Goal: Task Accomplishment & Management: Manage account settings

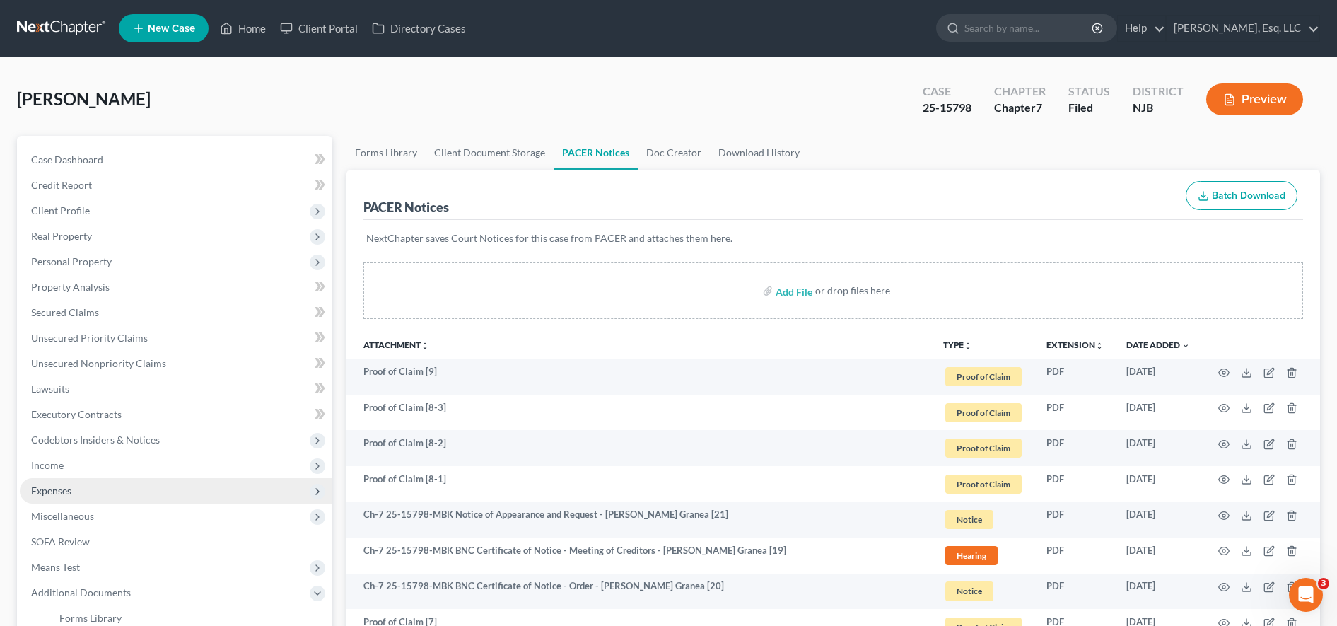
scroll to position [23, 0]
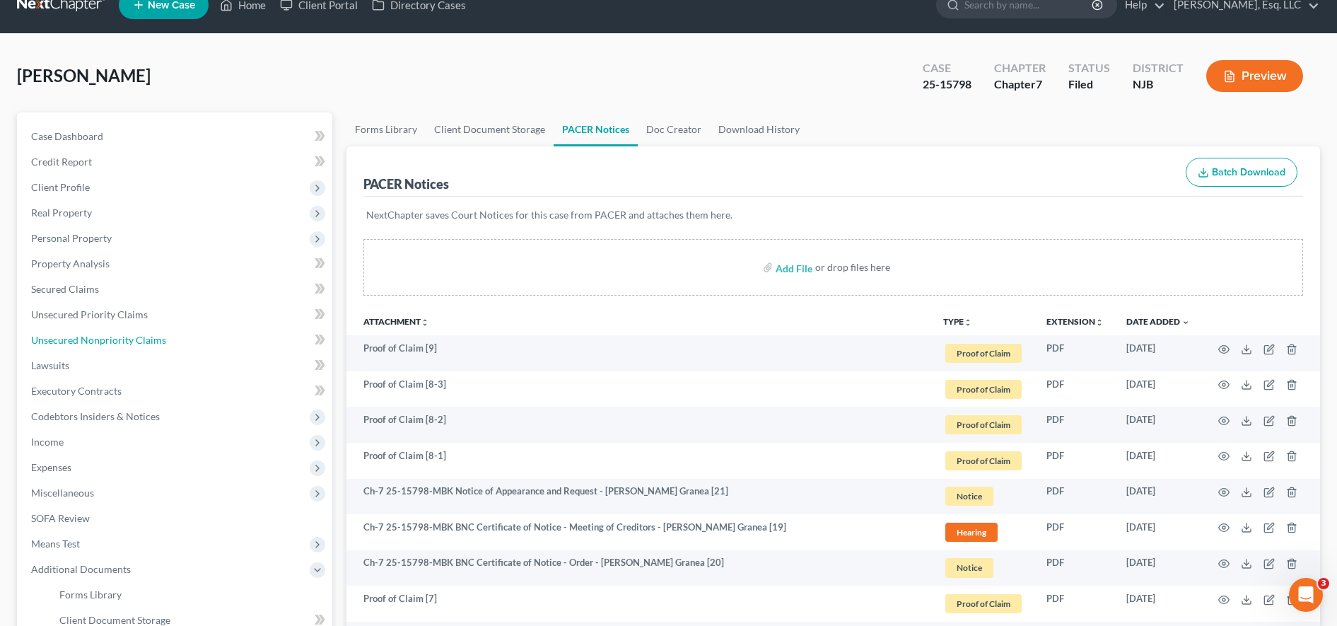
drag, startPoint x: 267, startPoint y: 339, endPoint x: 639, endPoint y: 461, distance: 391.4
click at [267, 339] on link "Unsecured Nonpriority Claims" at bounding box center [176, 339] width 312 height 25
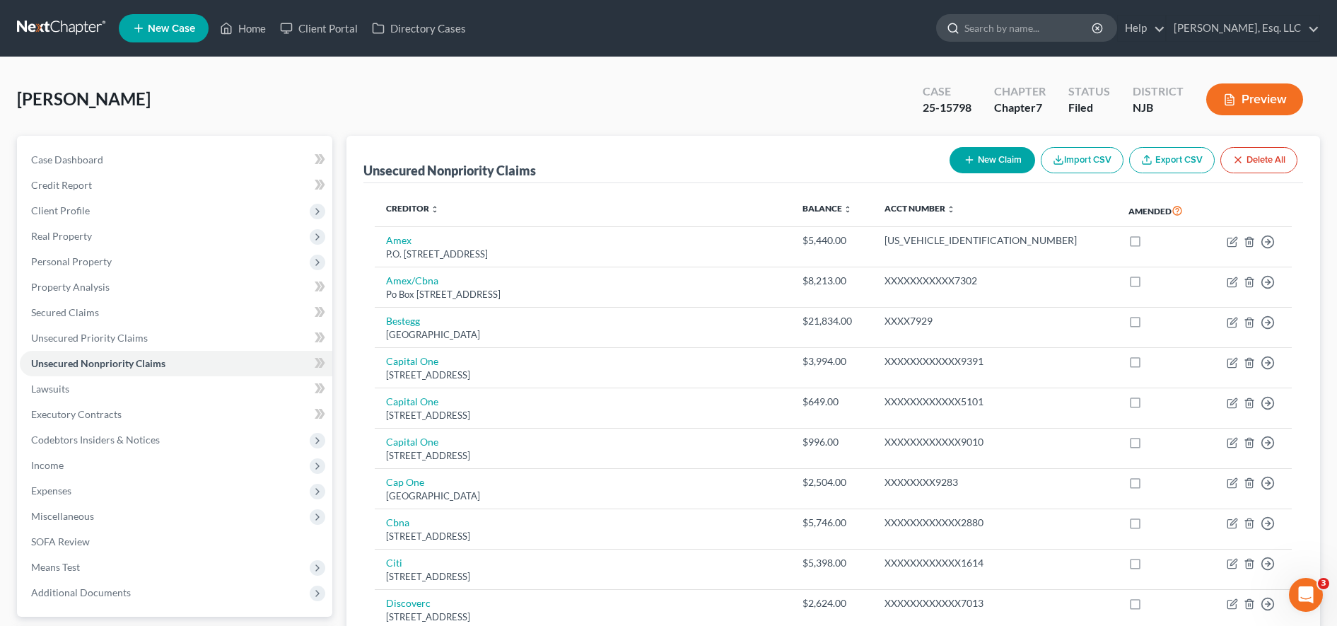
click at [1006, 18] on input "search" at bounding box center [1028, 28] width 129 height 26
type input "tompkin"
click at [317, 29] on link "Client Portal" at bounding box center [319, 28] width 92 height 25
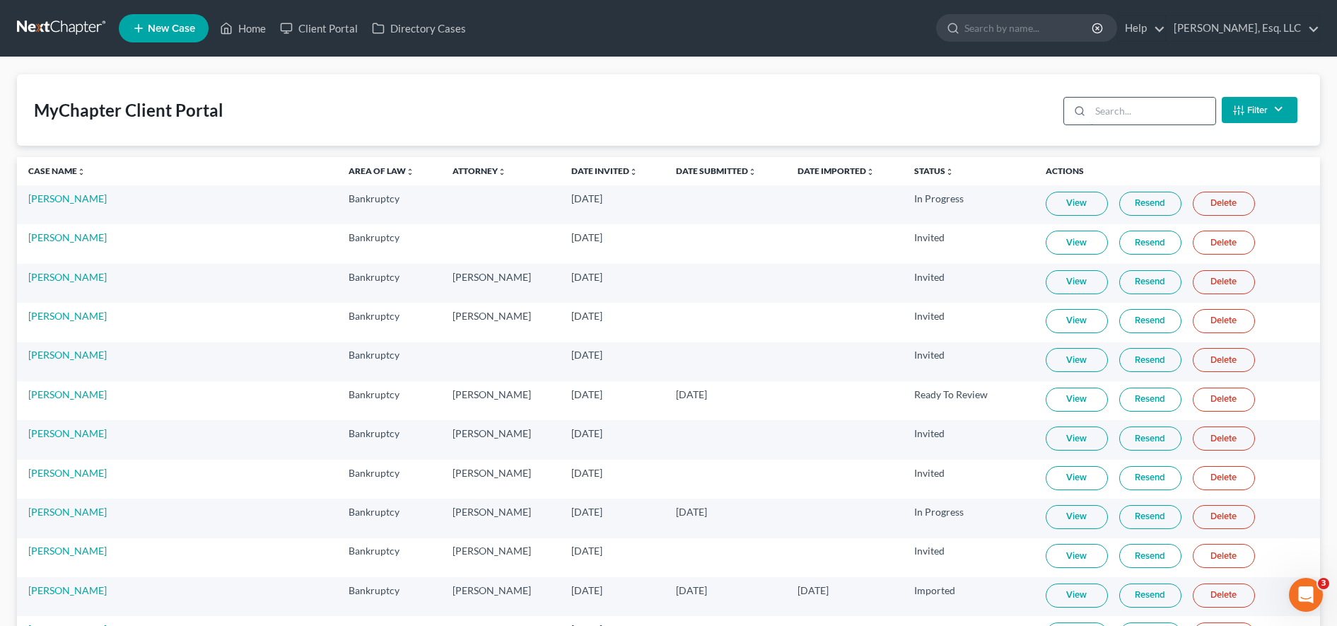
click at [1137, 108] on input "search" at bounding box center [1152, 111] width 125 height 27
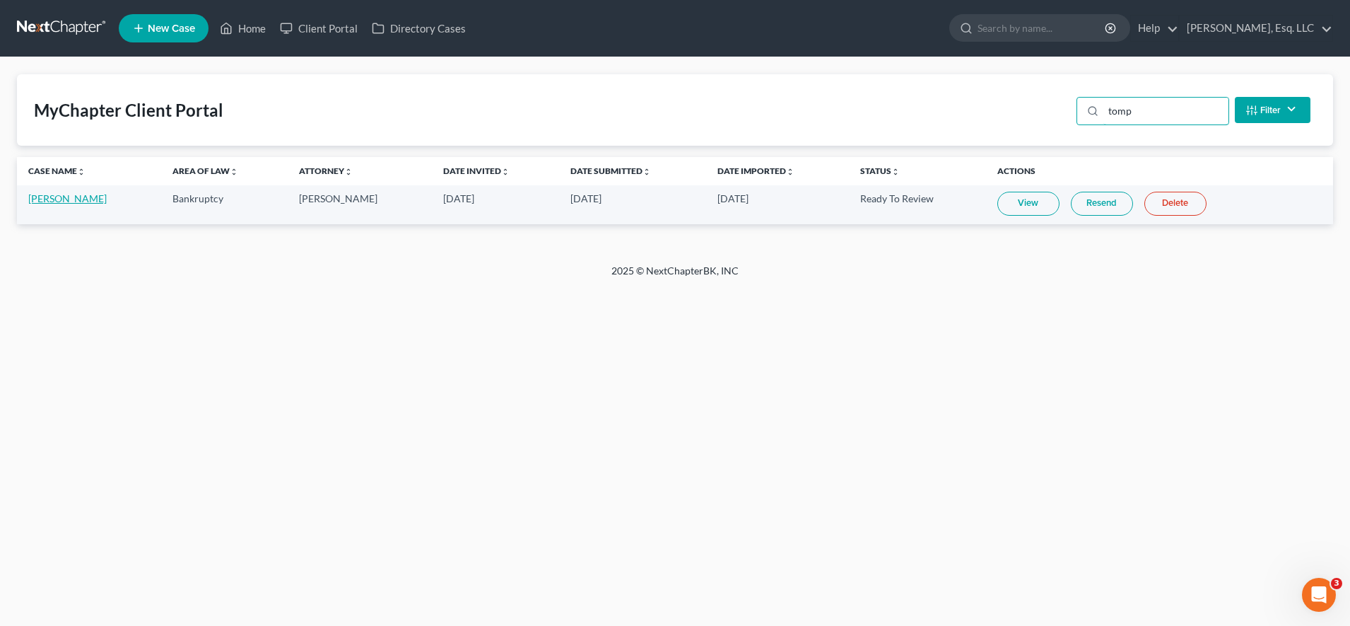
type input "tomp"
click at [69, 198] on link "[PERSON_NAME]" at bounding box center [67, 198] width 78 height 12
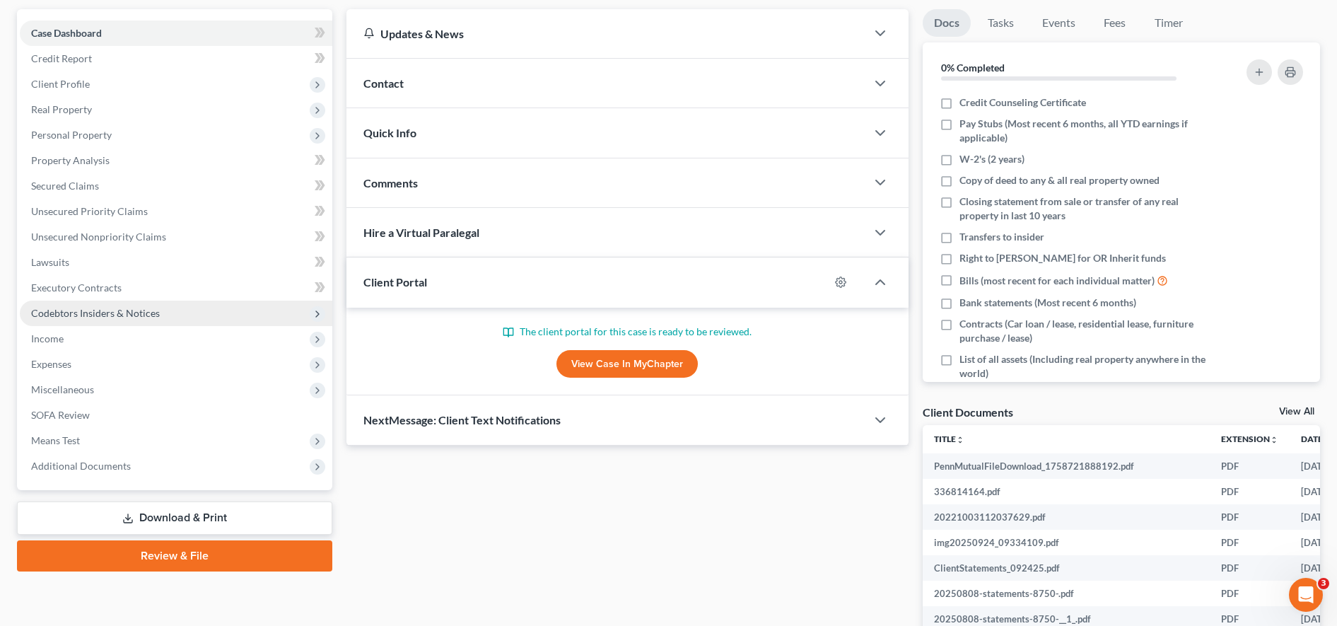
scroll to position [127, 0]
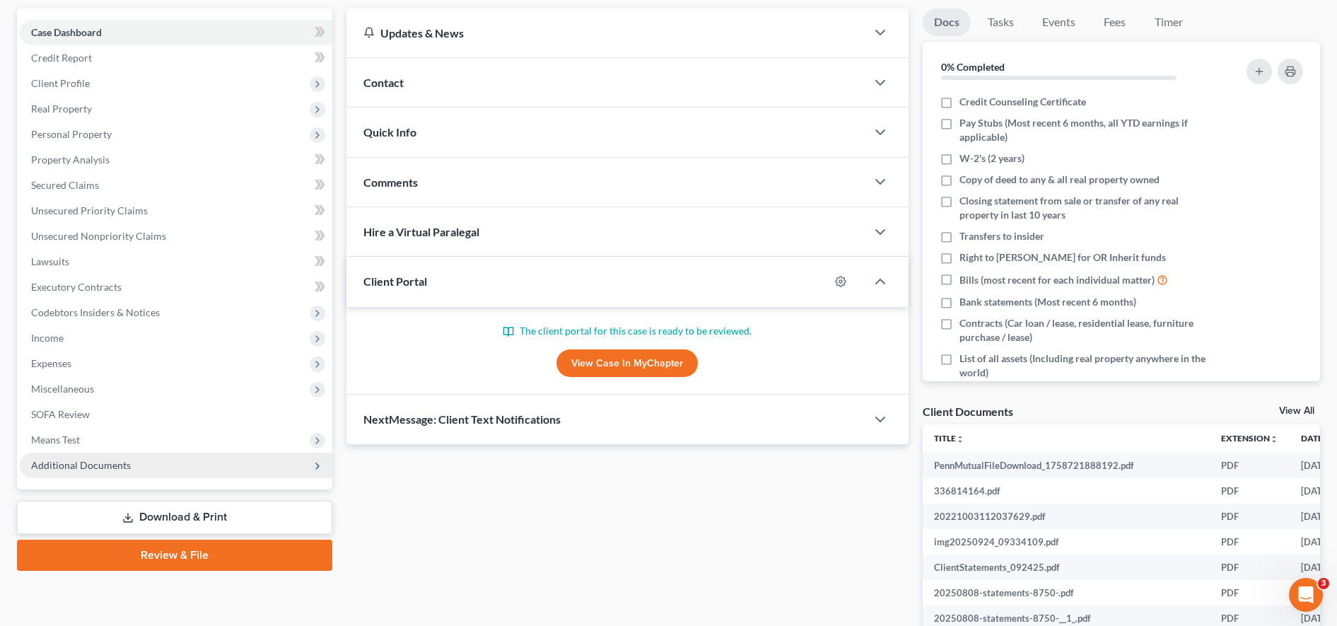
click at [112, 468] on span "Additional Documents" at bounding box center [81, 465] width 100 height 12
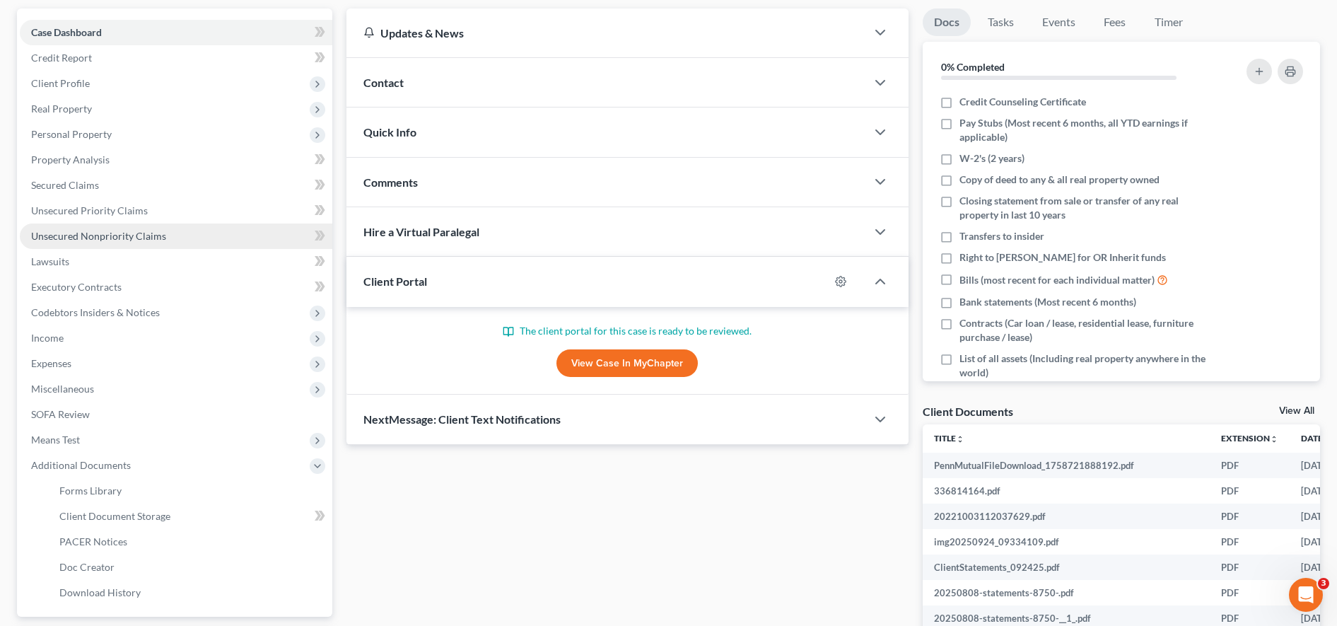
click at [143, 237] on span "Unsecured Nonpriority Claims" at bounding box center [98, 236] width 135 height 12
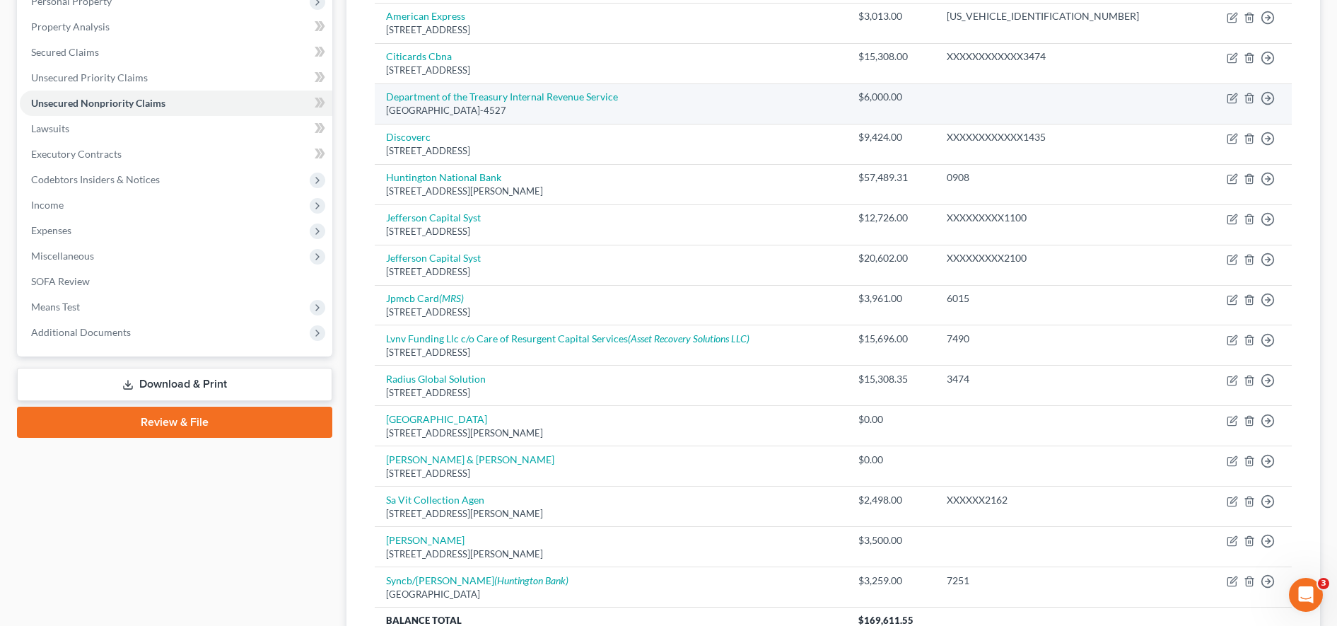
scroll to position [264, 0]
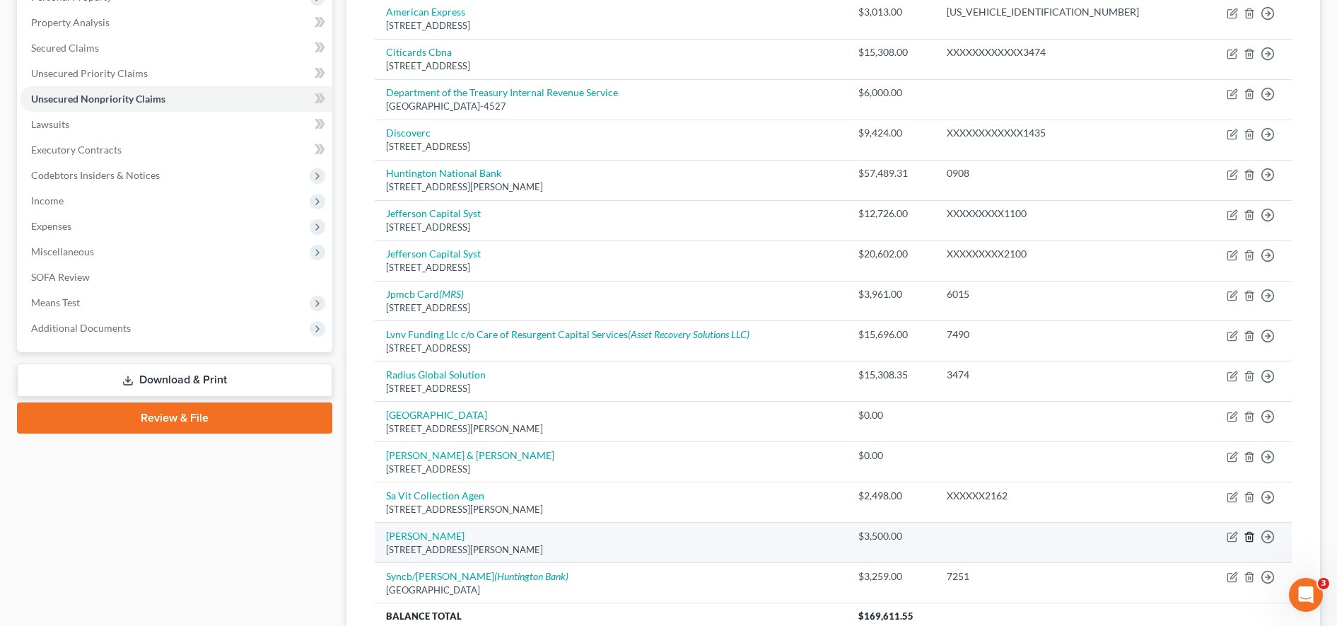
click at [1252, 536] on icon "button" at bounding box center [1248, 536] width 6 height 9
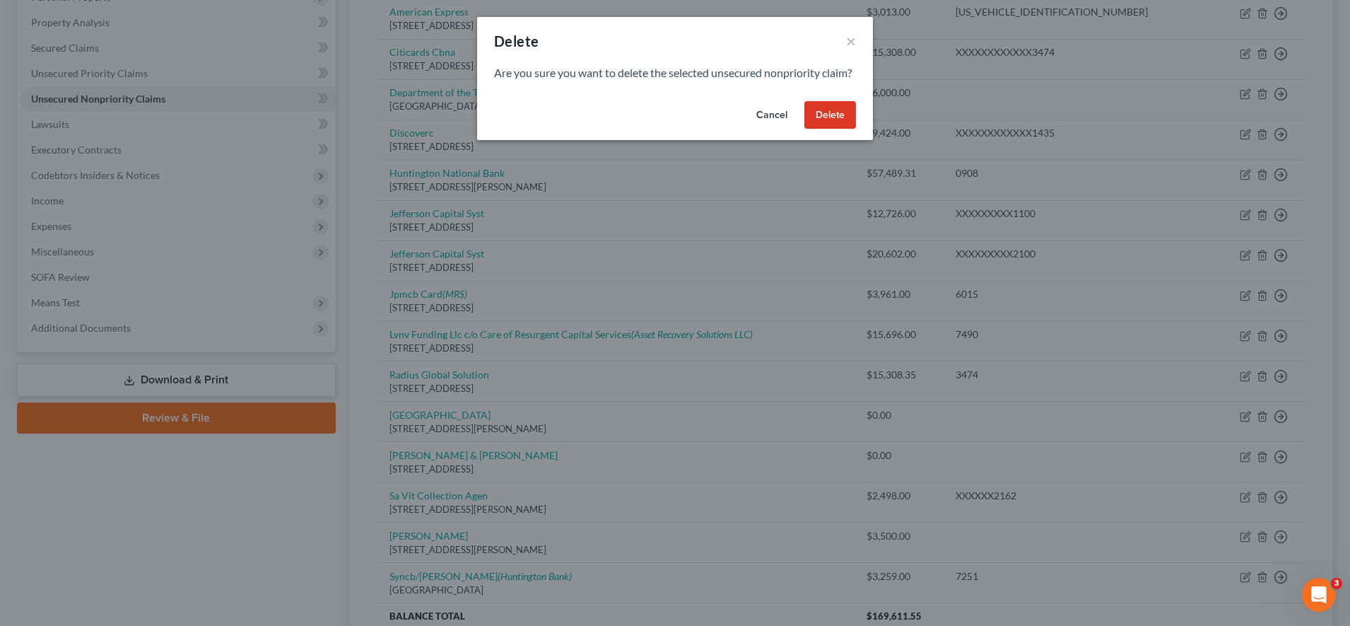
click at [823, 129] on button "Delete" at bounding box center [830, 115] width 52 height 28
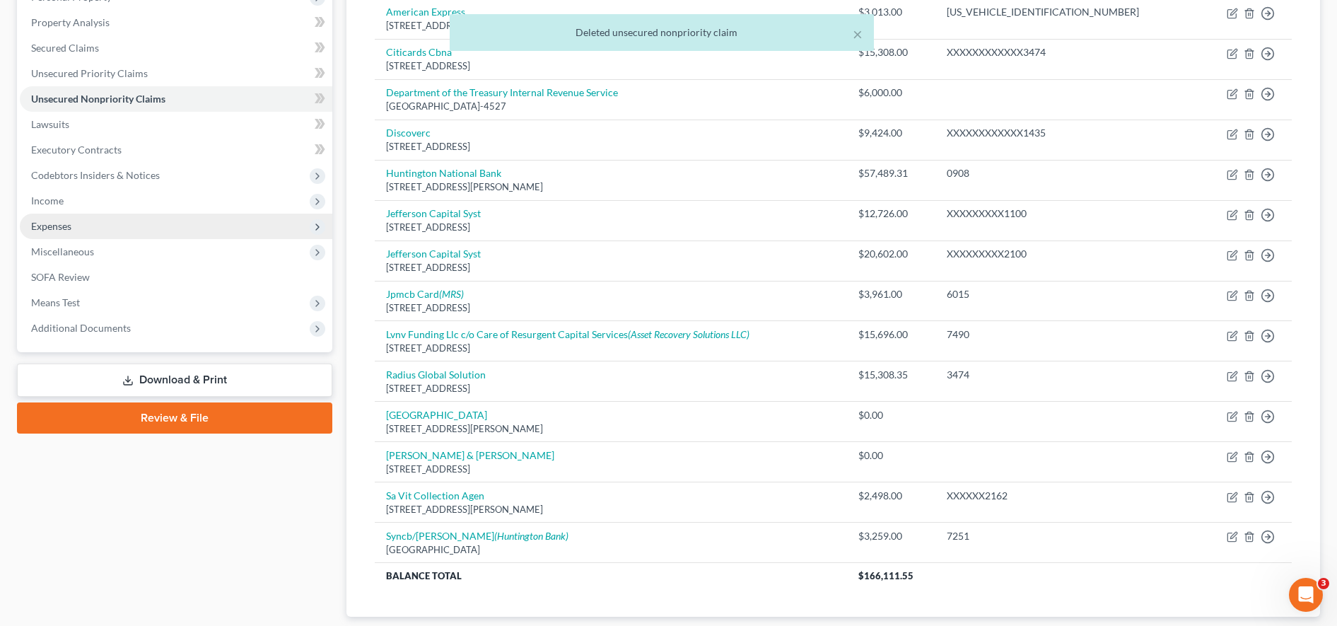
click at [81, 227] on span "Expenses" at bounding box center [176, 225] width 312 height 25
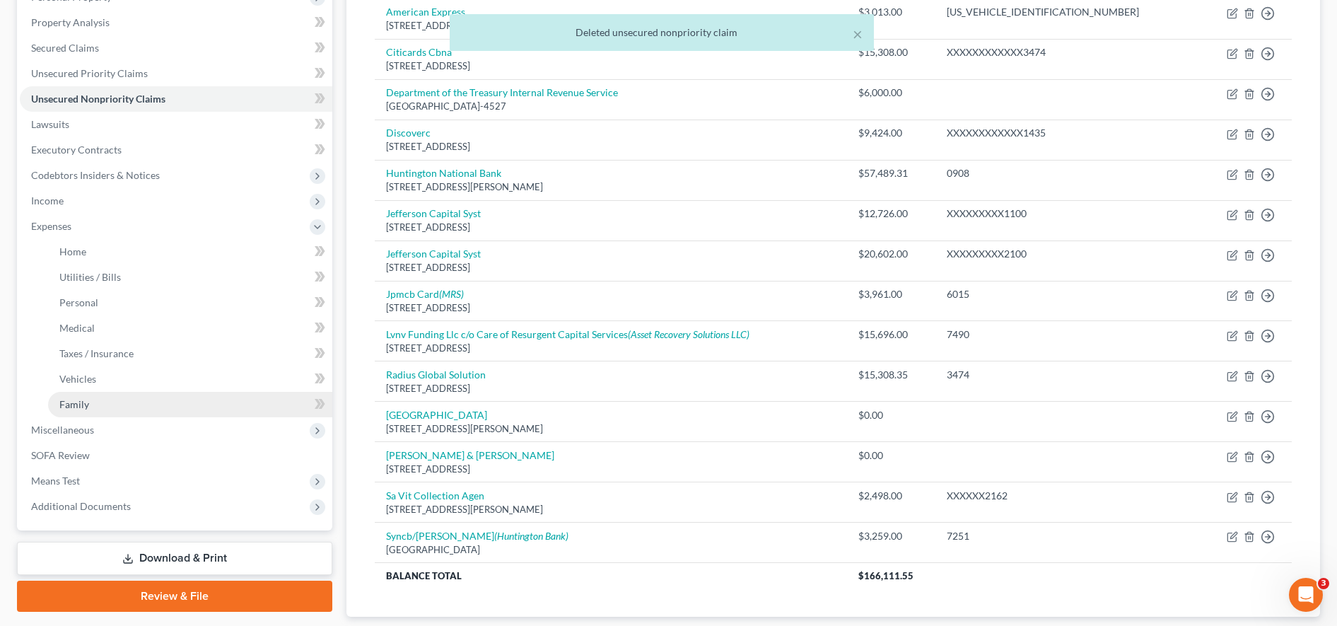
click at [96, 404] on link "Family" at bounding box center [190, 404] width 284 height 25
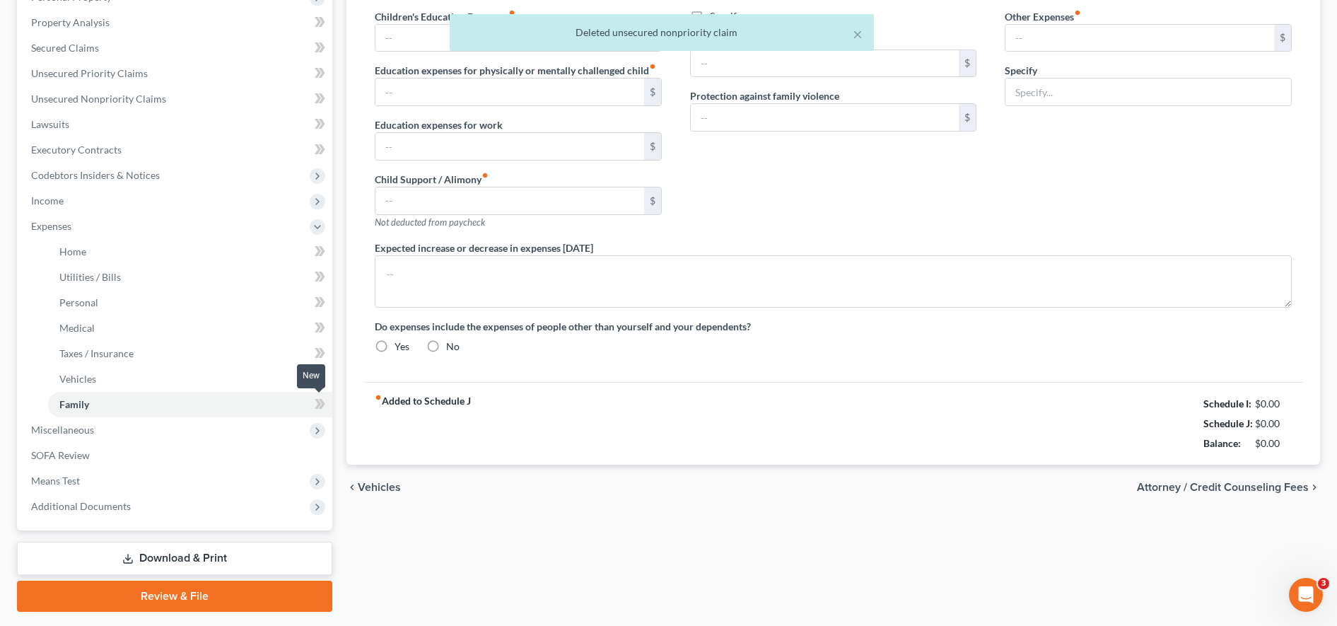
scroll to position [211, 0]
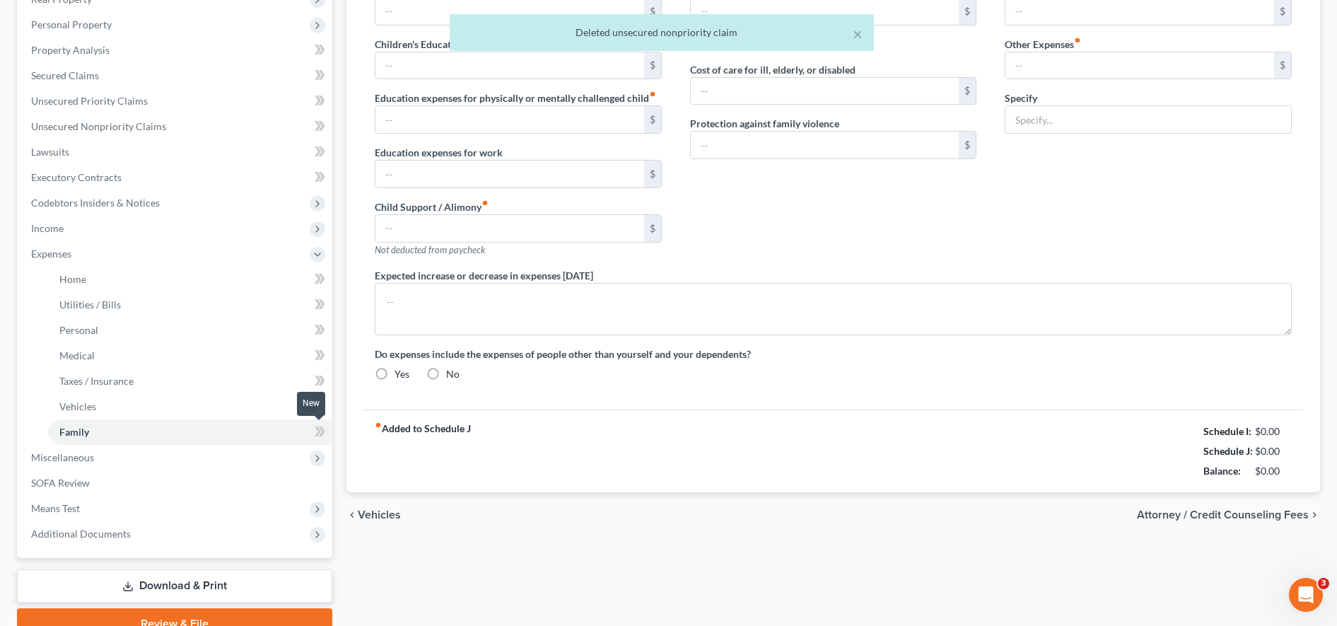
type input "350.00"
type input "0.00"
type input "3,500.00"
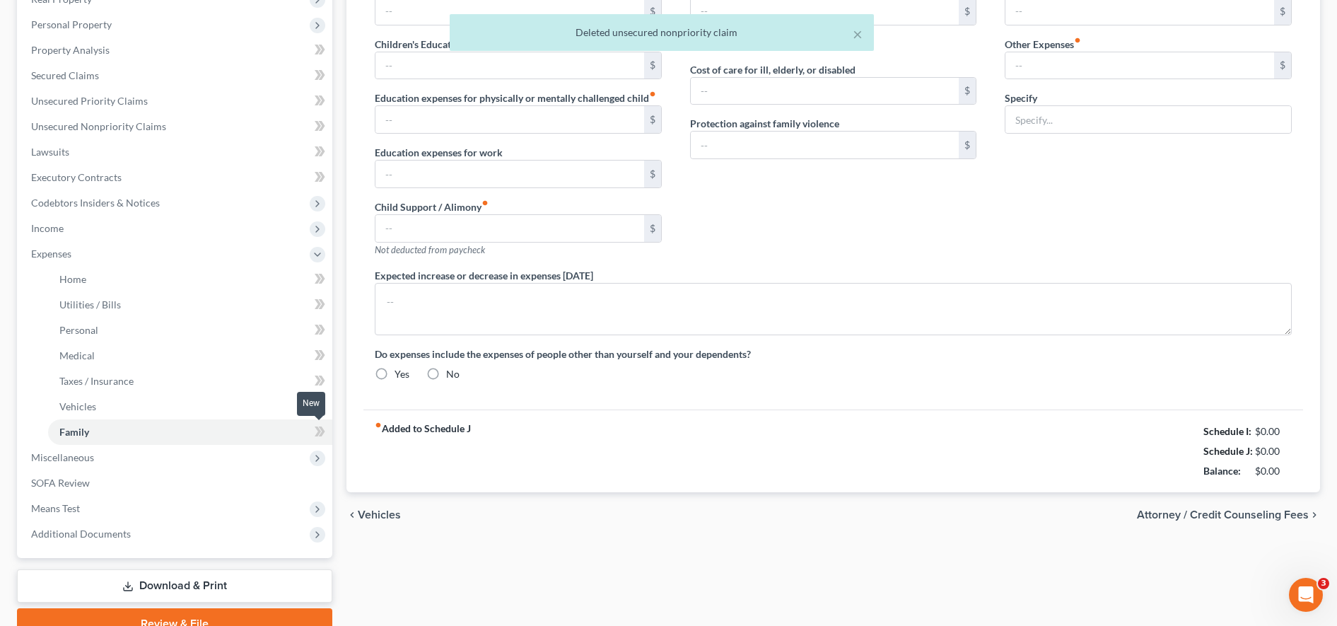
type input "0.00"
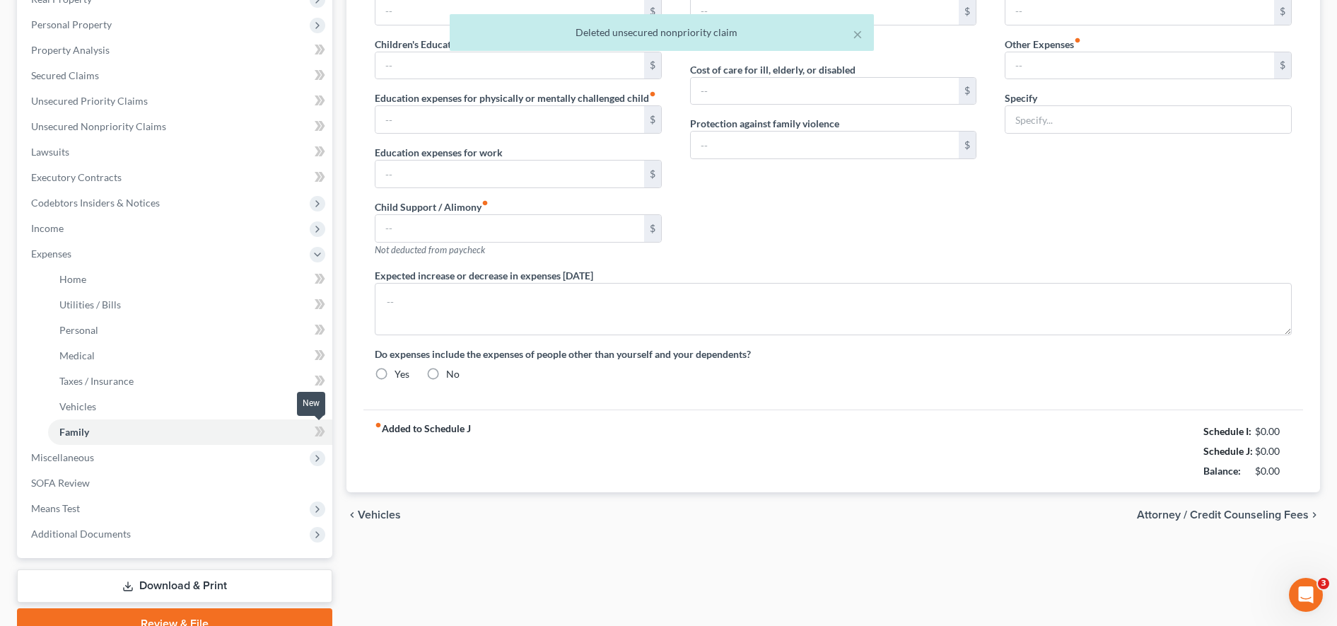
radio input "true"
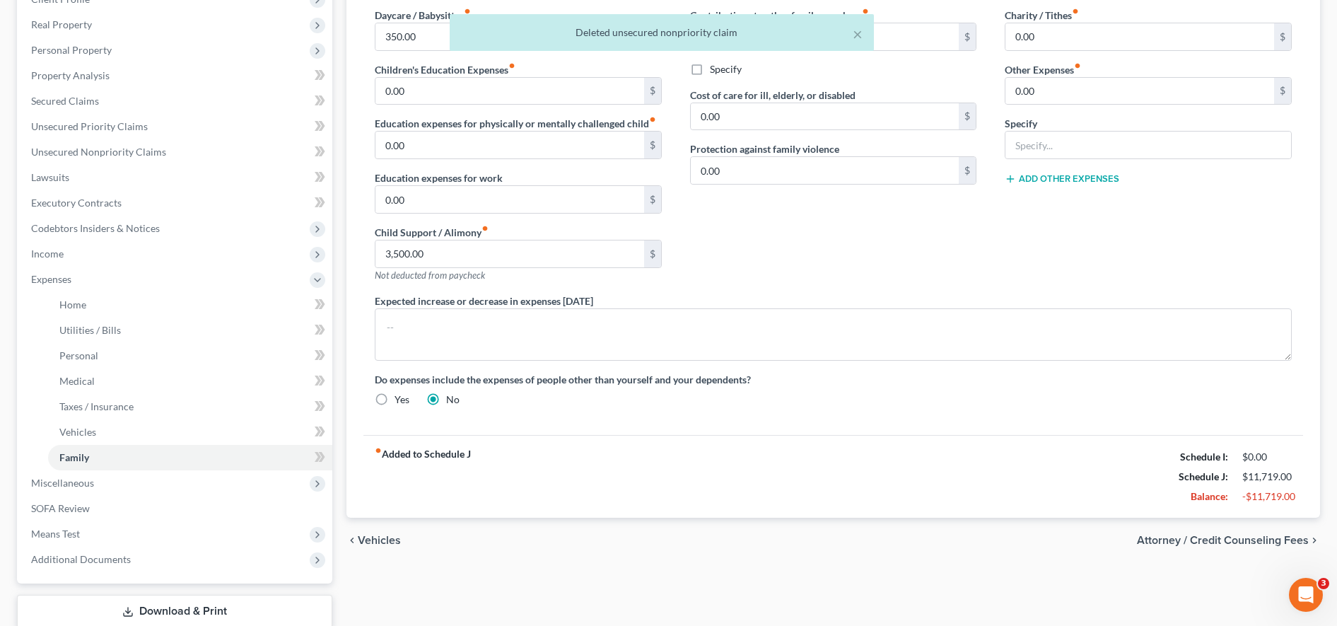
scroll to position [0, 0]
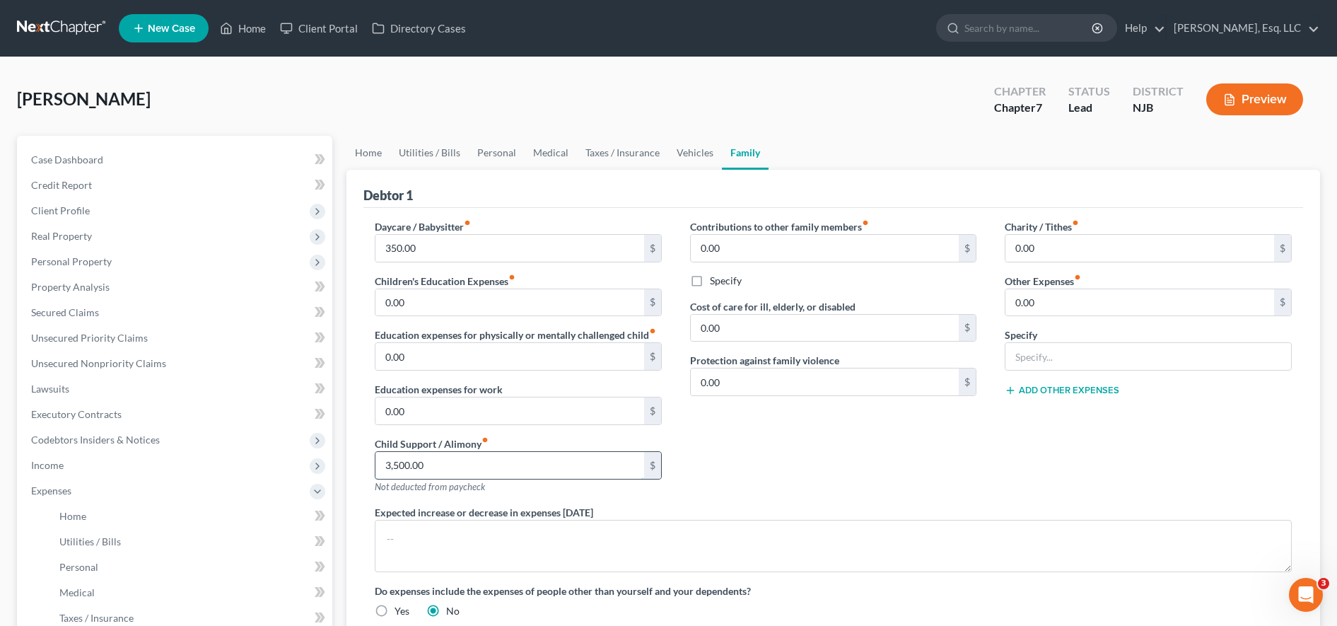
click at [576, 468] on input "3,500.00" at bounding box center [509, 465] width 269 height 27
click at [442, 536] on textarea at bounding box center [833, 546] width 917 height 52
click at [424, 458] on input "text" at bounding box center [509, 465] width 269 height 27
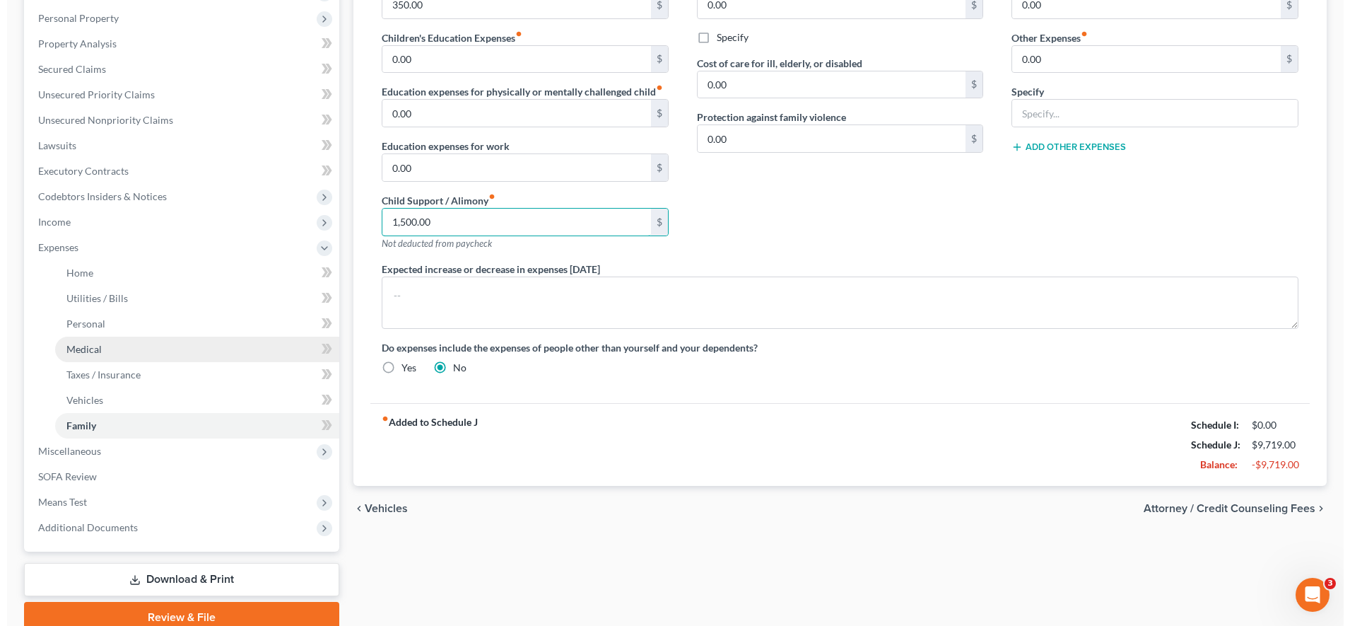
scroll to position [244, 0]
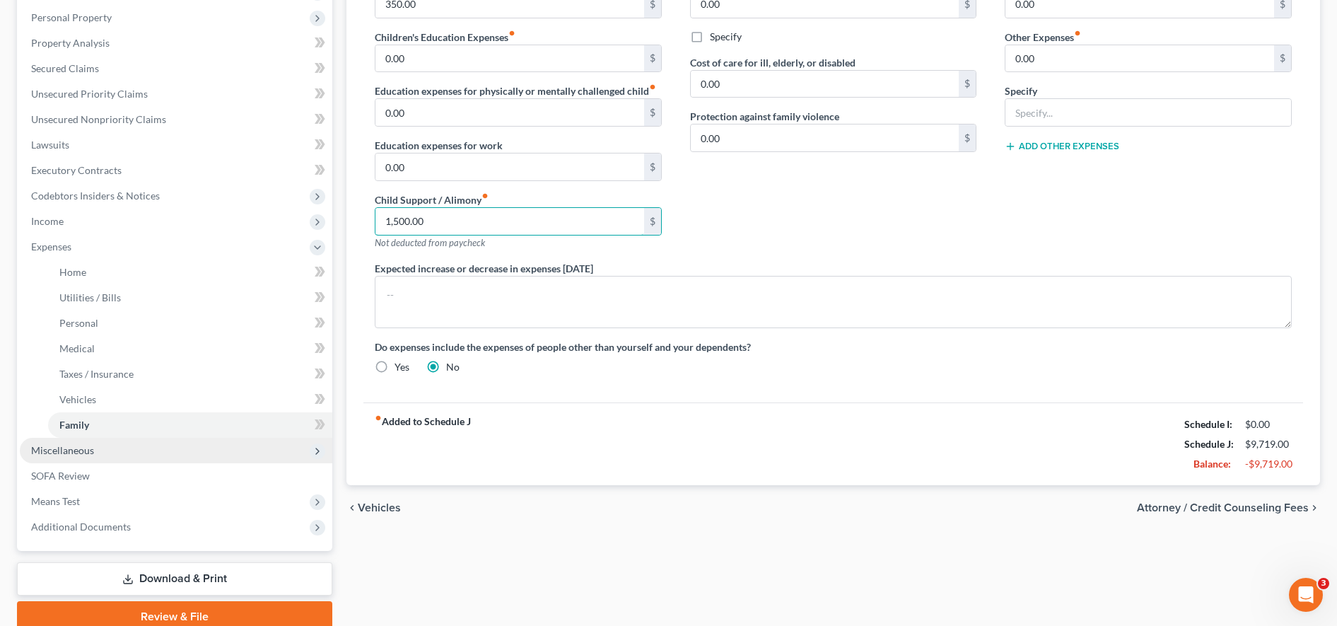
type input "1,500.00"
click at [151, 459] on span "Miscellaneous" at bounding box center [176, 450] width 312 height 25
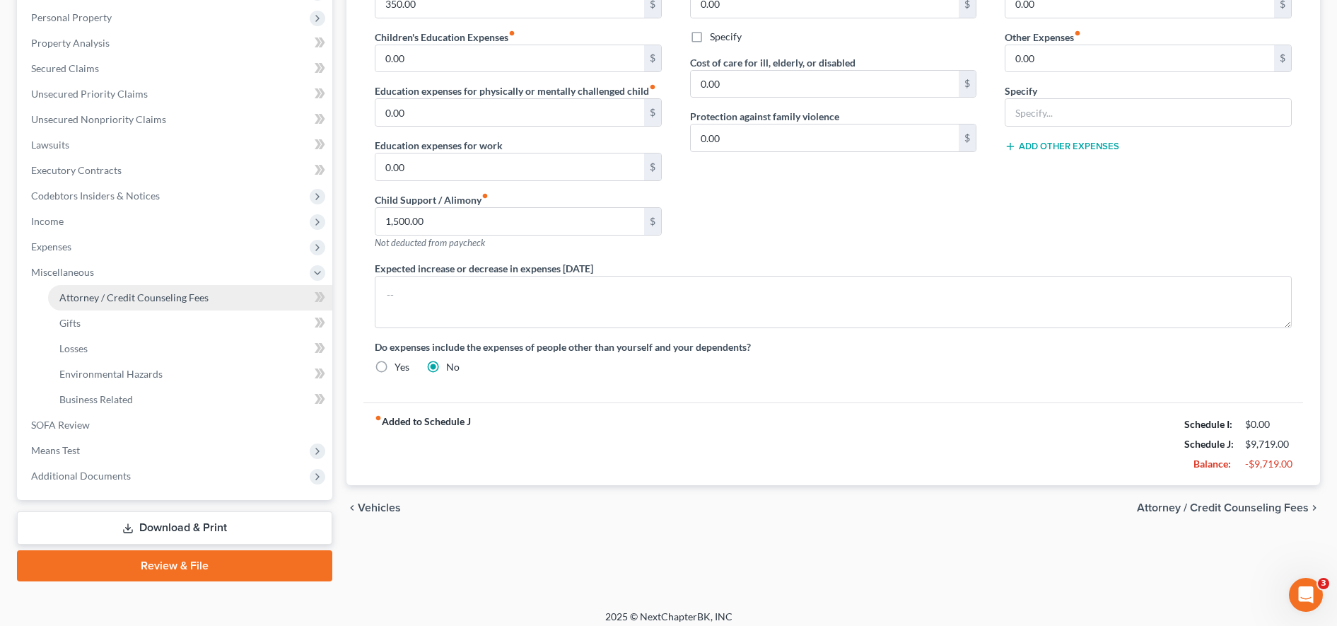
click at [139, 293] on span "Attorney / Credit Counseling Fees" at bounding box center [133, 297] width 149 height 12
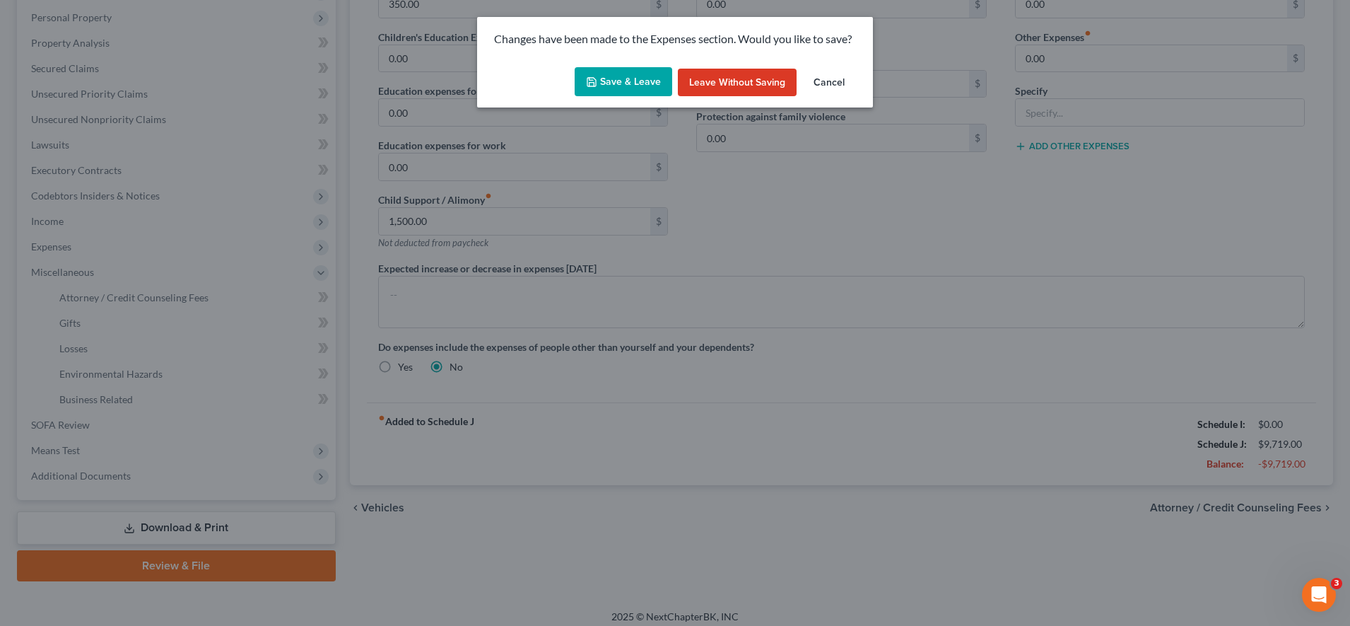
click at [604, 80] on button "Save & Leave" at bounding box center [624, 82] width 98 height 30
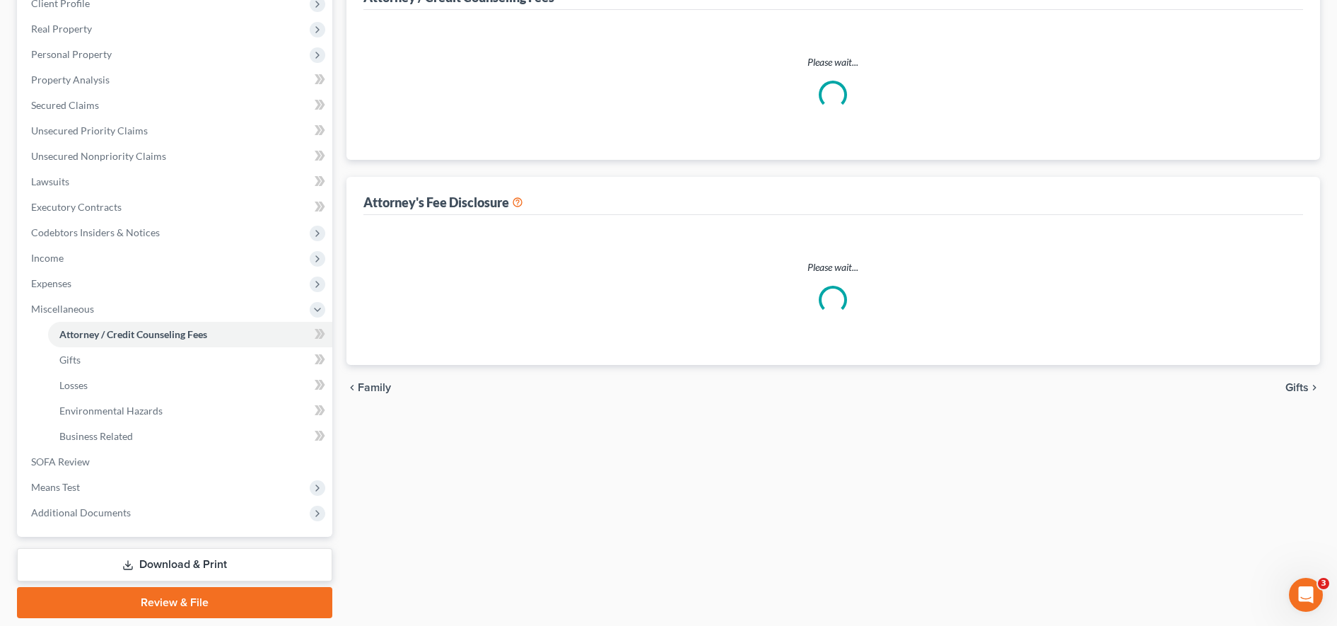
select select "0"
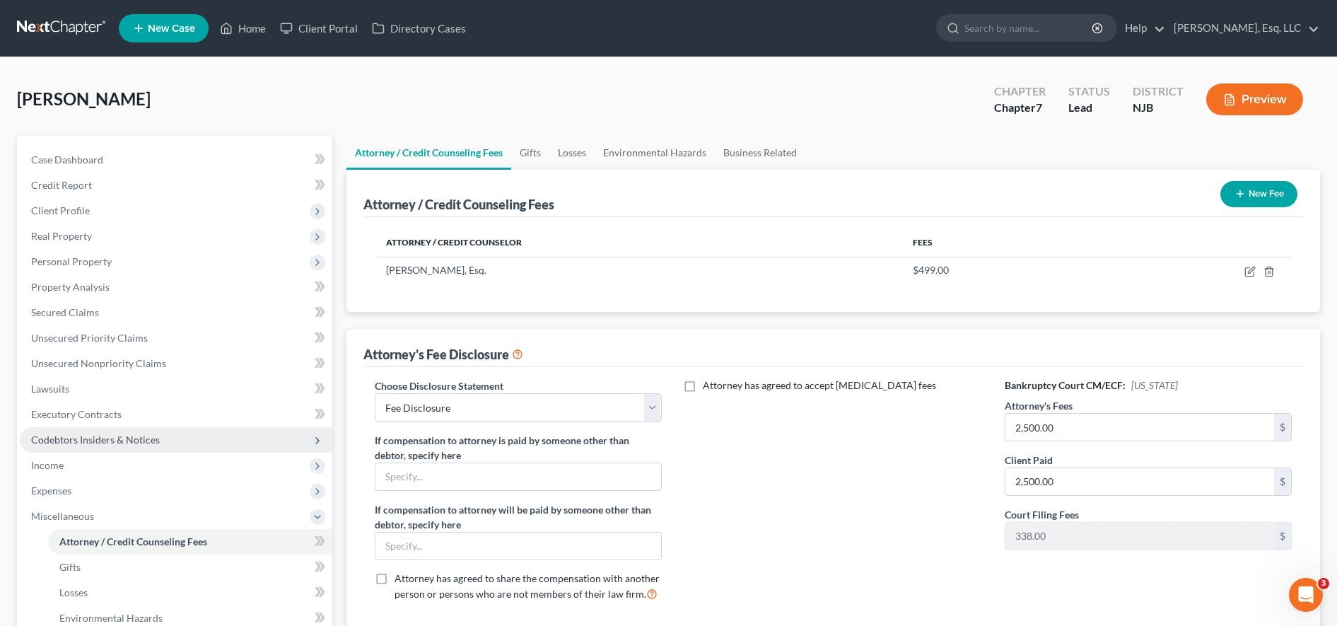
scroll to position [253, 0]
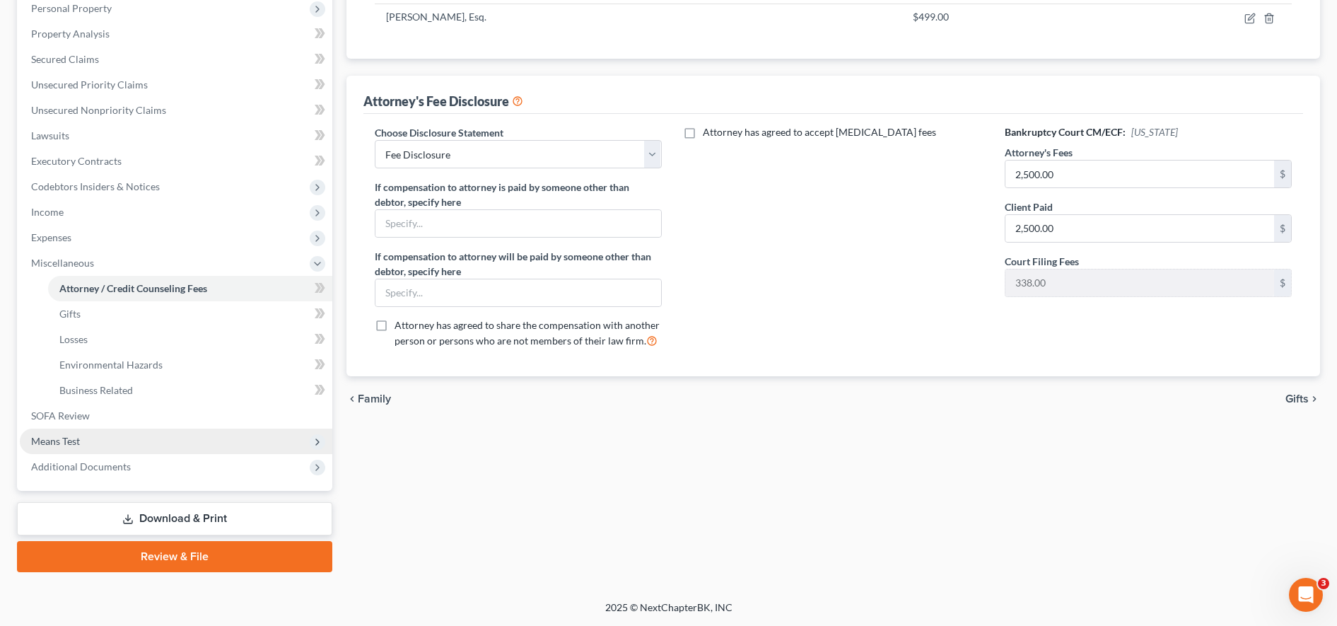
click at [154, 444] on span "Means Test" at bounding box center [176, 440] width 312 height 25
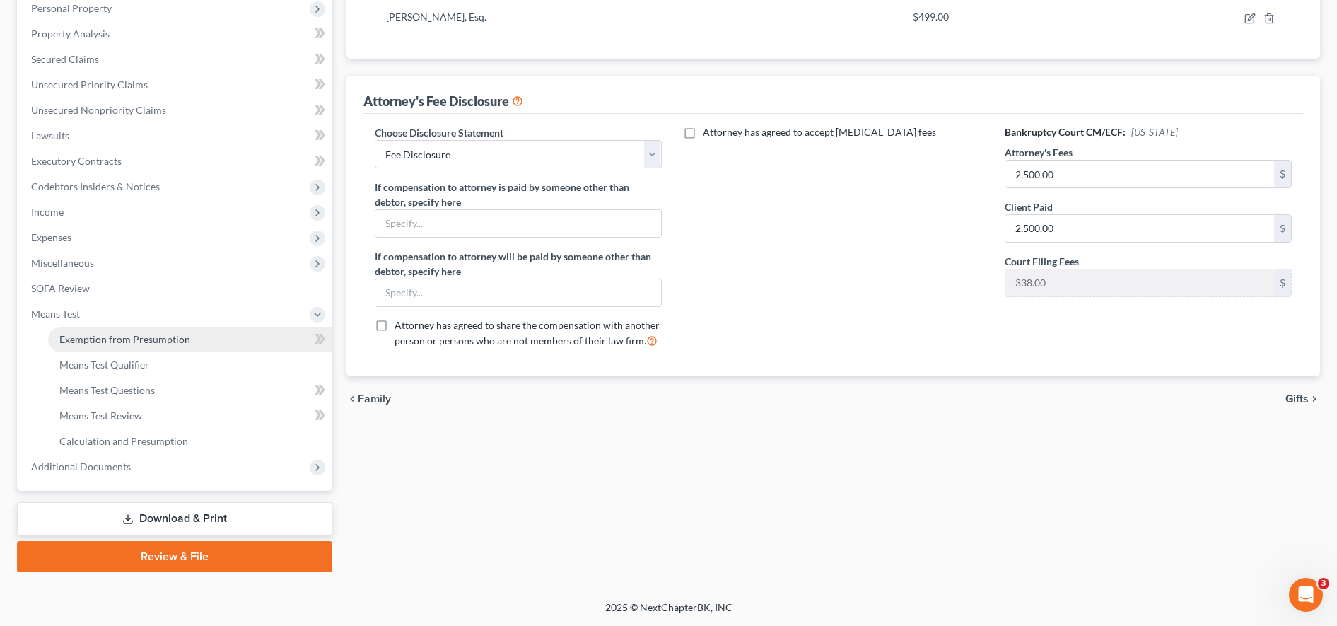
click at [160, 341] on span "Exemption from Presumption" at bounding box center [124, 339] width 131 height 12
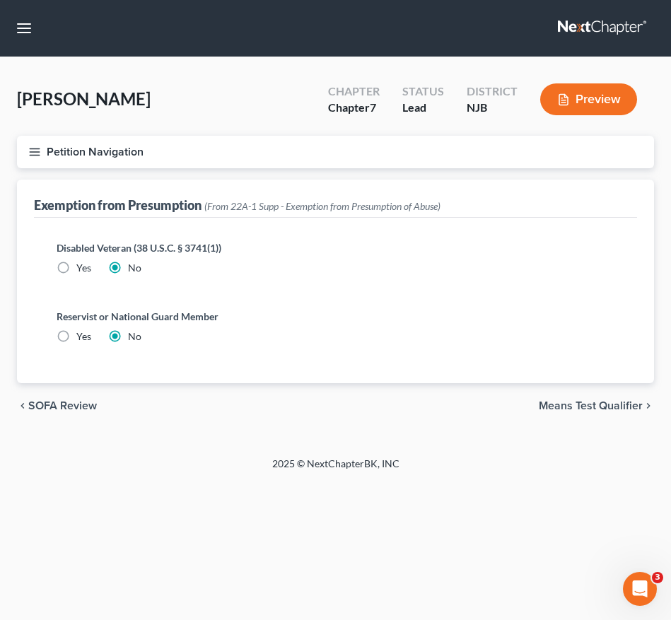
click at [37, 154] on icon "button" at bounding box center [34, 152] width 13 height 13
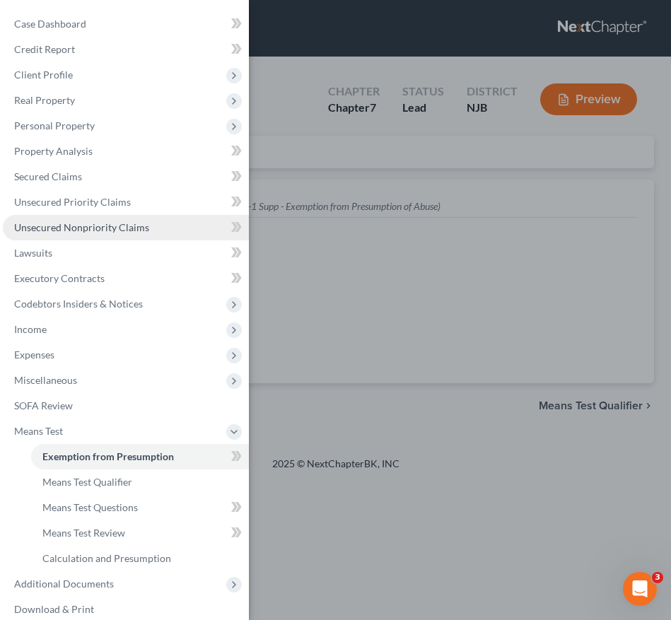
click at [68, 230] on span "Unsecured Nonpriority Claims" at bounding box center [81, 227] width 135 height 12
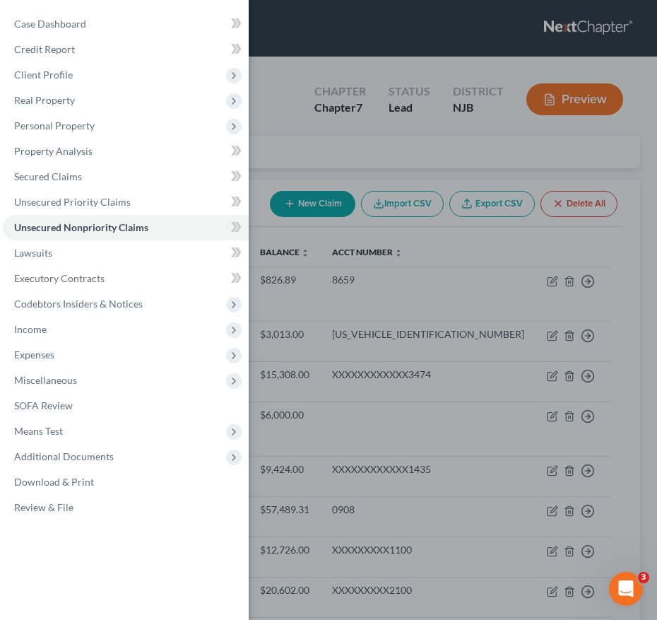
click at [358, 305] on div "Case Dashboard Payments Invoices Payments Payments Credit Report Client Profile" at bounding box center [328, 310] width 657 height 620
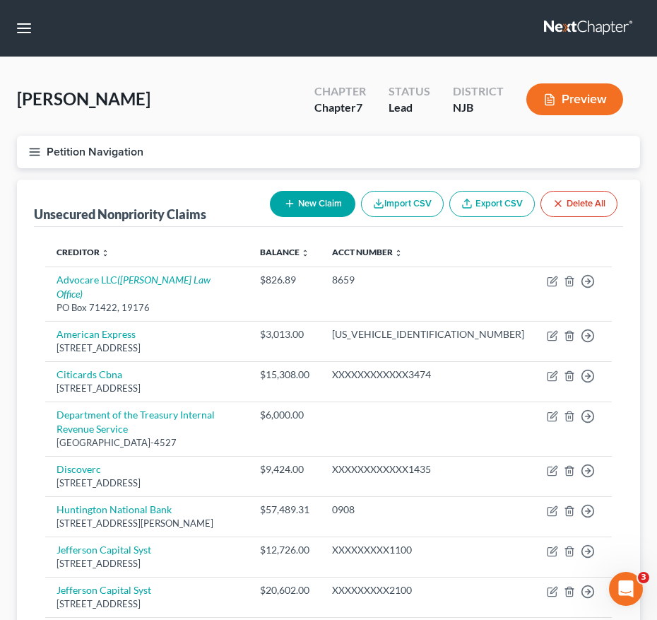
click at [31, 155] on line "button" at bounding box center [35, 155] width 10 height 0
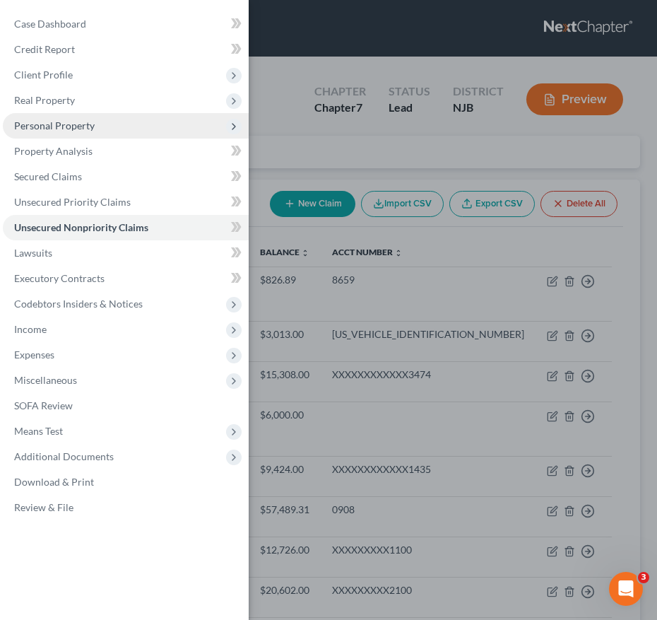
click at [40, 122] on span "Personal Property" at bounding box center [54, 125] width 81 height 12
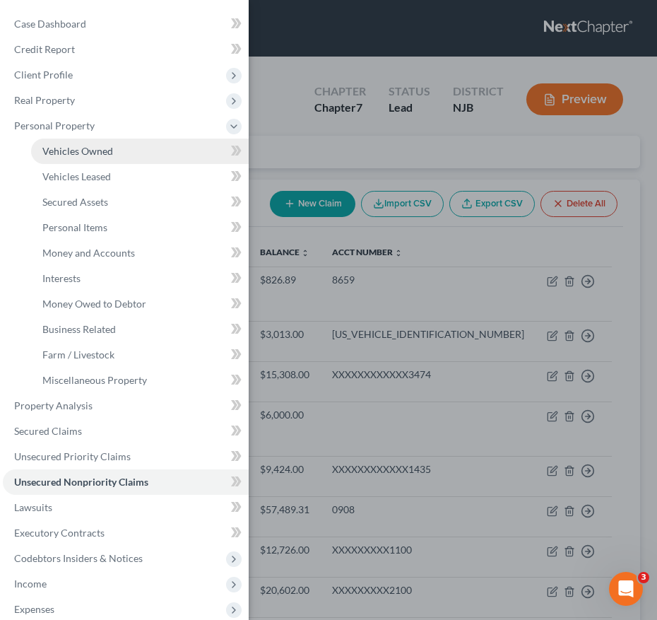
click at [57, 152] on span "Vehicles Owned" at bounding box center [77, 151] width 71 height 12
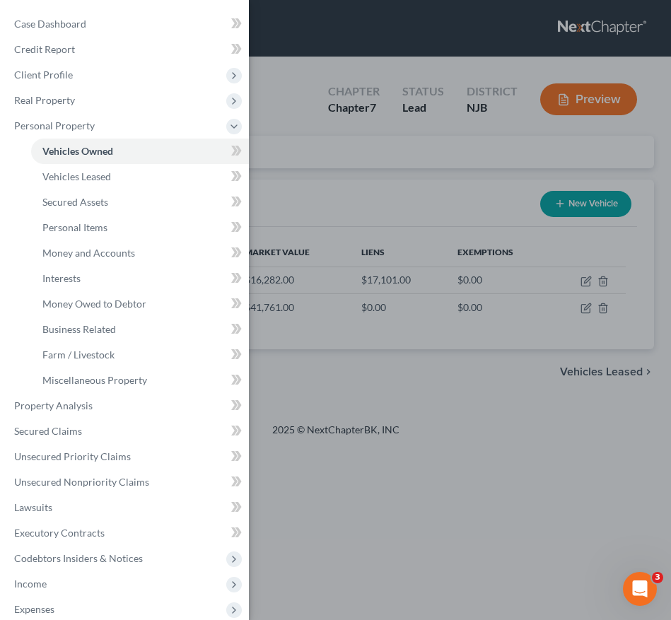
click at [331, 175] on div "Case Dashboard Payments Invoices Payments Payments Credit Report Client Profile" at bounding box center [335, 310] width 671 height 620
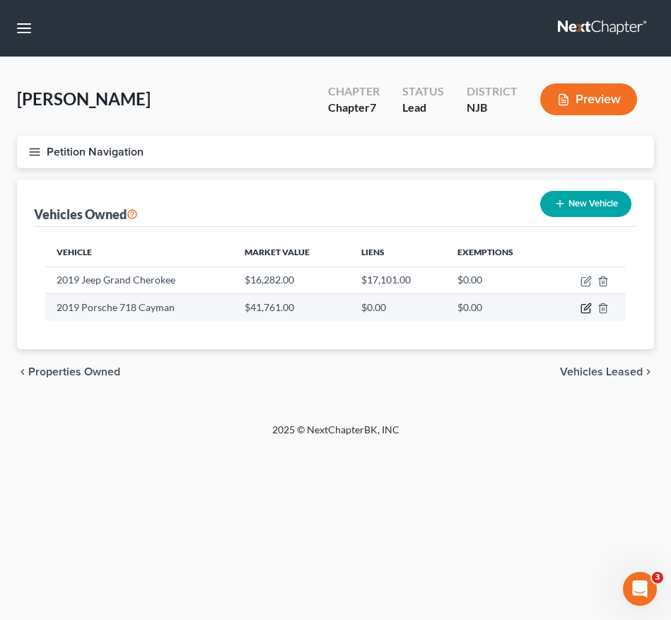
click at [587, 312] on icon "button" at bounding box center [585, 308] width 11 height 11
select select "0"
select select "7"
select select "1"
select select "0"
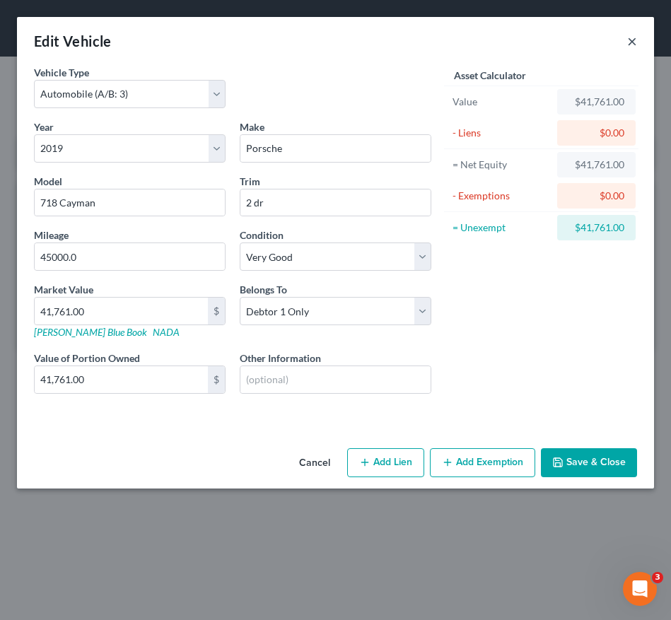
click at [631, 38] on button "×" at bounding box center [632, 41] width 10 height 17
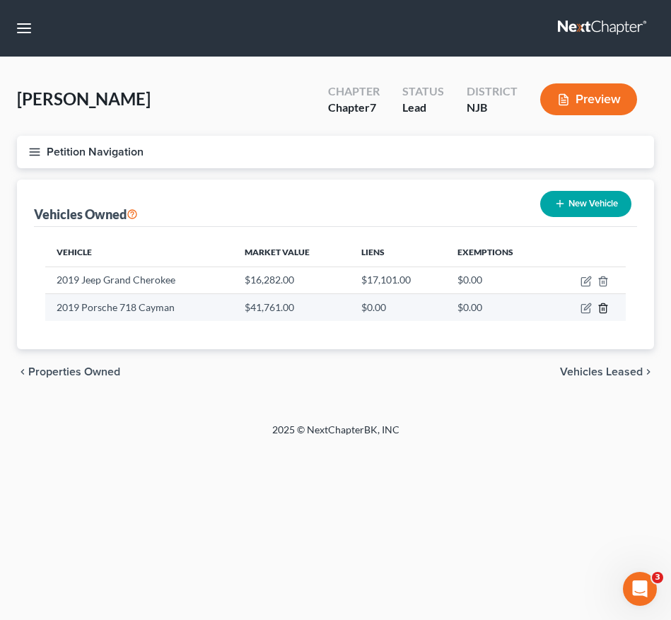
click at [606, 310] on icon "button" at bounding box center [602, 308] width 6 height 9
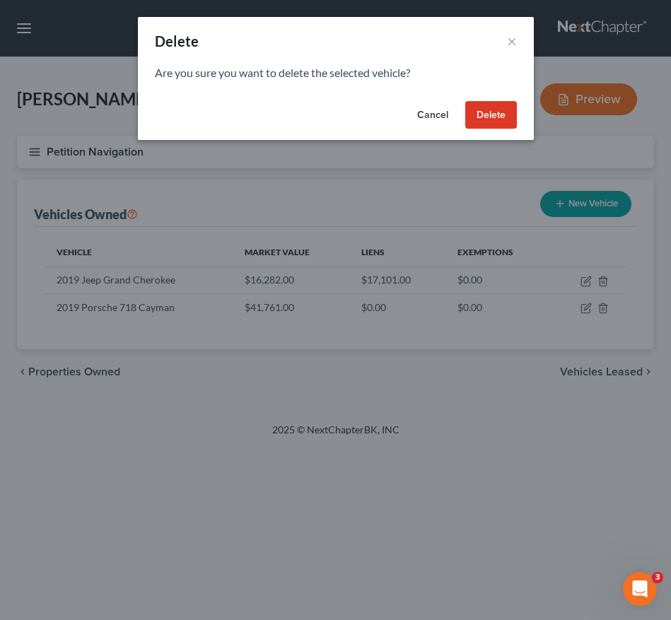
click at [497, 129] on div "Cancel Delete" at bounding box center [336, 117] width 396 height 45
click at [491, 114] on button "Delete" at bounding box center [491, 115] width 52 height 28
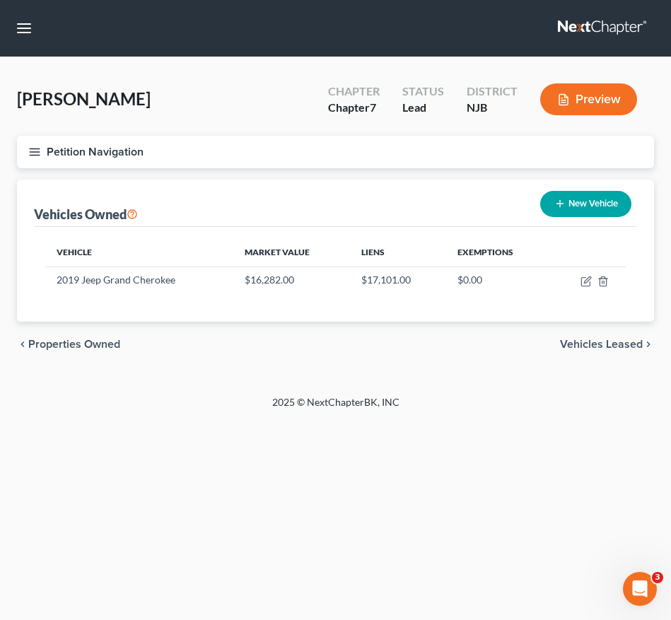
click at [31, 155] on line "button" at bounding box center [35, 155] width 10 height 0
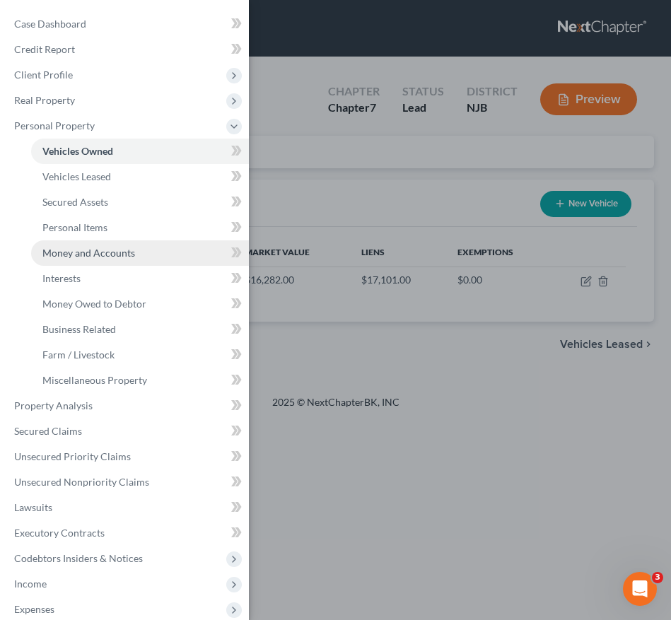
click at [91, 252] on span "Money and Accounts" at bounding box center [88, 253] width 93 height 12
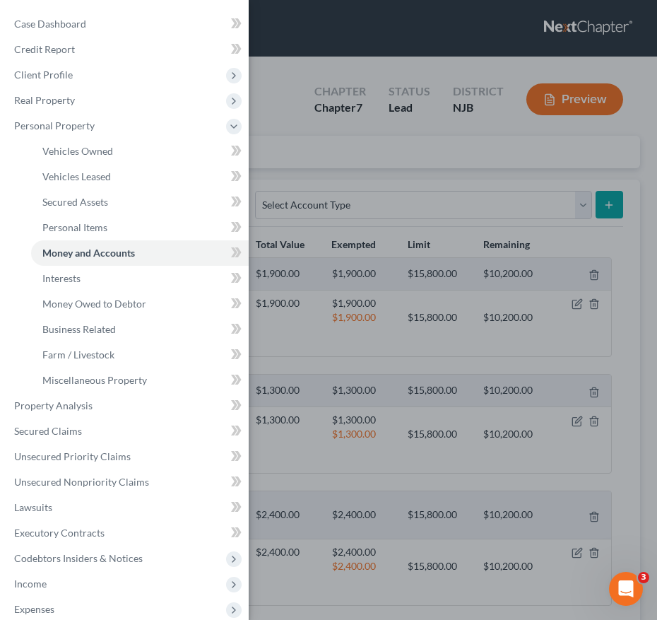
click at [360, 305] on div "Case Dashboard Payments Invoices Payments Payments Credit Report Client Profile" at bounding box center [328, 310] width 657 height 620
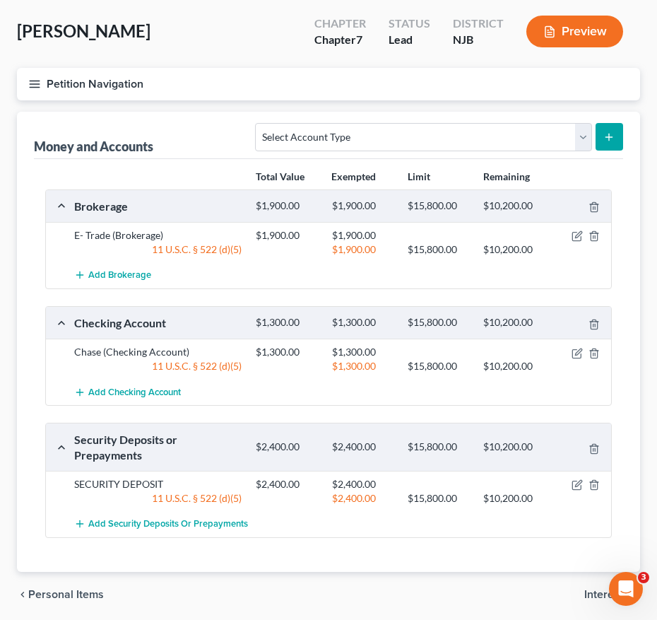
scroll to position [70, 0]
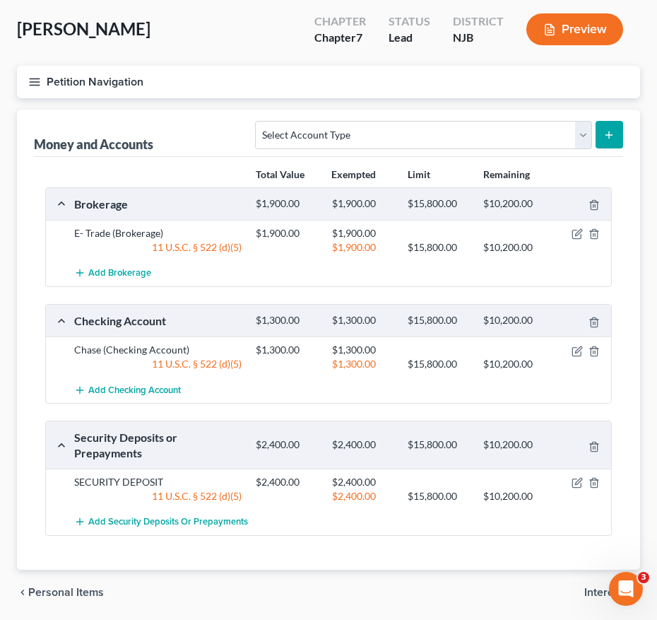
click at [41, 87] on button "Petition Navigation" at bounding box center [328, 82] width 623 height 33
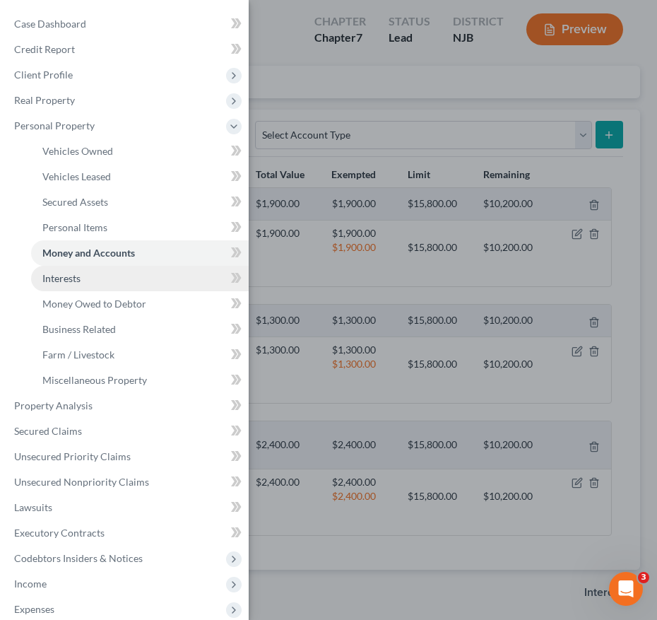
click at [83, 281] on link "Interests" at bounding box center [140, 278] width 218 height 25
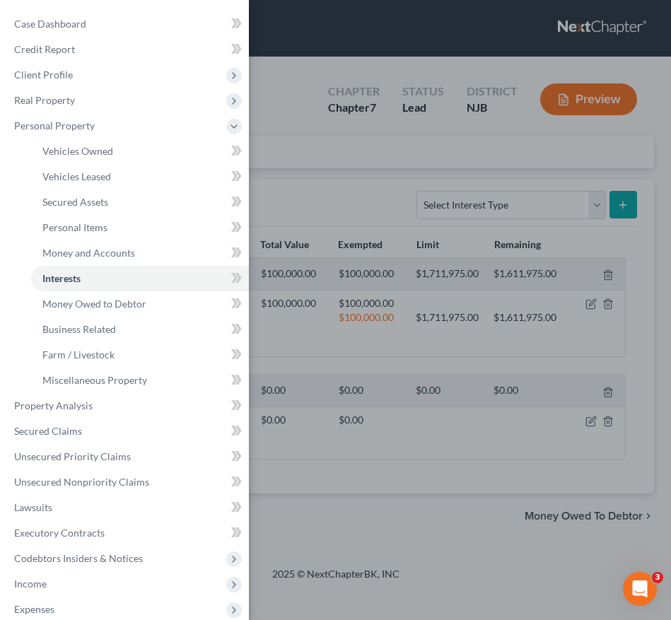
drag, startPoint x: 318, startPoint y: 409, endPoint x: 269, endPoint y: 348, distance: 77.9
click at [269, 348] on div "Case Dashboard Payments Invoices Payments Payments Credit Report Client Profile" at bounding box center [335, 310] width 671 height 620
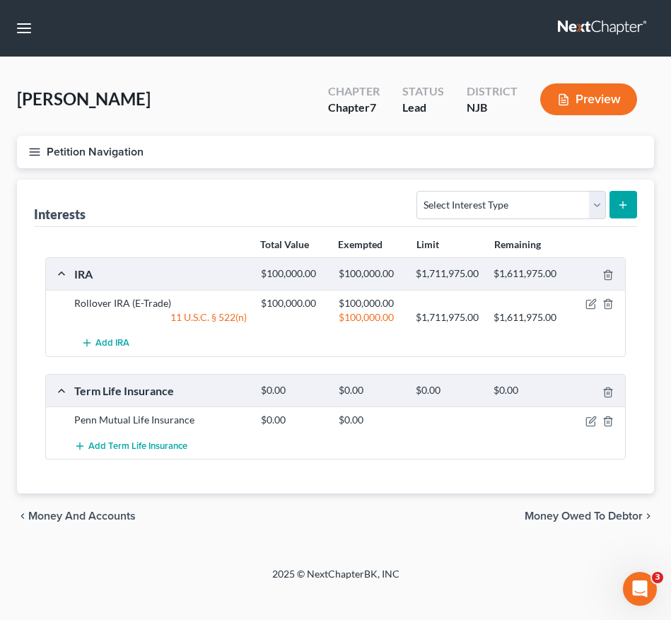
click at [31, 147] on icon "button" at bounding box center [34, 152] width 13 height 13
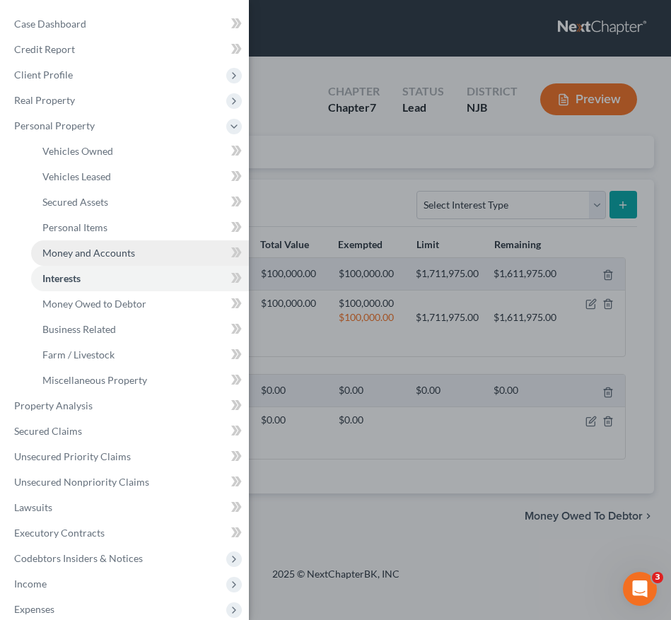
click at [46, 250] on span "Money and Accounts" at bounding box center [88, 253] width 93 height 12
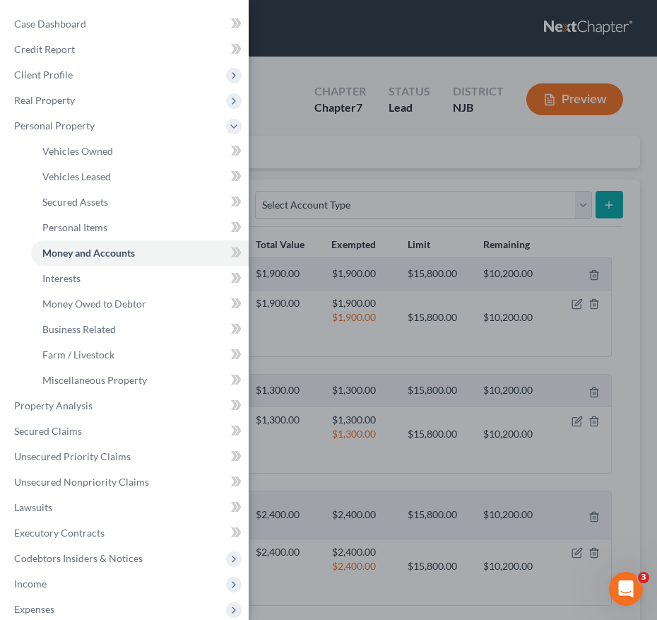
click at [313, 356] on div "Case Dashboard Payments Invoices Payments Payments Credit Report Client Profile" at bounding box center [328, 310] width 657 height 620
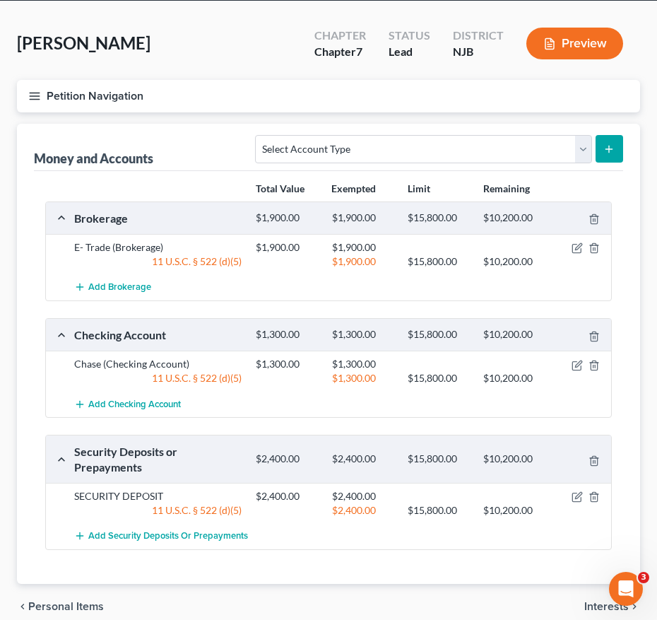
scroll to position [57, 0]
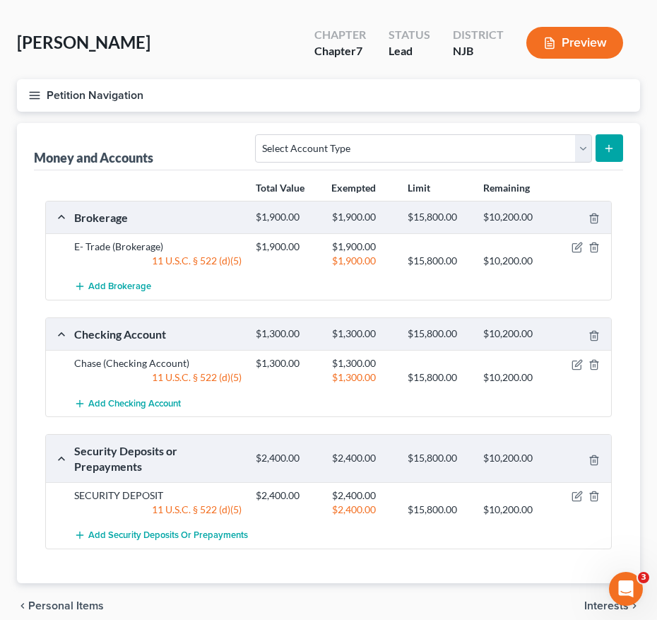
click at [31, 98] on icon "button" at bounding box center [34, 95] width 13 height 13
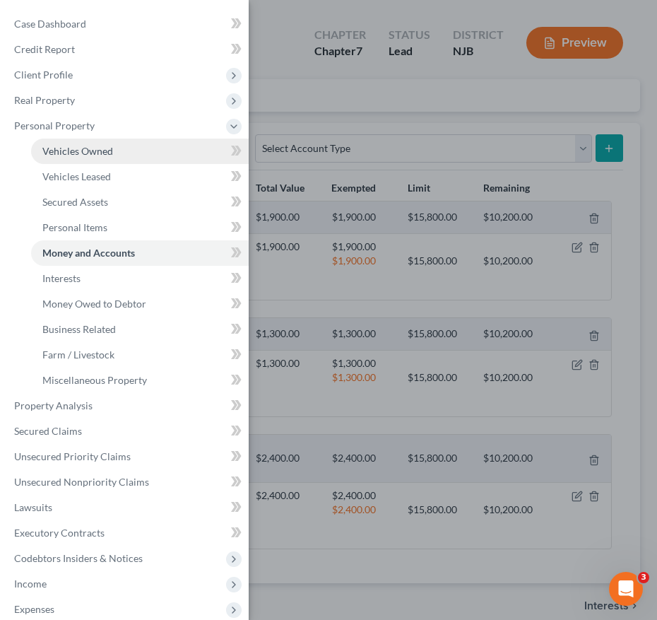
click at [79, 153] on span "Vehicles Owned" at bounding box center [77, 151] width 71 height 12
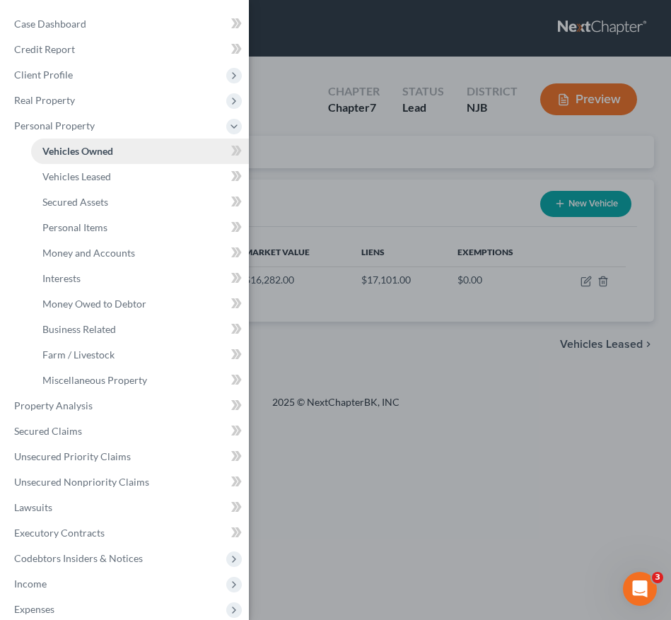
click at [84, 155] on span "Vehicles Owned" at bounding box center [77, 151] width 71 height 12
click at [319, 199] on div "Case Dashboard Payments Invoices Payments Payments Credit Report Client Profile" at bounding box center [335, 310] width 671 height 620
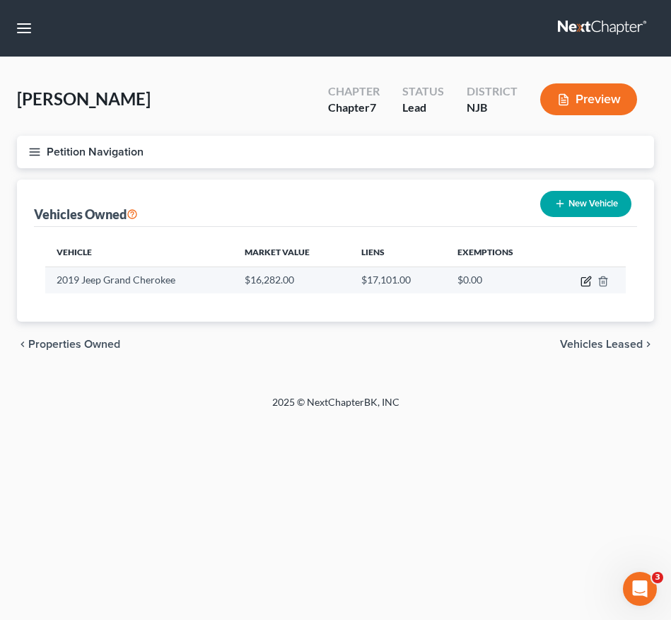
click at [585, 283] on icon "button" at bounding box center [585, 281] width 11 height 11
select select "0"
select select "7"
select select "2"
select select "0"
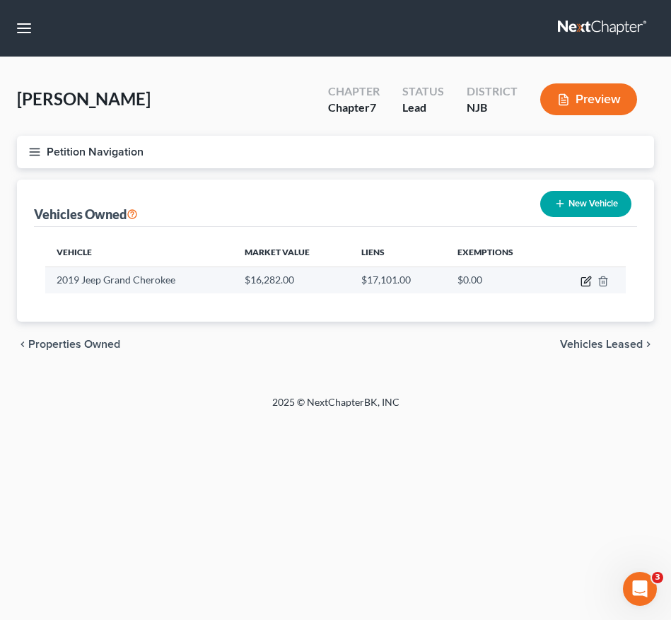
select select "24"
select select "0"
select select "2"
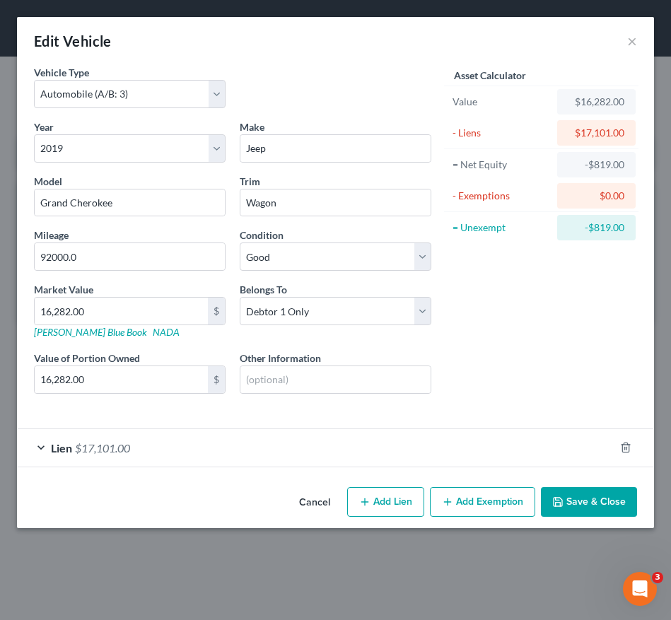
click at [257, 448] on div "Lien $17,101.00" at bounding box center [315, 447] width 597 height 37
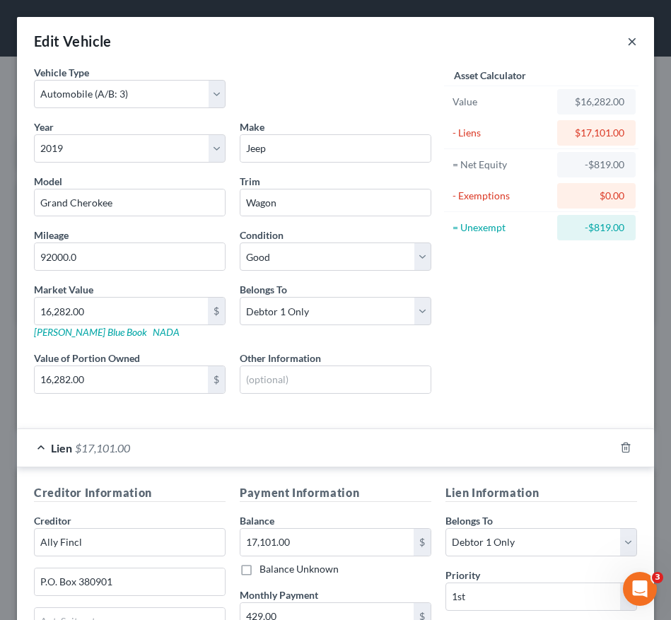
click at [627, 40] on button "×" at bounding box center [632, 41] width 10 height 17
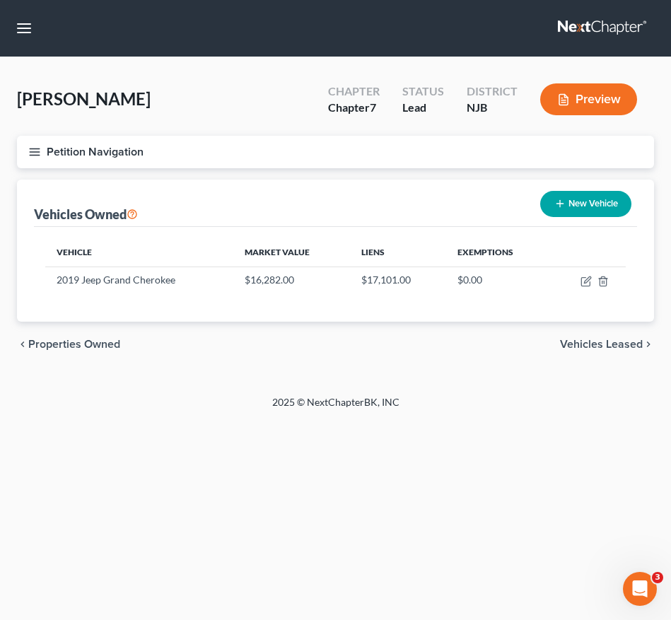
click at [37, 148] on icon "button" at bounding box center [34, 152] width 13 height 13
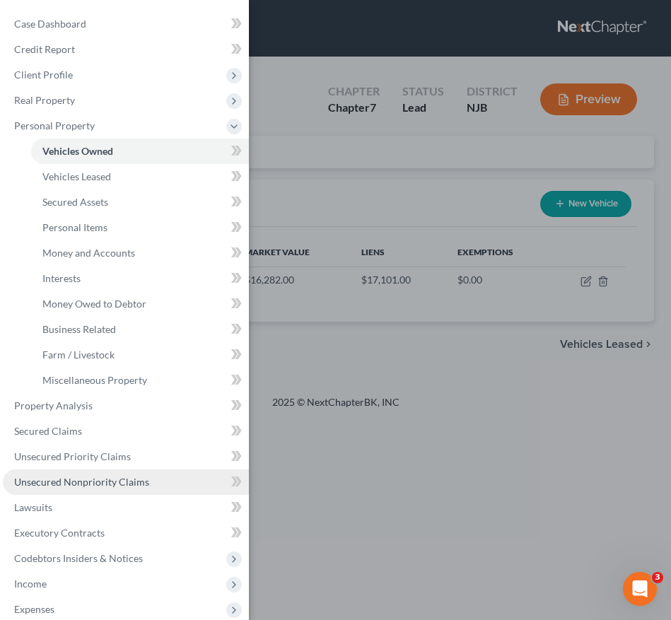
click at [86, 486] on span "Unsecured Nonpriority Claims" at bounding box center [81, 482] width 135 height 12
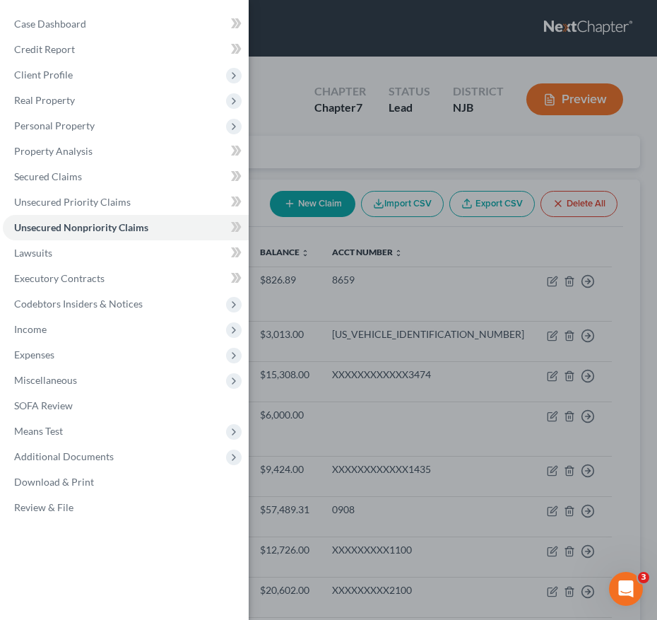
click at [315, 464] on div "Case Dashboard Payments Invoices Payments Payments Credit Report Client Profile" at bounding box center [328, 310] width 657 height 620
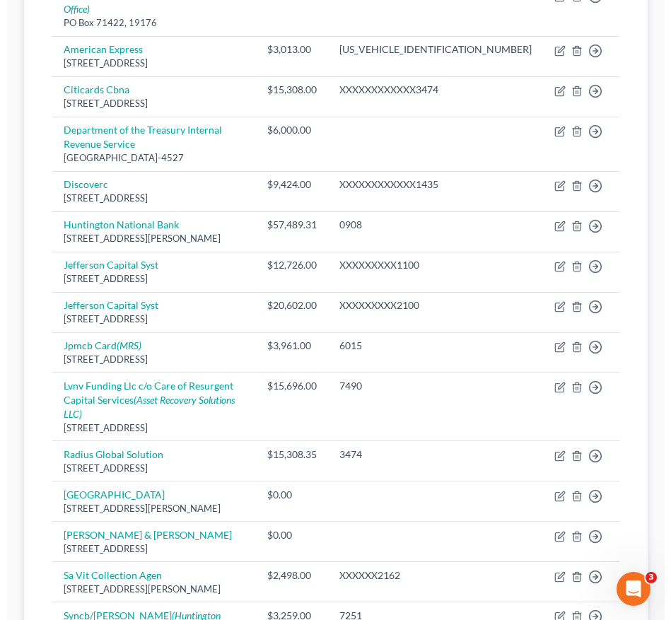
scroll to position [286, 0]
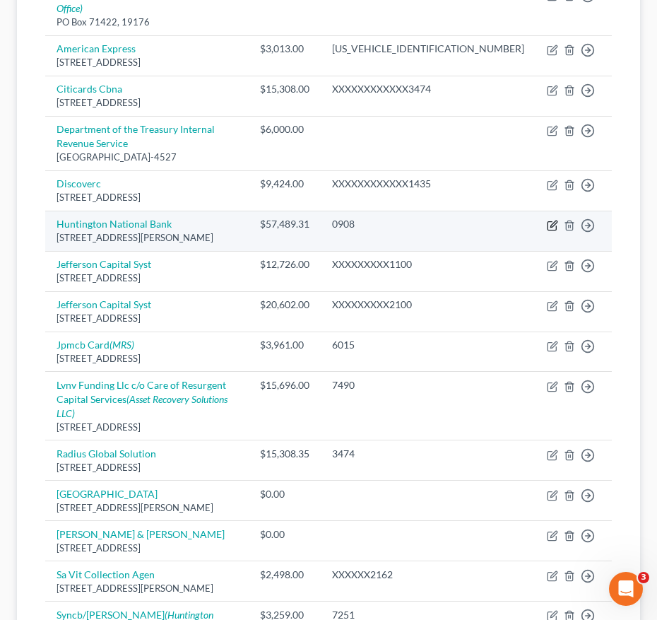
click at [552, 221] on icon "button" at bounding box center [552, 225] width 8 height 8
select select "33"
select select "14"
select select "0"
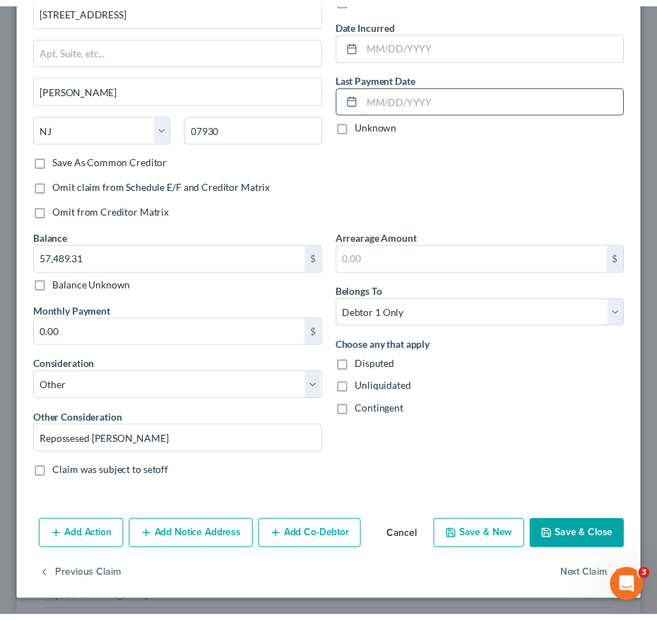
scroll to position [0, 0]
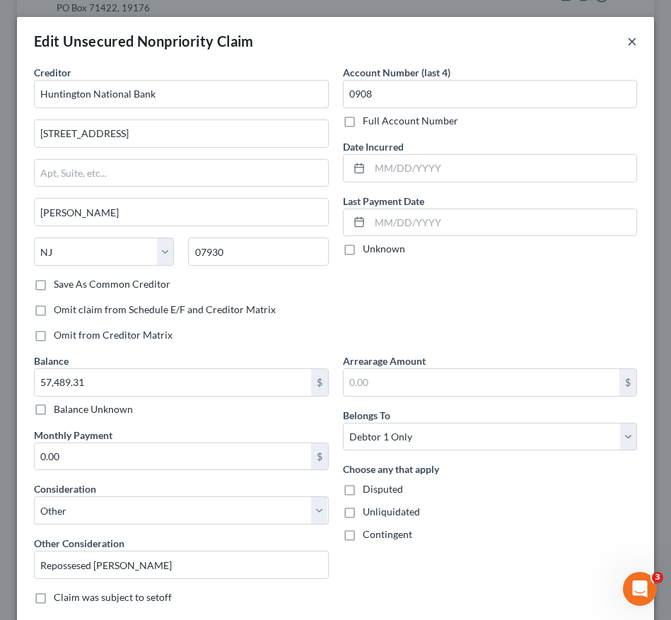
click at [627, 40] on button "×" at bounding box center [632, 41] width 10 height 17
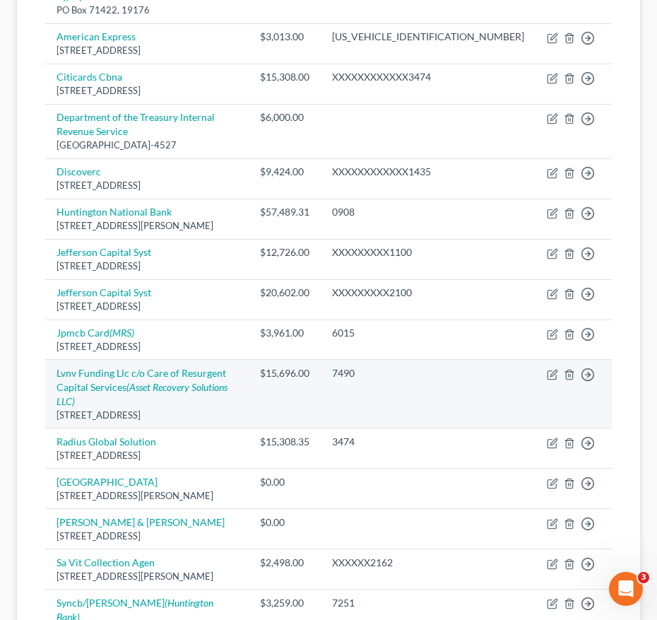
scroll to position [300, 0]
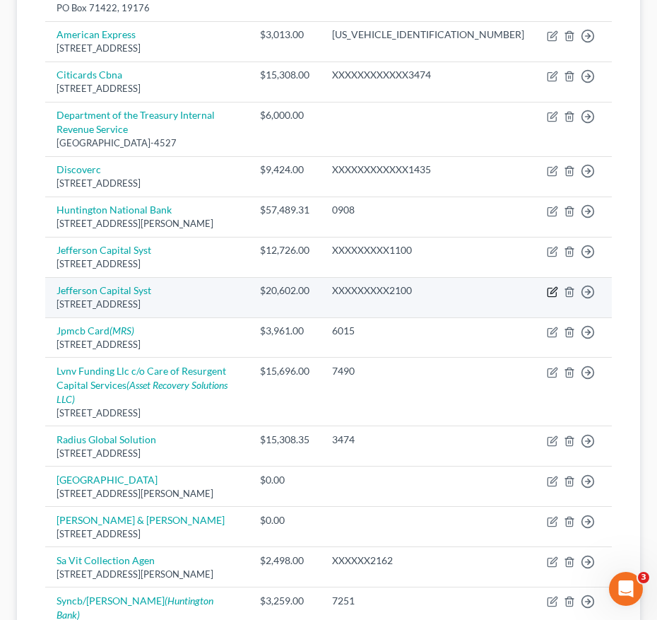
click at [551, 287] on icon "button" at bounding box center [554, 290] width 6 height 6
select select "24"
select select "0"
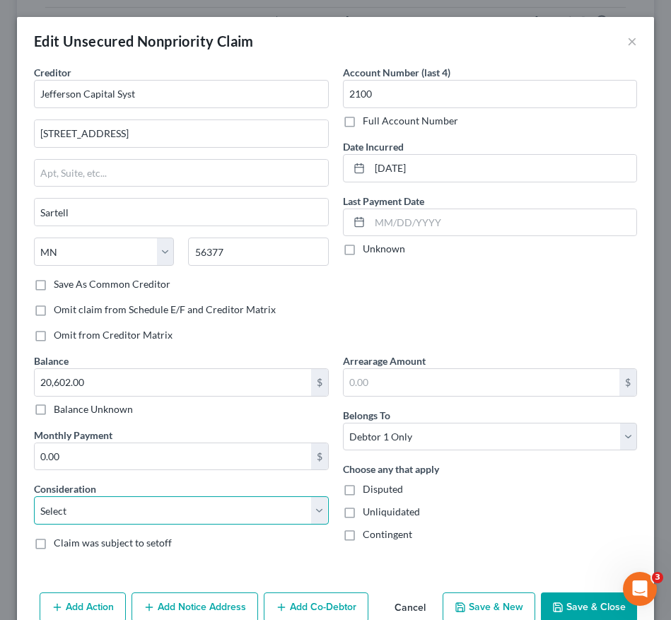
click at [55, 513] on select "Select Cable / Satellite Services Collection Agency Credit Card Debt Debt Couns…" at bounding box center [181, 510] width 295 height 28
select select "16"
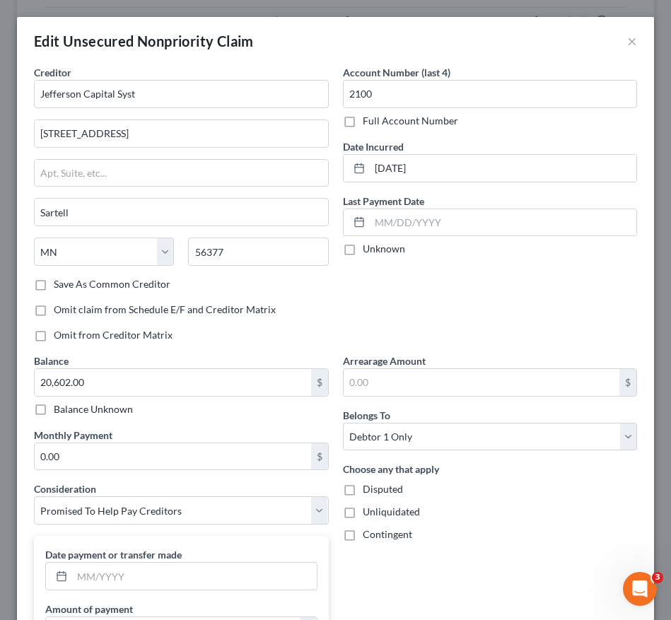
click at [435, 331] on div "Account Number (last 4) 2100 Full Account Number Date Incurred 09-19-2024 Last …" at bounding box center [490, 209] width 309 height 288
click at [627, 40] on button "×" at bounding box center [632, 41] width 10 height 17
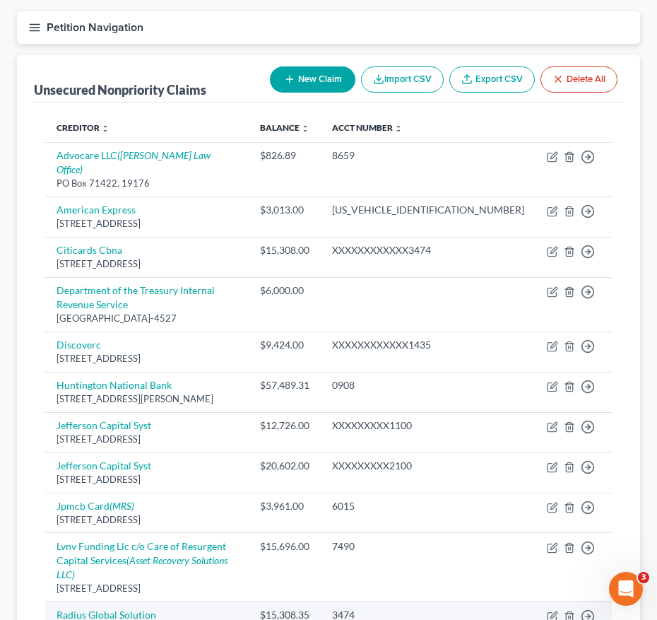
scroll to position [124, 0]
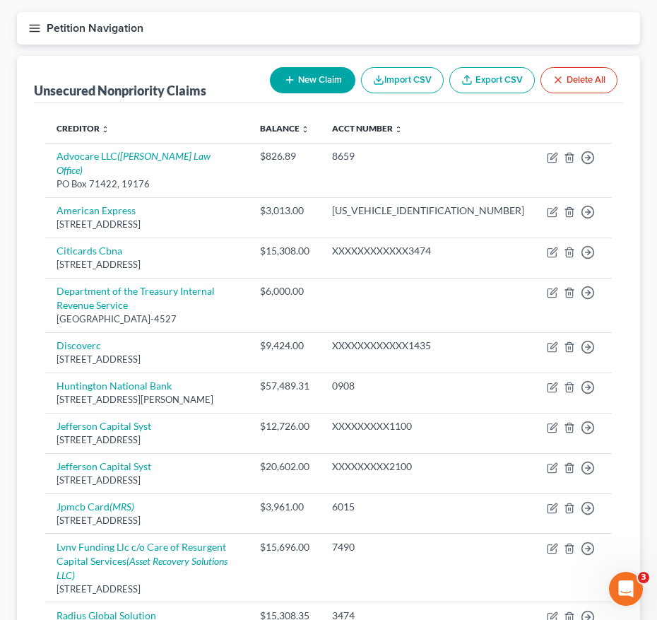
click at [17, 33] on button "Petition Navigation" at bounding box center [328, 28] width 623 height 33
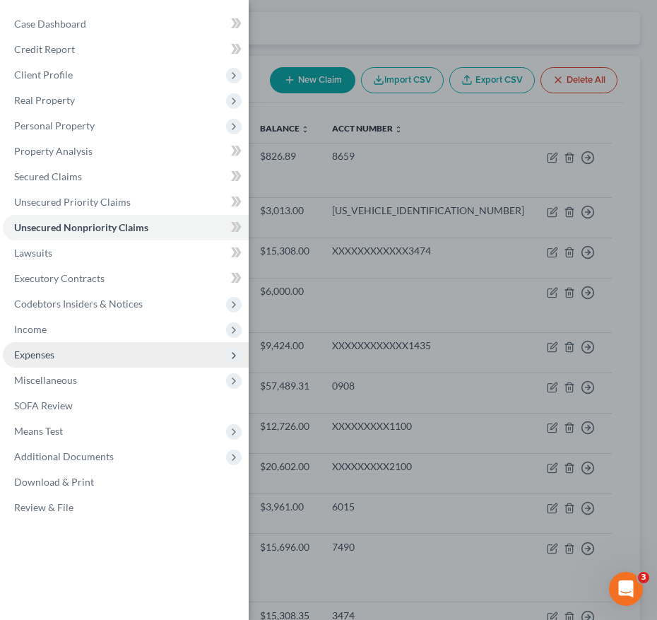
click at [75, 366] on span "Expenses" at bounding box center [126, 354] width 246 height 25
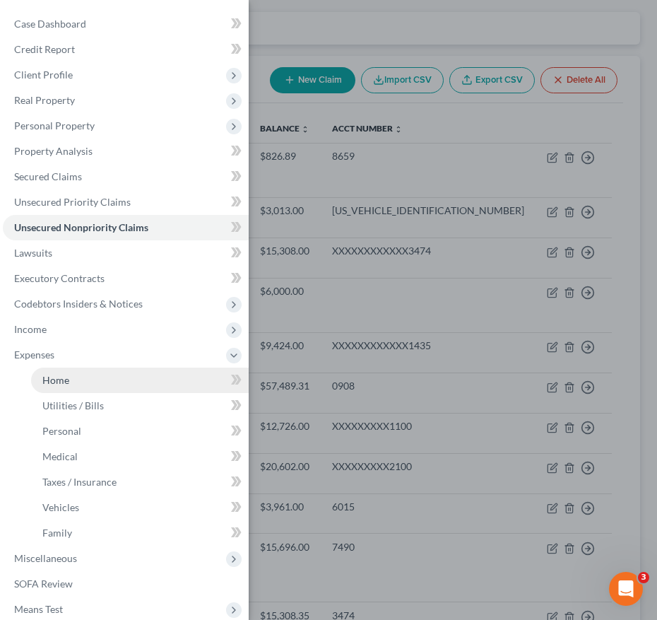
click at [72, 388] on link "Home" at bounding box center [140, 380] width 218 height 25
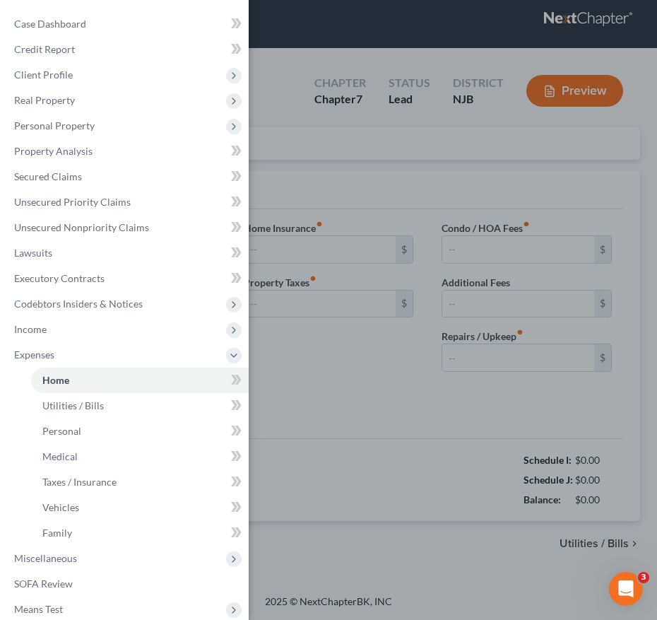
type input "2,650.00"
type input "0.00"
radio input "true"
type input "0.00"
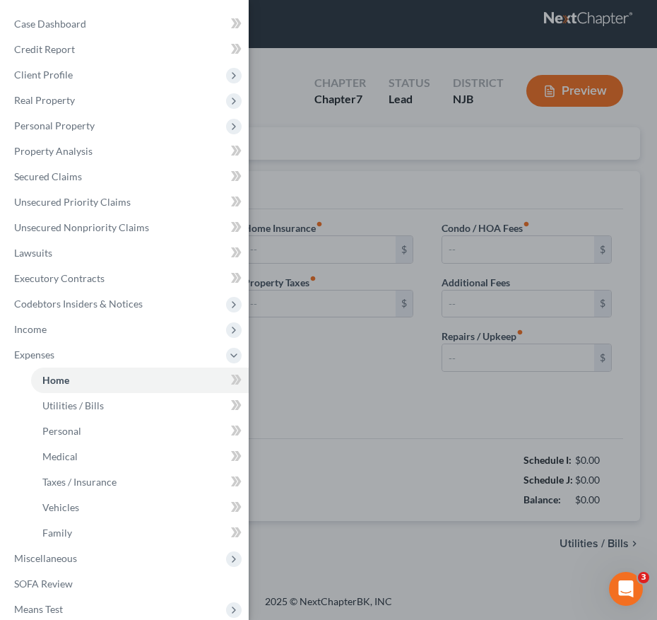
type input "0.00"
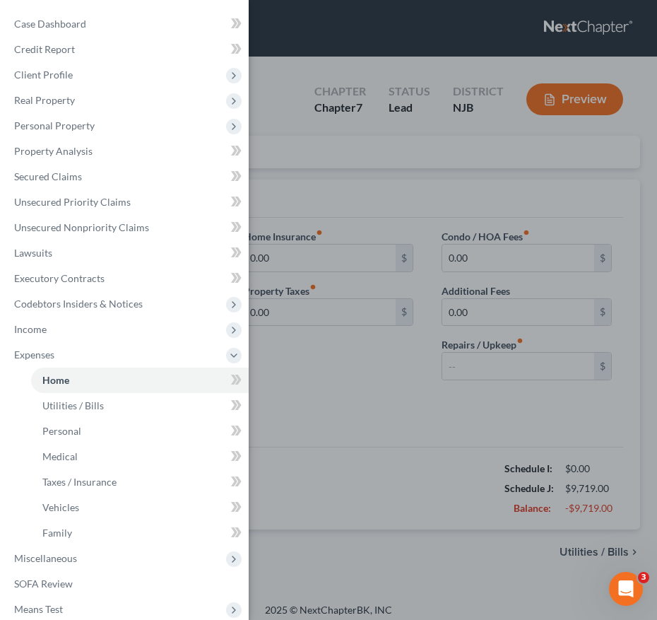
click at [401, 391] on div "Case Dashboard Payments Invoices Payments Payments Credit Report Client Profile" at bounding box center [328, 310] width 657 height 620
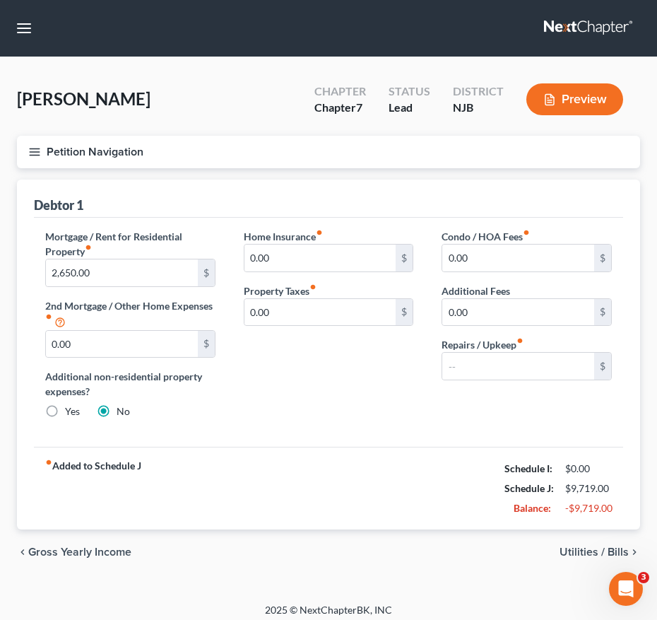
click at [35, 157] on icon "button" at bounding box center [34, 152] width 13 height 13
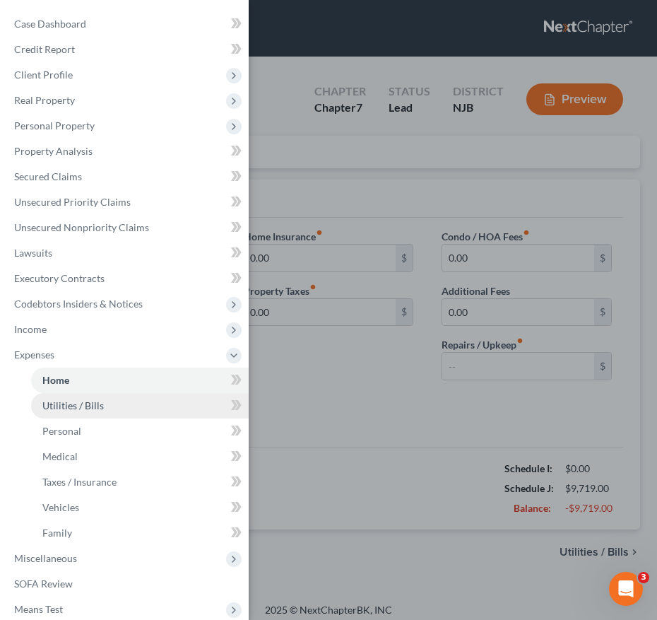
click at [88, 409] on span "Utilities / Bills" at bounding box center [72, 405] width 61 height 12
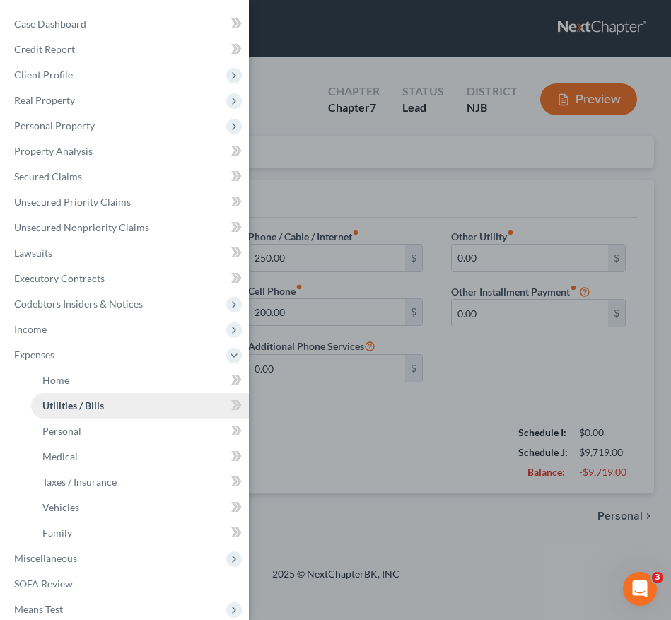
click at [88, 409] on span "Utilities / Bills" at bounding box center [72, 405] width 61 height 12
click at [430, 429] on div "Case Dashboard Payments Invoices Payments Payments Credit Report Client Profile" at bounding box center [335, 310] width 671 height 620
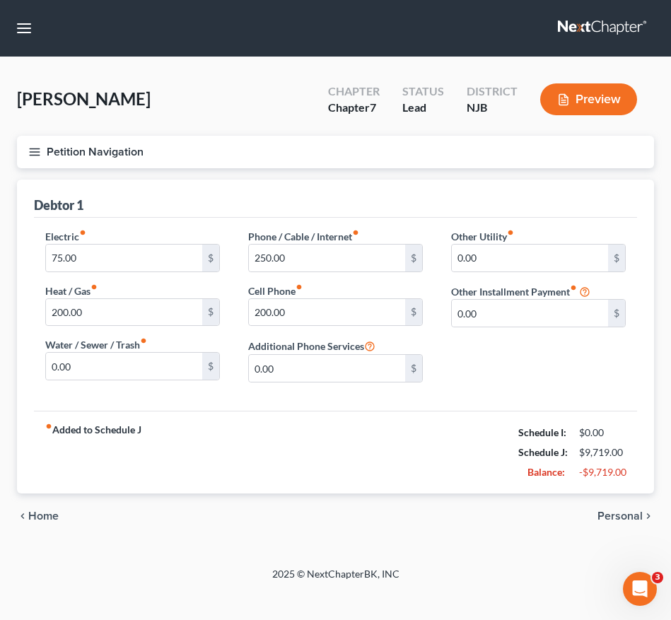
click at [33, 157] on icon "button" at bounding box center [34, 152] width 13 height 13
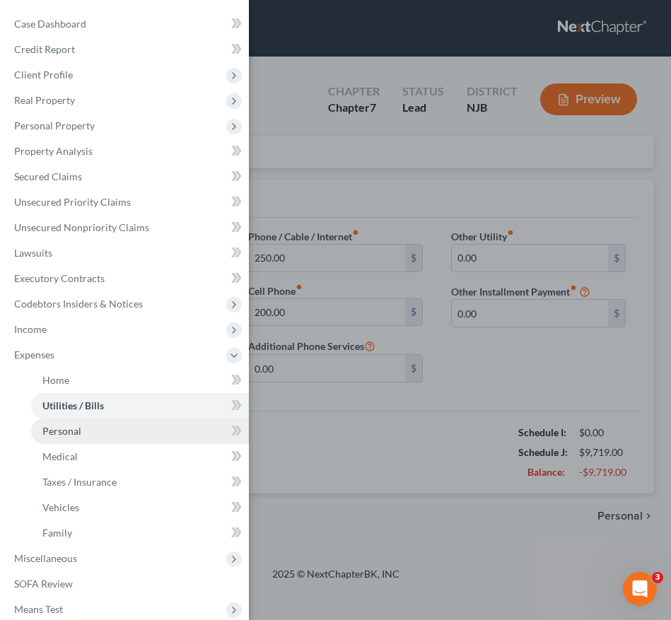
click at [60, 428] on span "Personal" at bounding box center [61, 431] width 39 height 12
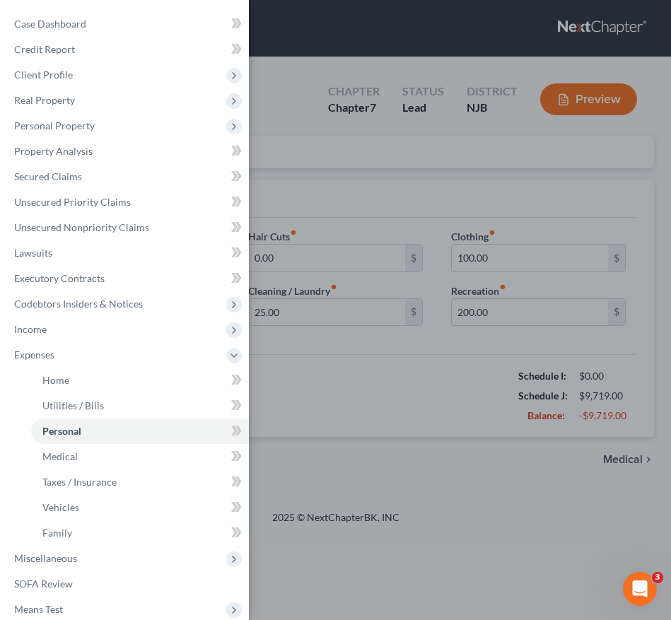
click at [333, 447] on div "Case Dashboard Payments Invoices Payments Payments Credit Report Client Profile" at bounding box center [335, 310] width 671 height 620
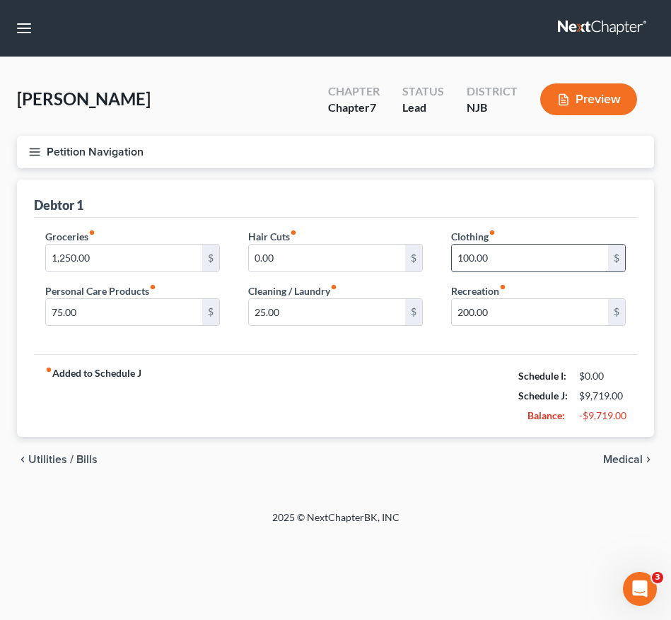
click at [504, 251] on input "100.00" at bounding box center [530, 258] width 156 height 27
type input "75.00"
click at [38, 149] on icon "button" at bounding box center [34, 152] width 13 height 13
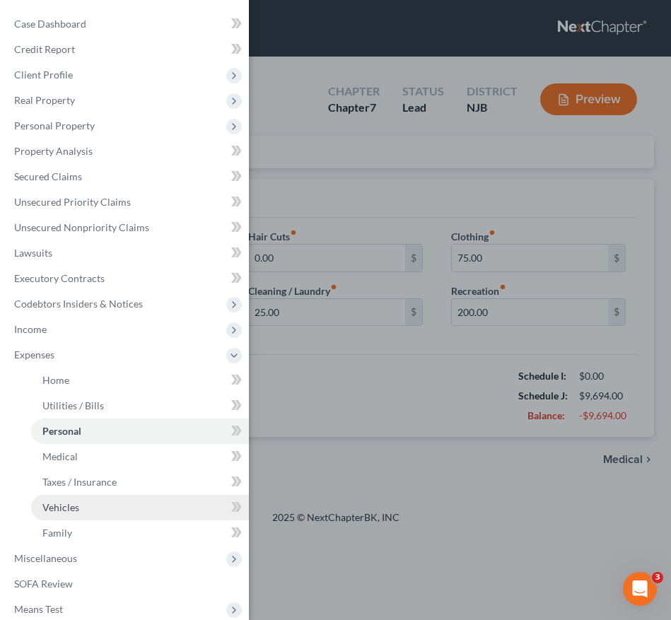
click at [59, 503] on span "Vehicles" at bounding box center [60, 507] width 37 height 12
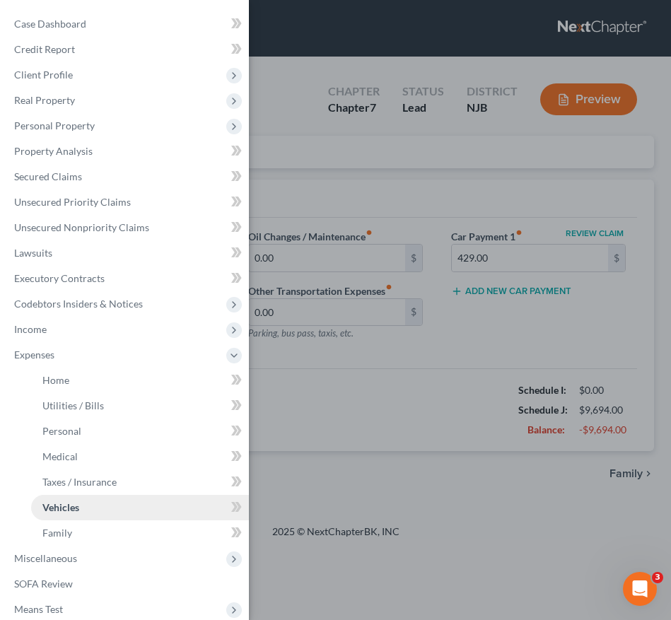
click at [59, 503] on span "Vehicles" at bounding box center [60, 507] width 37 height 12
click at [409, 475] on div "Case Dashboard Payments Invoices Payments Payments Credit Report Client Profile" at bounding box center [335, 310] width 671 height 620
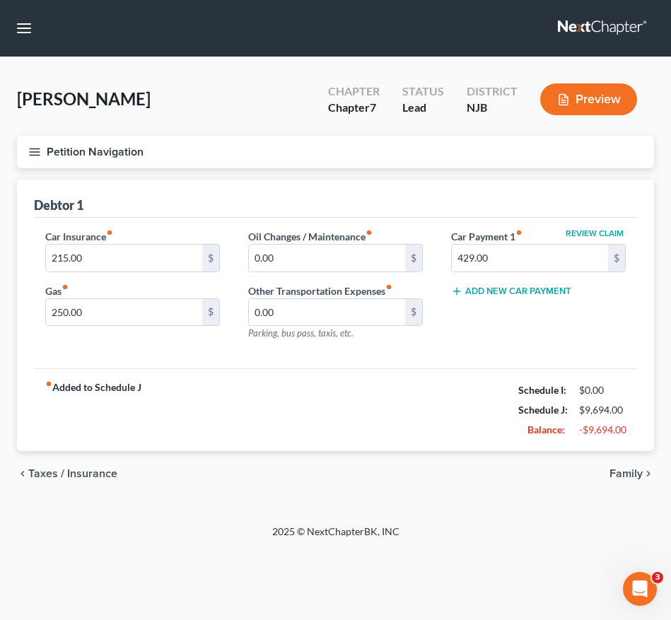
click at [30, 150] on icon "button" at bounding box center [34, 152] width 13 height 13
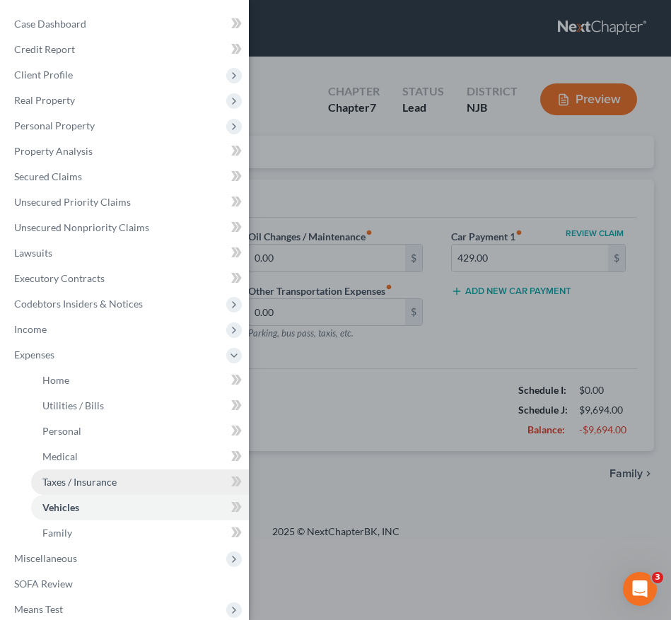
click at [109, 486] on span "Taxes / Insurance" at bounding box center [79, 482] width 74 height 12
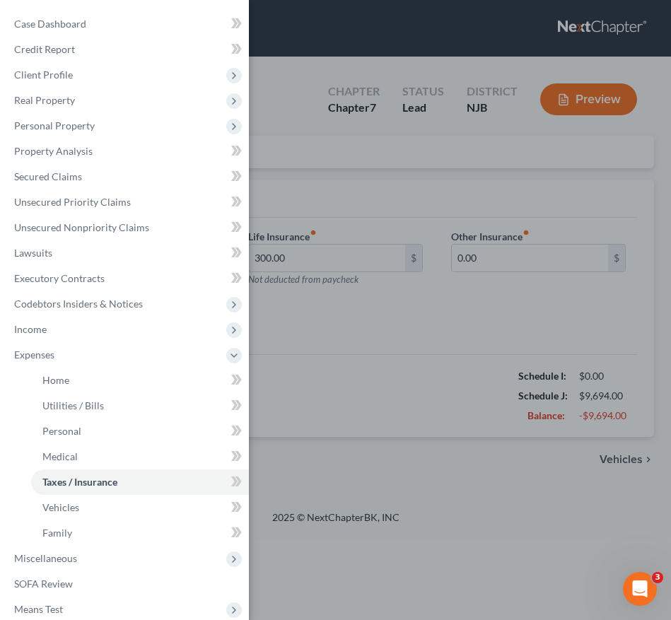
click at [447, 403] on div "Case Dashboard Payments Invoices Payments Payments Credit Report Client Profile" at bounding box center [335, 310] width 671 height 620
click at [448, 404] on div "Case Dashboard Payments Invoices Payments Payments Credit Report Client Profile" at bounding box center [335, 310] width 671 height 620
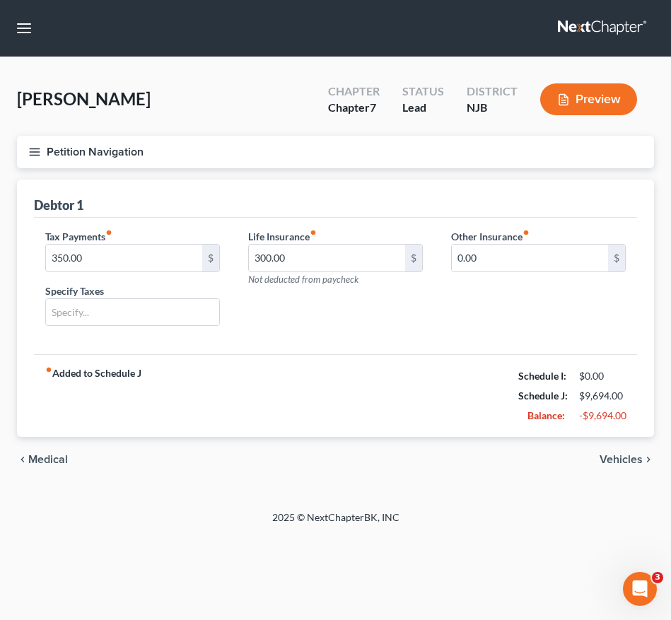
drag, startPoint x: 448, startPoint y: 404, endPoint x: 265, endPoint y: 443, distance: 187.2
click at [265, 443] on div "chevron_left Medical Vehicles chevron_right" at bounding box center [335, 459] width 637 height 45
click at [35, 152] on line "button" at bounding box center [35, 152] width 10 height 0
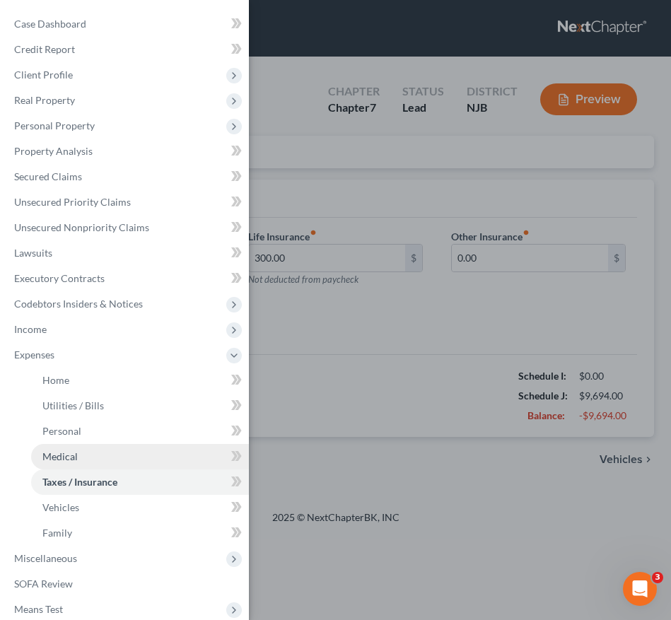
click at [78, 455] on link "Medical" at bounding box center [140, 456] width 218 height 25
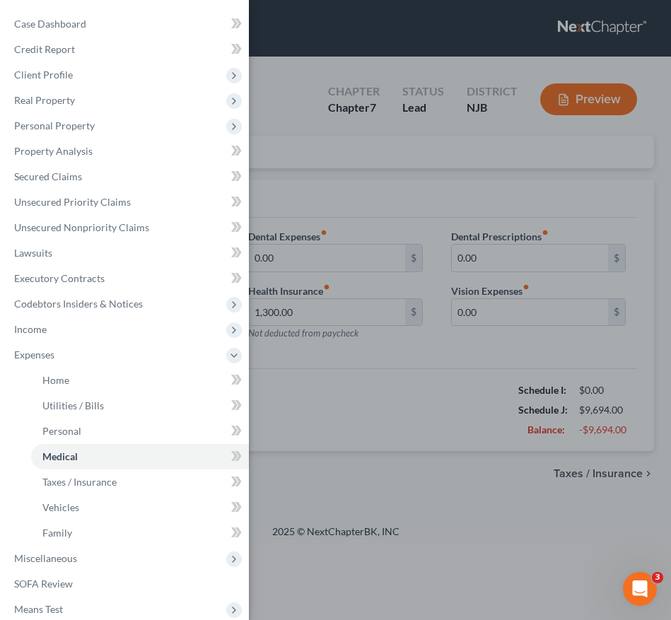
click at [373, 418] on div "Case Dashboard Payments Invoices Payments Payments Credit Report Client Profile" at bounding box center [335, 310] width 671 height 620
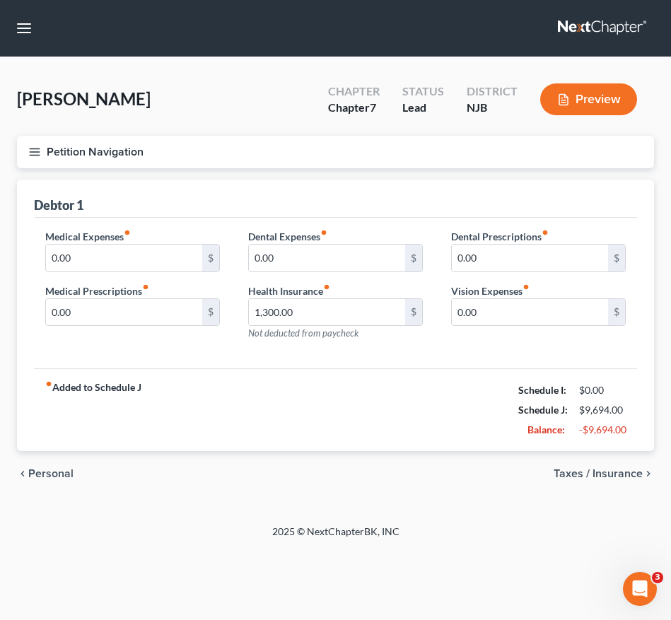
click at [34, 152] on line "button" at bounding box center [35, 152] width 10 height 0
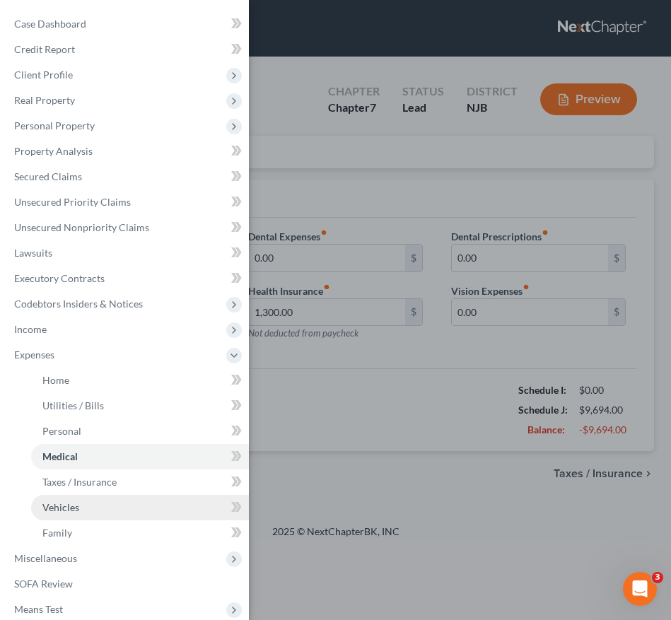
click at [71, 511] on span "Vehicles" at bounding box center [60, 507] width 37 height 12
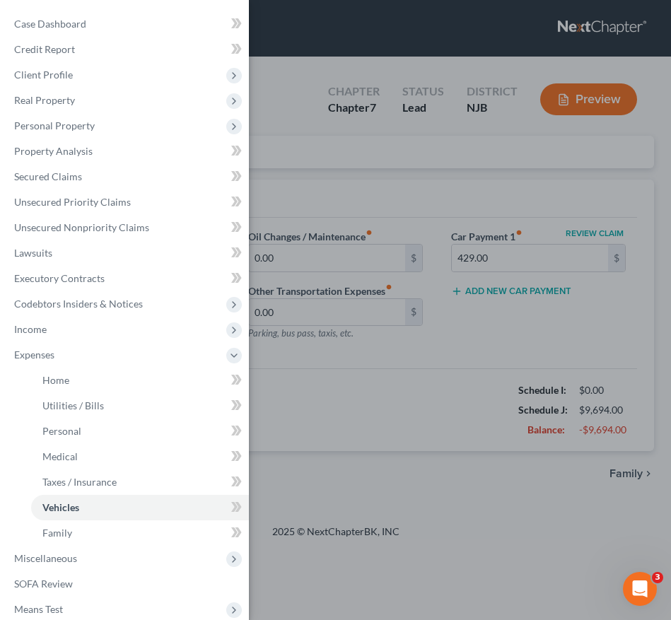
click at [352, 414] on div "Case Dashboard Payments Invoices Payments Payments Credit Report Client Profile" at bounding box center [335, 310] width 671 height 620
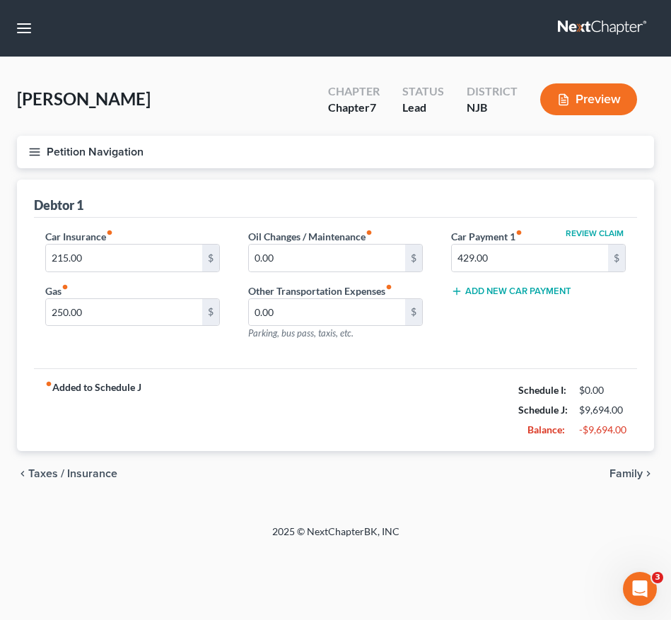
click at [25, 165] on button "Petition Navigation" at bounding box center [335, 152] width 637 height 33
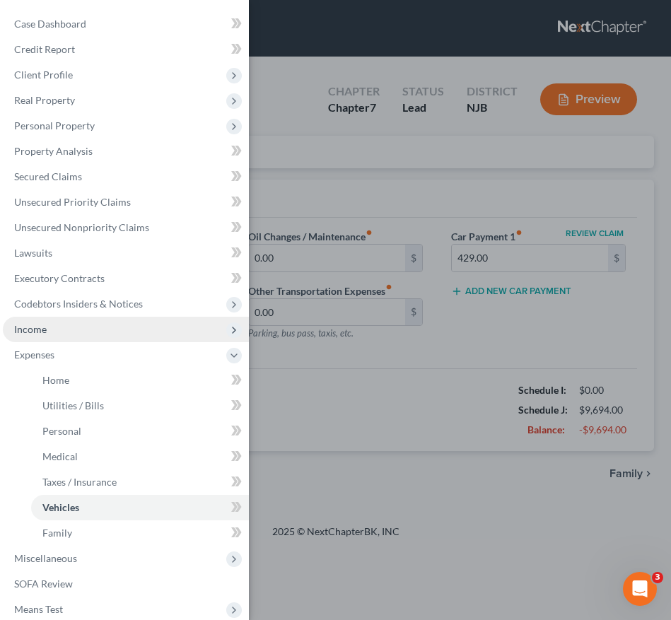
click at [47, 334] on span "Income" at bounding box center [126, 329] width 246 height 25
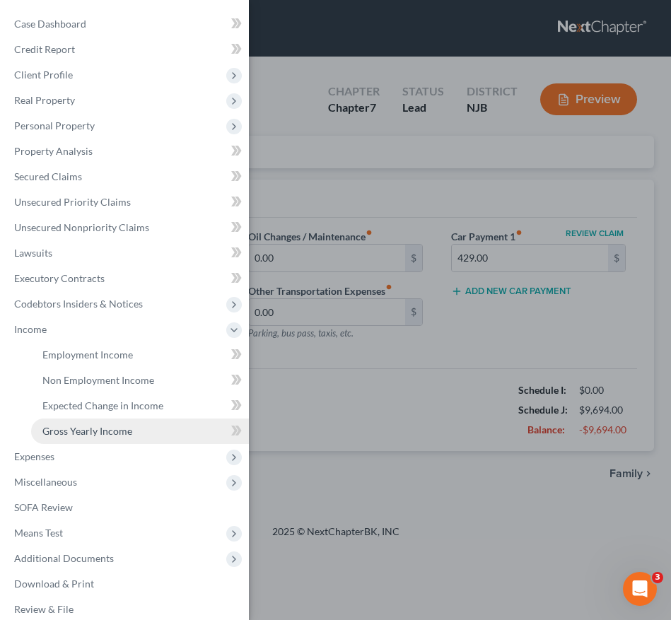
click at [63, 423] on link "Gross Yearly Income" at bounding box center [140, 430] width 218 height 25
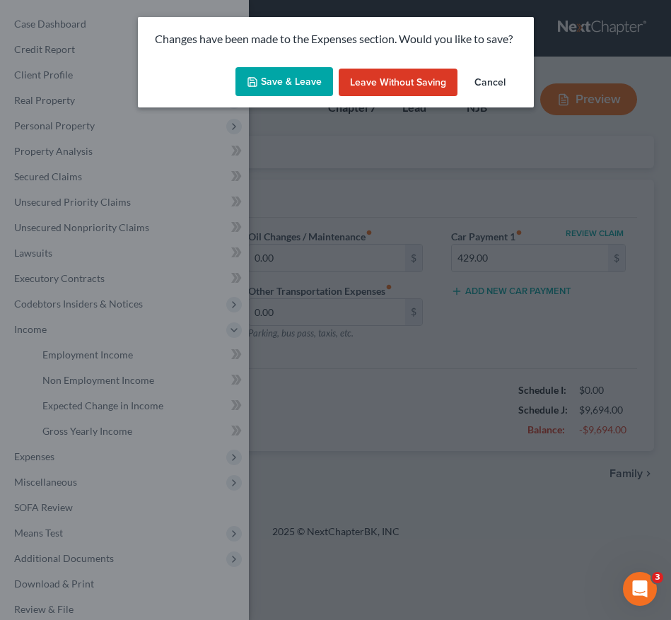
click at [288, 80] on button "Save & Leave" at bounding box center [284, 82] width 98 height 30
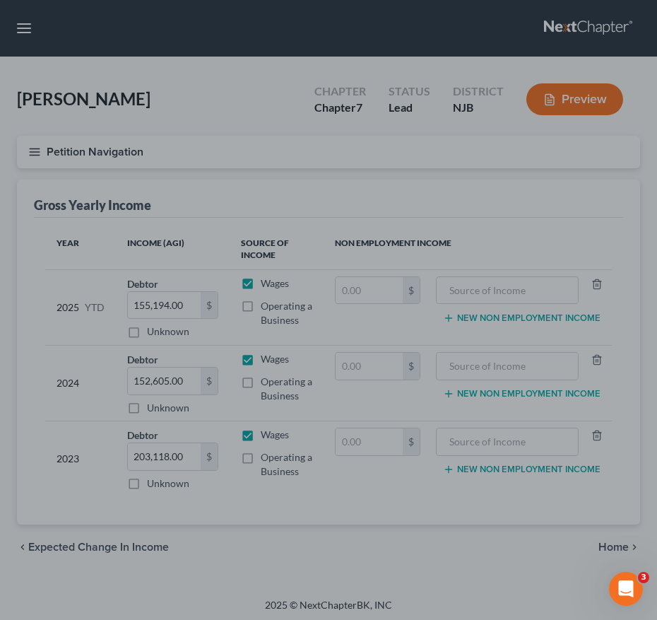
click at [295, 474] on div at bounding box center [328, 310] width 657 height 620
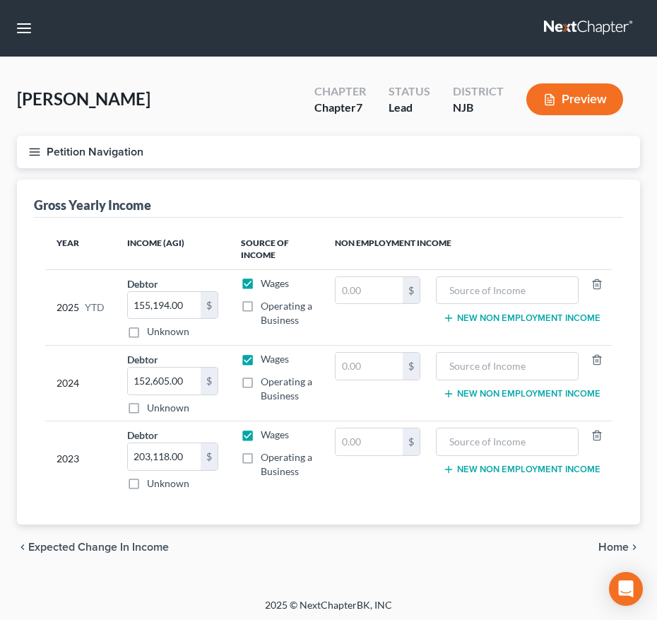
click at [30, 147] on icon "button" at bounding box center [34, 152] width 13 height 13
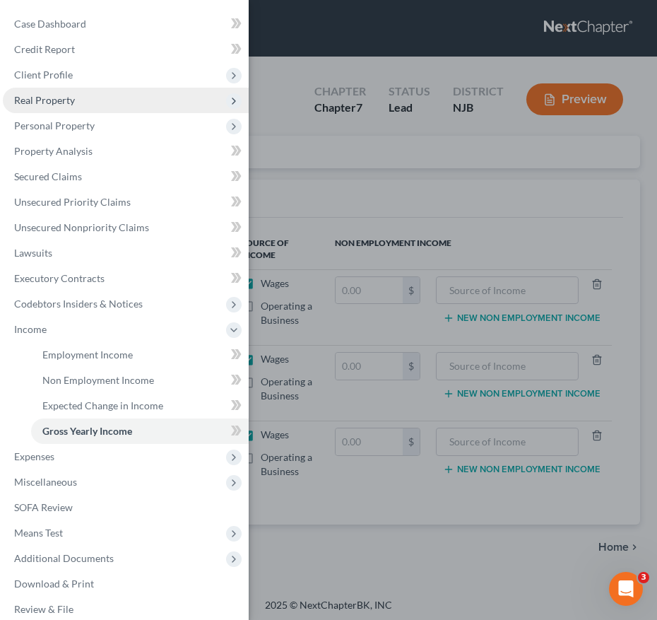
scroll to position [13, 0]
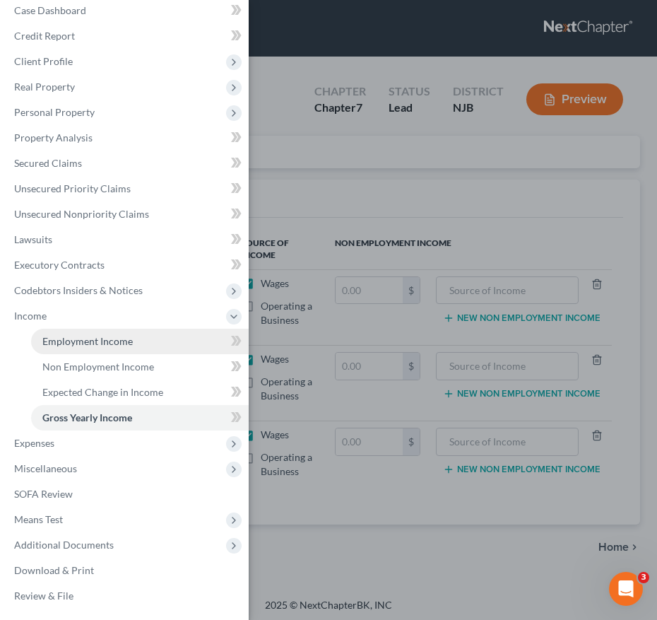
click at [60, 338] on span "Employment Income" at bounding box center [87, 341] width 90 height 12
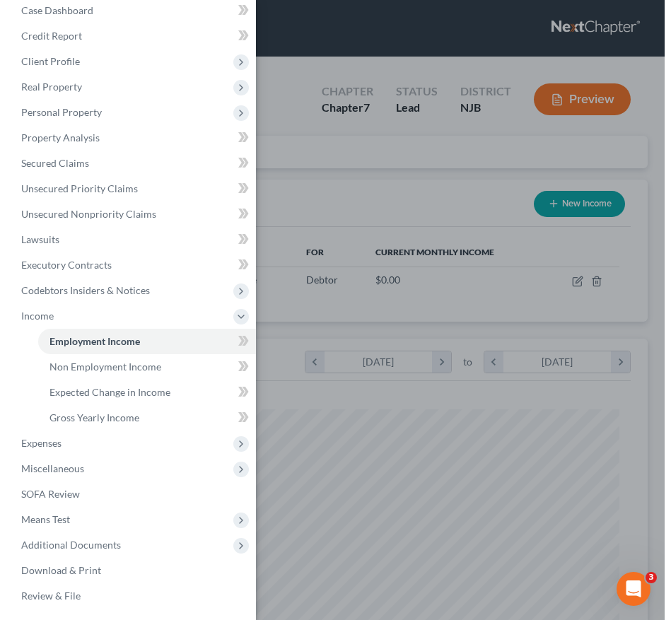
scroll to position [283, 595]
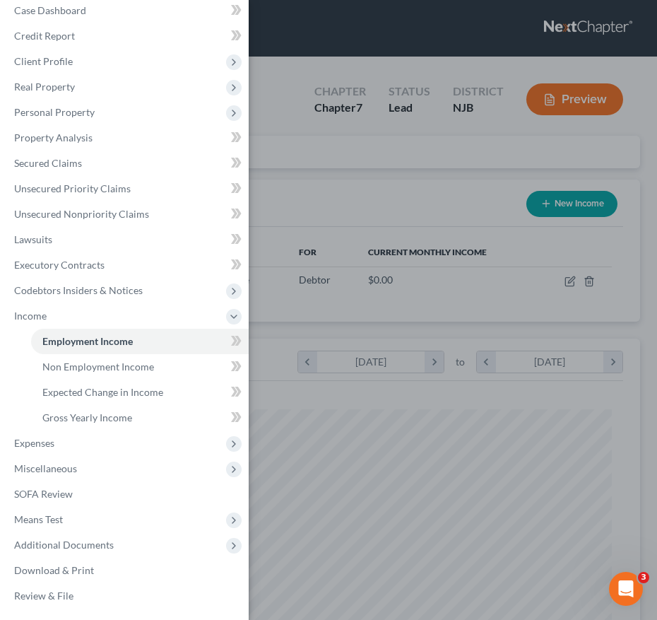
click at [408, 310] on div "Case Dashboard Payments Invoices Payments Payments Credit Report Client Profile" at bounding box center [328, 310] width 657 height 620
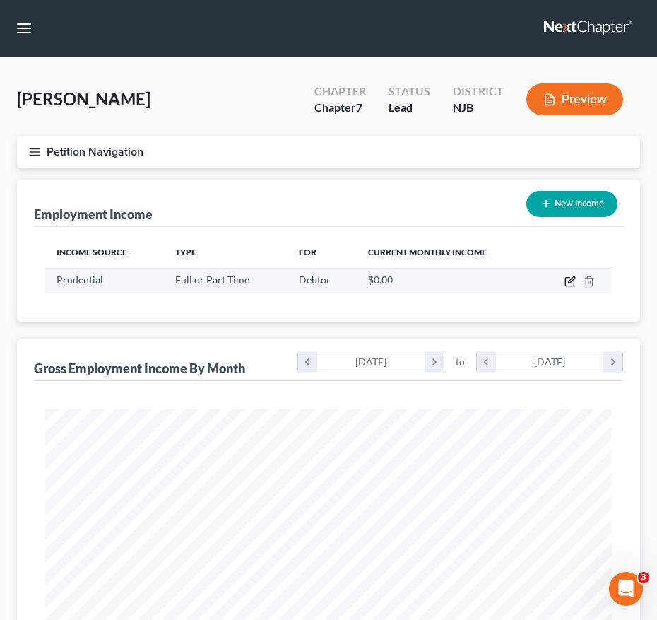
click at [574, 283] on icon "button" at bounding box center [569, 282] width 8 height 8
select select "0"
select select "33"
select select "2"
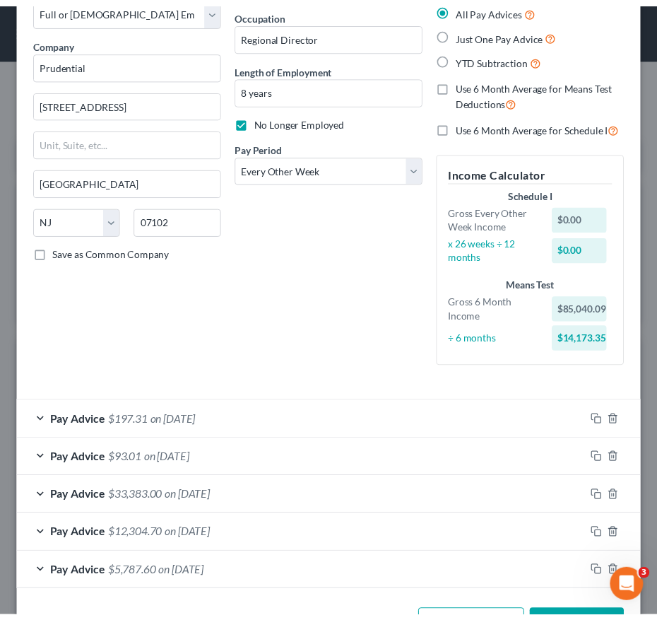
scroll to position [0, 0]
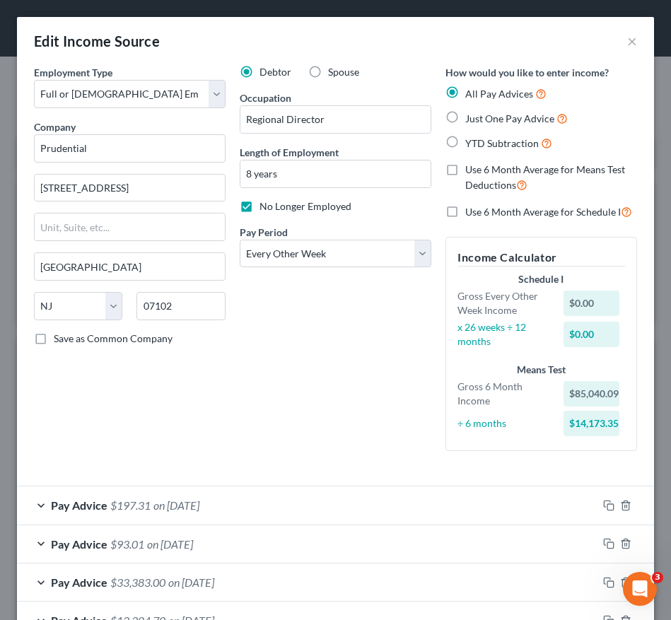
click at [612, 42] on div "Edit Income Source ×" at bounding box center [335, 41] width 637 height 48
click at [627, 47] on button "×" at bounding box center [632, 41] width 10 height 17
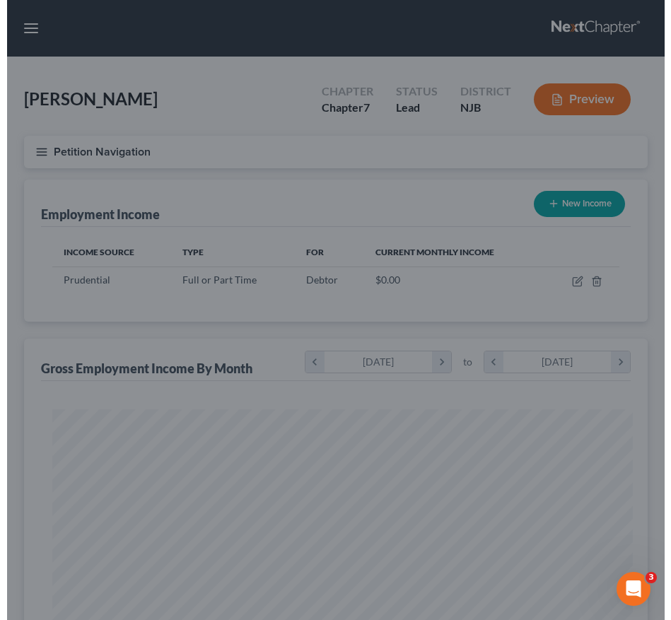
scroll to position [706562, 706251]
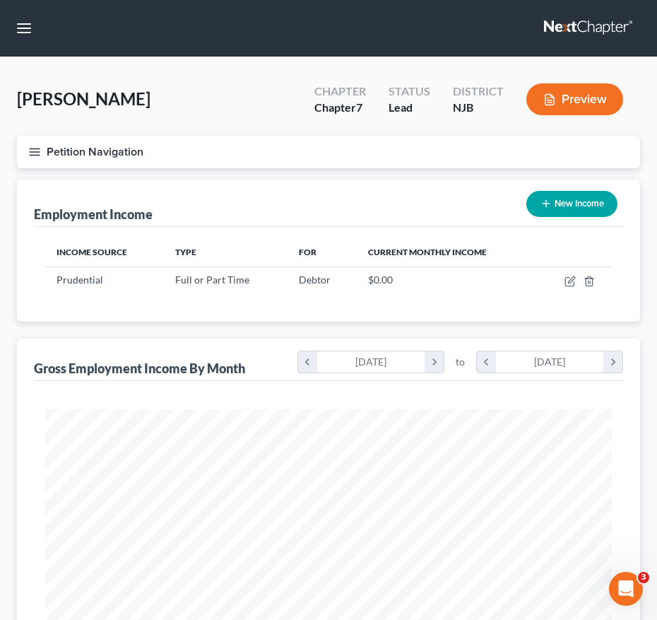
click at [35, 156] on icon "button" at bounding box center [34, 152] width 13 height 13
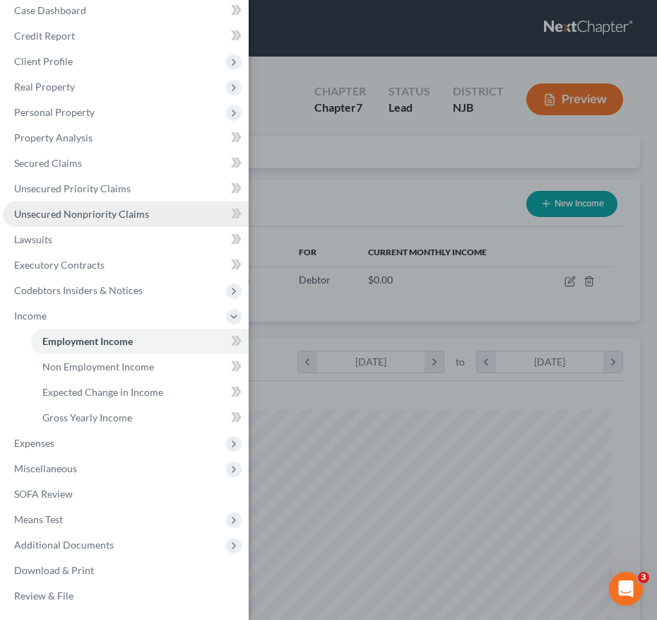
click at [49, 209] on span "Unsecured Nonpriority Claims" at bounding box center [81, 214] width 135 height 12
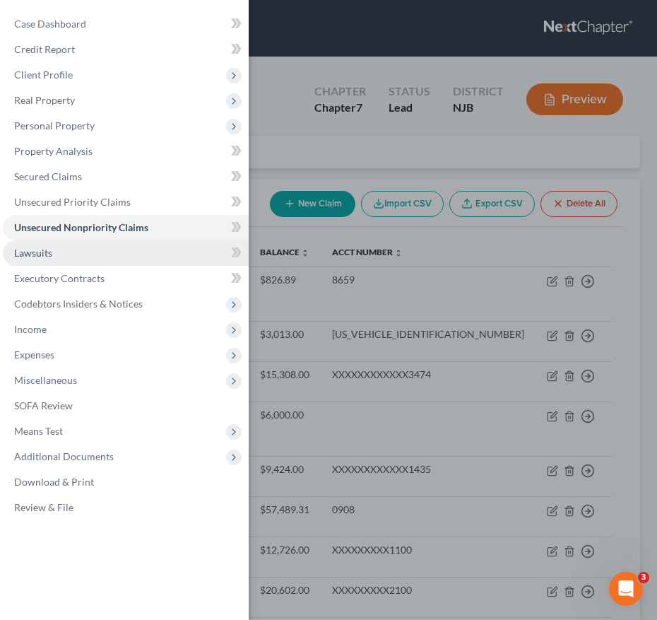
click at [127, 255] on link "Lawsuits" at bounding box center [126, 252] width 246 height 25
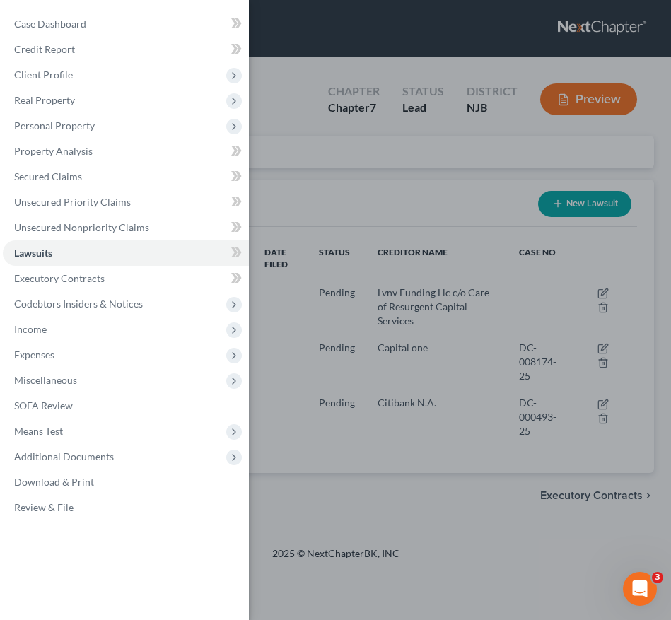
click at [330, 262] on div "Case Dashboard Payments Invoices Payments Payments Credit Report Client Profile" at bounding box center [335, 310] width 671 height 620
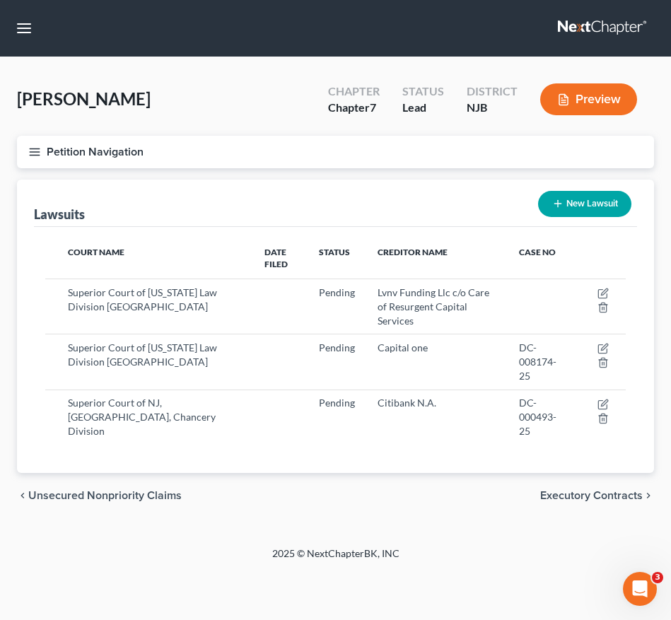
click at [31, 152] on line "button" at bounding box center [35, 152] width 10 height 0
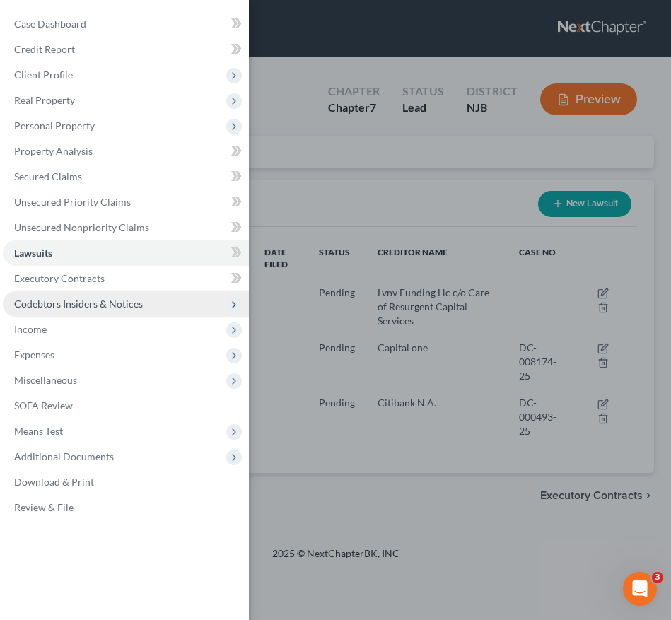
click at [42, 305] on span "Codebtors Insiders & Notices" at bounding box center [78, 304] width 129 height 12
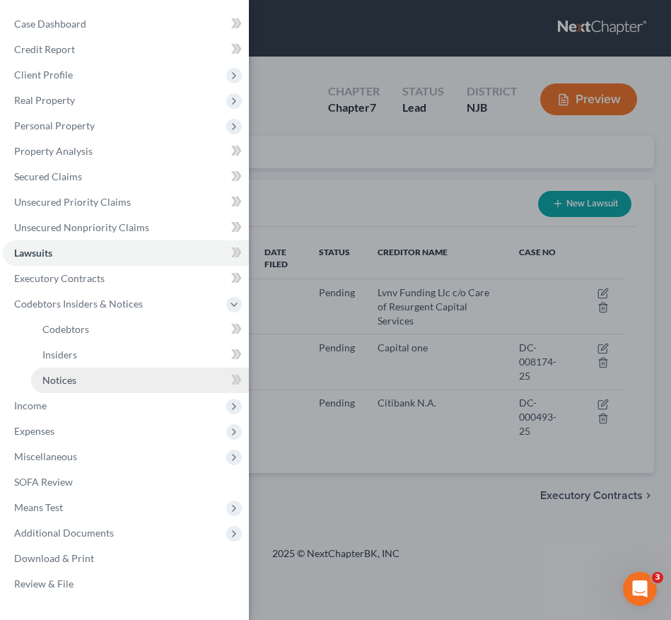
click at [92, 380] on link "Notices" at bounding box center [140, 380] width 218 height 25
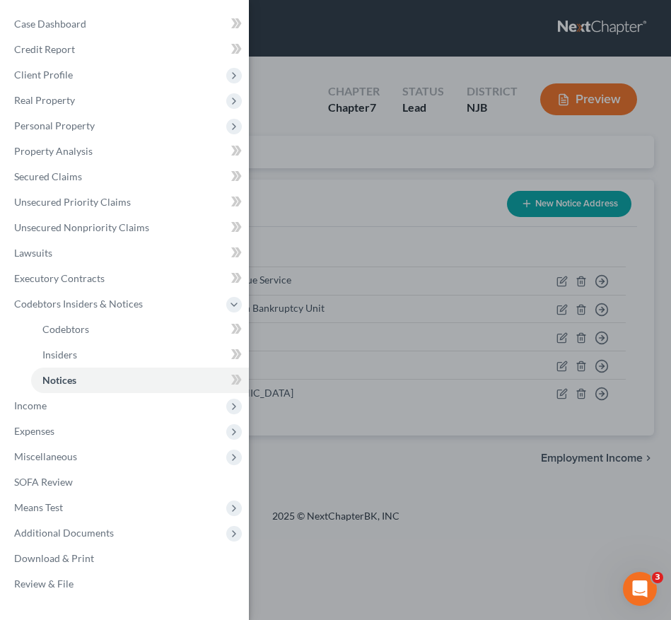
click at [282, 307] on div "Case Dashboard Payments Invoices Payments Payments Credit Report Client Profile" at bounding box center [335, 310] width 671 height 620
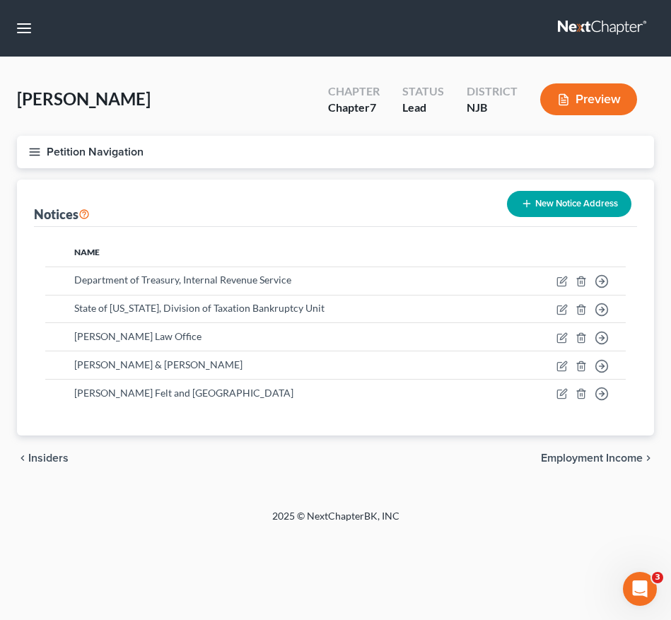
click at [40, 148] on icon "button" at bounding box center [34, 152] width 13 height 13
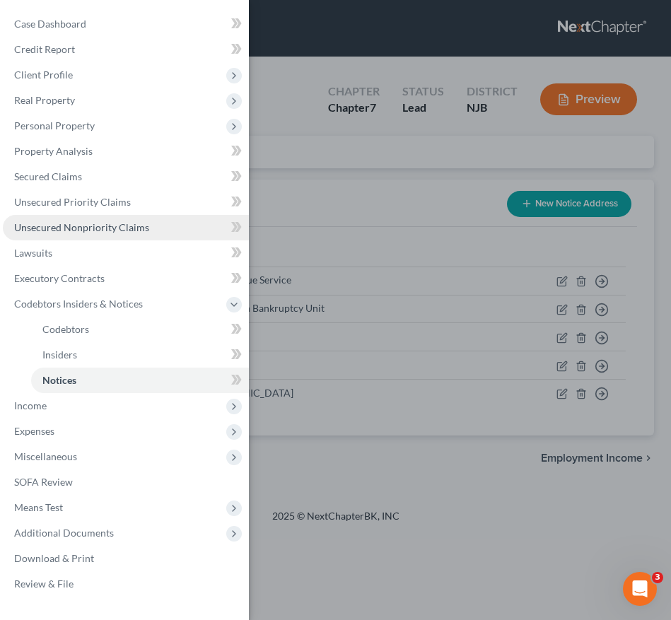
click at [48, 223] on span "Unsecured Nonpriority Claims" at bounding box center [81, 227] width 135 height 12
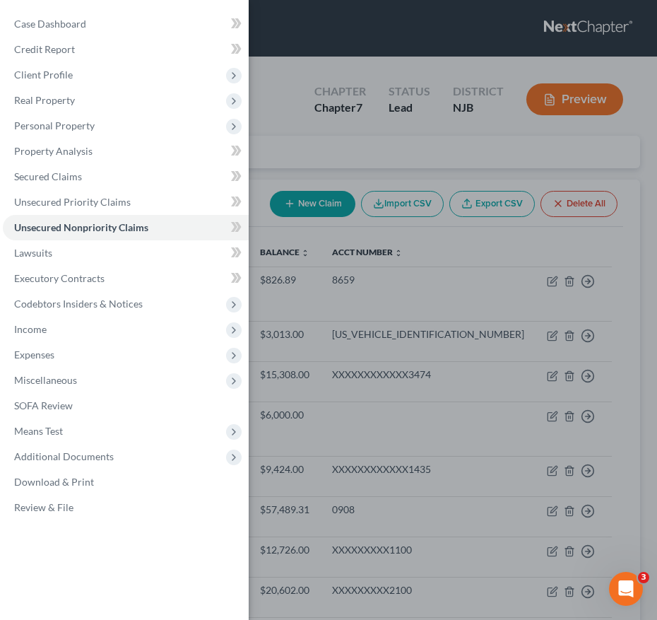
click at [339, 274] on div "Case Dashboard Payments Invoices Payments Payments Credit Report Client Profile" at bounding box center [328, 310] width 657 height 620
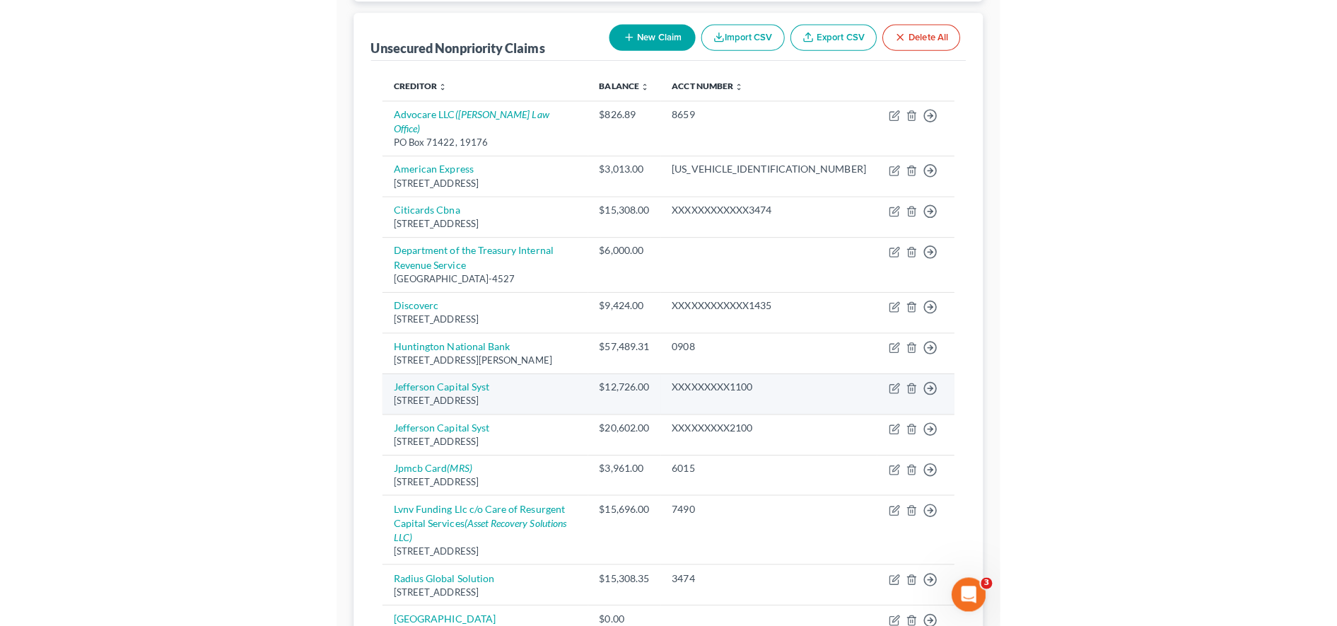
scroll to position [174, 0]
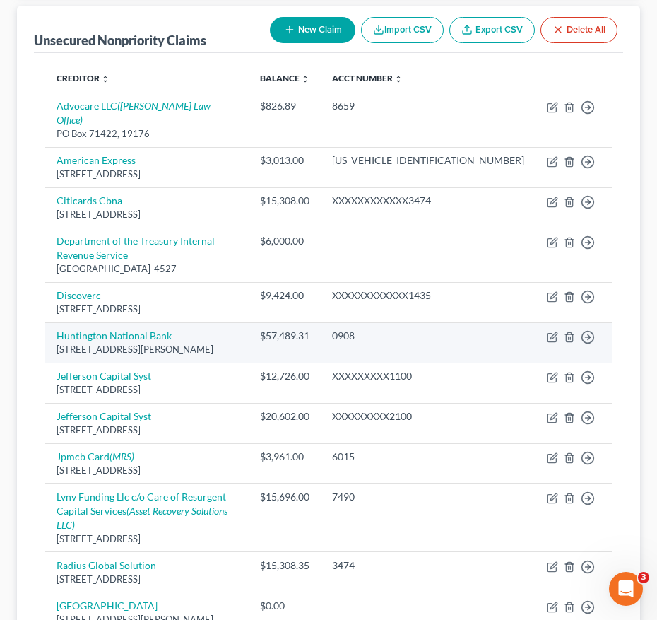
click at [249, 322] on td "[GEOGRAPHIC_DATA] [STREET_ADDRESS][PERSON_NAME]" at bounding box center [147, 342] width 204 height 40
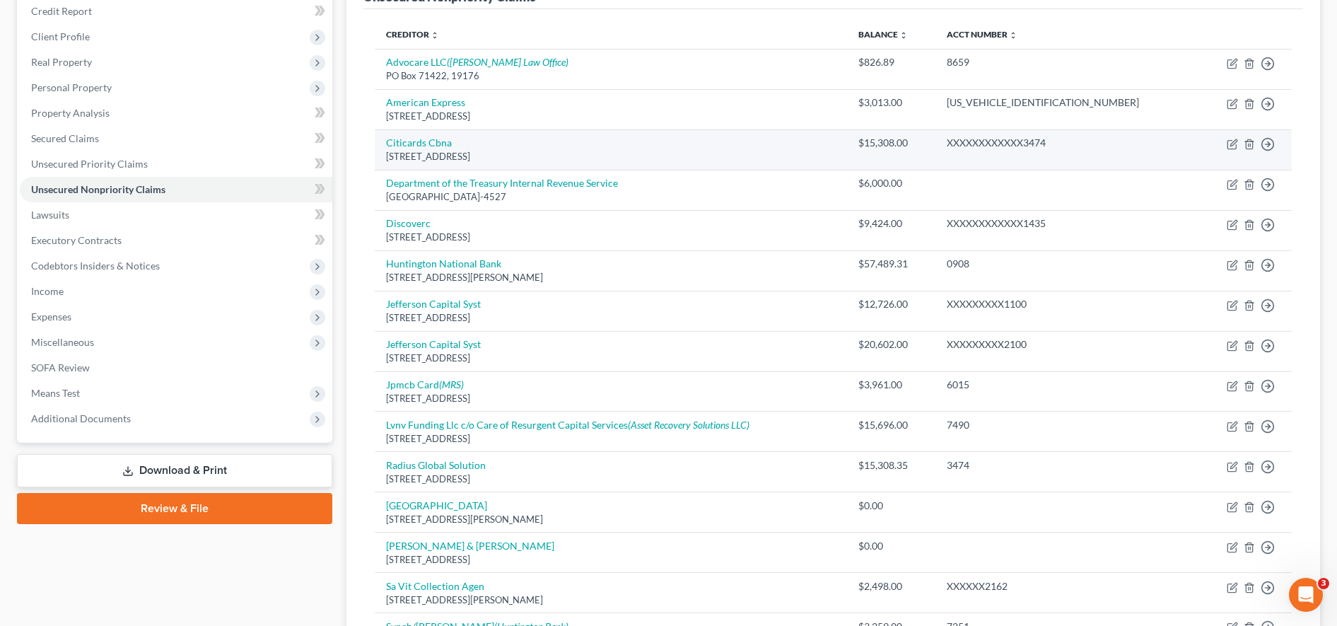
scroll to position [0, 0]
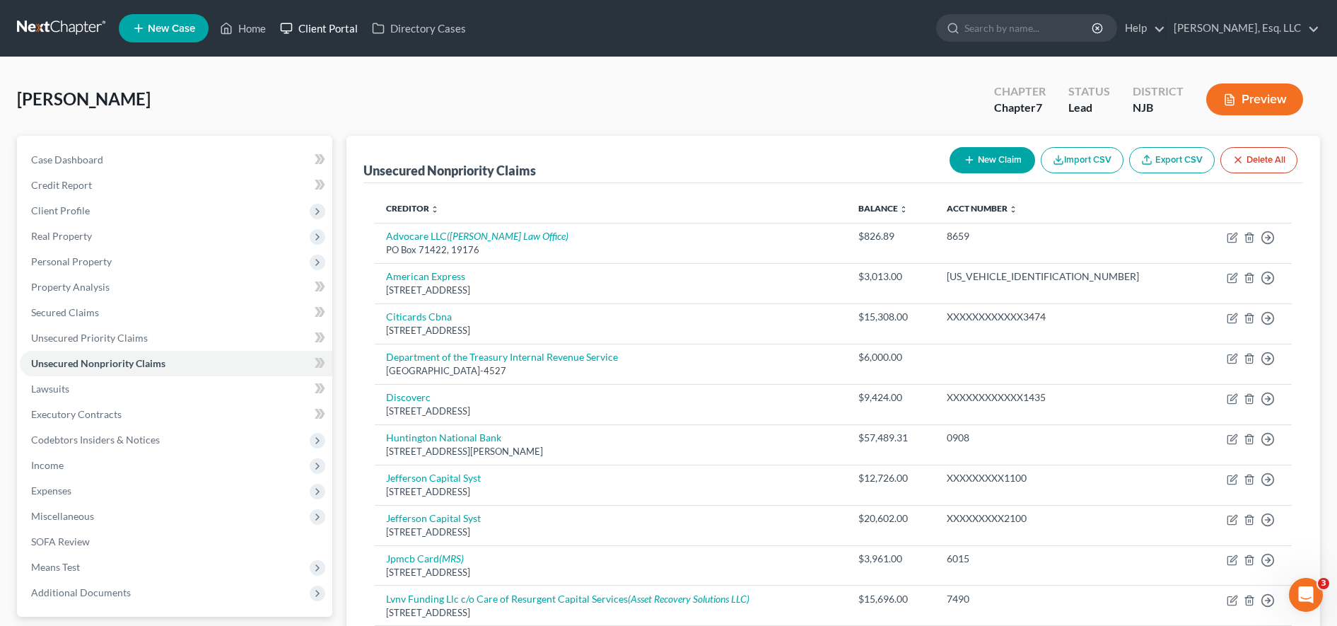
click at [324, 33] on link "Client Portal" at bounding box center [319, 28] width 92 height 25
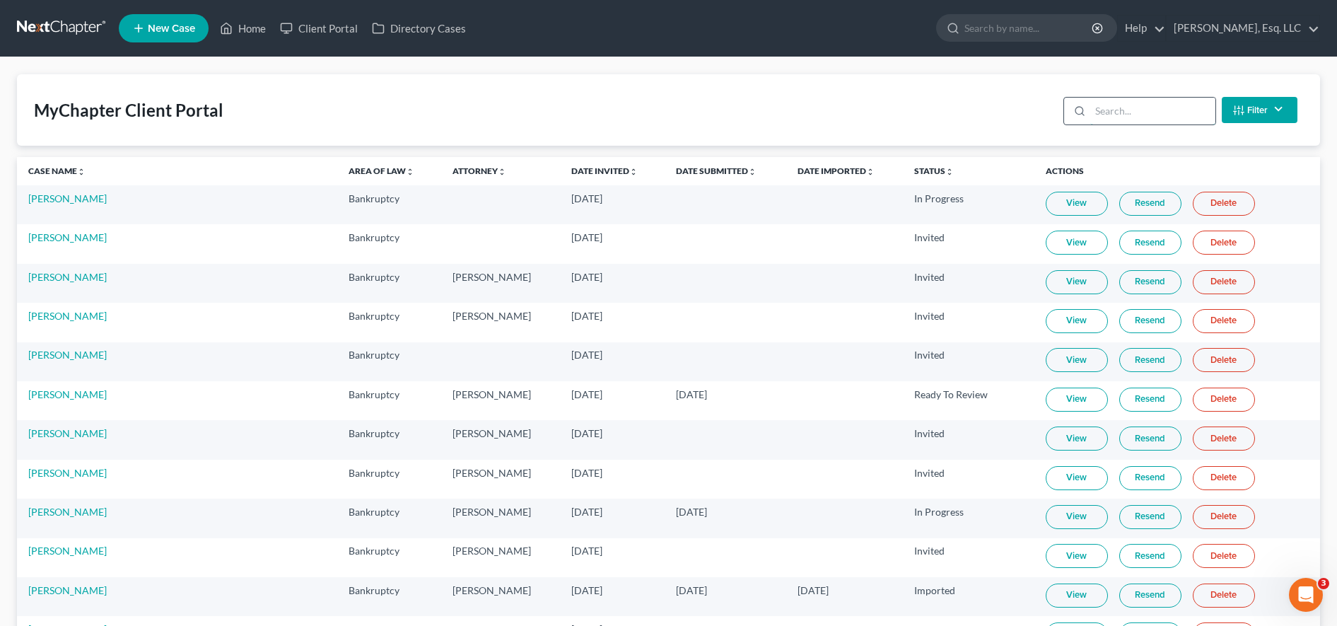
click at [670, 109] on input "search" at bounding box center [1152, 111] width 125 height 27
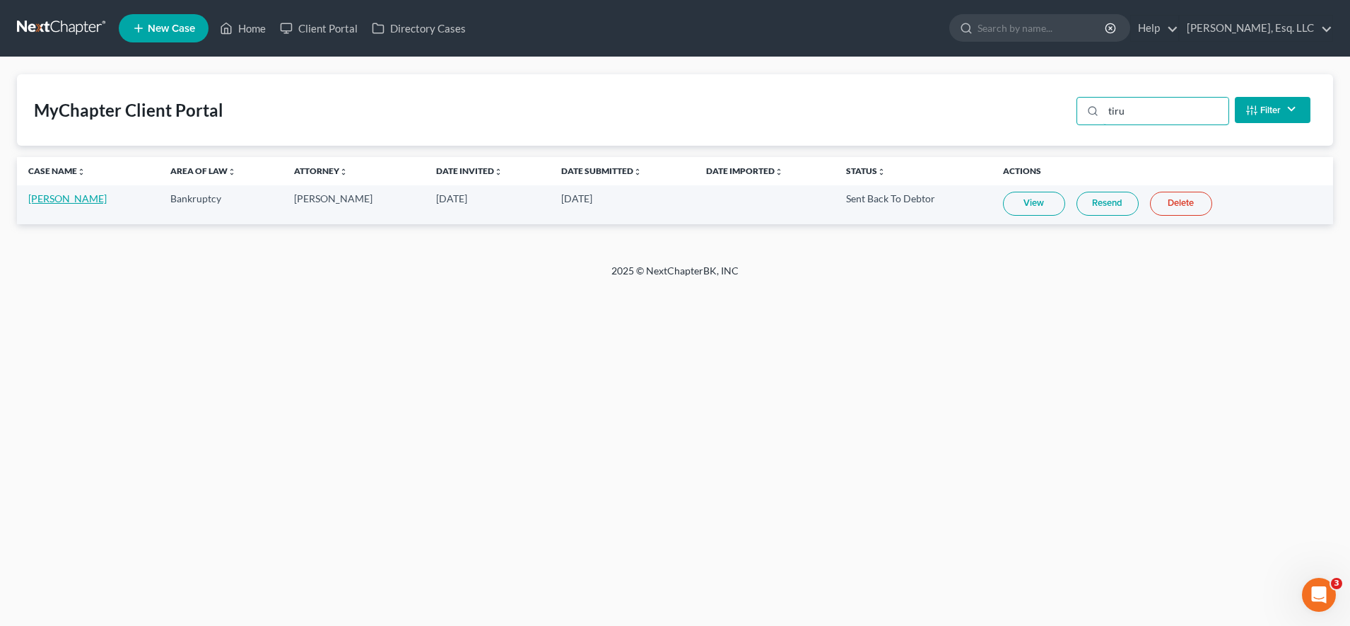
type input "tiru"
click at [42, 196] on link "[PERSON_NAME]" at bounding box center [67, 198] width 78 height 12
select select "0"
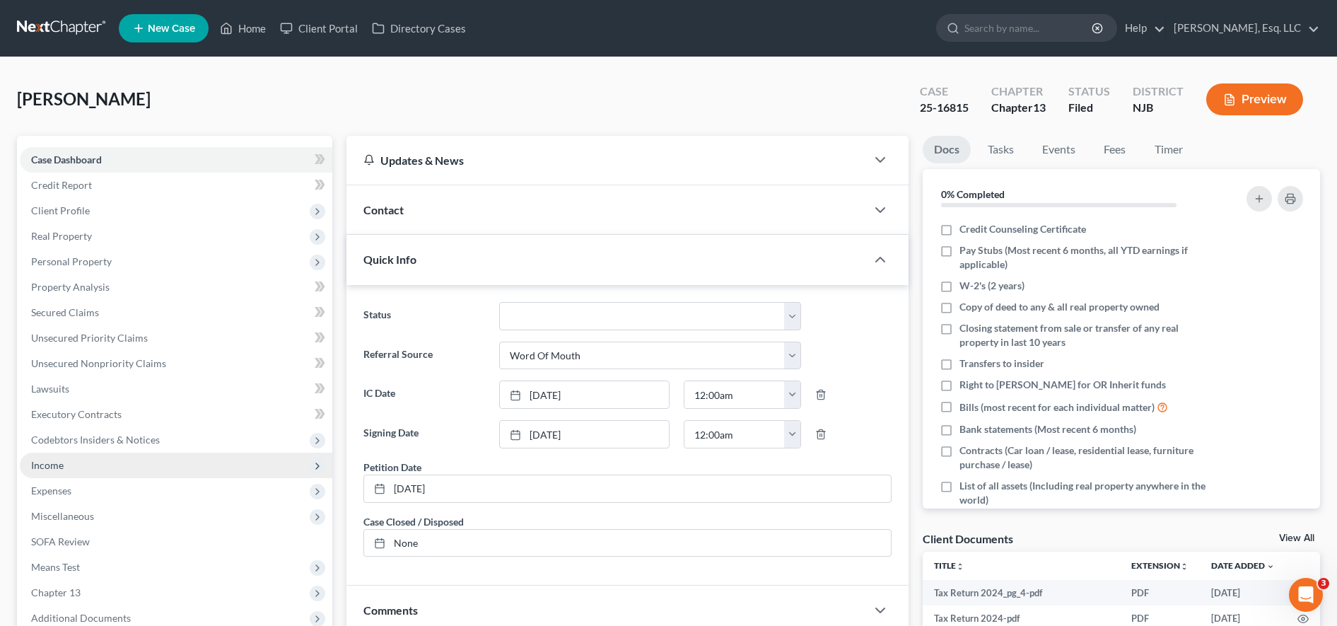
click at [76, 453] on span "Income" at bounding box center [176, 464] width 312 height 25
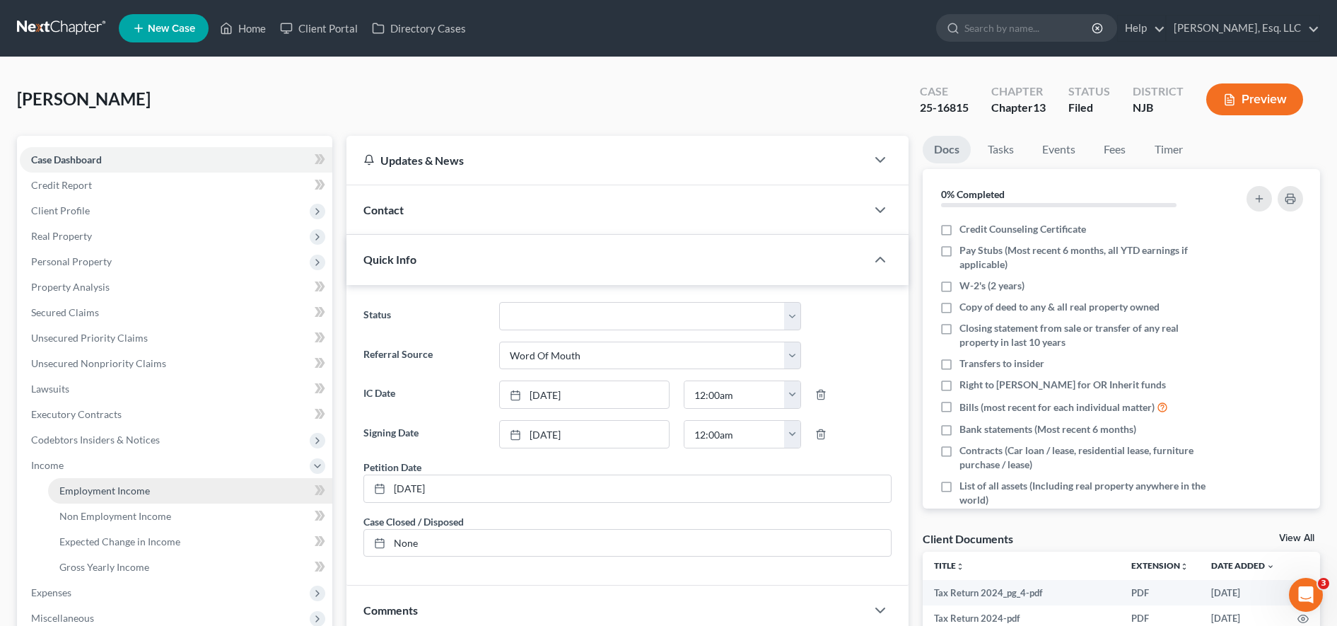
click at [79, 489] on span "Employment Income" at bounding box center [104, 490] width 90 height 12
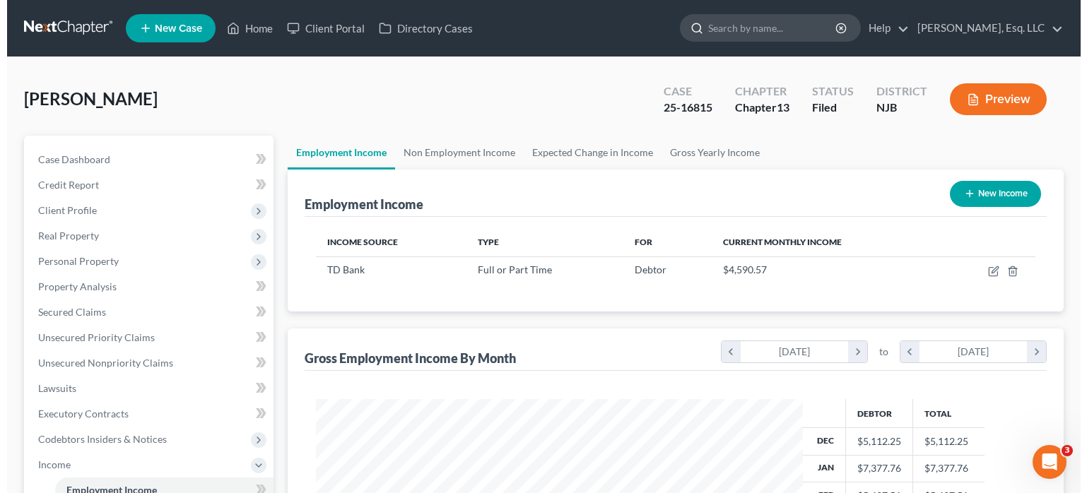
scroll to position [706593, 706410]
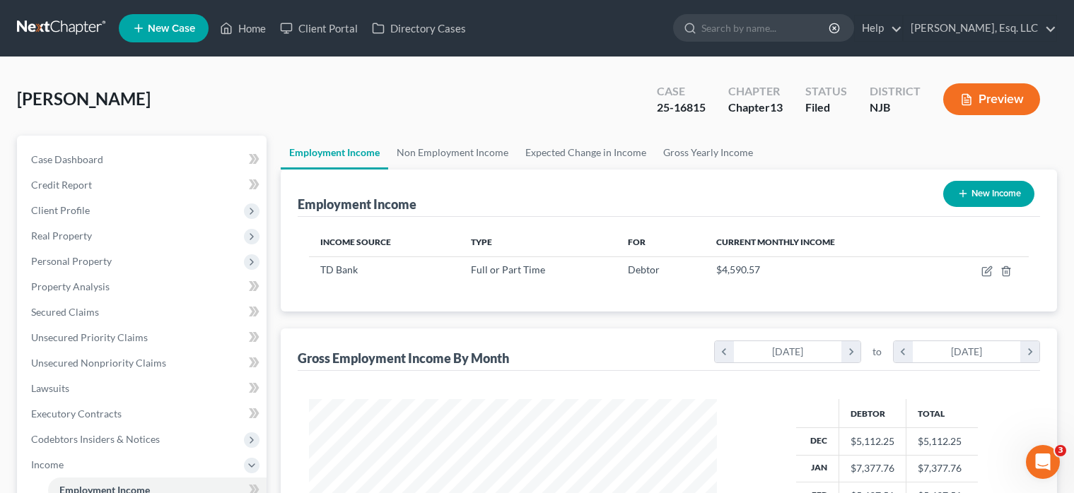
click at [670, 213] on div "Employment Income New Income" at bounding box center [669, 193] width 742 height 47
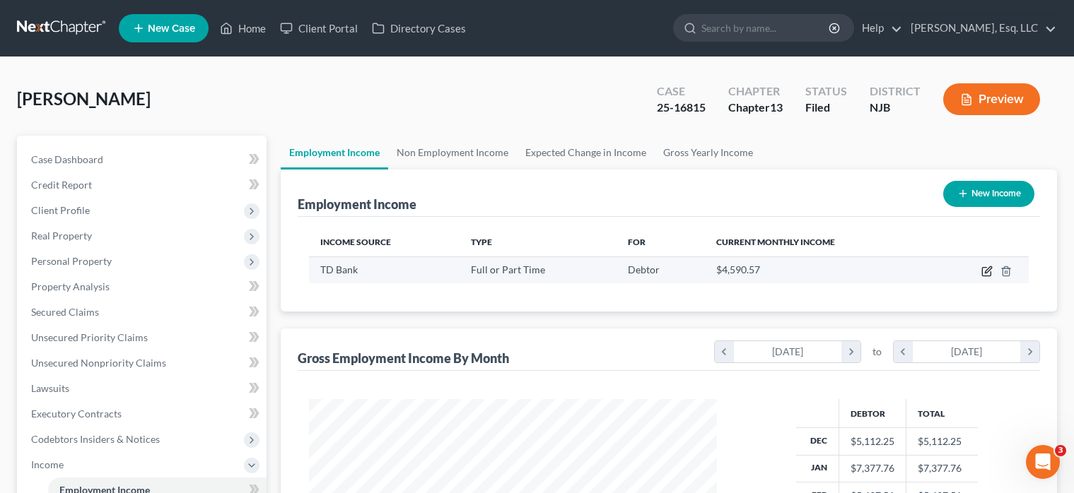
click at [670, 268] on icon "button" at bounding box center [986, 271] width 11 height 11
select select "0"
select select "33"
select select "2"
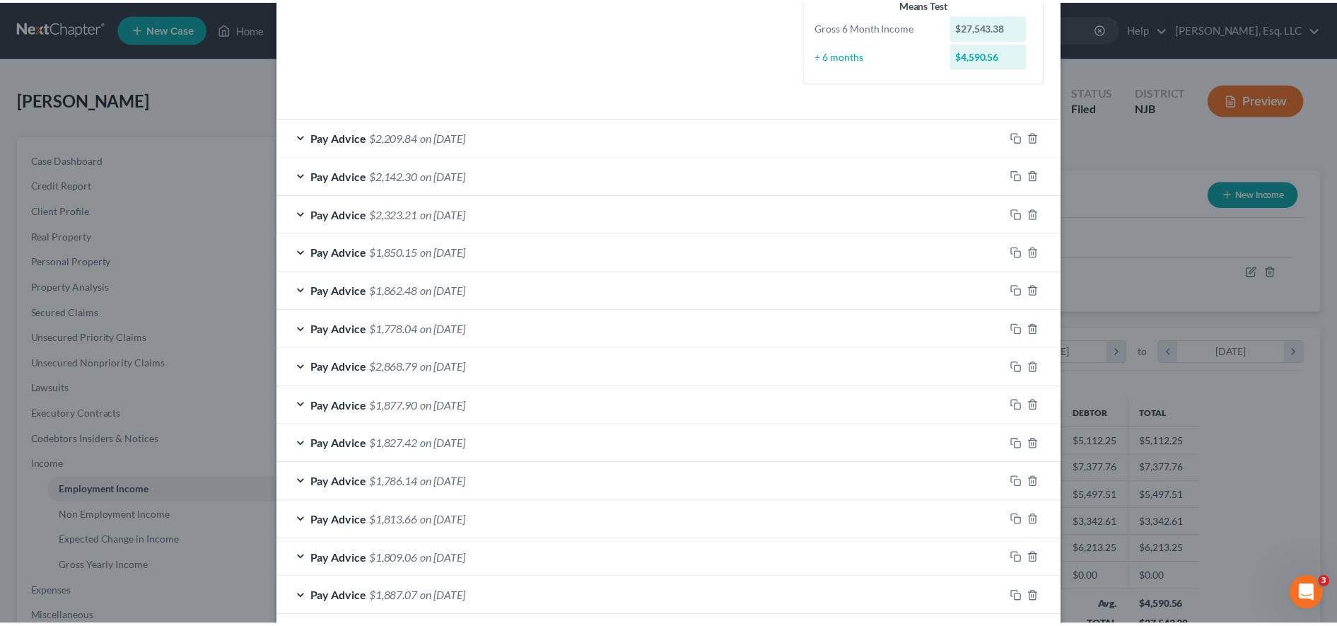
scroll to position [0, 0]
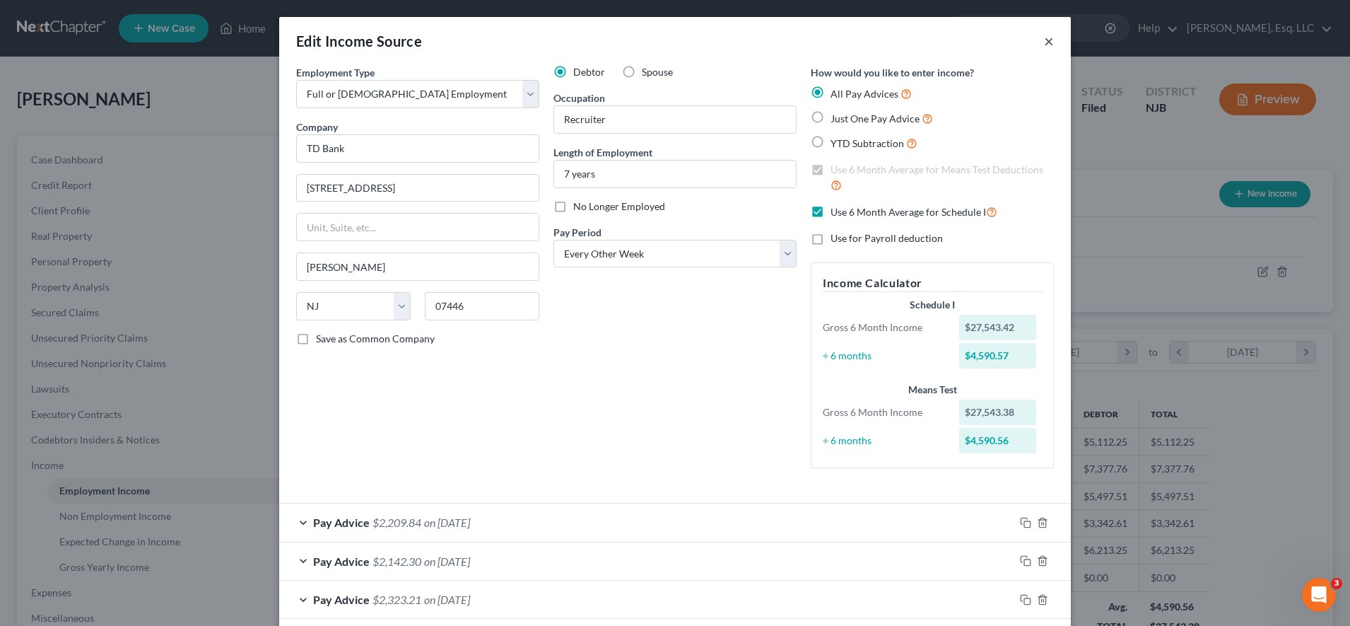
click at [670, 42] on button "×" at bounding box center [1049, 41] width 10 height 17
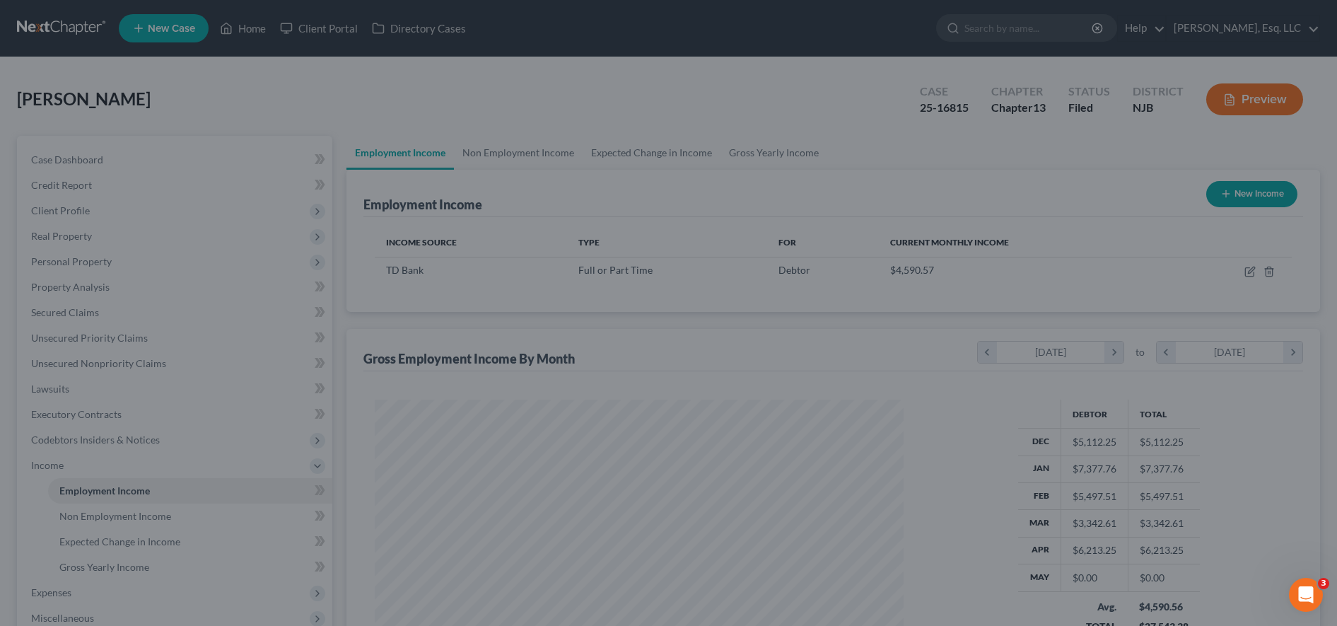
scroll to position [706584, 706295]
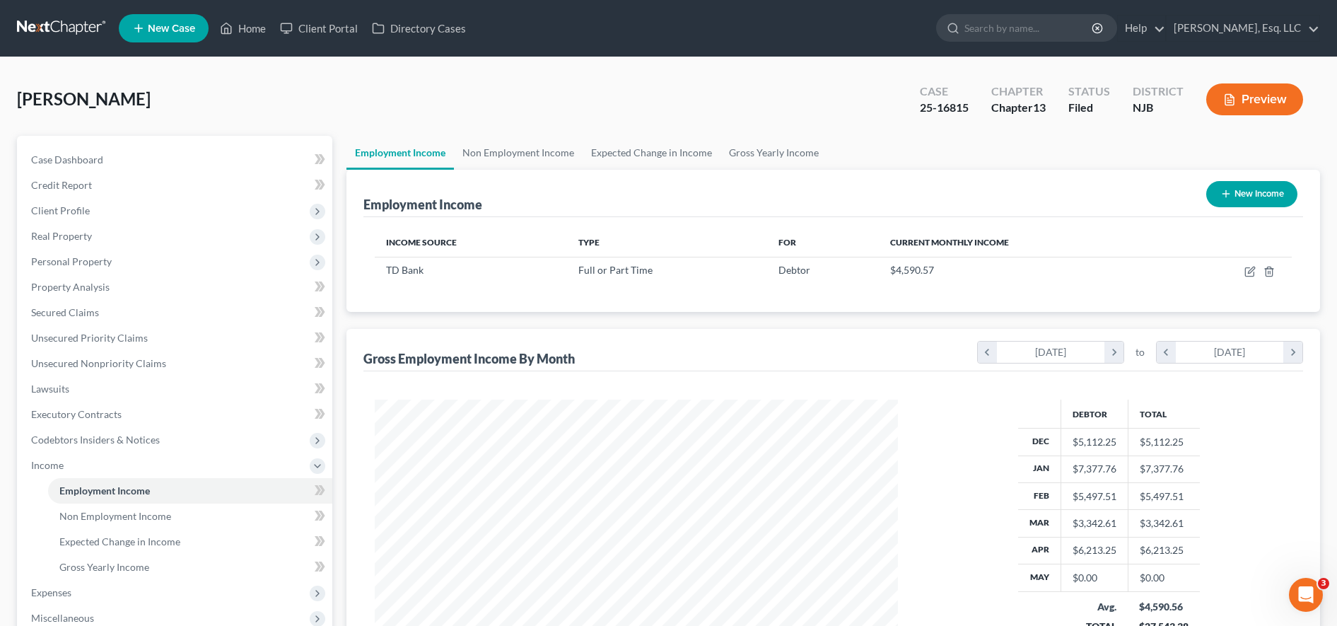
click at [670, 28] on input "search" at bounding box center [1028, 28] width 129 height 26
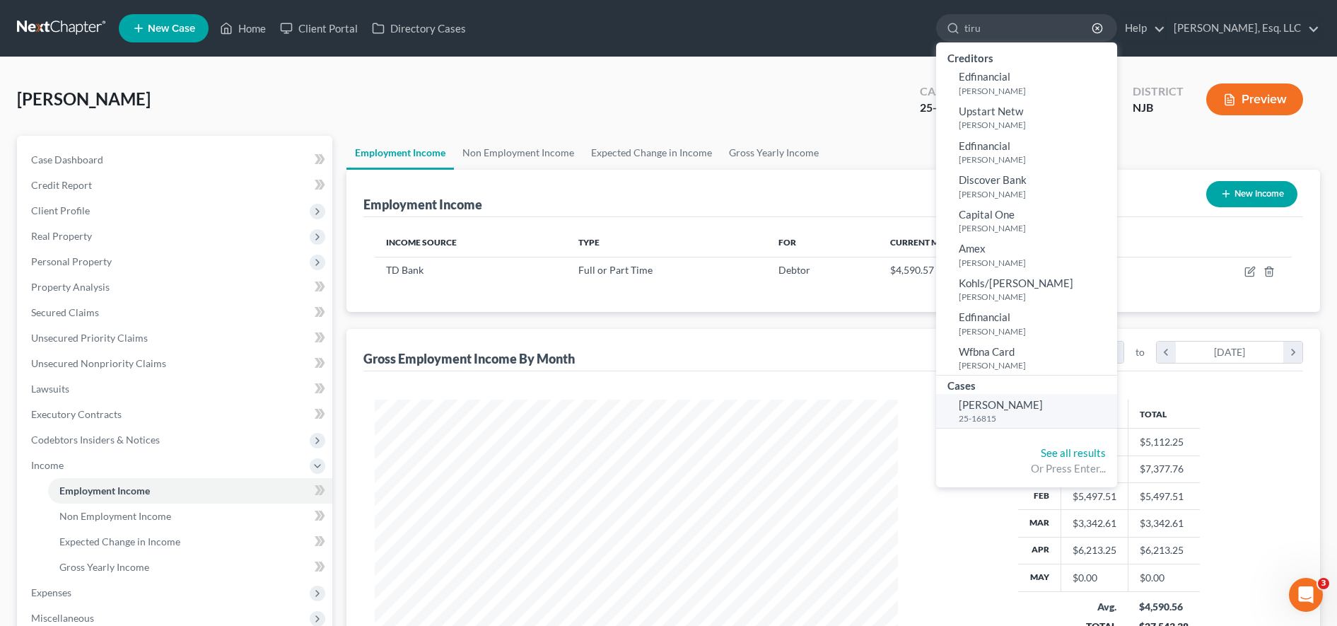
type input "tiru"
click at [670, 409] on link "[PERSON_NAME] 25-16815" at bounding box center [1026, 411] width 181 height 35
select select "0"
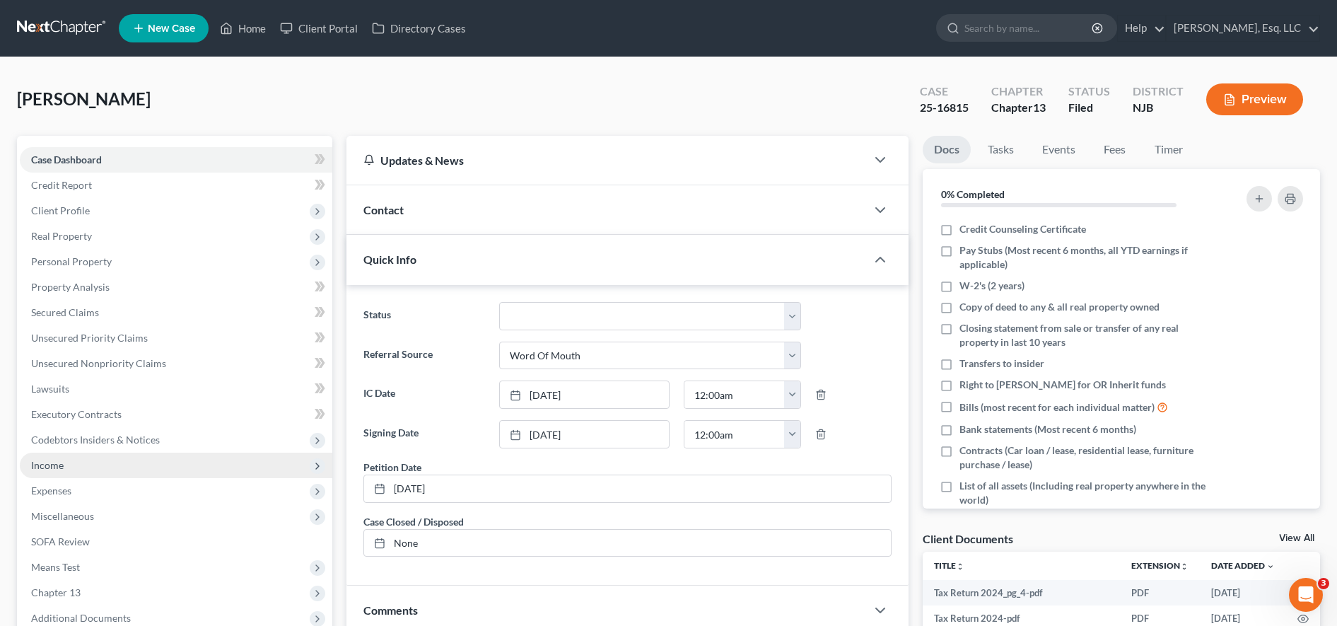
click at [134, 461] on span "Income" at bounding box center [176, 464] width 312 height 25
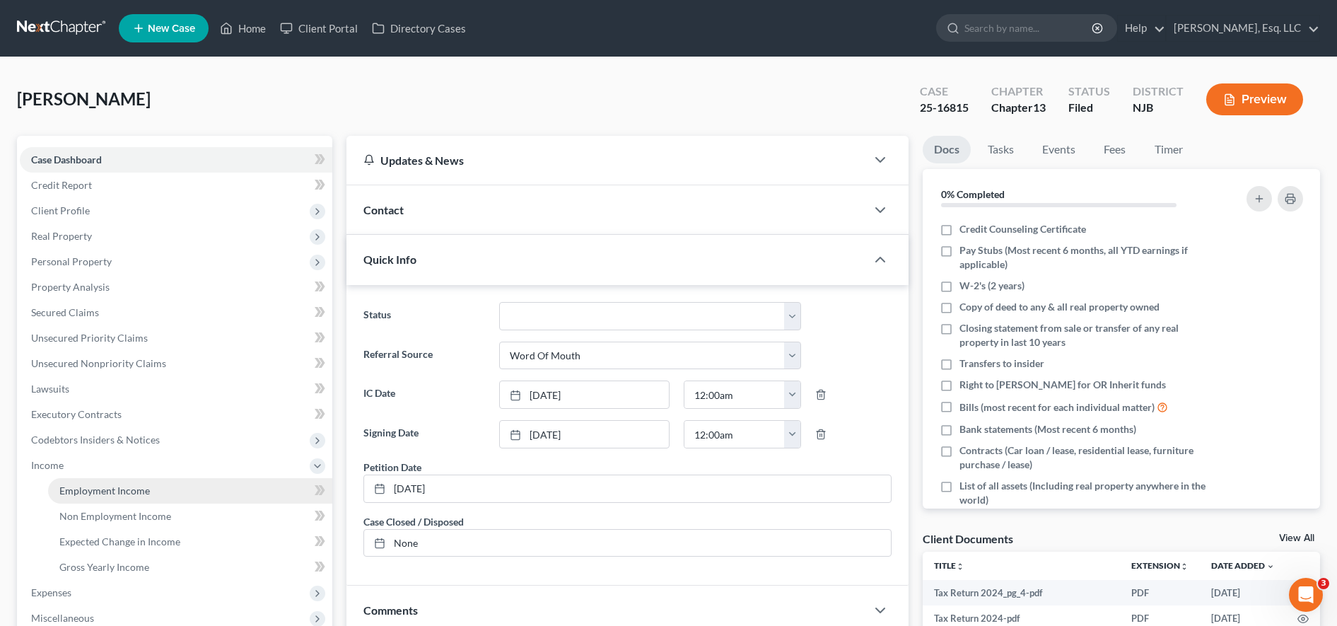
click at [141, 486] on span "Employment Income" at bounding box center [104, 490] width 90 height 12
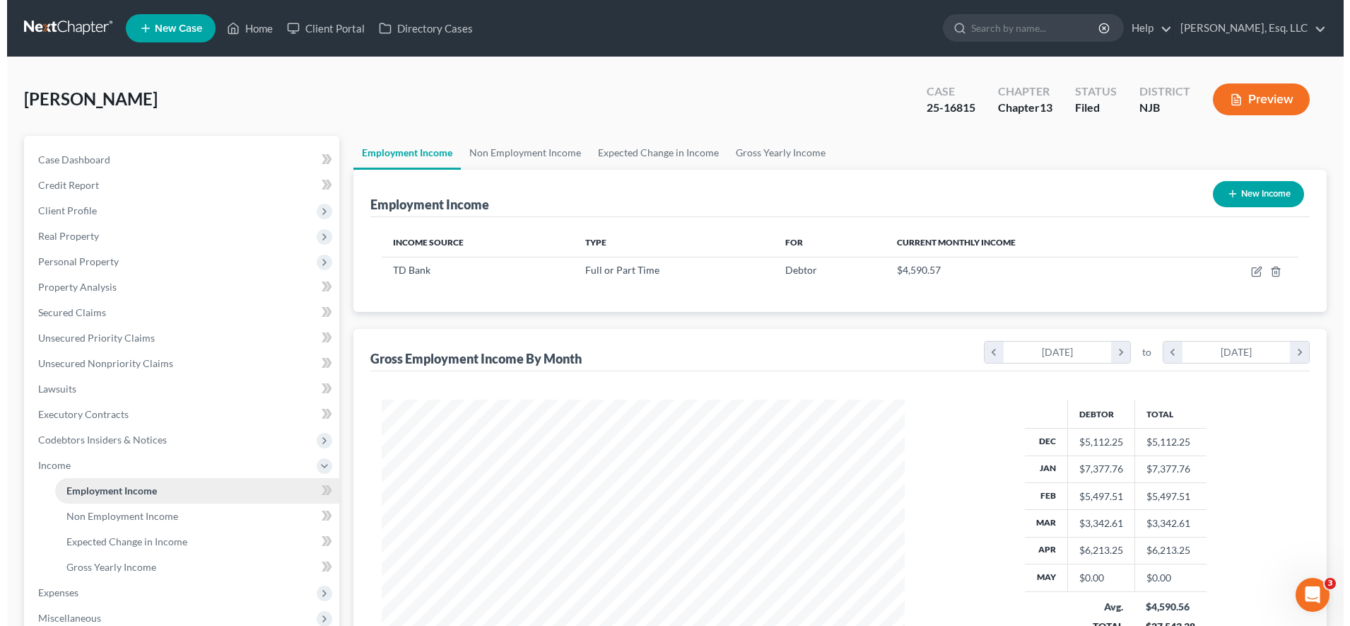
scroll to position [262, 551]
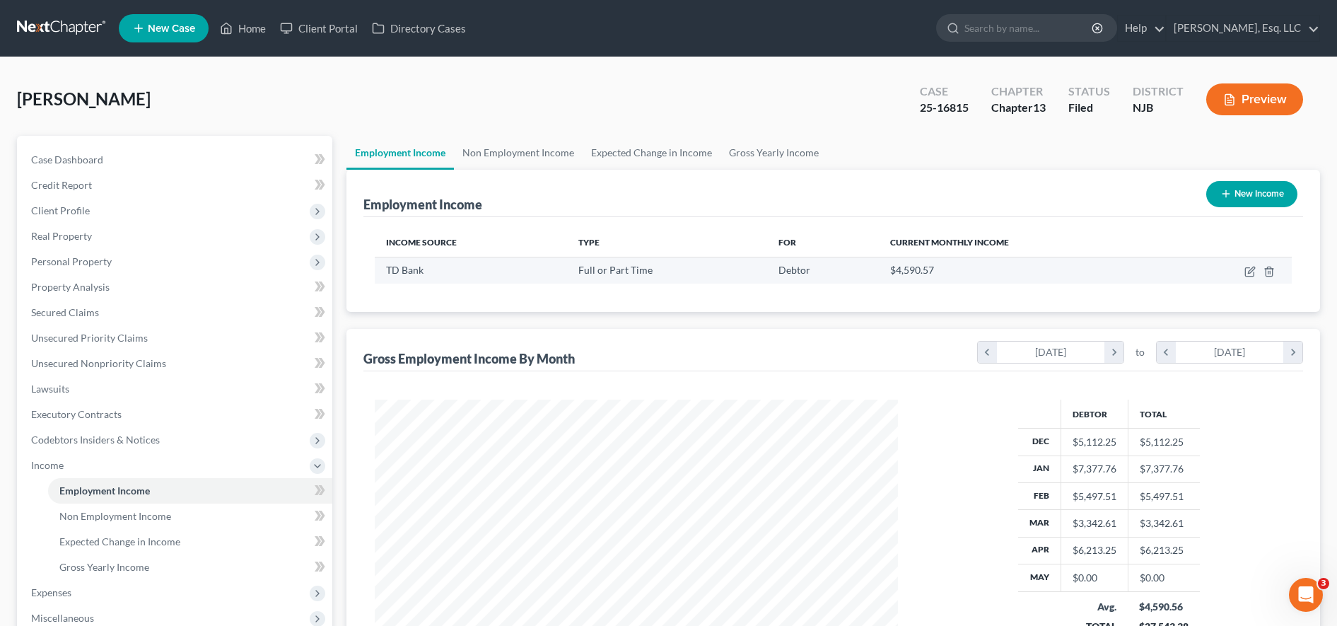
click at [670, 276] on td at bounding box center [1231, 270] width 121 height 27
click at [670, 274] on icon "button" at bounding box center [1249, 272] width 8 height 8
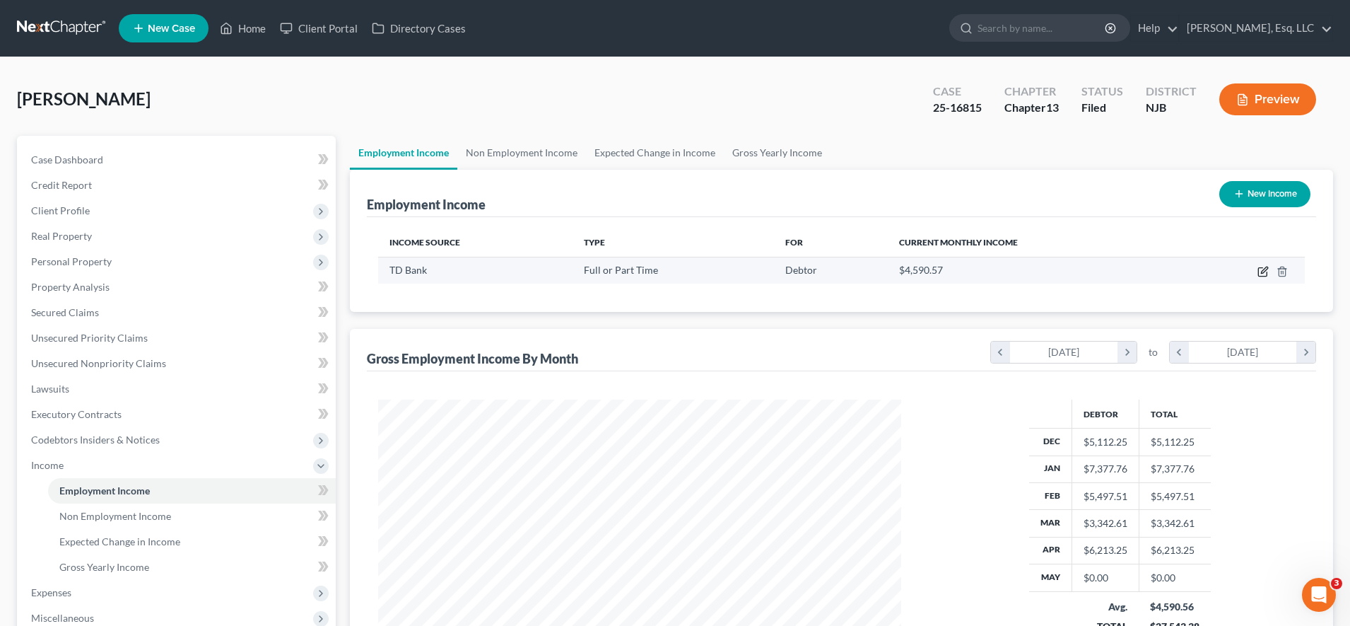
select select "0"
select select "33"
select select "2"
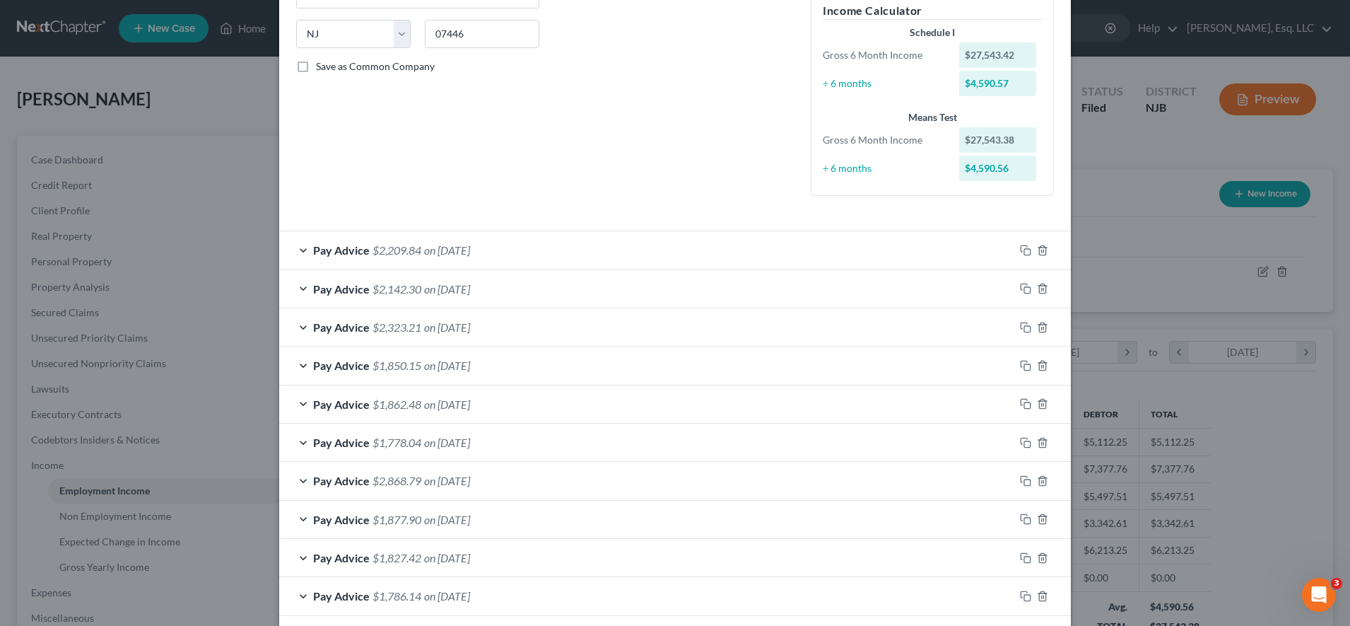
scroll to position [275, 0]
click at [670, 247] on icon "button" at bounding box center [1042, 247] width 11 height 11
click at [670, 247] on line "button" at bounding box center [1042, 248] width 0 height 3
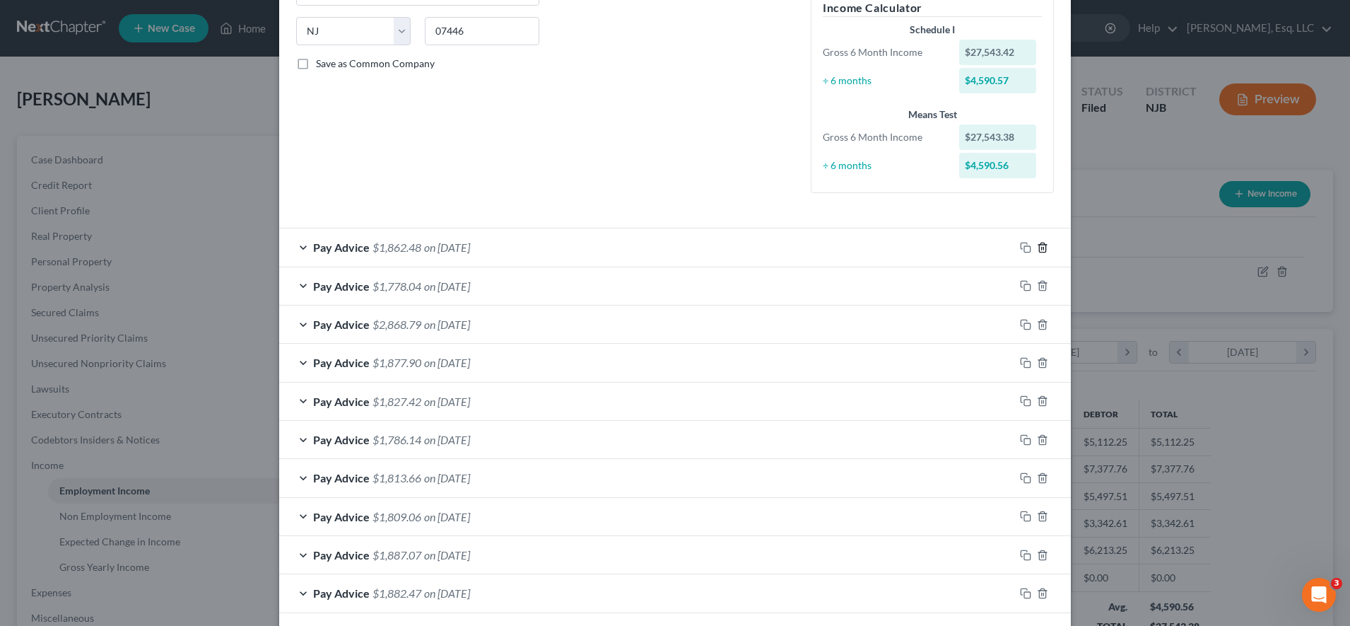
click at [670, 247] on line "button" at bounding box center [1042, 248] width 0 height 3
click at [670, 286] on line "button" at bounding box center [1042, 287] width 0 height 3
click at [670, 247] on line "button" at bounding box center [1042, 248] width 0 height 3
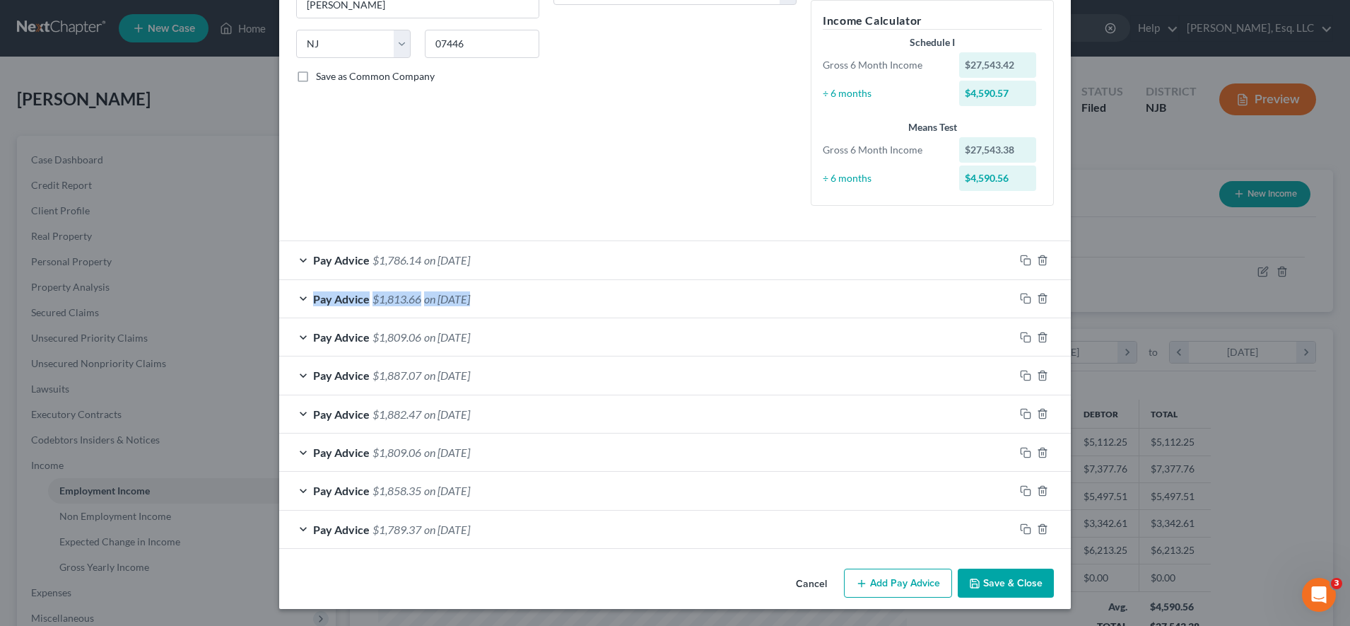
click at [670, 247] on div "Pay Advice $1,786.14 on [DATE]" at bounding box center [675, 259] width 792 height 39
drag, startPoint x: 1035, startPoint y: 247, endPoint x: 1041, endPoint y: 258, distance: 13.0
click at [670, 258] on icon "button" at bounding box center [1042, 259] width 11 height 11
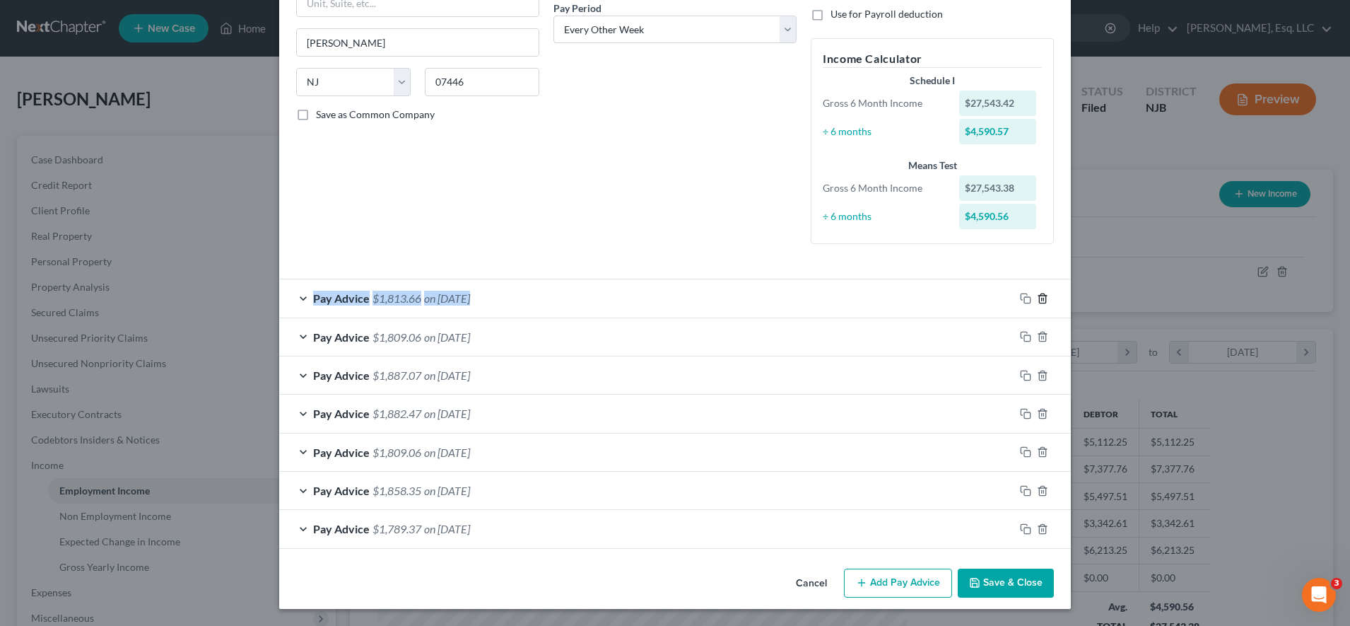
click at [670, 298] on icon "button" at bounding box center [1042, 298] width 11 height 11
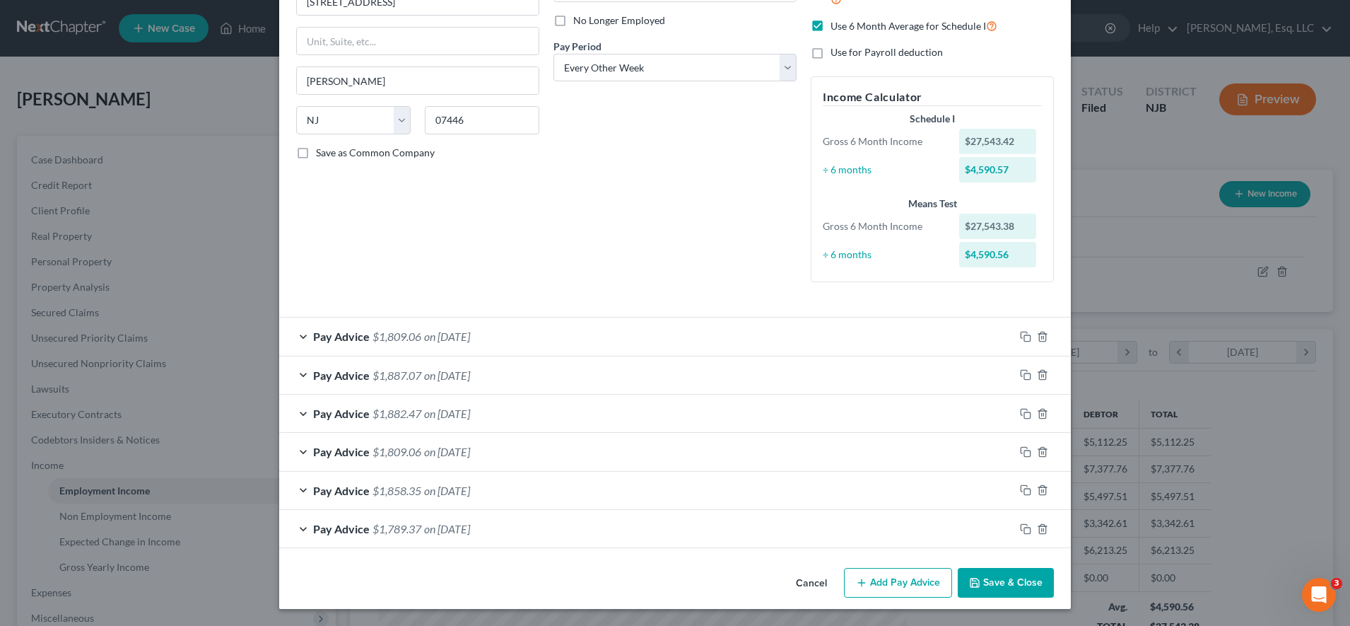
scroll to position [186, 0]
click at [670, 343] on div at bounding box center [1042, 336] width 57 height 23
click at [670, 336] on line "button" at bounding box center [1043, 337] width 0 height 3
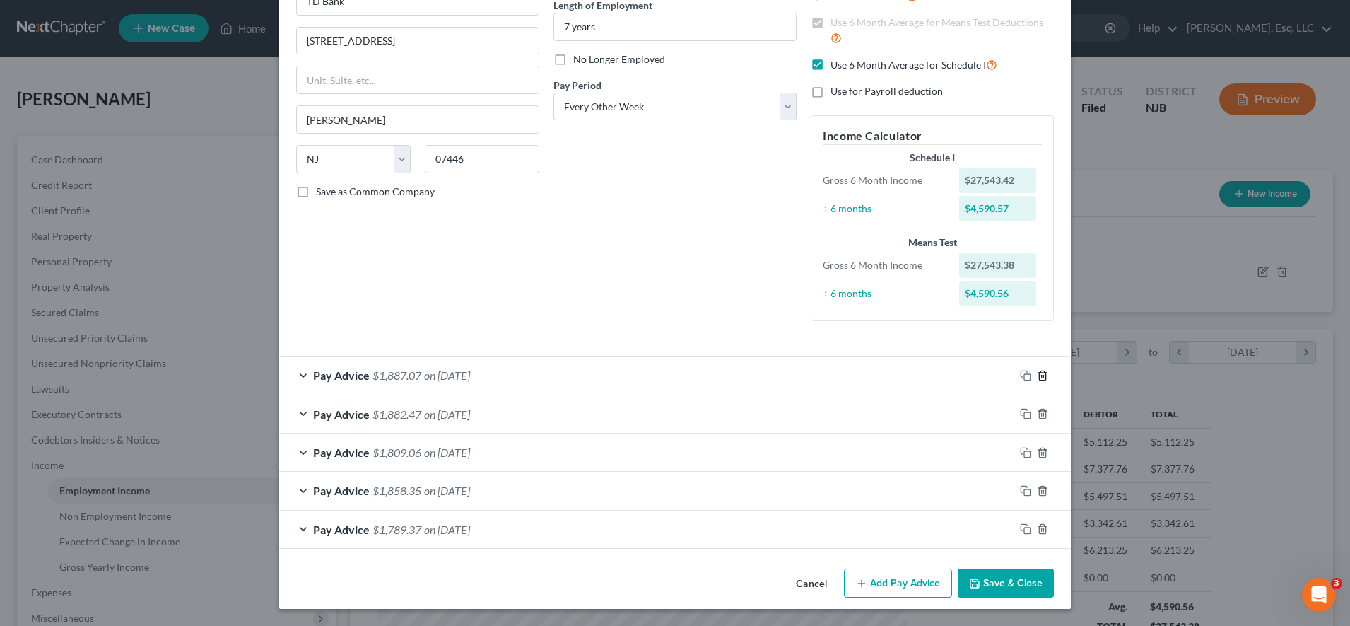
click at [670, 380] on icon "button" at bounding box center [1042, 374] width 6 height 9
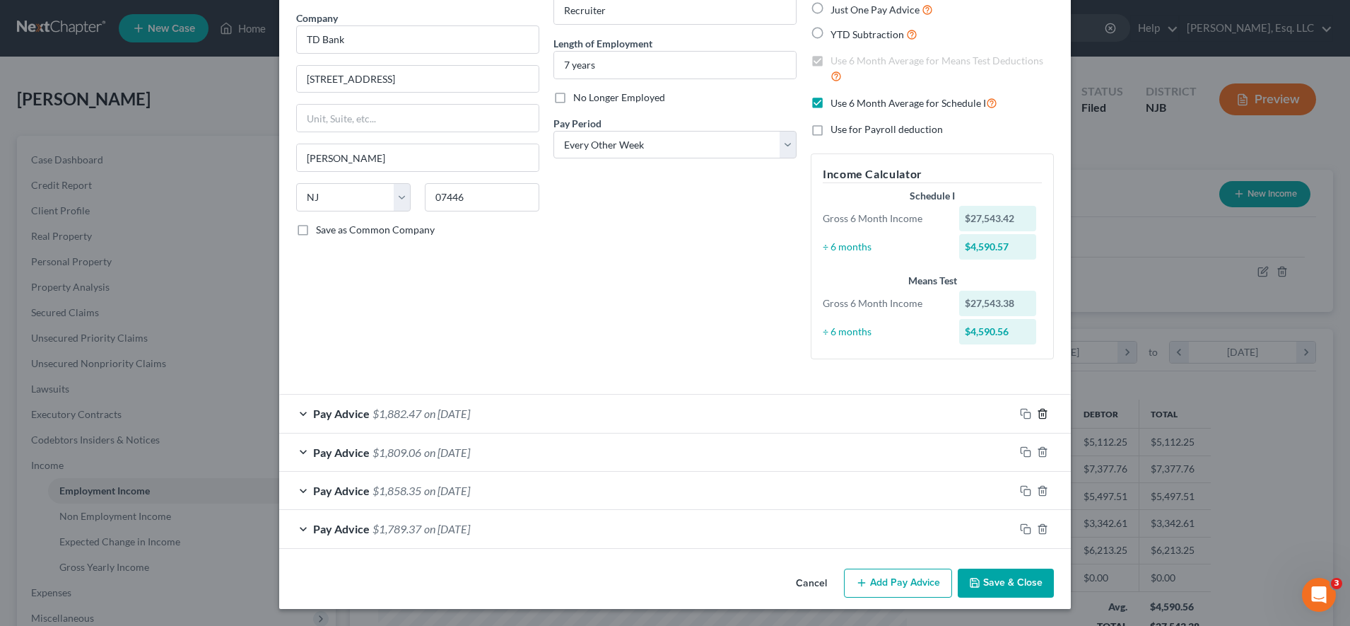
click at [670, 417] on icon "button" at bounding box center [1042, 413] width 11 height 11
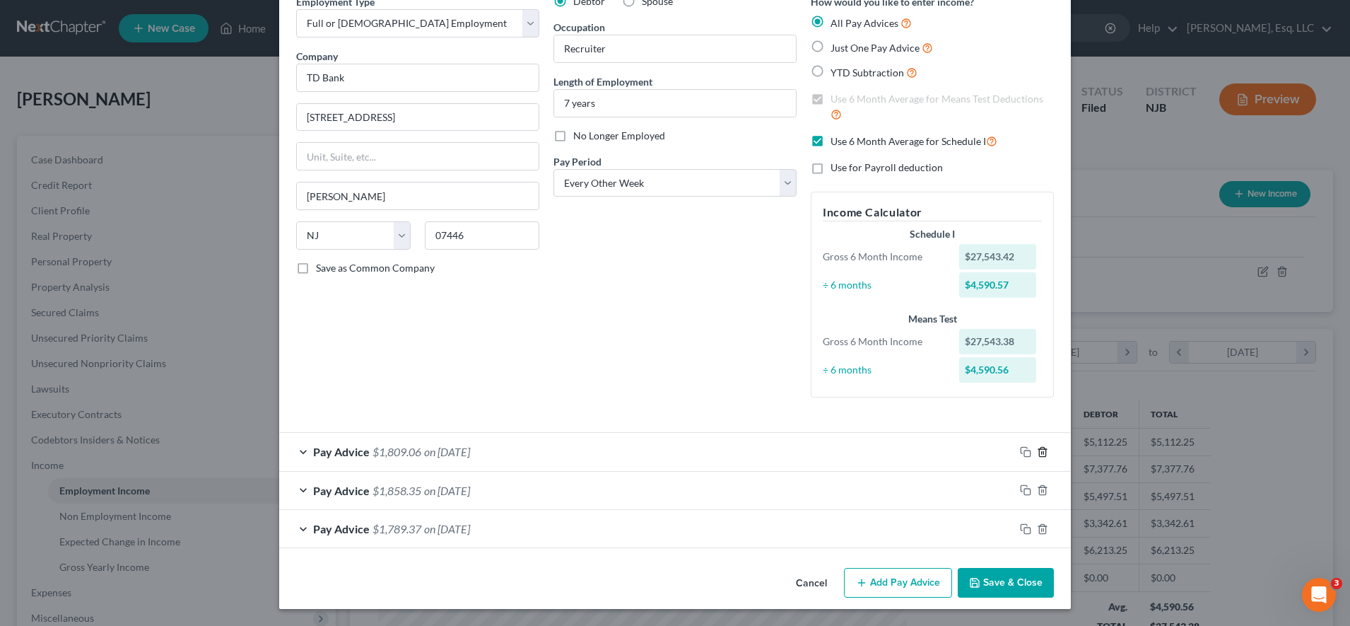
click at [670, 449] on polyline "button" at bounding box center [1042, 449] width 8 height 0
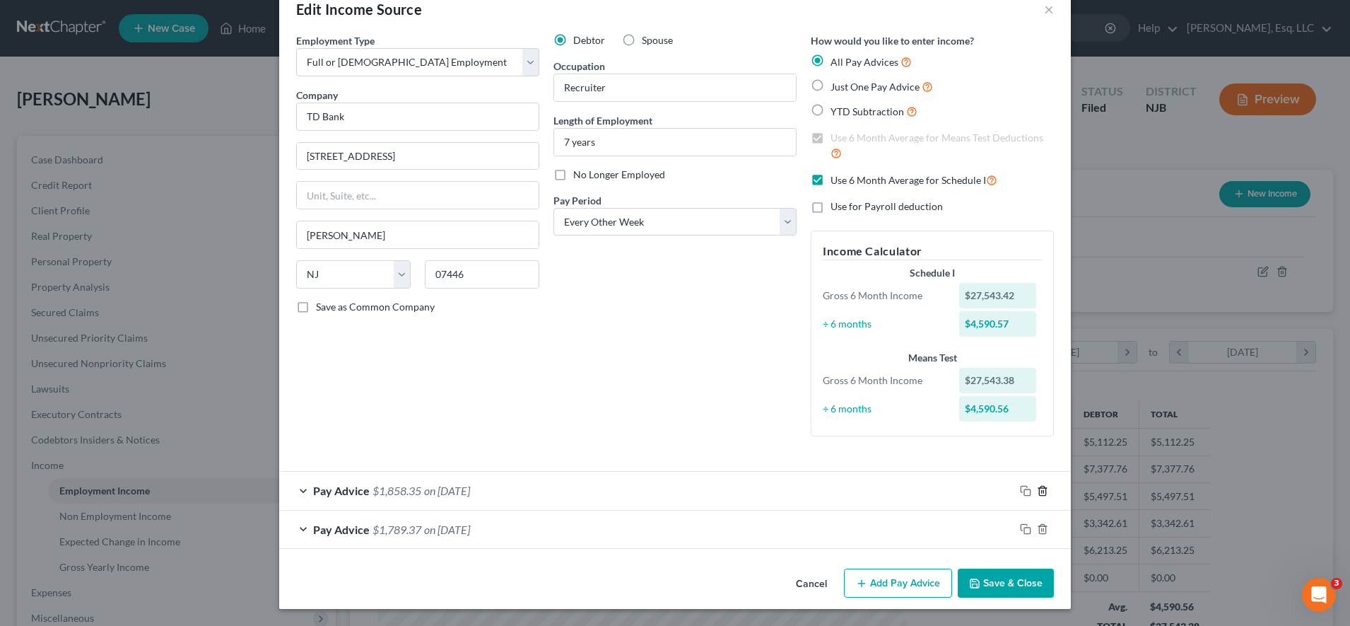
click at [670, 495] on icon "button" at bounding box center [1042, 490] width 6 height 9
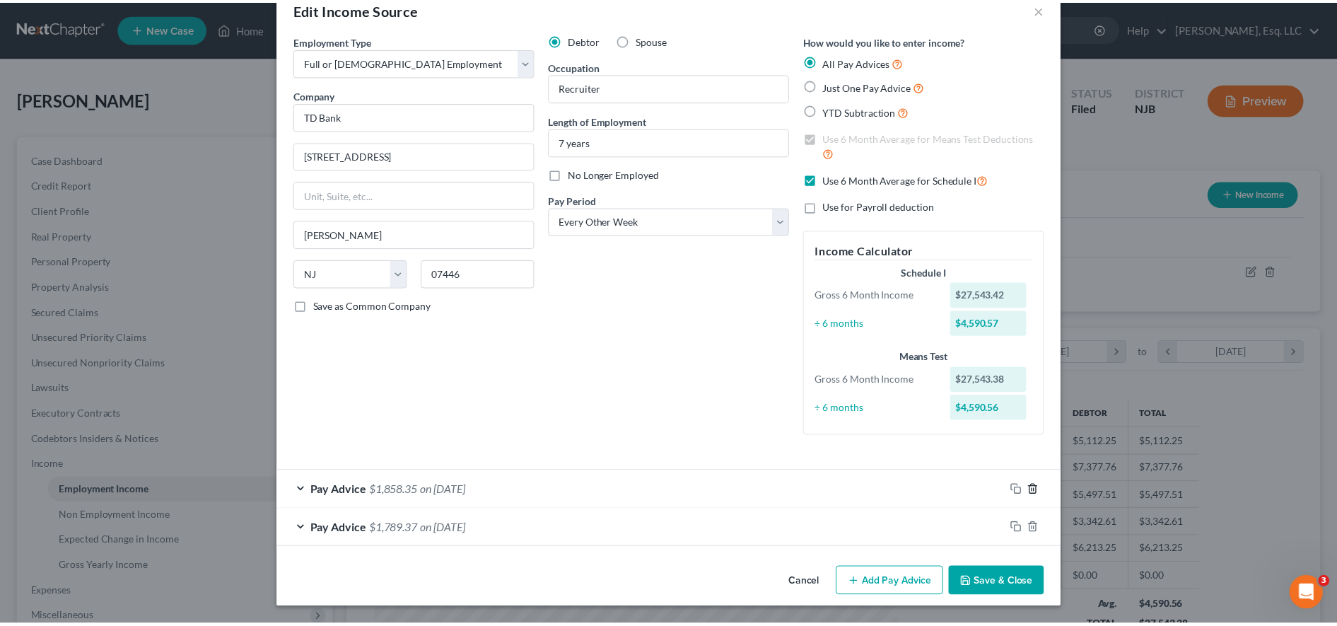
scroll to position [0, 0]
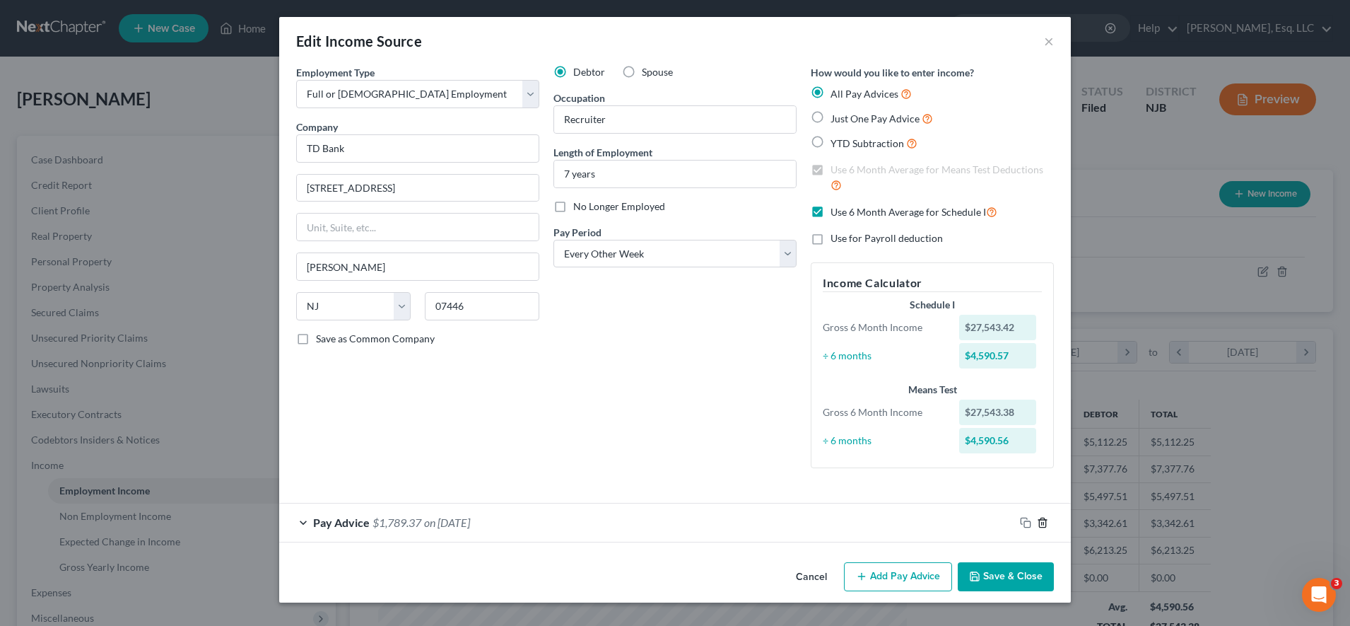
click at [670, 523] on icon "button" at bounding box center [1042, 521] width 6 height 9
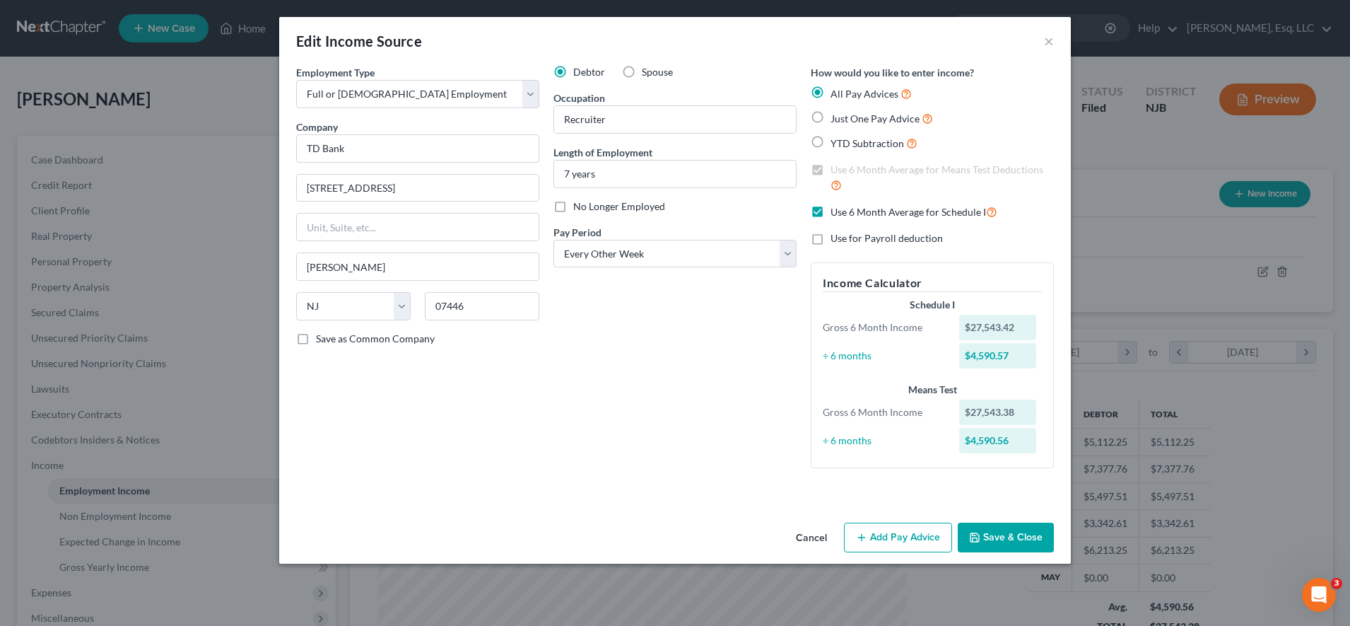
click at [670, 524] on button "Save & Close" at bounding box center [1006, 537] width 96 height 30
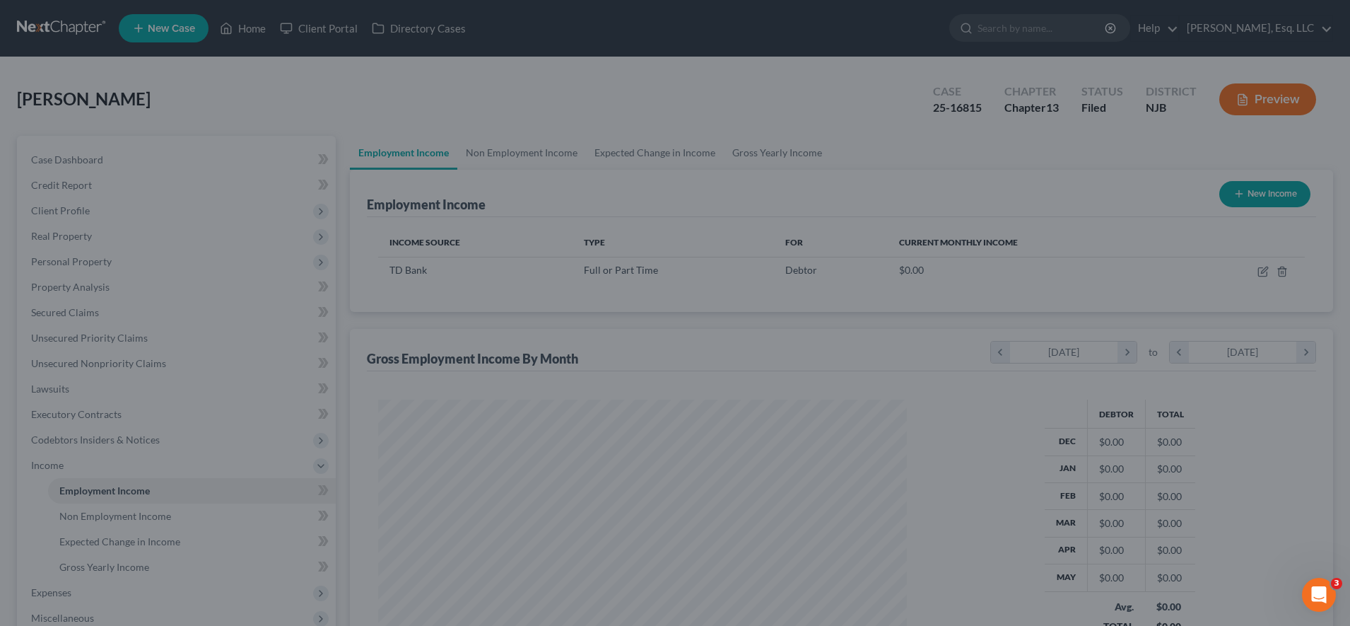
scroll to position [706584, 706295]
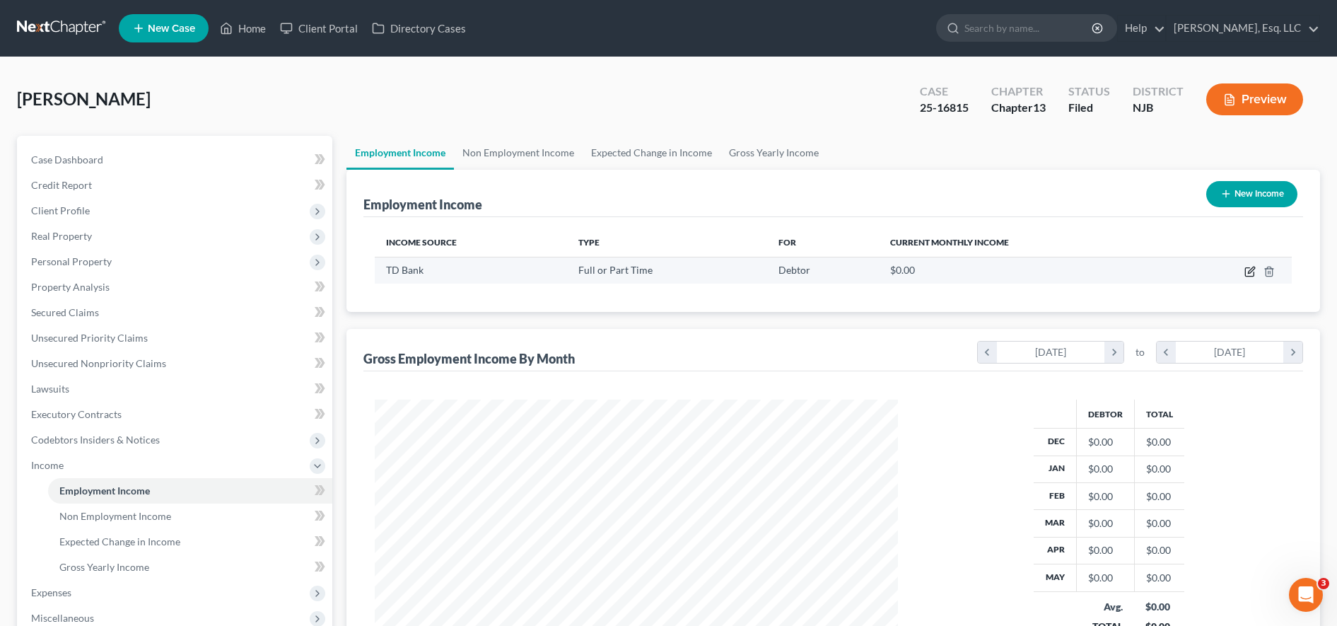
click at [670, 271] on icon "button" at bounding box center [1251, 269] width 6 height 6
select select "0"
select select "33"
select select "2"
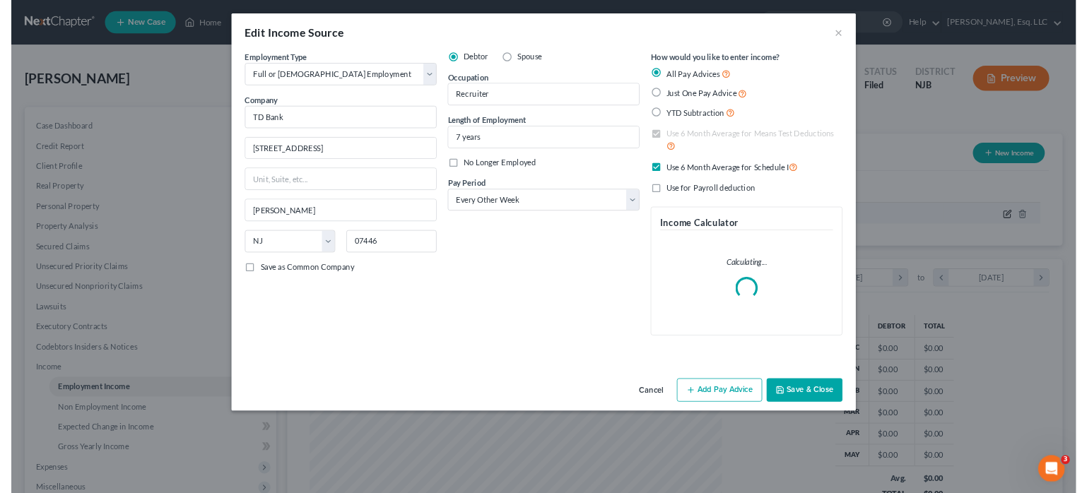
scroll to position [264, 558]
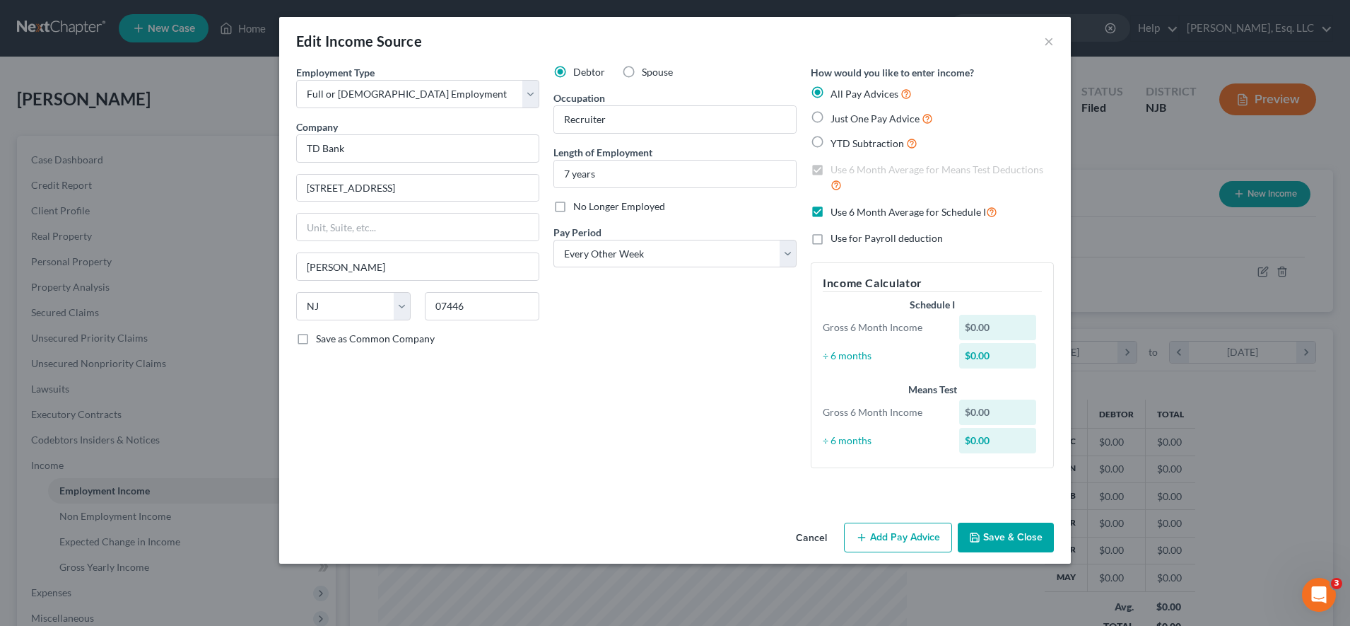
click at [670, 532] on button "Add Pay Advice" at bounding box center [898, 537] width 108 height 30
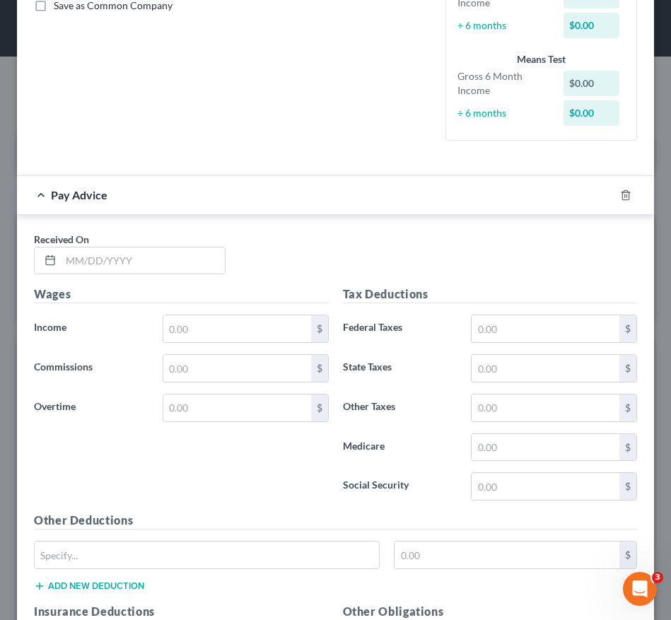
scroll to position [470, 0]
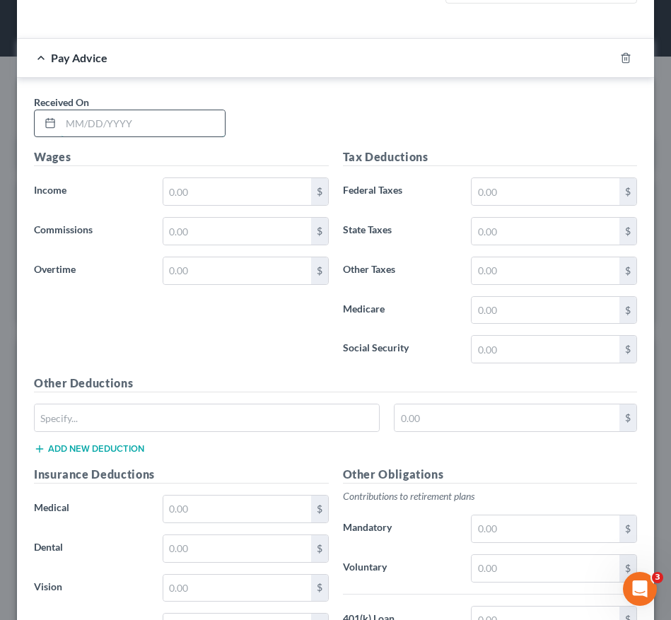
click at [89, 133] on input "text" at bounding box center [143, 123] width 164 height 27
type input "[DATE]"
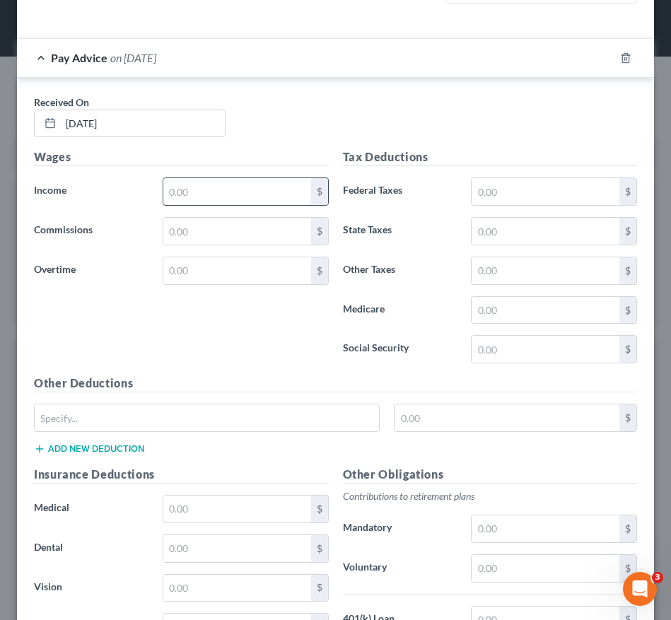
click at [185, 198] on input "text" at bounding box center [237, 191] width 148 height 27
type input "2,917.05"
click at [475, 354] on input "text" at bounding box center [545, 349] width 148 height 27
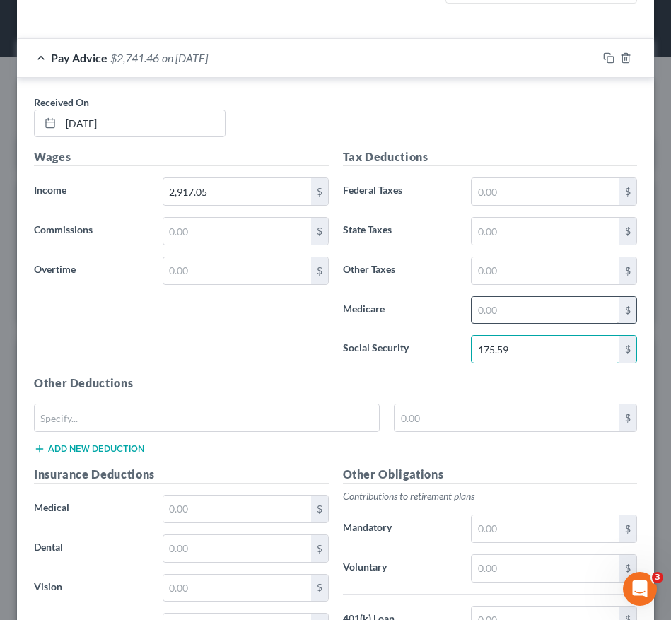
type input "175.59"
click at [481, 309] on input "text" at bounding box center [545, 310] width 148 height 27
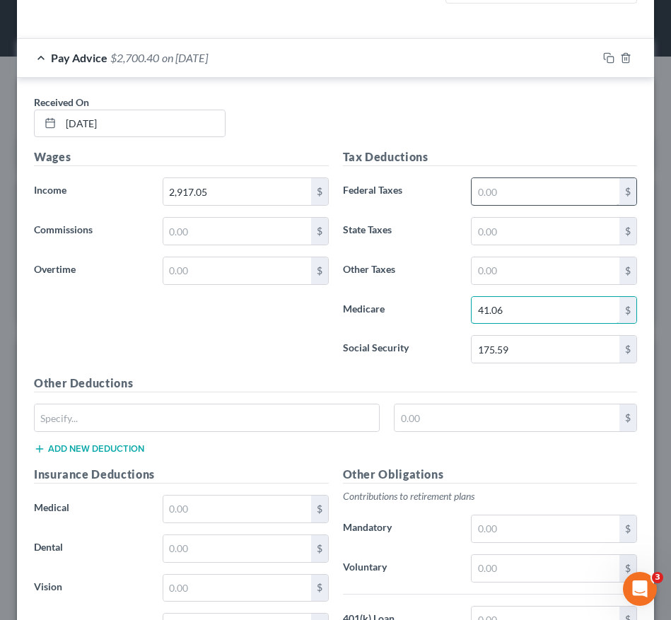
type input "41.06"
click at [517, 180] on input "text" at bounding box center [545, 191] width 148 height 27
type input "2"
type input "373.28"
click at [522, 235] on input "text" at bounding box center [545, 231] width 148 height 27
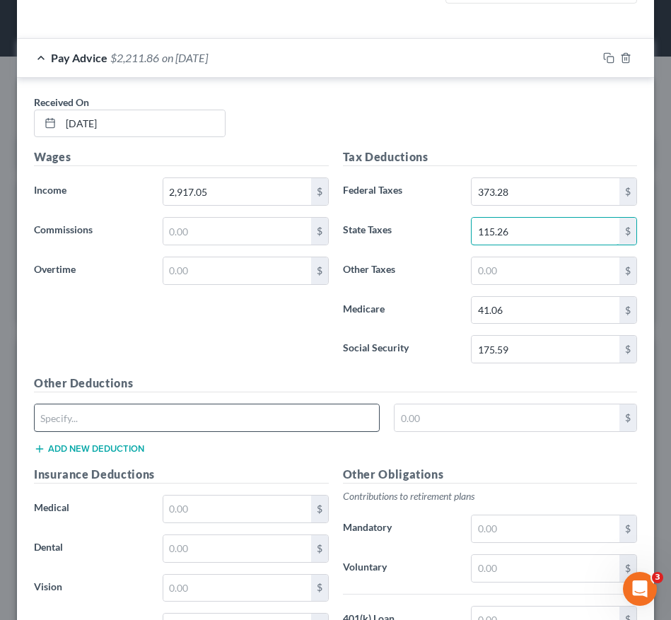
type input "115.26"
click at [286, 410] on input "text" at bounding box center [207, 417] width 344 height 27
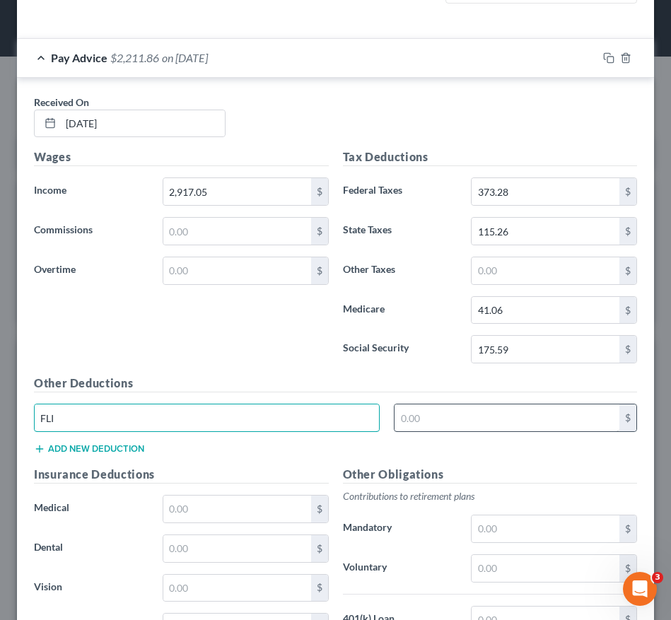
type input "FLI"
click at [442, 418] on input "text" at bounding box center [506, 417] width 225 height 27
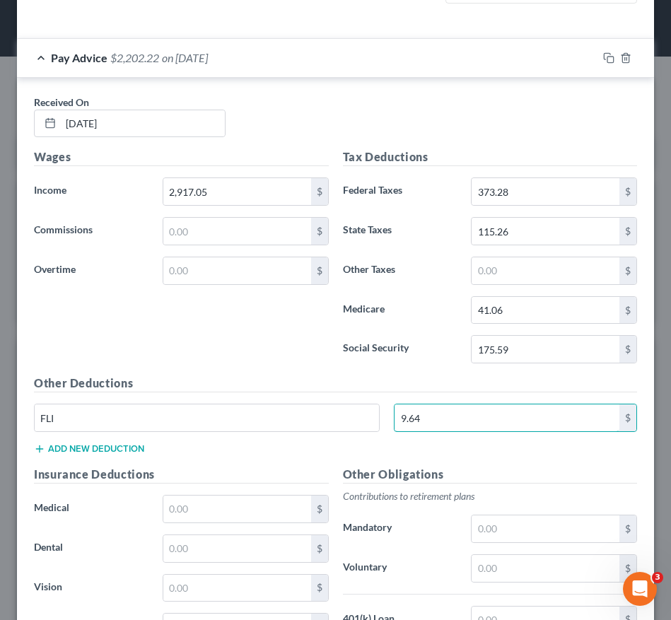
type input "9.64"
click at [117, 450] on button "Add new deduction" at bounding box center [89, 448] width 110 height 11
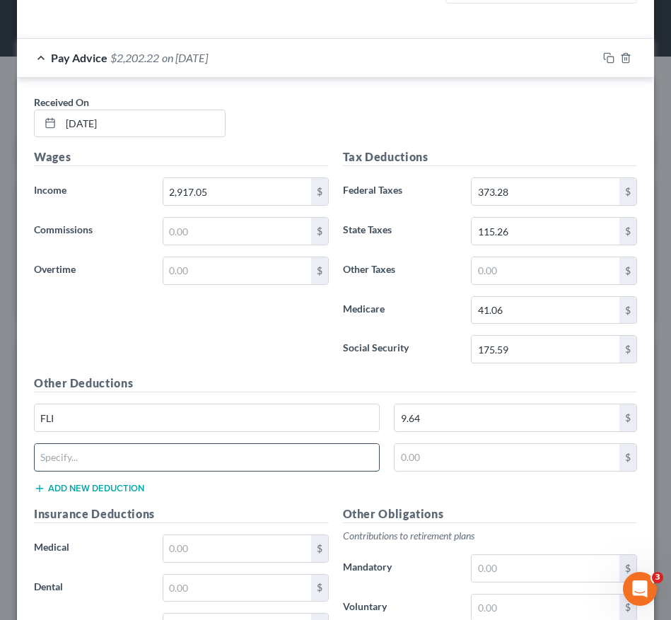
click at [99, 459] on input "text" at bounding box center [207, 457] width 344 height 27
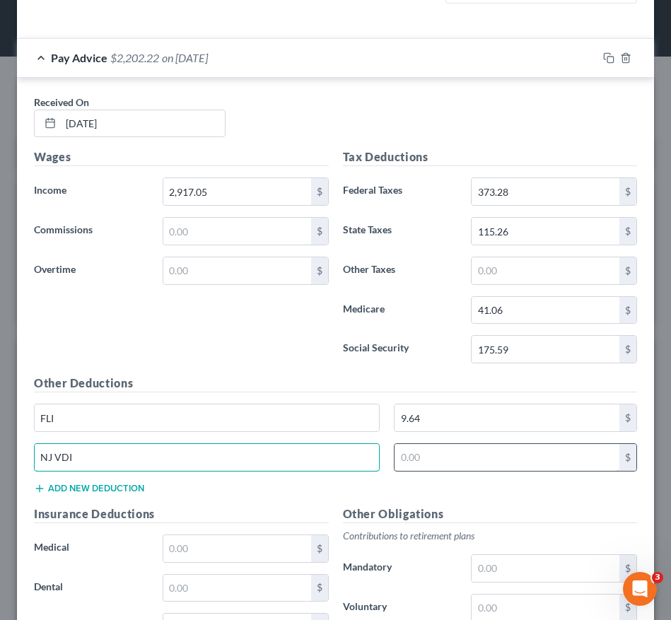
type input "NJ VDI"
click at [435, 456] on input "text" at bounding box center [506, 457] width 225 height 27
click at [435, 456] on input "6.72" at bounding box center [506, 457] width 225 height 27
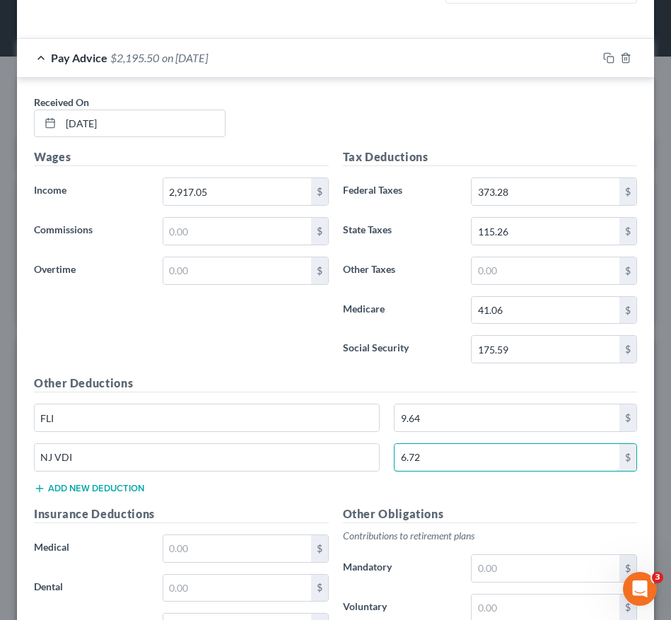
type input "6.72"
click at [45, 488] on button "Add new deduction" at bounding box center [89, 488] width 110 height 11
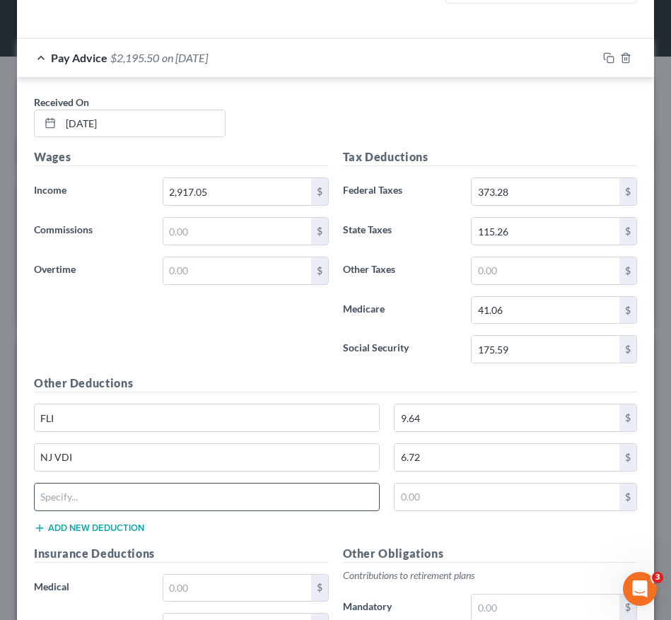
click at [73, 497] on input "text" at bounding box center [207, 496] width 344 height 27
type input "BEFORE TAX DED"
click at [65, 529] on button "Add new deduction" at bounding box center [89, 527] width 110 height 11
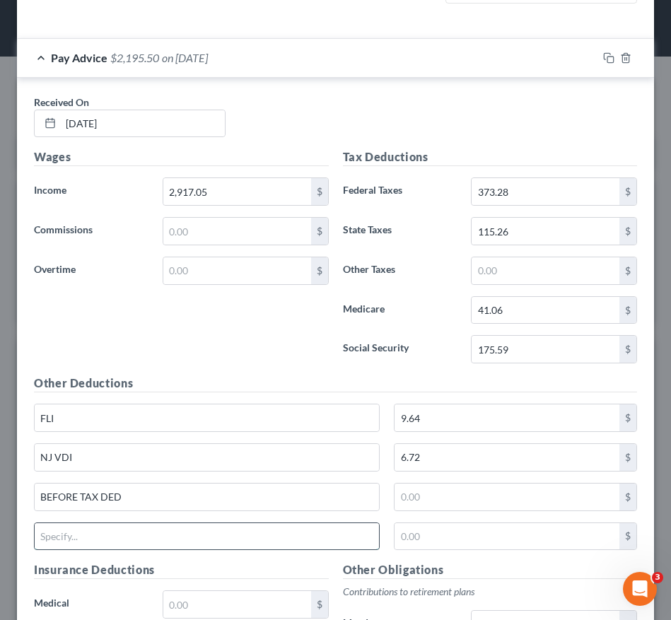
click at [73, 535] on input "text" at bounding box center [207, 536] width 344 height 27
type input "AFTER TAX DED"
click at [426, 497] on input "text" at bounding box center [506, 496] width 225 height 27
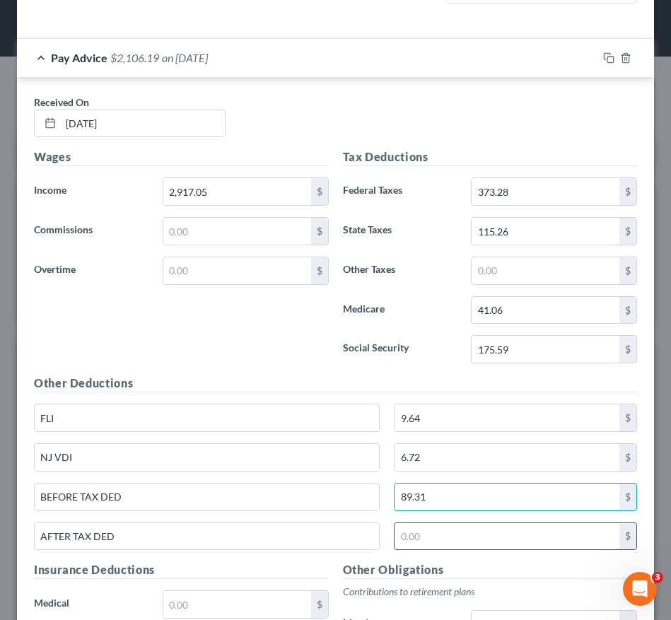
type input "89.31"
click at [425, 527] on input "text" at bounding box center [506, 536] width 225 height 27
type input "35.93"
click at [607, 60] on rect "button" at bounding box center [610, 60] width 6 height 6
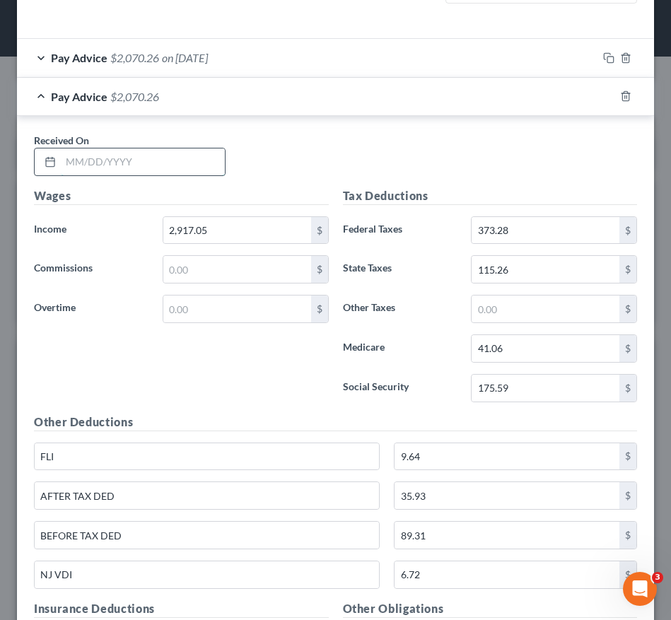
click at [113, 163] on input "text" at bounding box center [143, 161] width 164 height 27
type input "[DATE]"
click at [211, 240] on input "2,917.05" at bounding box center [237, 230] width 148 height 27
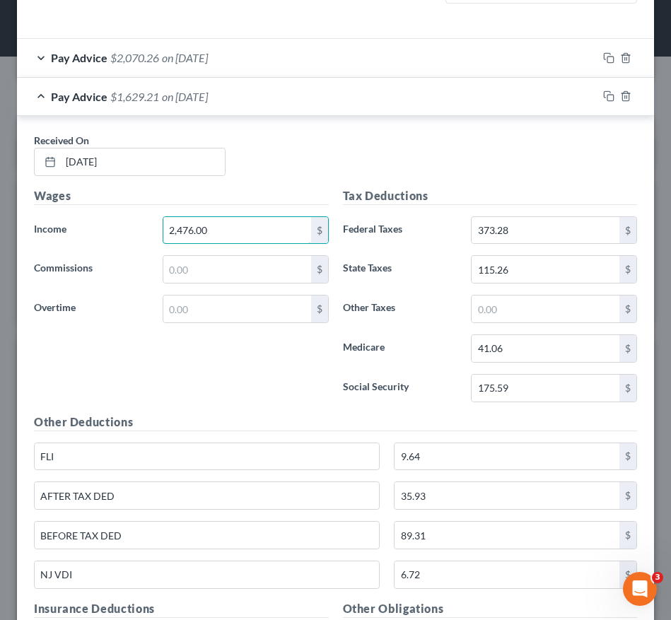
type input "2,476.00"
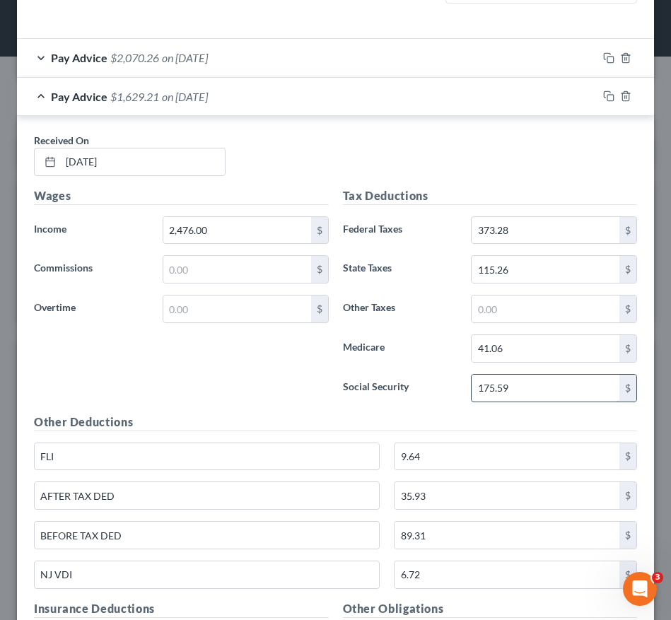
click at [508, 392] on input "175.59" at bounding box center [545, 388] width 148 height 27
type input "2"
type input "148.24"
click at [570, 359] on input "41.06" at bounding box center [545, 348] width 148 height 27
type input "34.67"
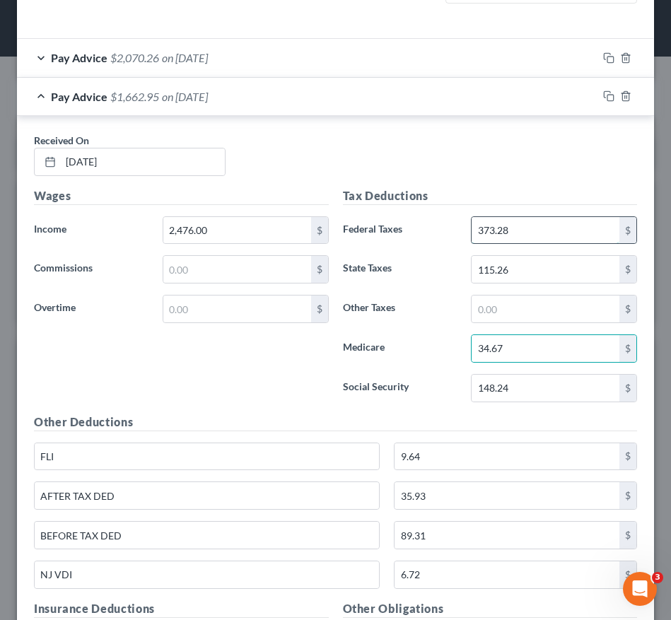
click at [501, 238] on input "373.28" at bounding box center [545, 230] width 148 height 27
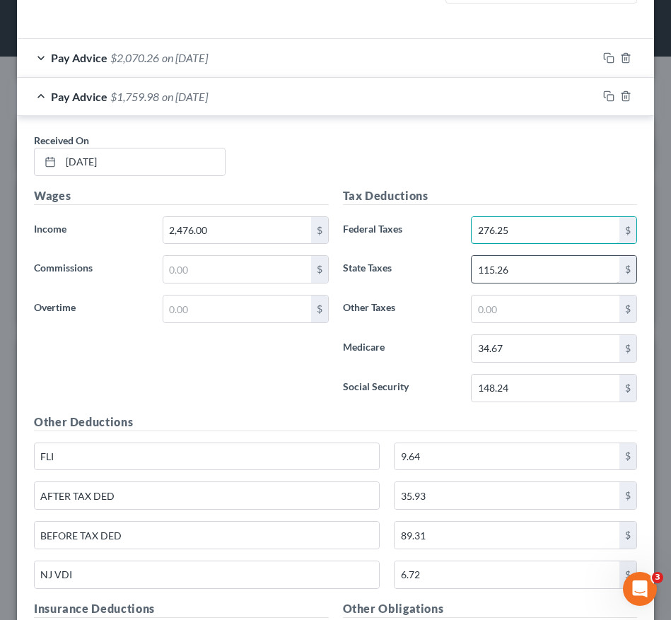
type input "276.25"
click at [526, 275] on input "115.26" at bounding box center [545, 269] width 148 height 27
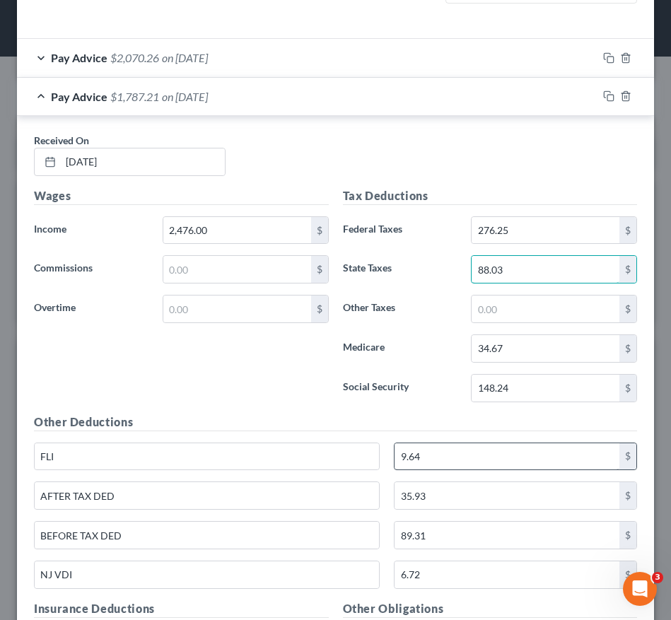
type input "88.03"
click at [457, 455] on input "9.64" at bounding box center [506, 456] width 225 height 27
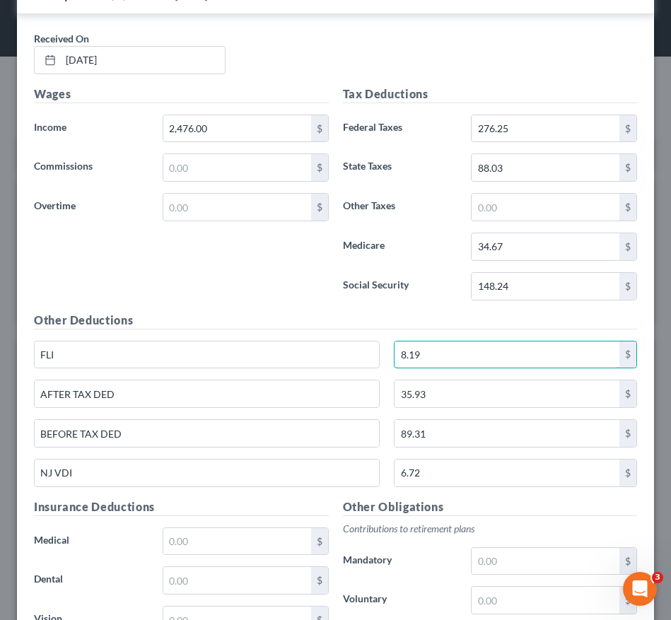
scroll to position [573, 0]
type input "8.19"
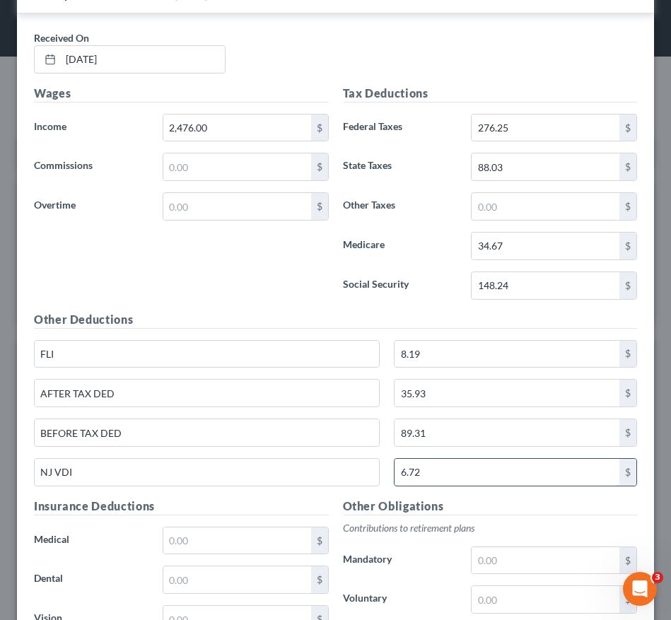
click at [490, 478] on input "6.72" at bounding box center [506, 472] width 225 height 27
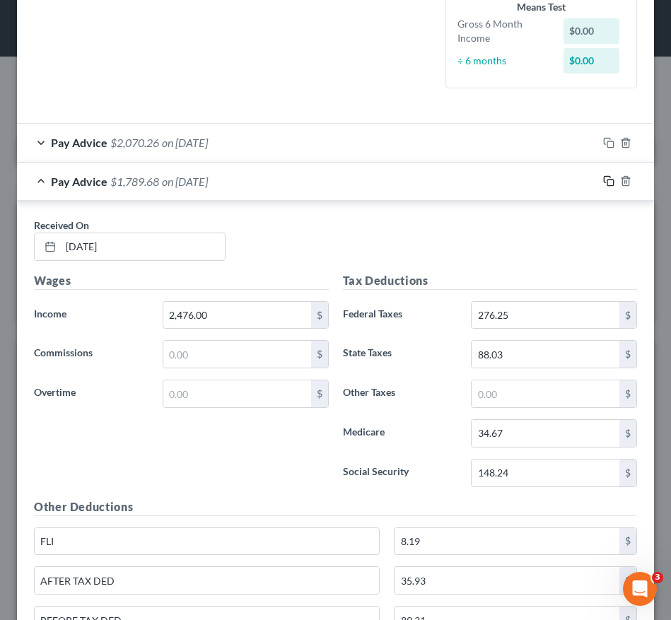
type input "5.70"
click at [603, 183] on icon "button" at bounding box center [608, 180] width 11 height 11
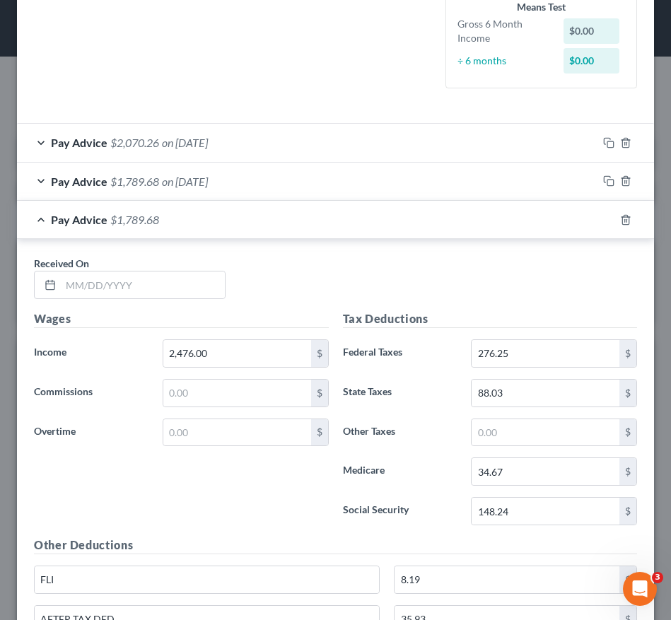
click at [526, 261] on div "Received On *" at bounding box center [335, 283] width 617 height 54
click at [96, 289] on input "text" at bounding box center [143, 284] width 164 height 27
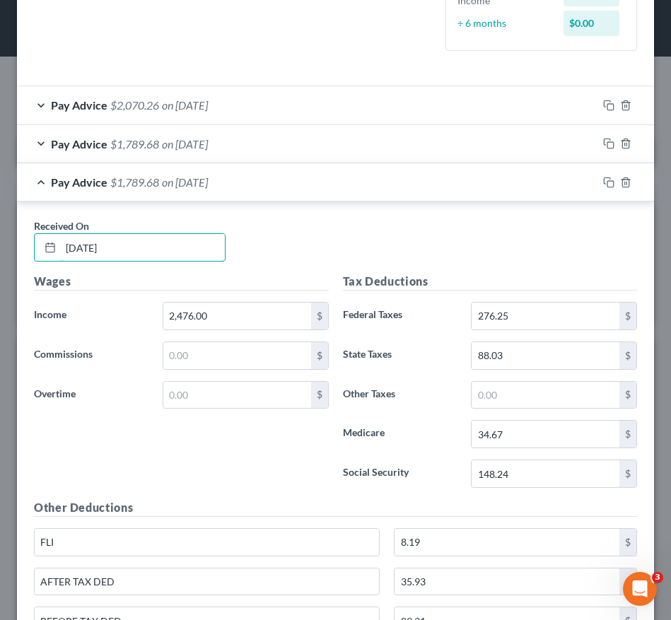
type input "[DATE]"
click at [208, 109] on span "on [DATE]" at bounding box center [185, 104] width 46 height 13
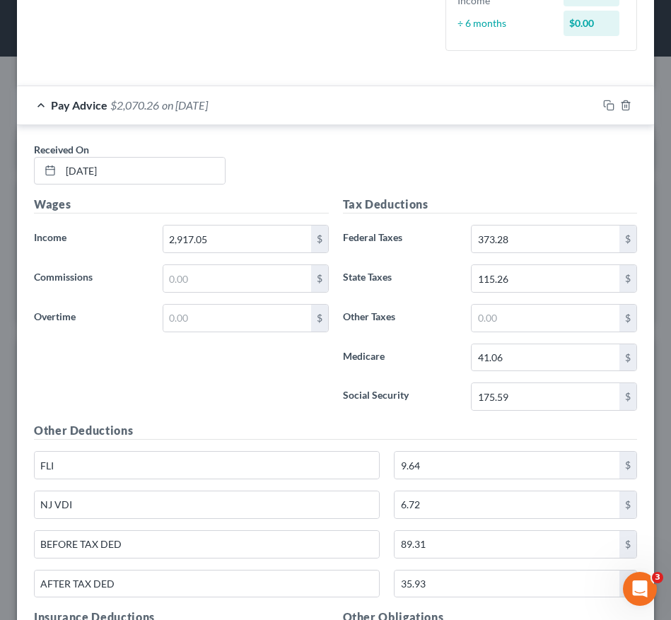
scroll to position [536, 0]
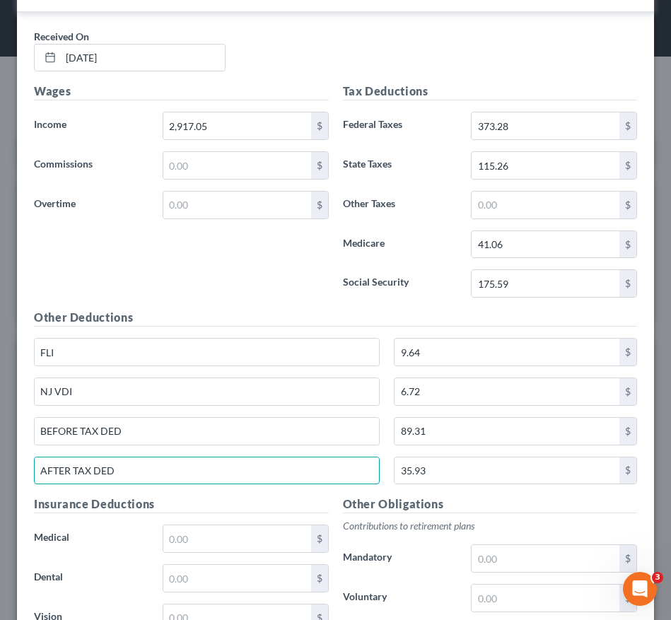
drag, startPoint x: 115, startPoint y: 474, endPoint x: 12, endPoint y: 473, distance: 103.2
click at [12, 473] on div "Edit Income Source × Employment Type * Select Full or [DEMOGRAPHIC_DATA] Employ…" at bounding box center [335, 310] width 671 height 620
click at [434, 473] on input "35.93" at bounding box center [506, 470] width 225 height 27
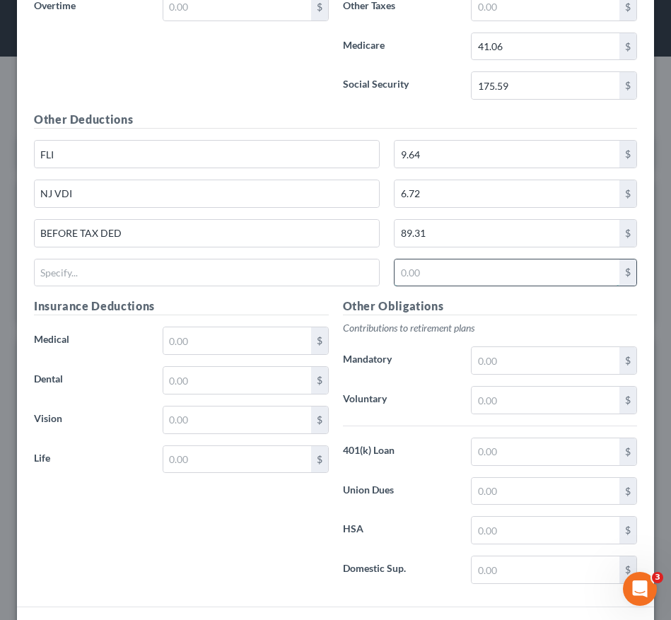
scroll to position [736, 0]
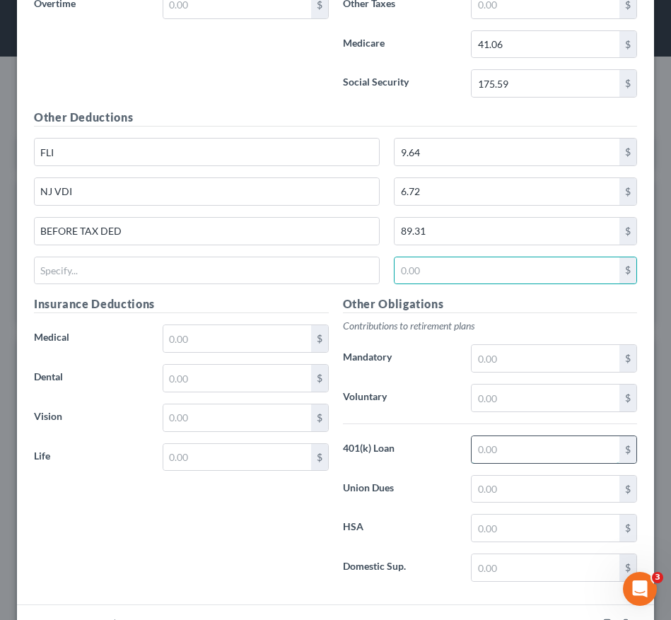
click at [507, 450] on input "text" at bounding box center [545, 449] width 148 height 27
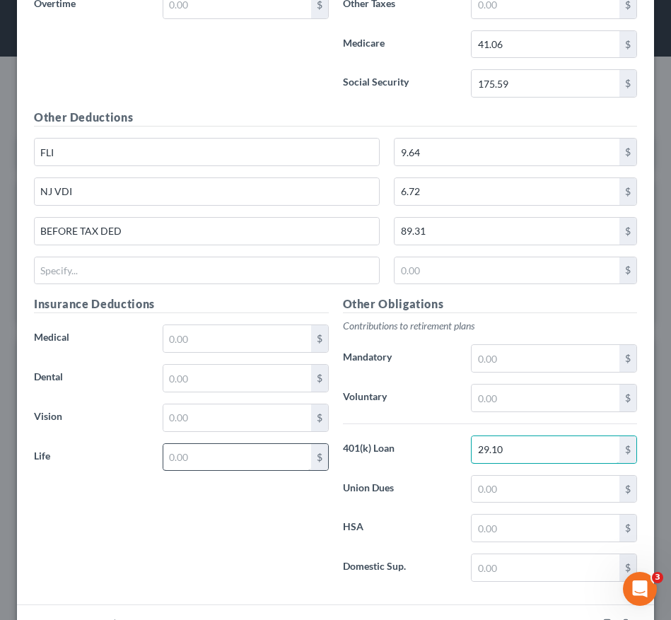
type input "29.10"
click at [221, 457] on input "text" at bounding box center [237, 457] width 148 height 27
type input "5"
type input "6.83"
click at [267, 524] on div "Insurance Deductions Medical $ Dental $ Vision $ Life 6.83 $" at bounding box center [181, 444] width 309 height 298
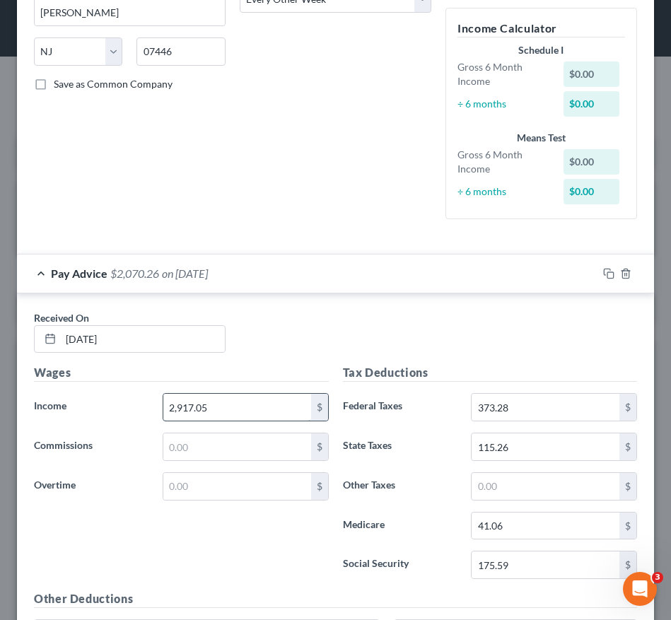
scroll to position [240, 0]
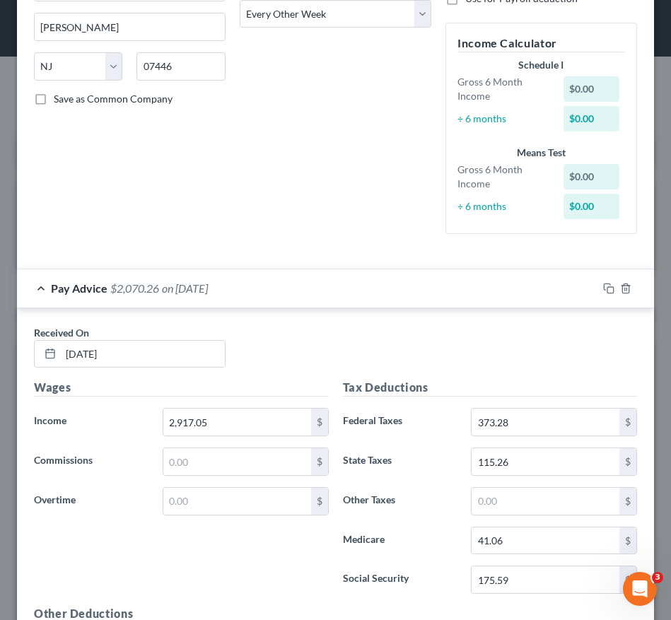
click at [250, 277] on div "Pay Advice $2,070.26 on [DATE]" at bounding box center [307, 287] width 580 height 37
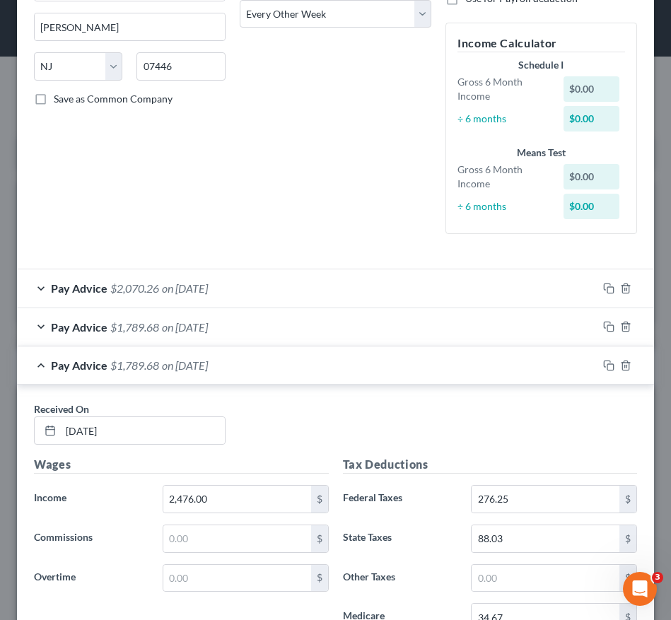
click at [189, 327] on span "on [DATE]" at bounding box center [185, 326] width 46 height 13
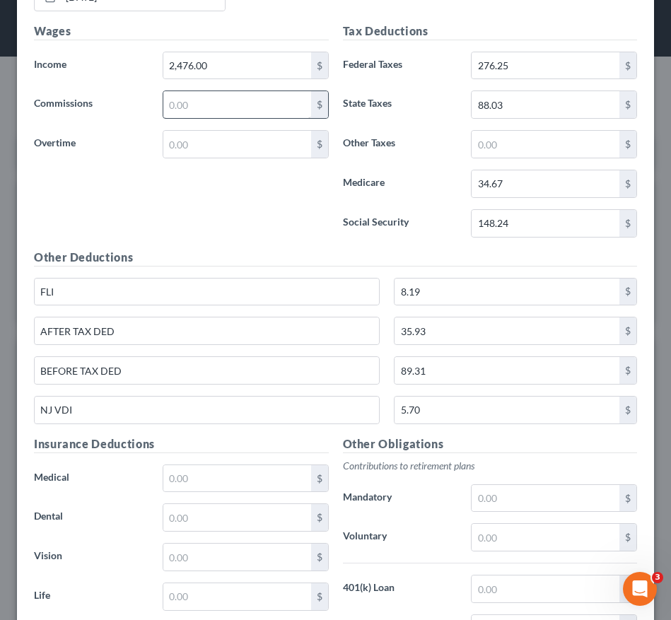
scroll to position [646, 0]
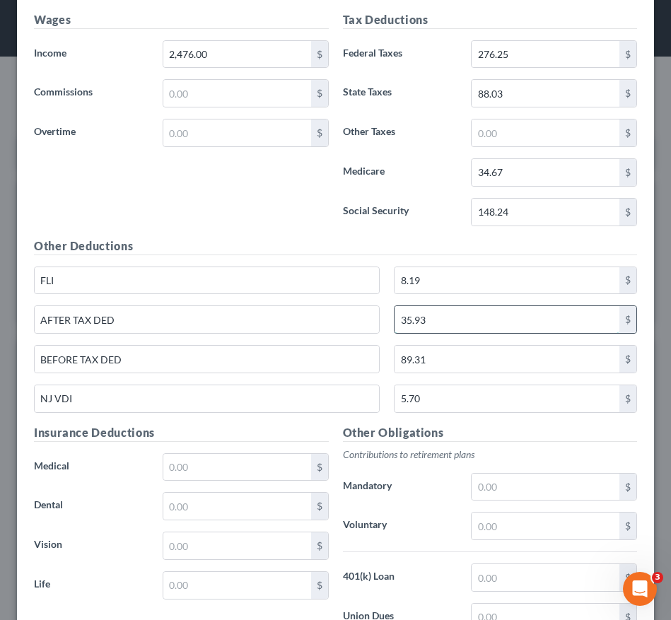
click at [431, 322] on input "35.93" at bounding box center [506, 319] width 225 height 27
drag, startPoint x: -3, startPoint y: 348, endPoint x: -81, endPoint y: 348, distance: 78.5
click at [0, 348] on html "Home New Case Client Portal Directory Cases [PERSON_NAME], Esq. LLC [EMAIL_ADDR…" at bounding box center [335, 542] width 671 height 1085
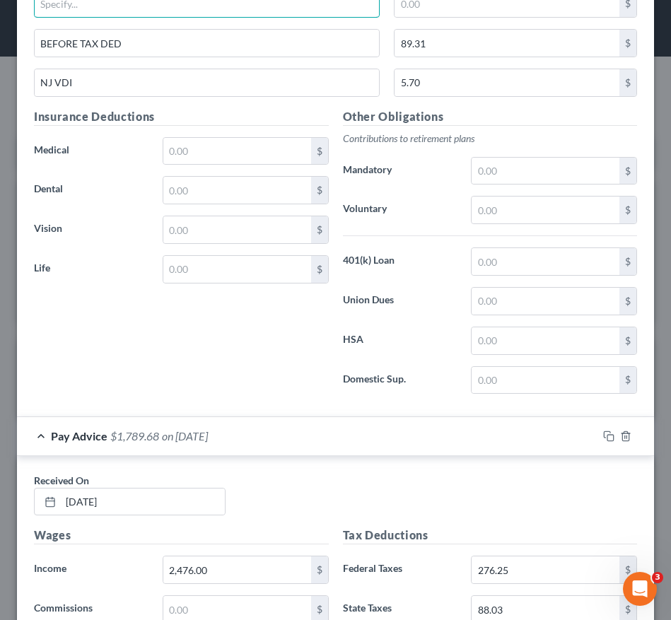
scroll to position [960, 0]
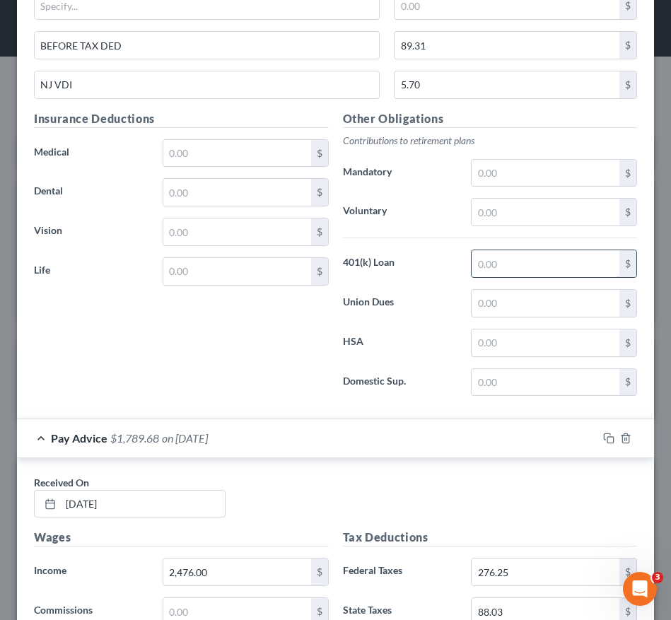
click at [512, 262] on input "text" at bounding box center [545, 263] width 148 height 27
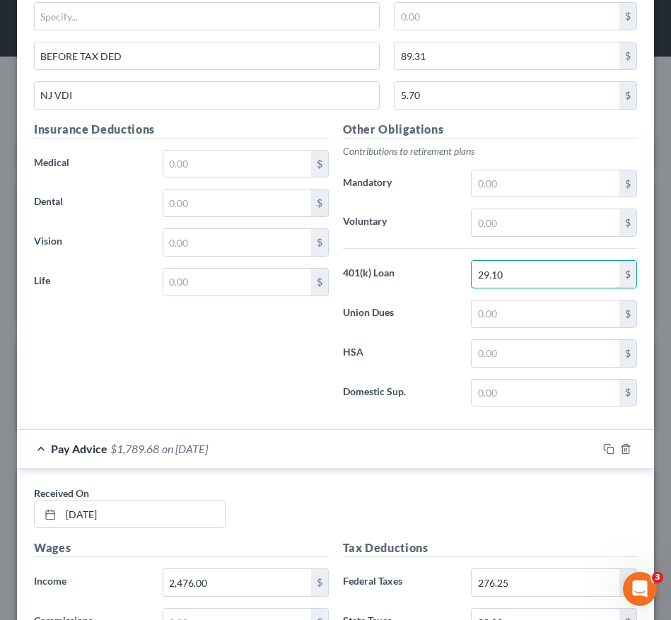
scroll to position [942, 0]
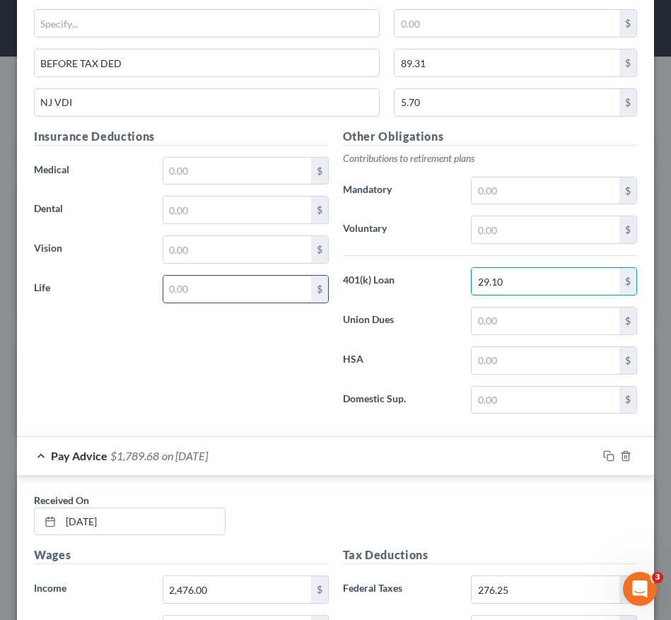
type input "29.10"
click at [210, 283] on input "text" at bounding box center [237, 289] width 148 height 27
type input "6.83"
click at [216, 342] on div "Insurance Deductions Medical $ Dental $ Vision $ Life 6.83 $" at bounding box center [181, 277] width 309 height 298
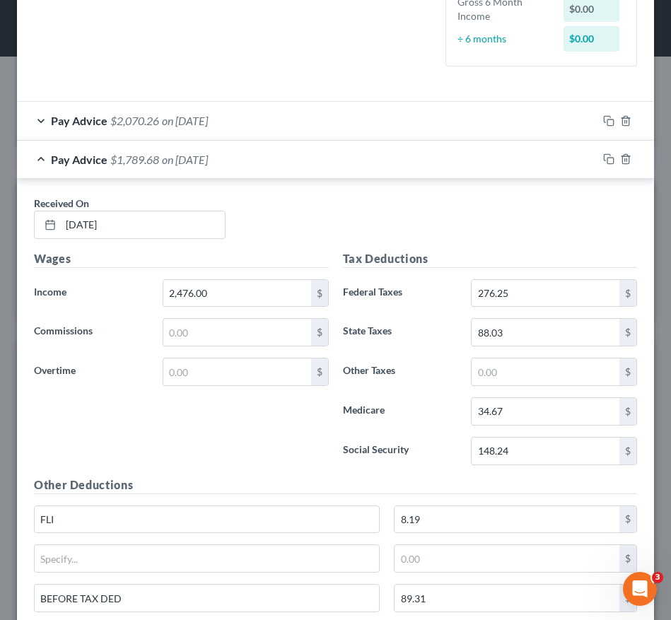
scroll to position [405, 0]
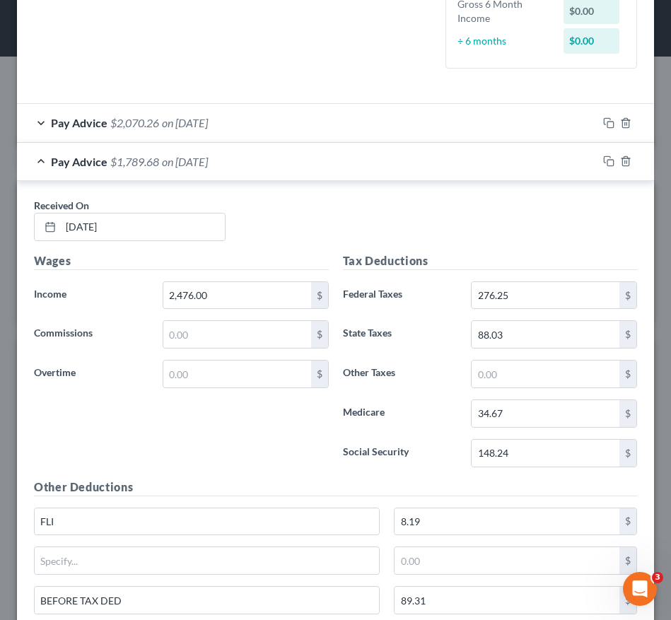
click at [281, 158] on div "Pay Advice $1,789.68 on [DATE]" at bounding box center [307, 161] width 580 height 37
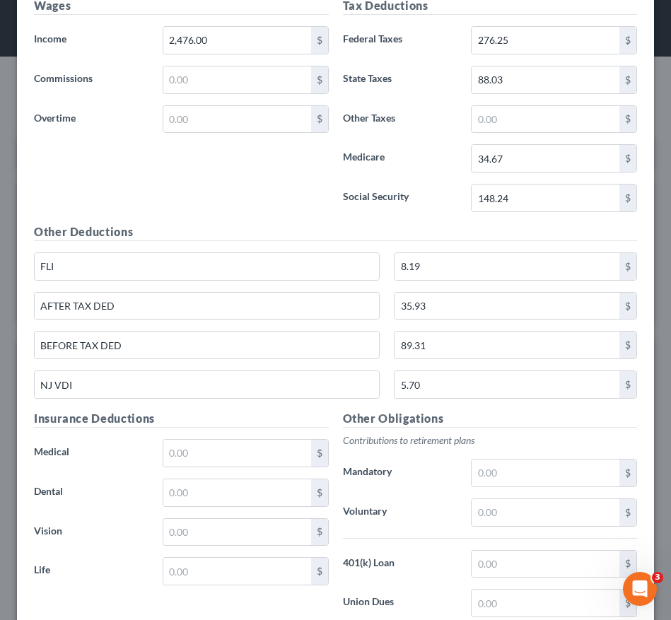
scroll to position [698, 0]
click at [157, 300] on input "AFTER TAX DED" at bounding box center [207, 306] width 344 height 27
type input "A"
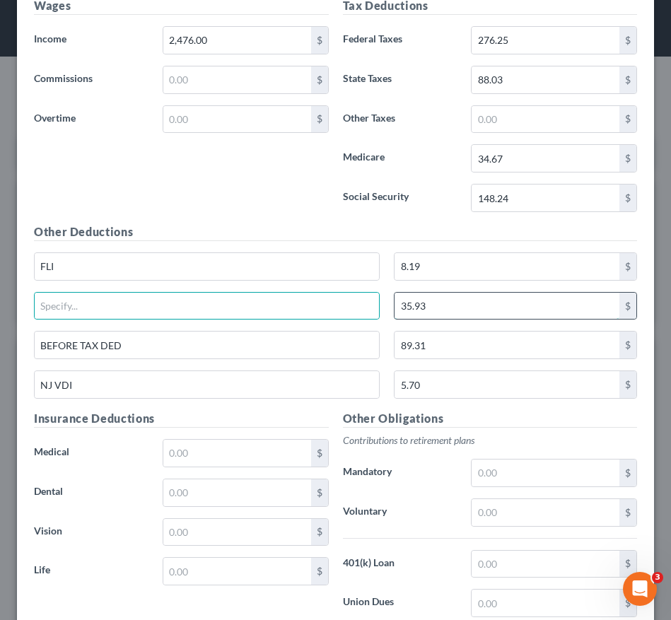
click at [421, 307] on input "35.93" at bounding box center [506, 306] width 225 height 27
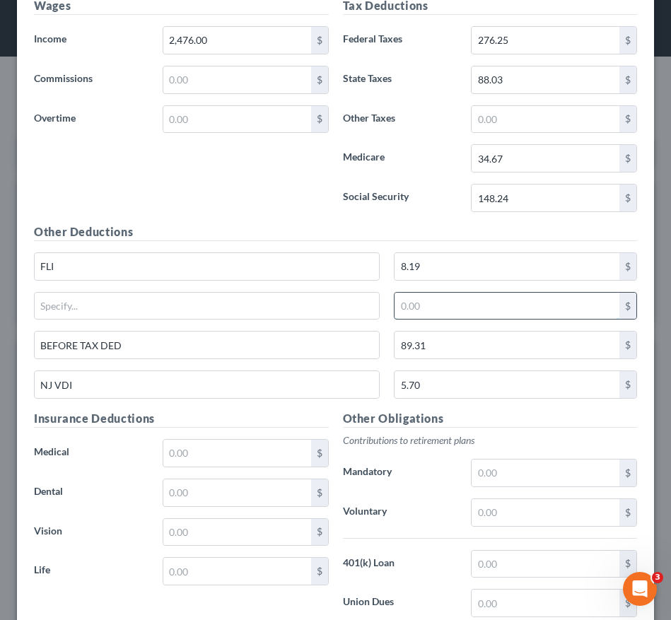
scroll to position [710, 0]
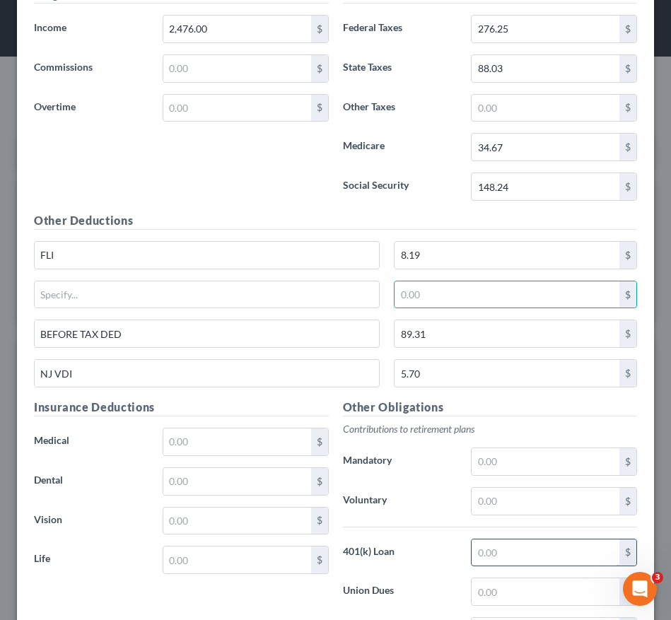
click at [513, 554] on input "text" at bounding box center [545, 552] width 148 height 27
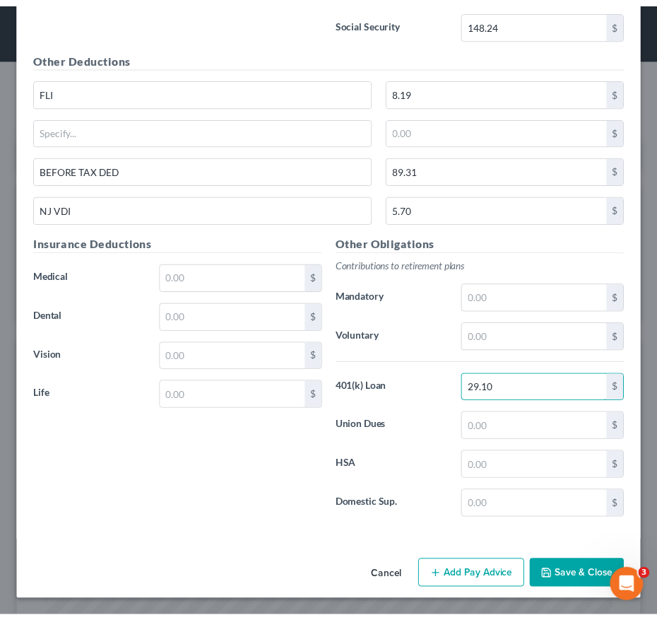
scroll to position [873, 0]
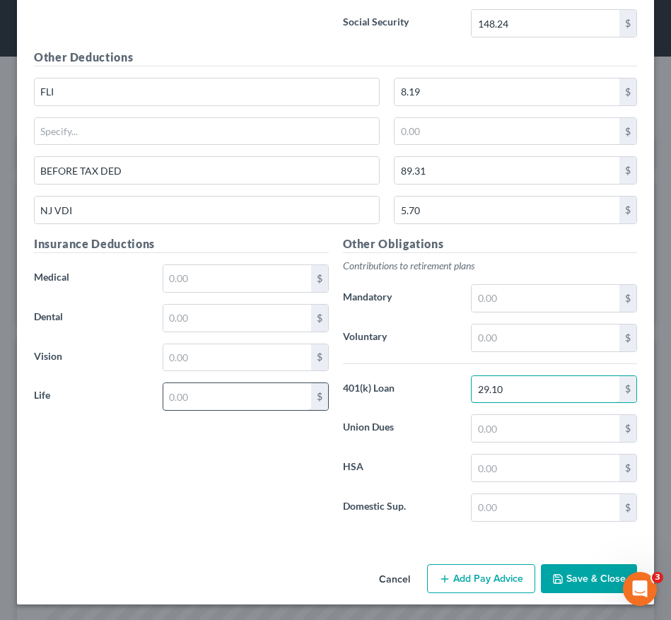
type input "29.10"
click at [186, 392] on input "text" at bounding box center [237, 396] width 148 height 27
type input "6.83"
click at [586, 577] on button "Save & Close" at bounding box center [589, 579] width 96 height 30
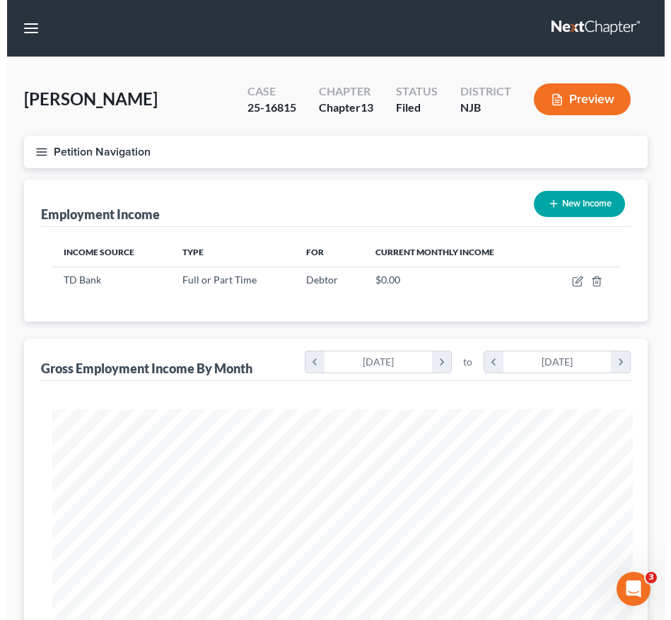
scroll to position [706562, 706251]
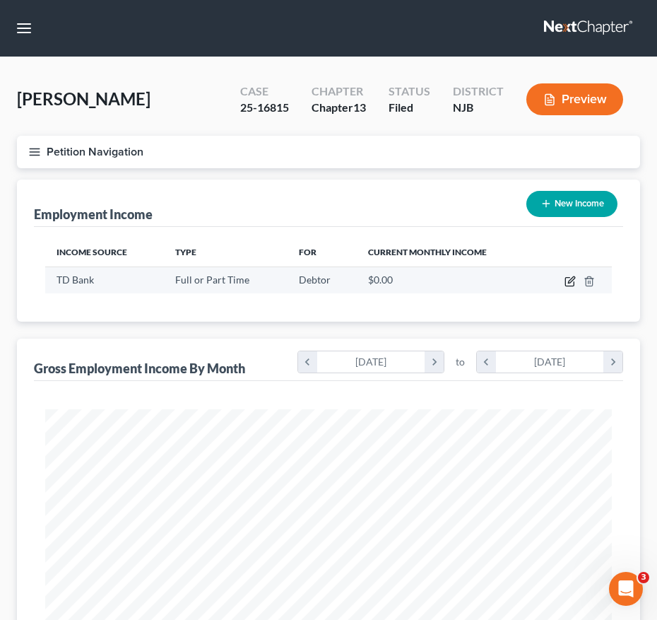
click at [572, 278] on icon "button" at bounding box center [571, 279] width 6 height 6
select select "0"
select select "33"
select select "2"
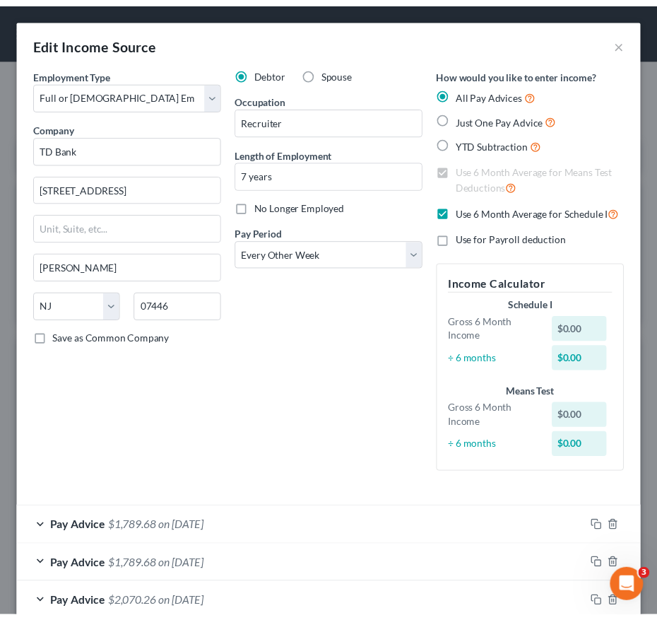
scroll to position [82, 0]
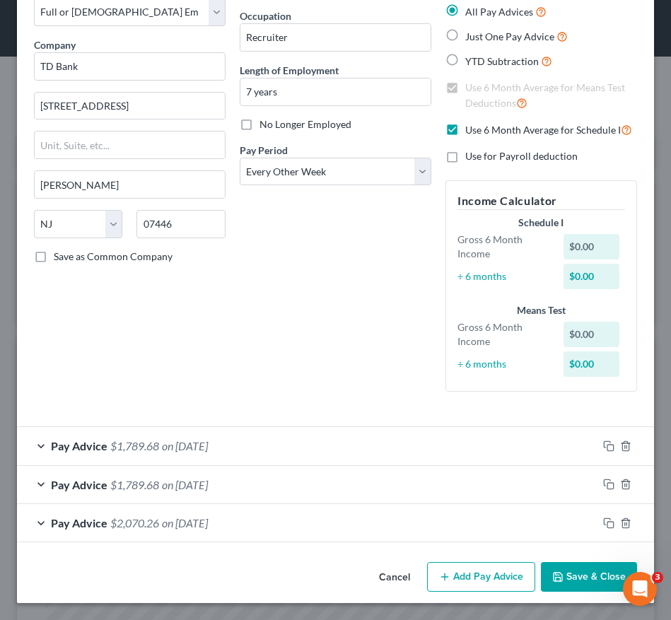
click at [465, 132] on label "Use 6 Month Average for Schedule I" at bounding box center [548, 130] width 167 height 16
click at [471, 131] on input "Use 6 Month Average for Schedule I" at bounding box center [475, 126] width 9 height 9
checkbox input "false"
click at [465, 86] on label "Use 6 Month Average for Means Test Deductions" at bounding box center [551, 96] width 172 height 30
click at [471, 86] on input "Use 6 Month Average for Means Test Deductions" at bounding box center [475, 85] width 9 height 9
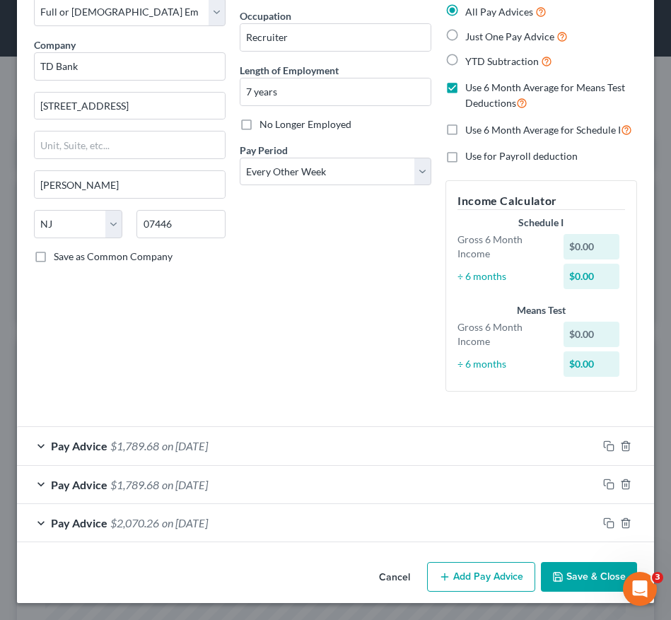
checkbox input "false"
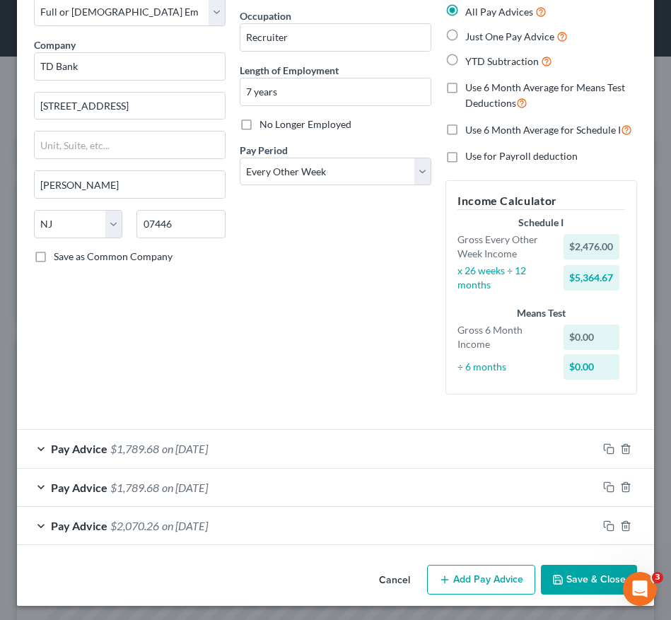
click at [557, 584] on button "Save & Close" at bounding box center [589, 580] width 96 height 30
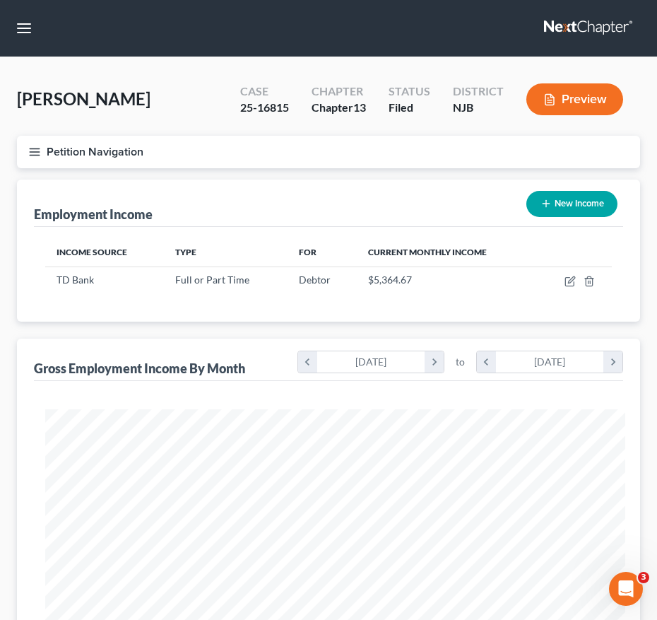
scroll to position [706562, 706251]
click at [37, 152] on line "button" at bounding box center [35, 152] width 10 height 0
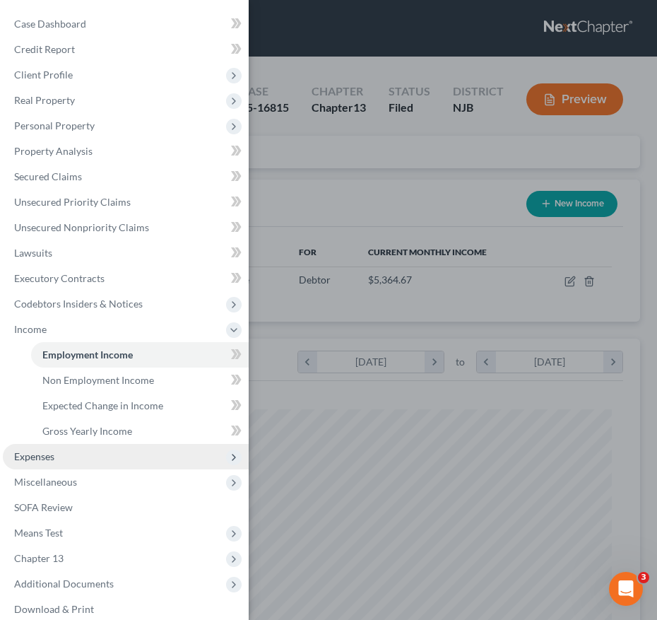
click at [68, 455] on span "Expenses" at bounding box center [126, 456] width 246 height 25
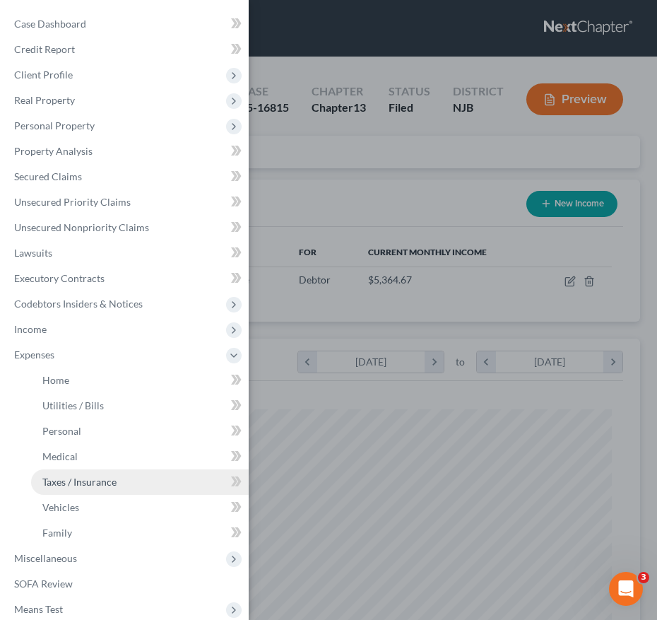
click at [93, 488] on link "Taxes / Insurance" at bounding box center [140, 481] width 218 height 25
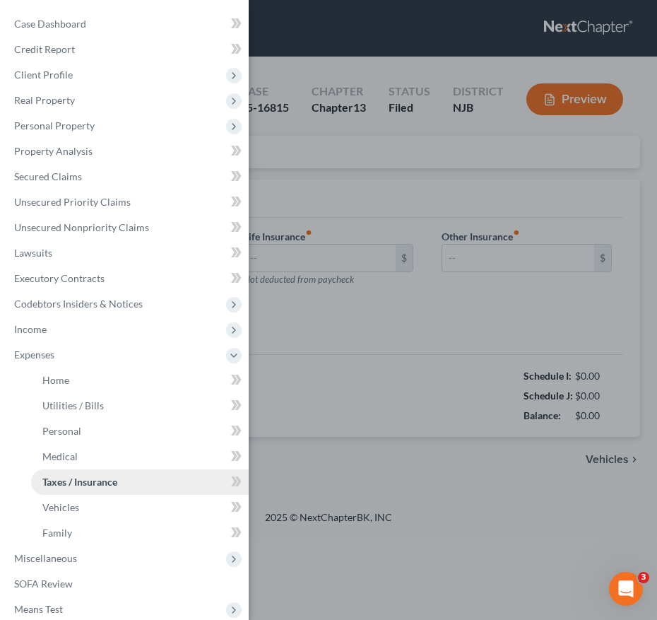
type input "0.00"
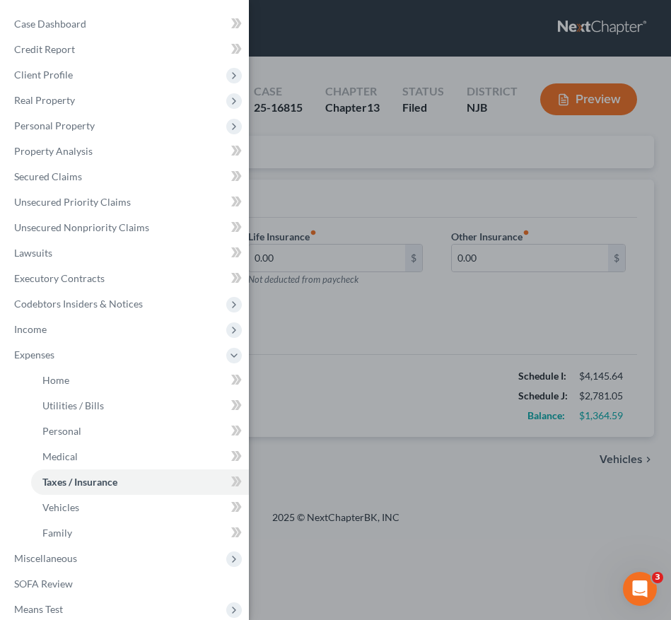
click at [458, 445] on div "Case Dashboard Payments Invoices Payments Payments Credit Report Client Profile" at bounding box center [335, 310] width 671 height 620
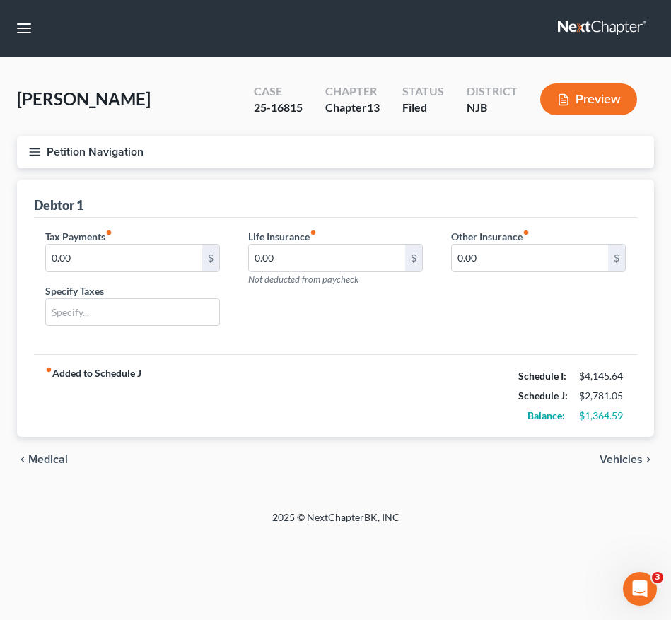
click at [33, 152] on line "button" at bounding box center [35, 152] width 10 height 0
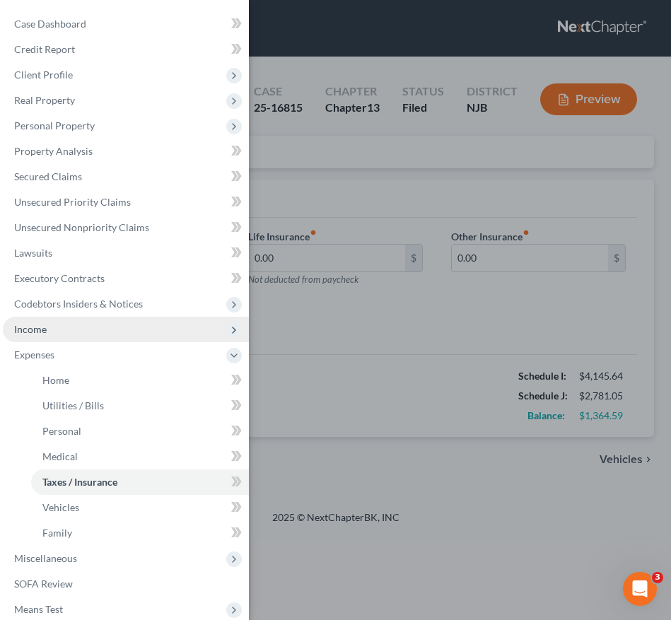
click at [71, 334] on span "Income" at bounding box center [126, 329] width 246 height 25
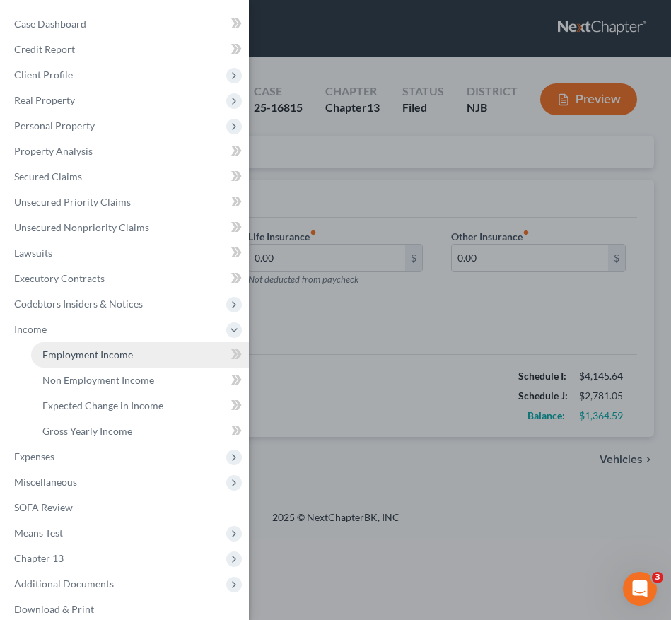
click at [85, 348] on span "Employment Income" at bounding box center [87, 354] width 90 height 12
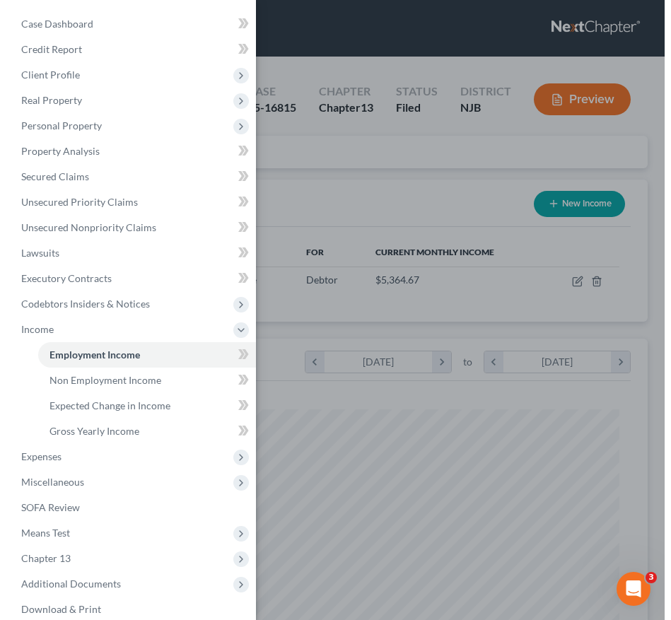
scroll to position [283, 595]
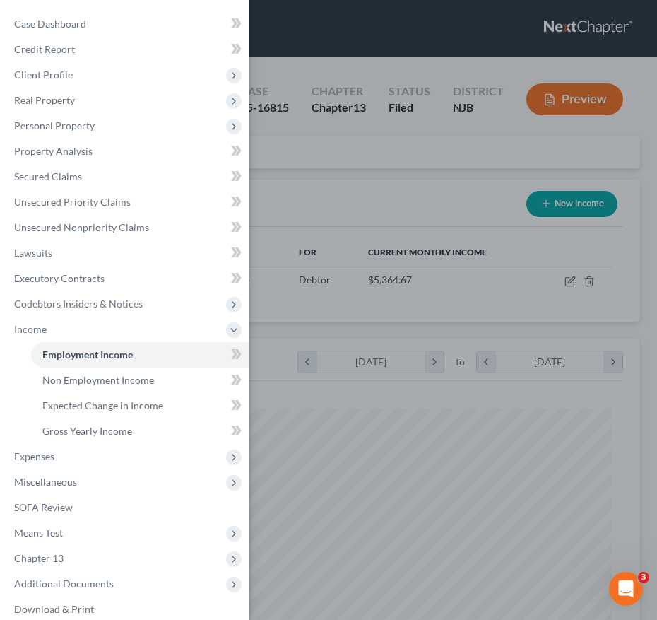
click at [404, 295] on div "Case Dashboard Payments Invoices Payments Payments Credit Report Client Profile" at bounding box center [328, 310] width 657 height 620
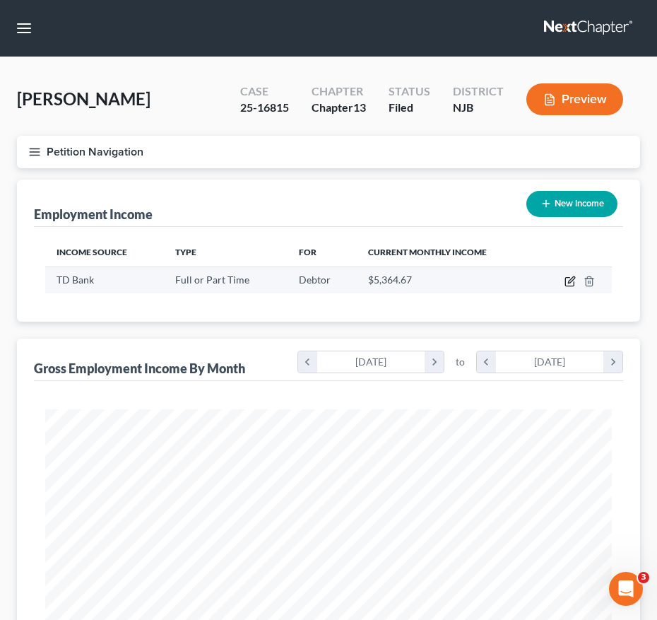
click at [568, 282] on icon "button" at bounding box center [570, 281] width 11 height 11
select select "0"
select select "33"
select select "2"
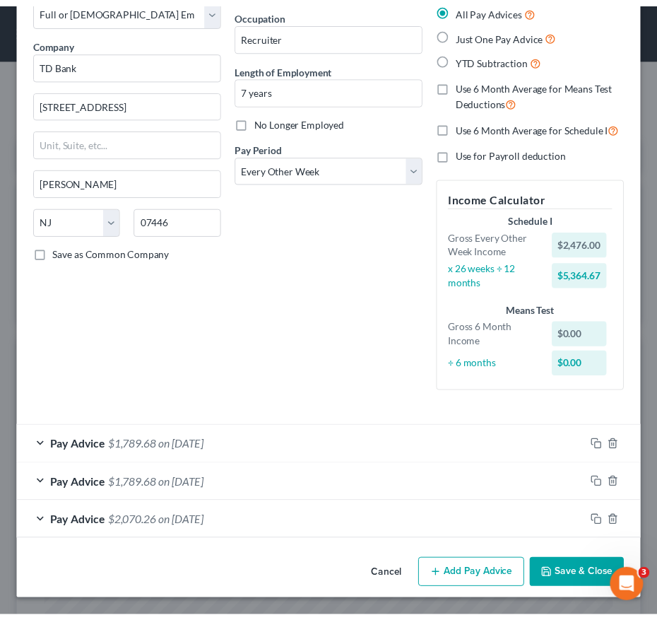
scroll to position [0, 0]
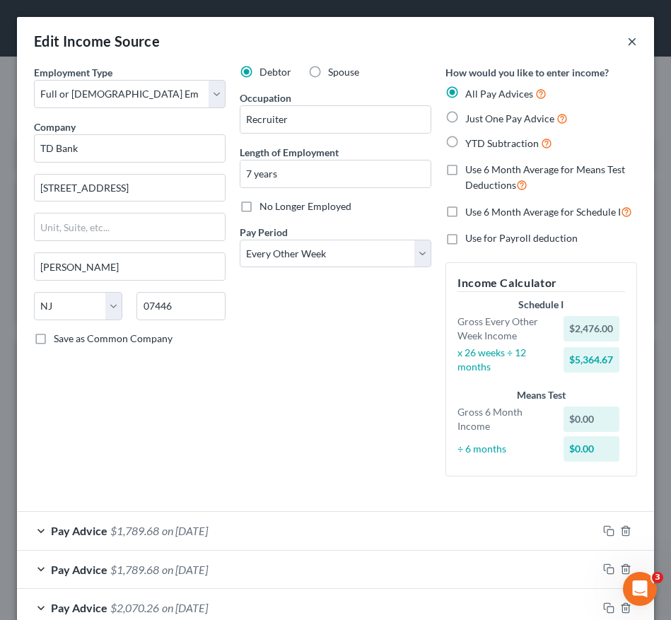
click at [627, 33] on button "×" at bounding box center [632, 41] width 10 height 17
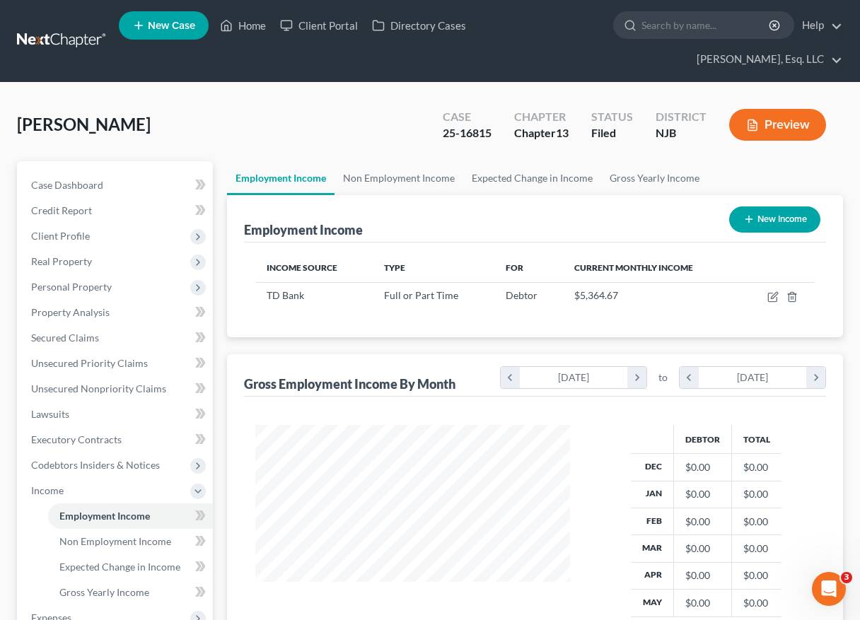
scroll to position [706593, 706503]
click at [670, 30] on input "search" at bounding box center [705, 25] width 129 height 26
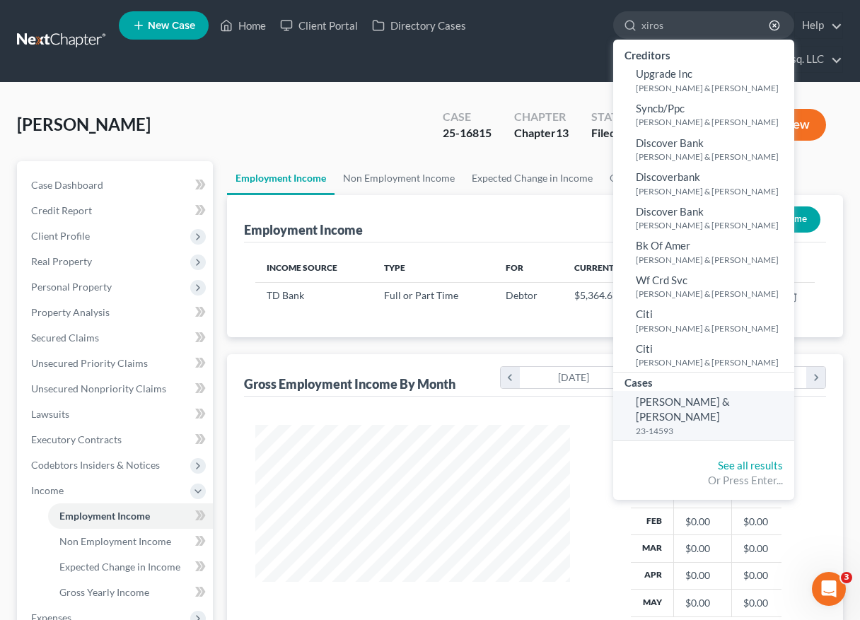
type input "xiros"
click at [670, 397] on span "[PERSON_NAME] & [PERSON_NAME]" at bounding box center [682, 409] width 94 height 28
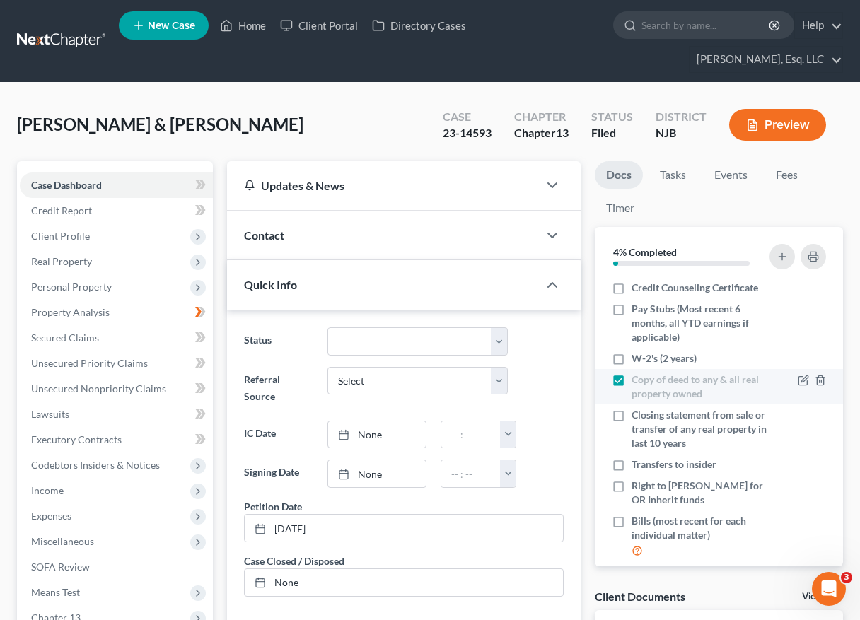
click at [631, 387] on label "Copy of deed to any & all real property owned" at bounding box center [699, 387] width 137 height 28
click at [637, 382] on input "Copy of deed to any & all real property owned" at bounding box center [641, 377] width 9 height 9
checkbox input "false"
click at [284, 136] on div "[PERSON_NAME] & [PERSON_NAME] Upgraded Case 23-14593 Chapter Chapter 13 Status …" at bounding box center [430, 130] width 826 height 61
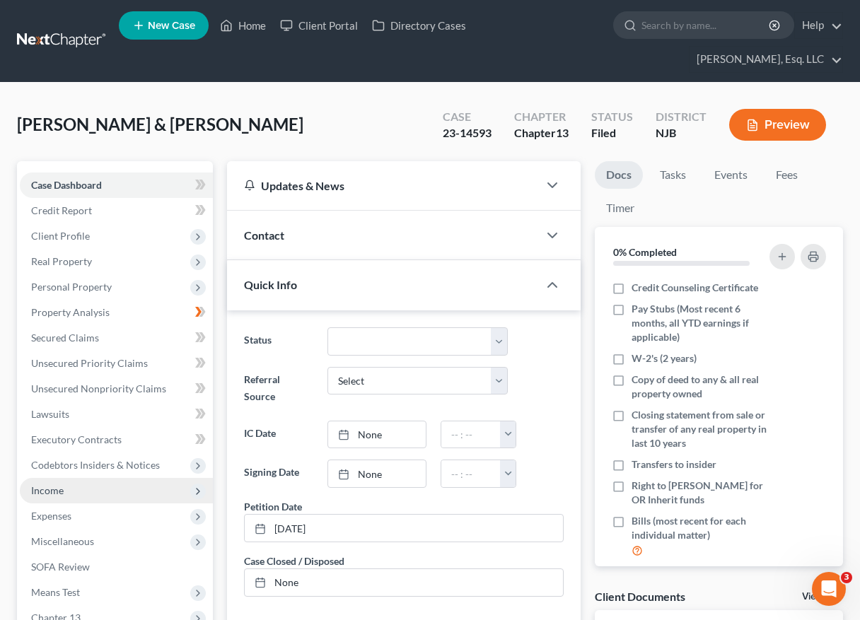
click at [88, 486] on span "Income" at bounding box center [116, 490] width 193 height 25
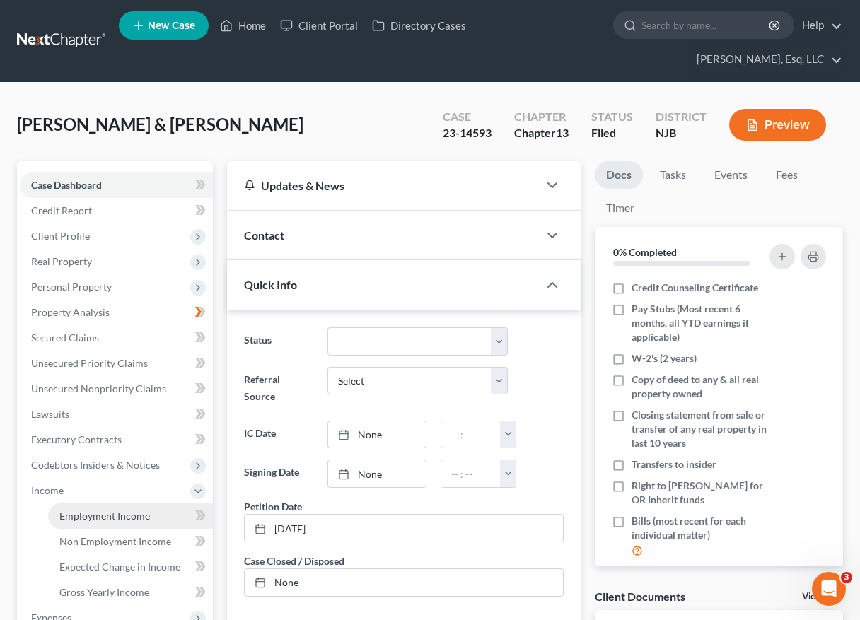
click at [102, 527] on link "Employment Income" at bounding box center [130, 515] width 165 height 25
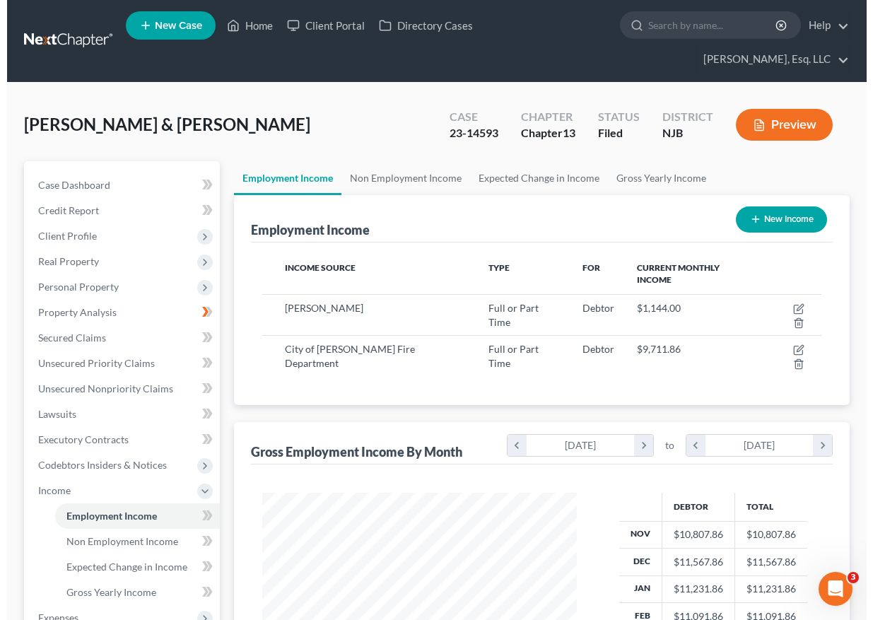
scroll to position [254, 343]
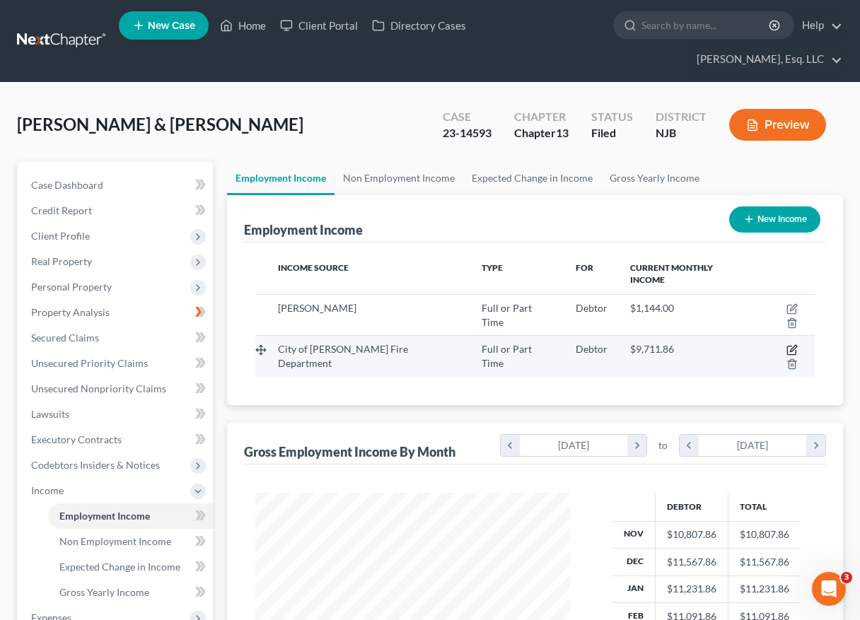
click at [670, 346] on icon "button" at bounding box center [793, 349] width 6 height 6
select select "0"
select select "33"
select select "1"
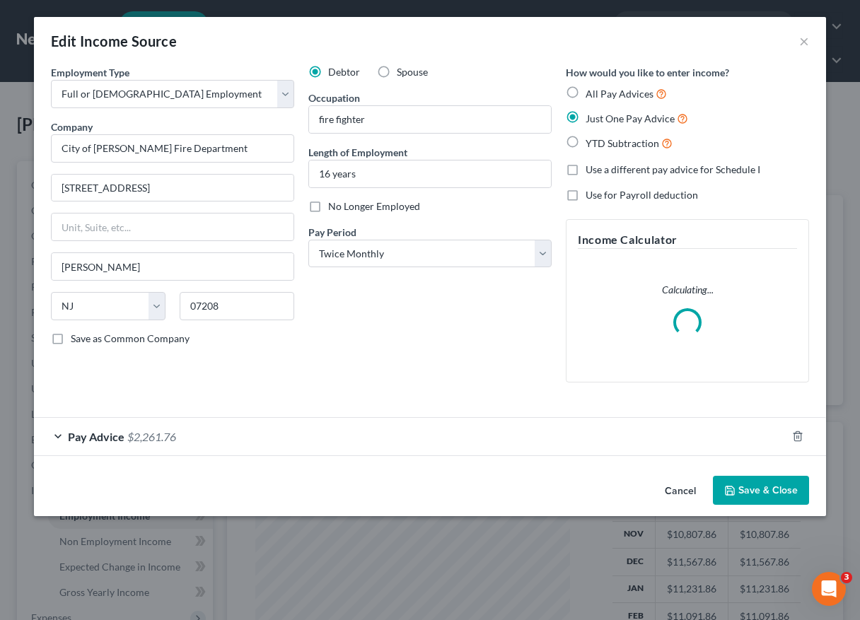
scroll to position [254, 348]
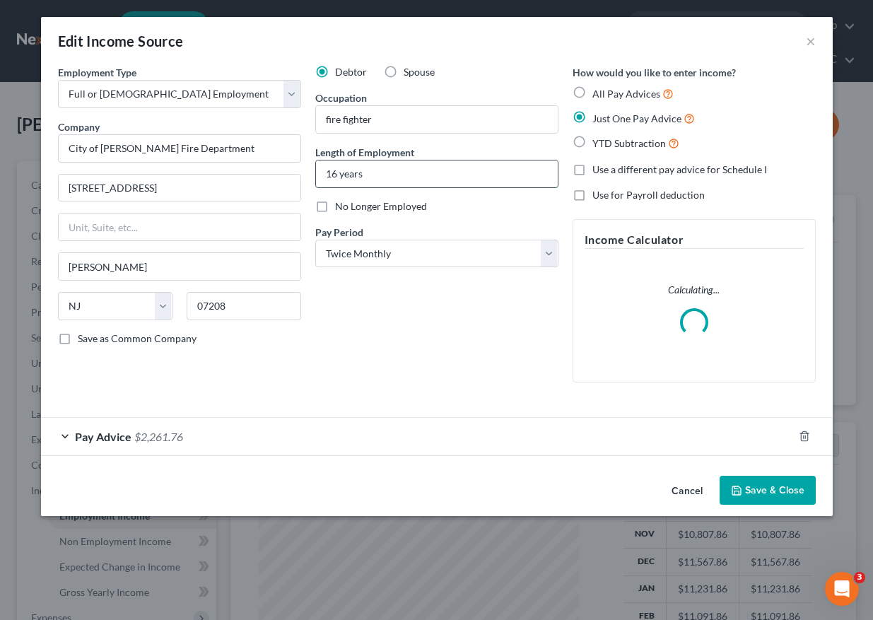
click at [392, 174] on input "16 years" at bounding box center [437, 173] width 242 height 27
click at [337, 171] on input "16 years" at bounding box center [437, 173] width 242 height 27
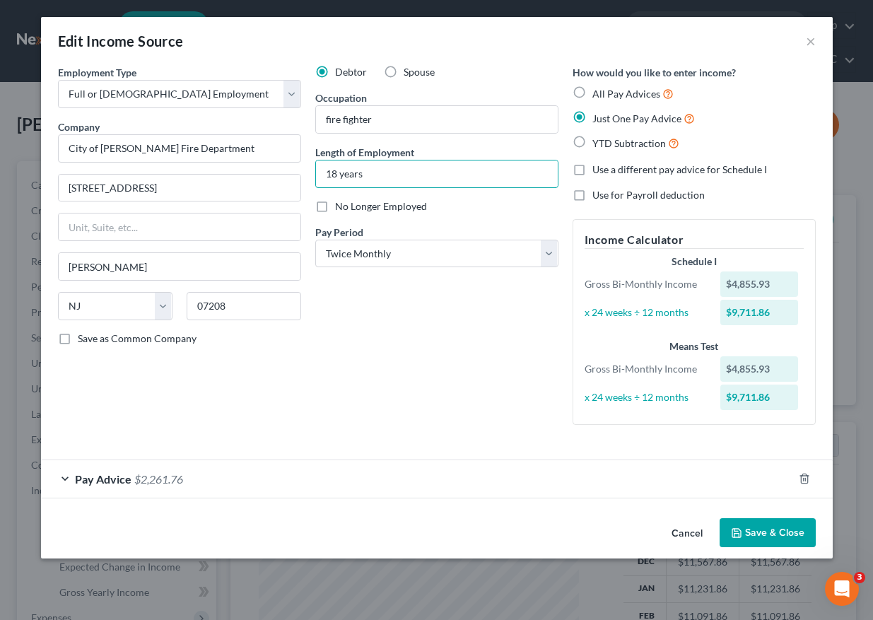
type input "18 years"
click at [670, 525] on button "Save & Close" at bounding box center [768, 533] width 96 height 30
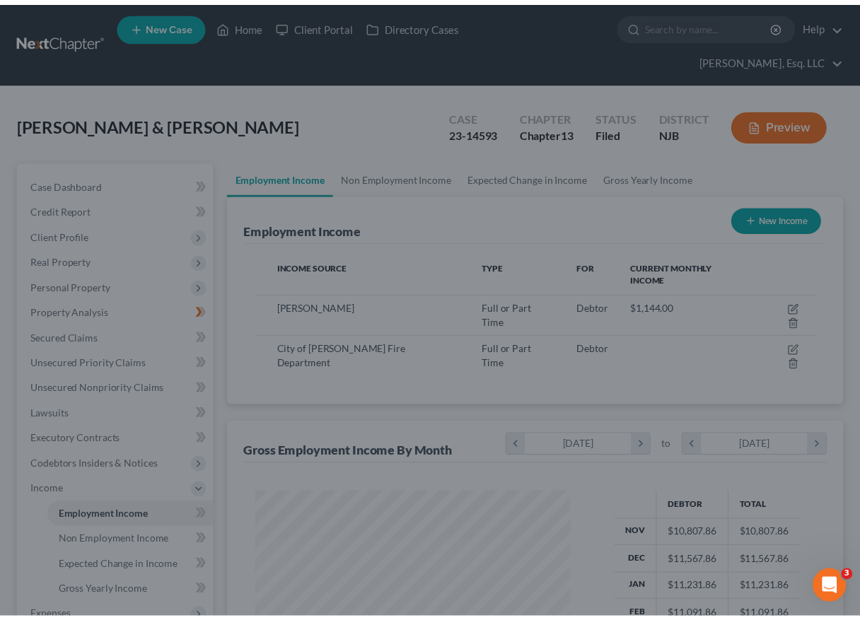
scroll to position [706593, 706503]
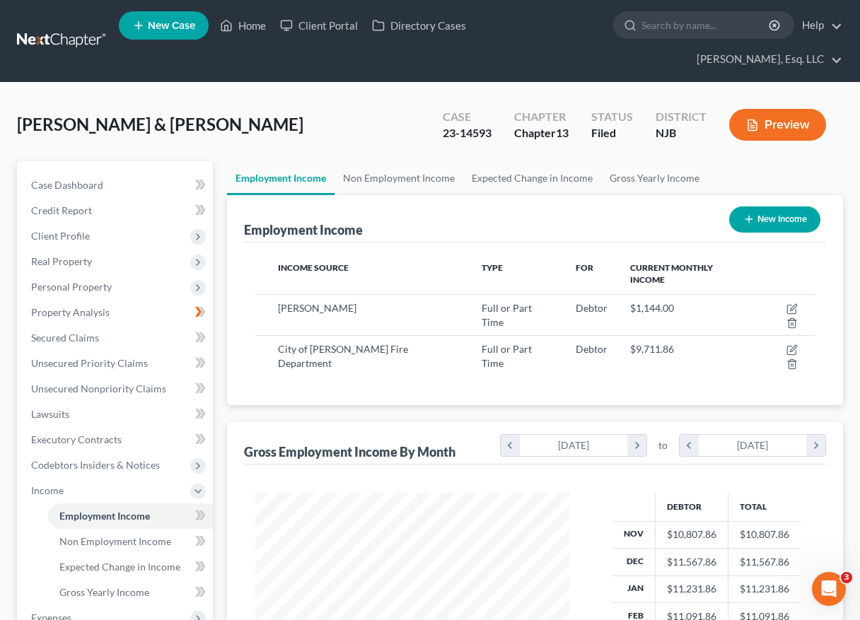
click at [670, 260] on div "Income Source Type For Current Monthly Income [PERSON_NAME] Full or Part Time D…" at bounding box center [535, 323] width 582 height 163
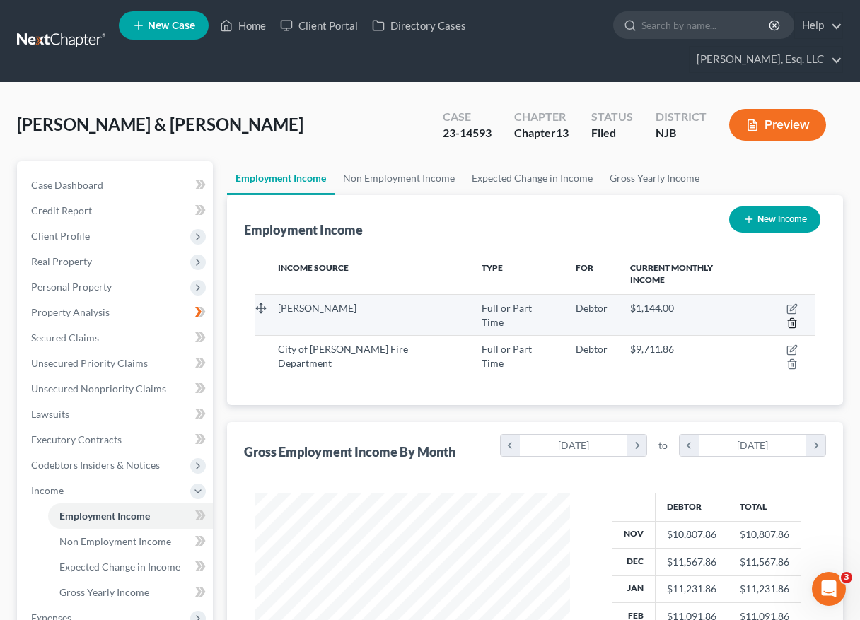
click at [670, 318] on icon "button" at bounding box center [791, 322] width 6 height 9
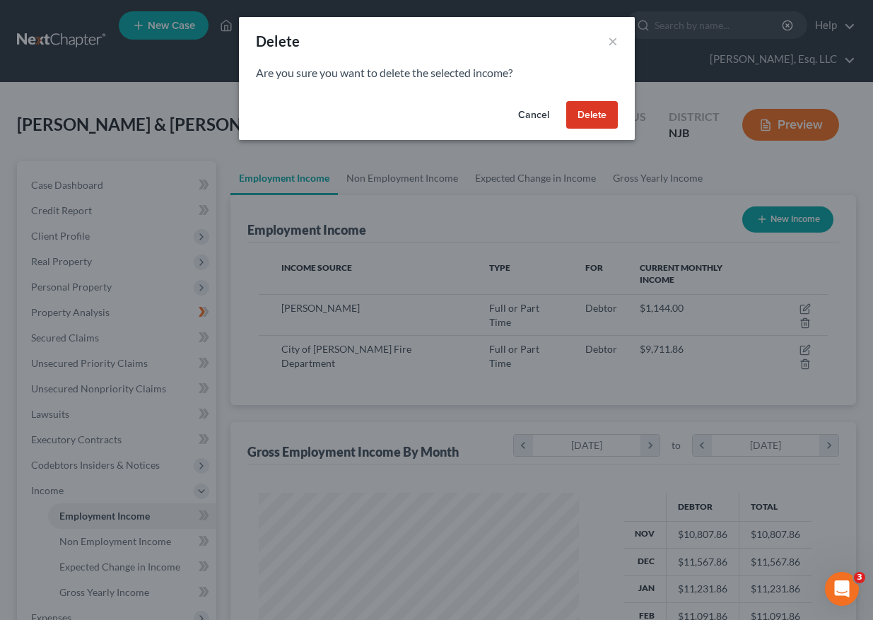
click at [594, 113] on button "Delete" at bounding box center [592, 115] width 52 height 28
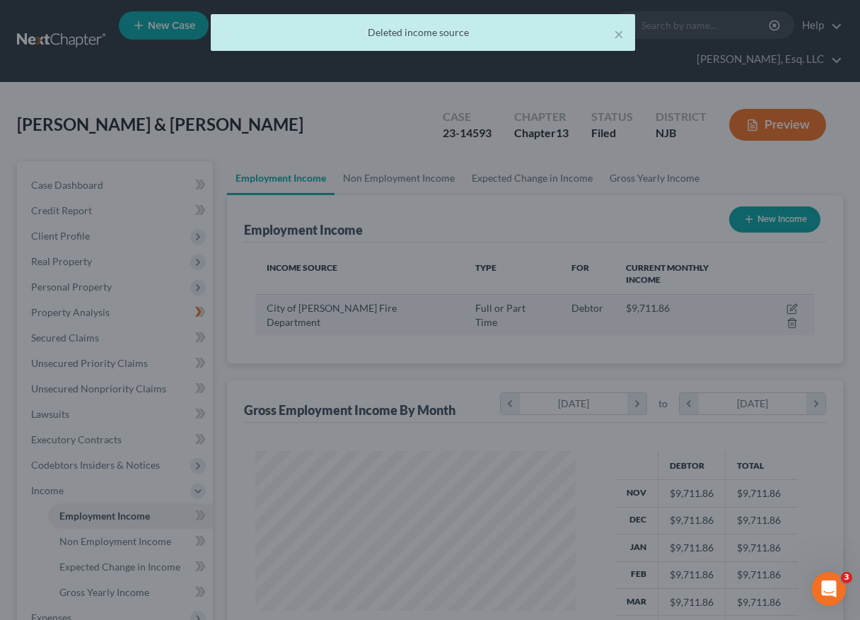
scroll to position [254, 343]
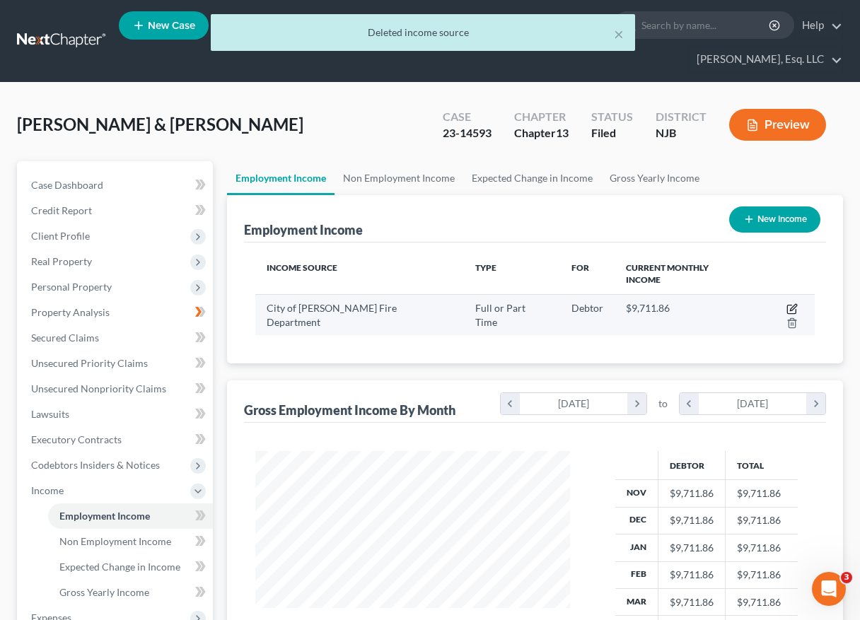
click at [670, 303] on icon "button" at bounding box center [791, 308] width 11 height 11
select select "0"
select select "33"
select select "1"
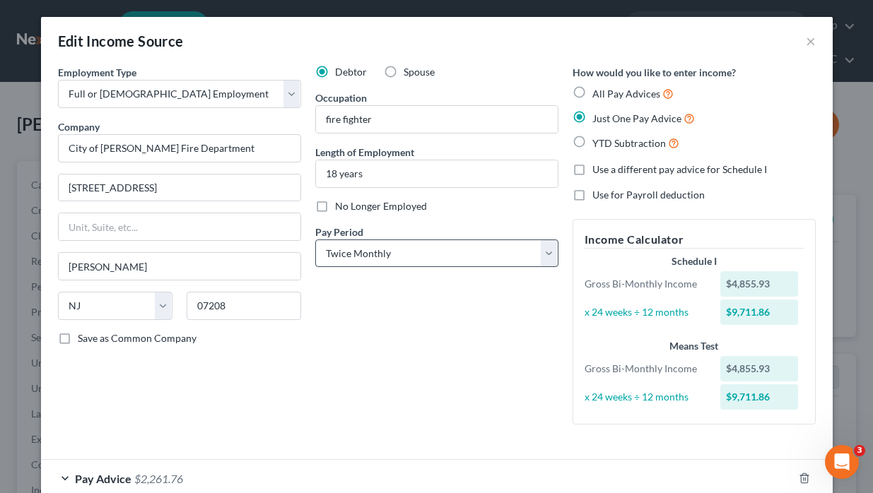
scroll to position [82, 0]
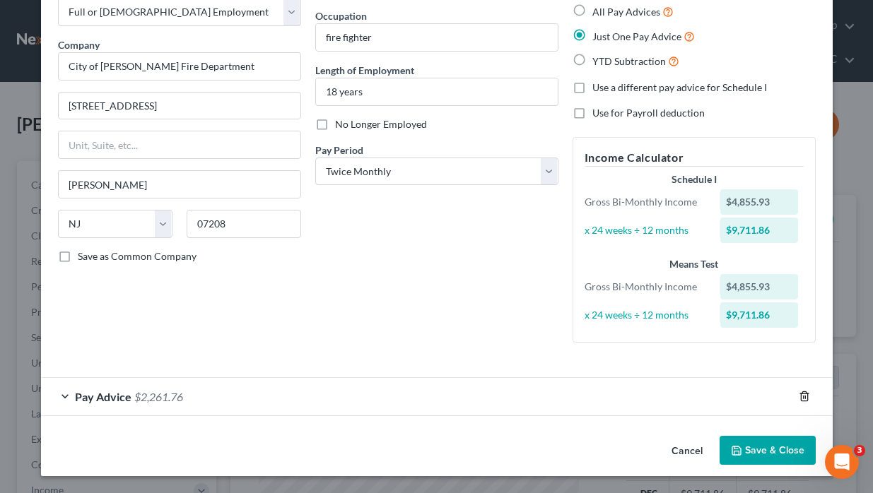
click at [670, 396] on icon "button" at bounding box center [804, 396] width 11 height 11
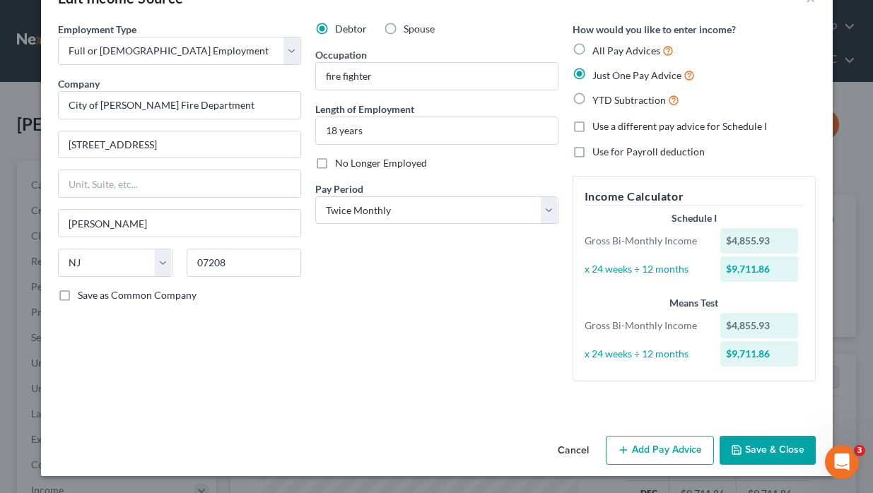
scroll to position [43, 0]
click at [643, 445] on button "Add Pay Advice" at bounding box center [660, 451] width 108 height 30
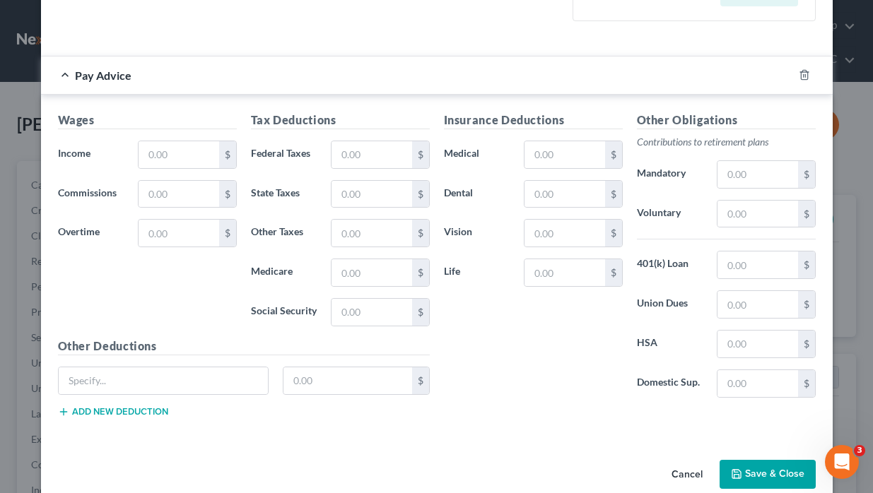
scroll to position [403, 0]
click at [187, 154] on input "text" at bounding box center [179, 155] width 80 height 27
type input "10,764"
drag, startPoint x: 187, startPoint y: 154, endPoint x: 71, endPoint y: 153, distance: 115.2
click at [71, 153] on div "Income * 10,764 $" at bounding box center [147, 155] width 193 height 28
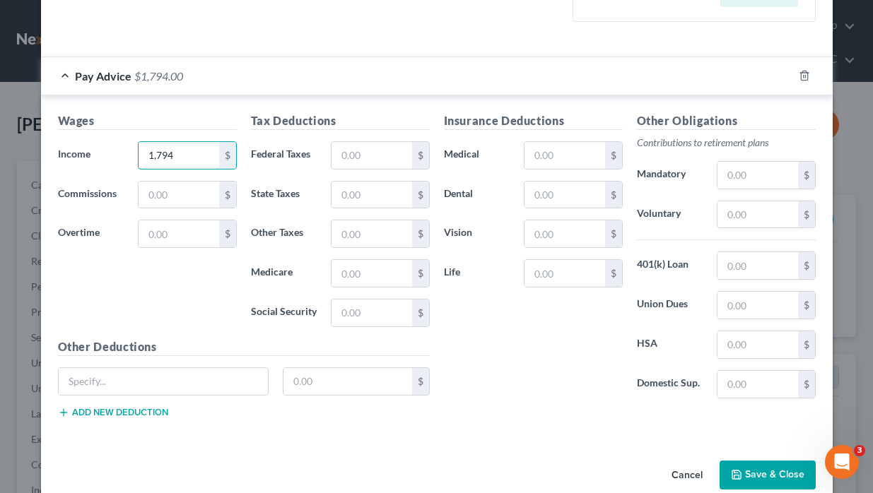
type input "1,794"
click at [385, 276] on input "text" at bounding box center [372, 273] width 80 height 27
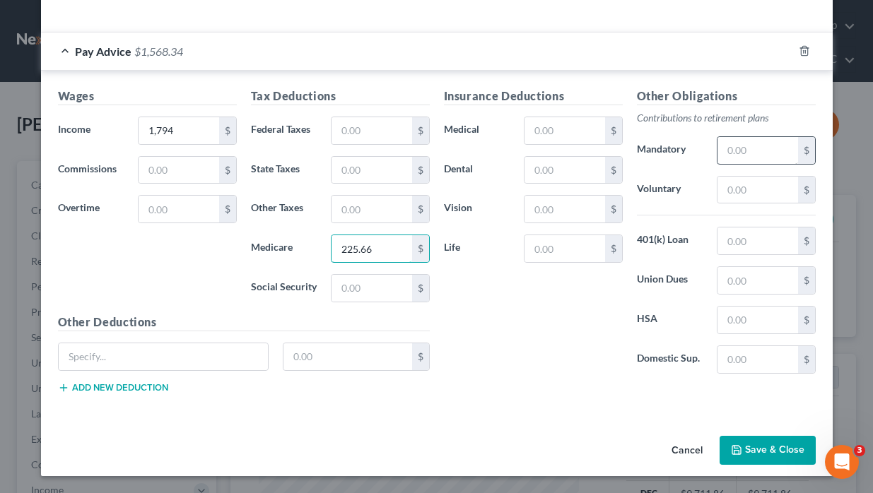
type input "225.66"
click at [670, 142] on input "text" at bounding box center [757, 150] width 80 height 27
type input "179.33"
click at [550, 250] on input "text" at bounding box center [564, 248] width 80 height 27
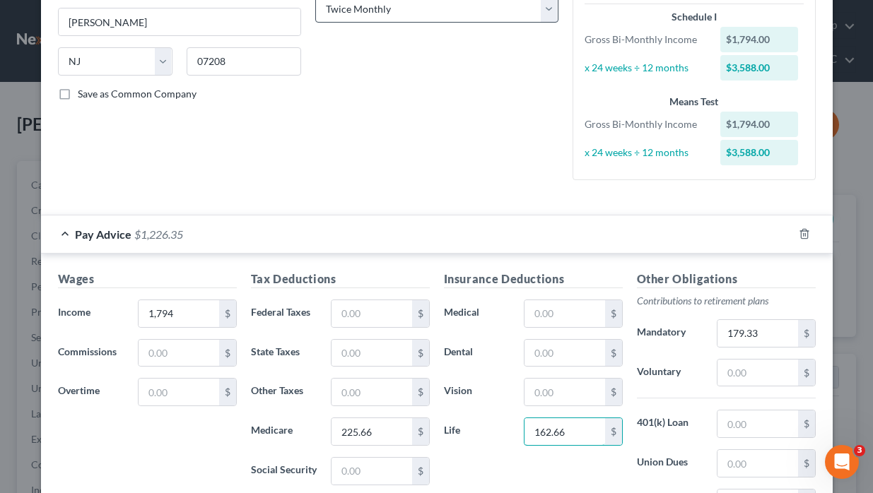
type input "162.66"
click at [444, 7] on select "Select Monthly Twice Monthly Every Other Week Weekly" at bounding box center [436, 9] width 243 height 28
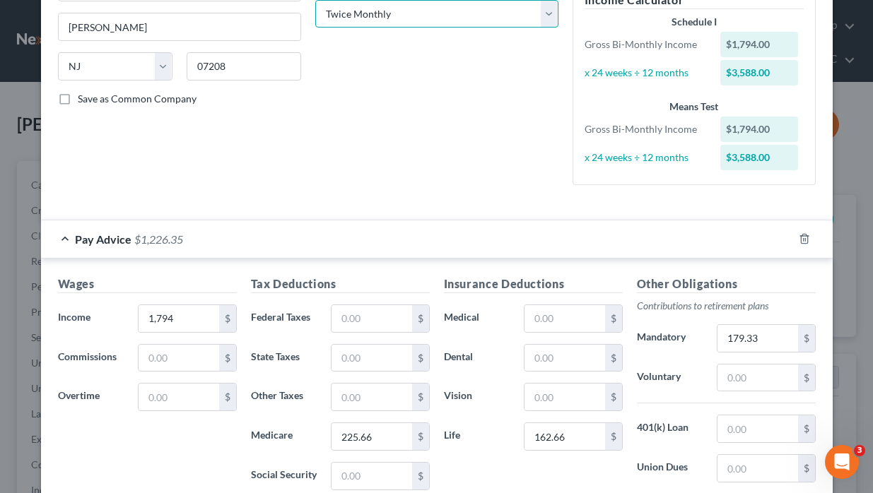
select select "0"
click at [315, 0] on select "Select Monthly Twice Monthly Every Other Week Weekly" at bounding box center [436, 14] width 243 height 28
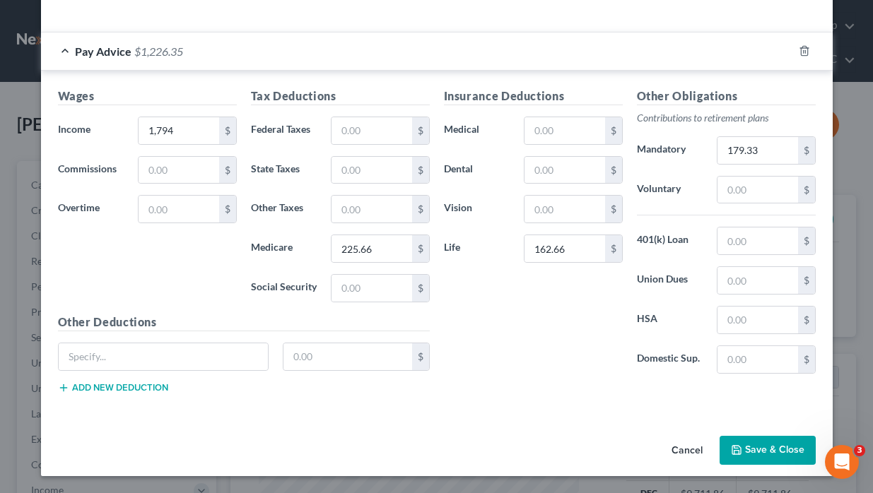
scroll to position [64, 0]
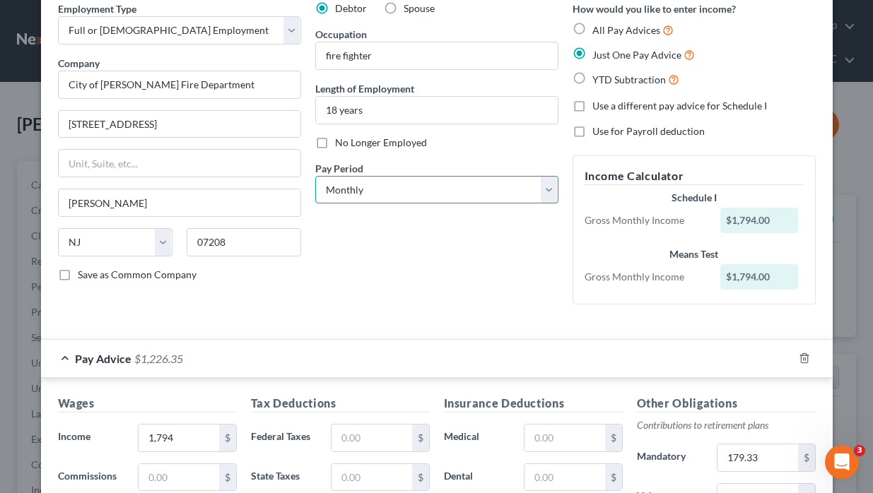
click at [436, 197] on select "Select Monthly Twice Monthly Every Other Week Weekly" at bounding box center [436, 190] width 243 height 28
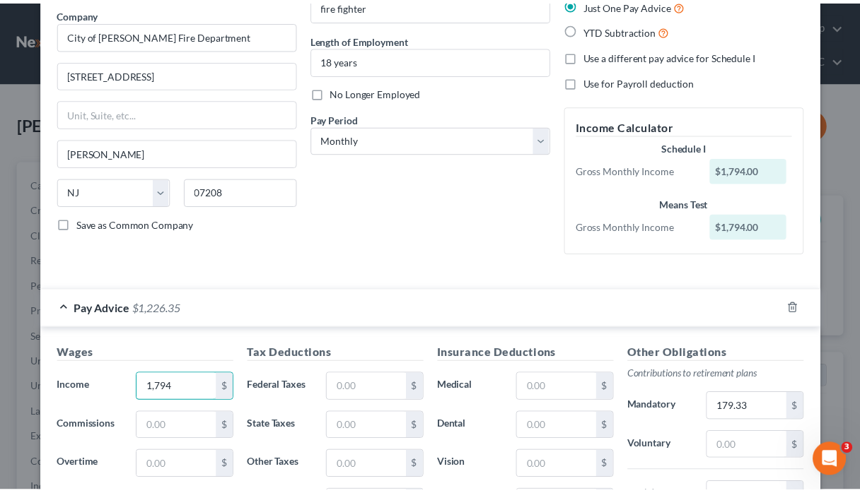
scroll to position [0, 0]
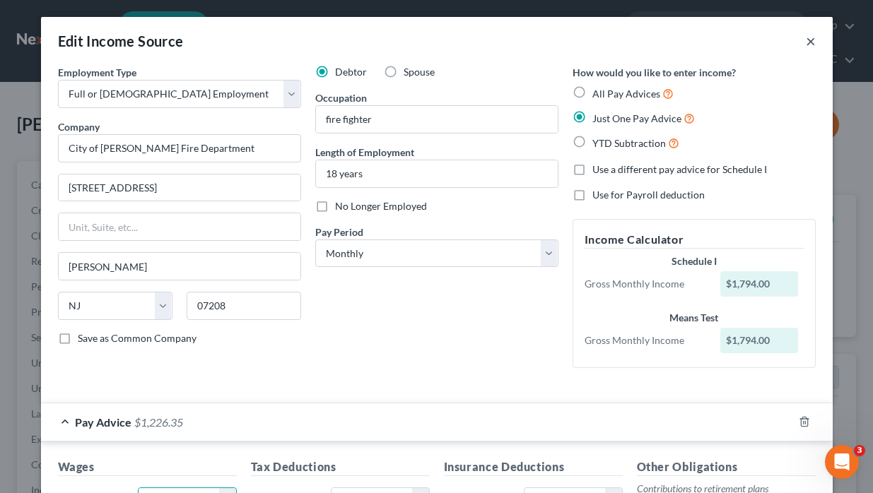
click at [670, 39] on button "×" at bounding box center [811, 41] width 10 height 17
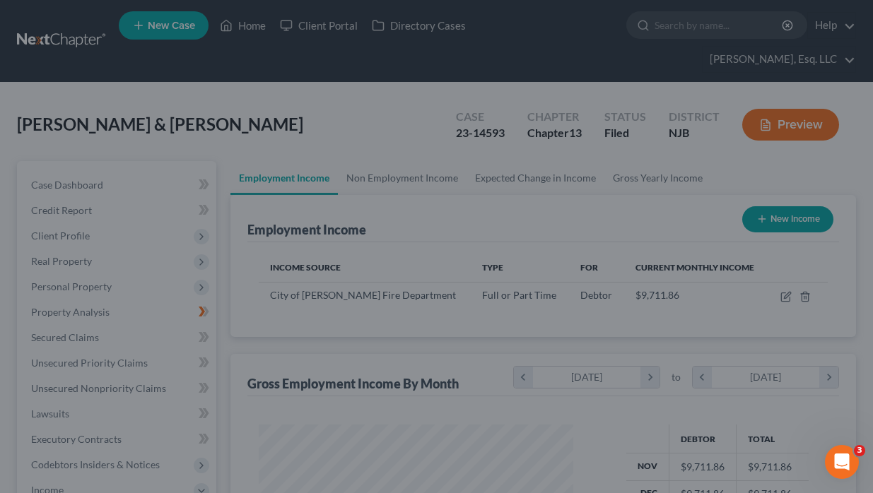
scroll to position [706593, 706503]
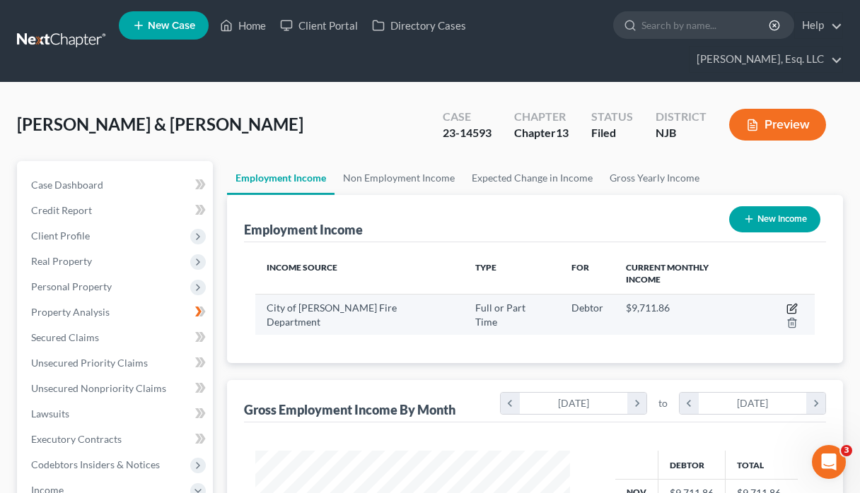
click at [670, 303] on icon "button" at bounding box center [791, 308] width 11 height 11
select select "0"
select select "33"
select select "1"
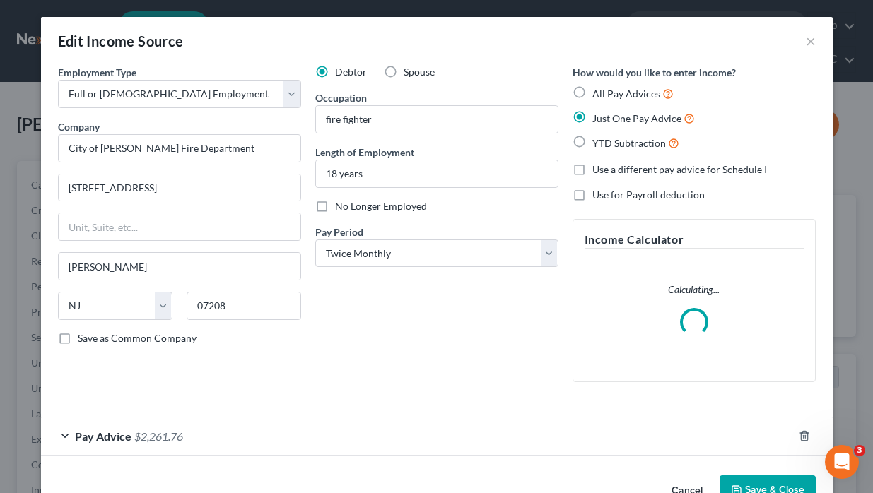
scroll to position [40, 0]
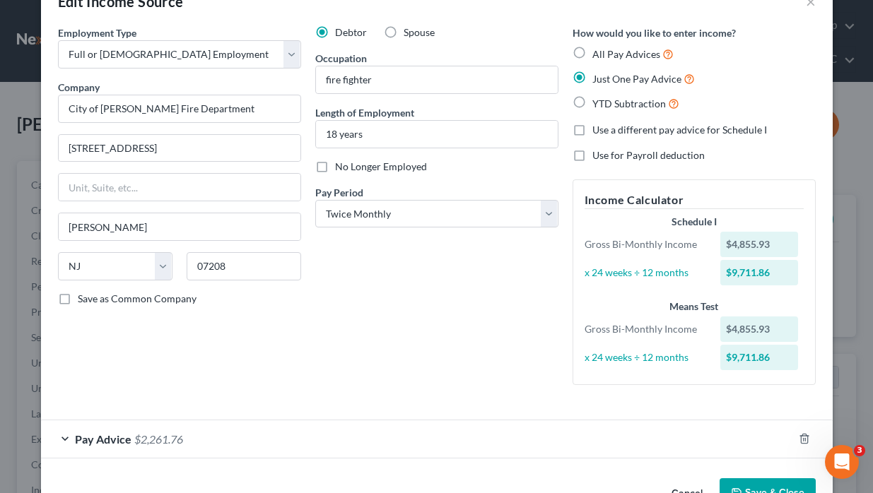
click at [670, 432] on div at bounding box center [813, 439] width 40 height 23
click at [670, 442] on icon "button" at bounding box center [804, 438] width 11 height 11
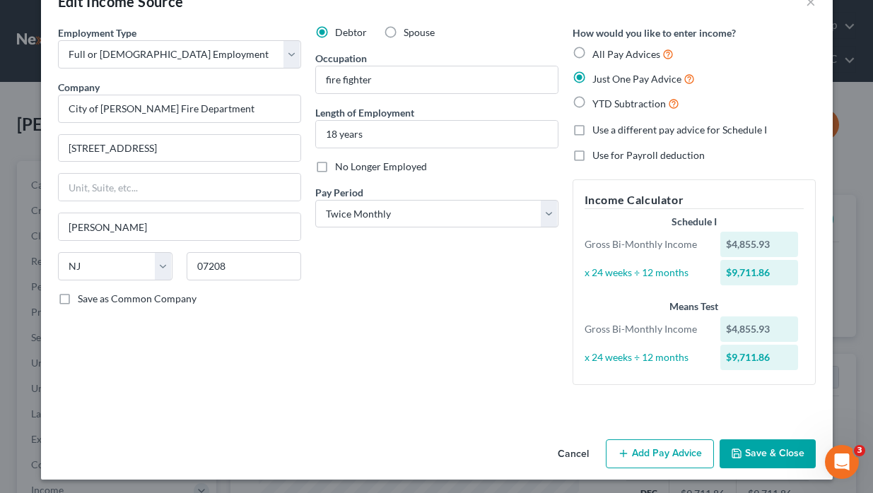
click at [592, 49] on label "All Pay Advices" at bounding box center [632, 54] width 81 height 16
click at [598, 49] on input "All Pay Advices" at bounding box center [602, 50] width 9 height 9
radio input "true"
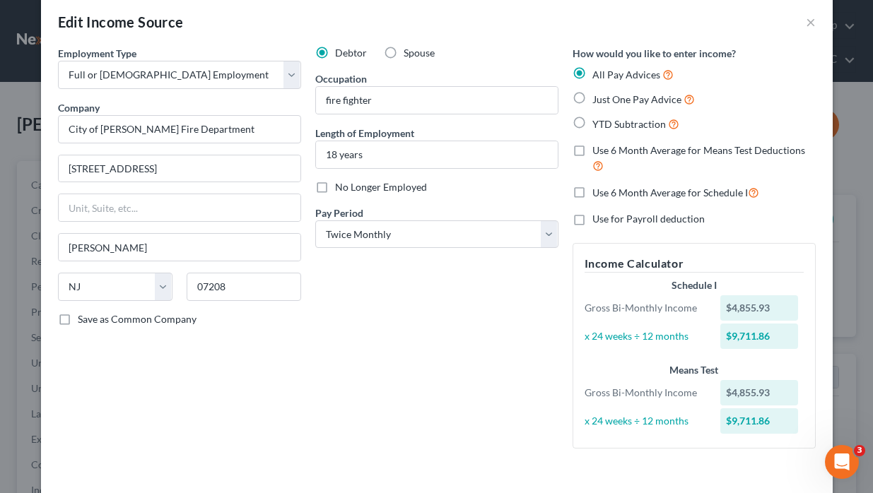
scroll to position [20, 0]
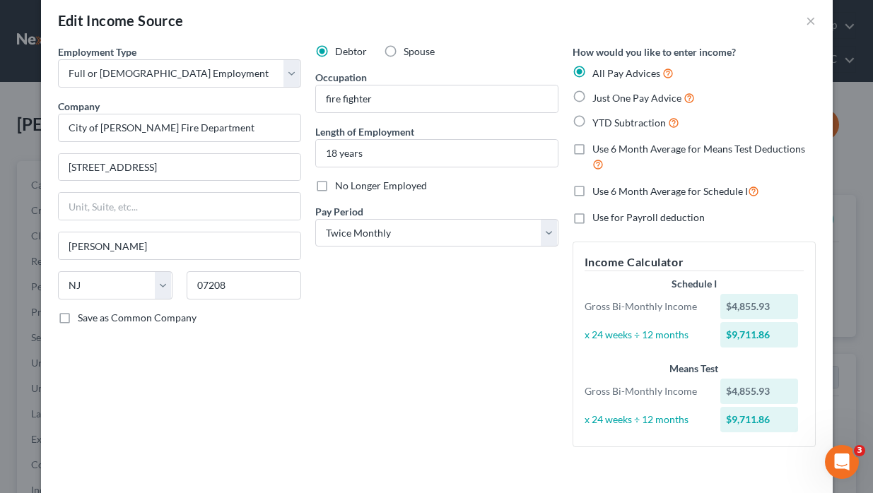
click at [592, 93] on label "Just One Pay Advice" at bounding box center [643, 98] width 102 height 16
click at [598, 93] on input "Just One Pay Advice" at bounding box center [602, 94] width 9 height 9
radio input "true"
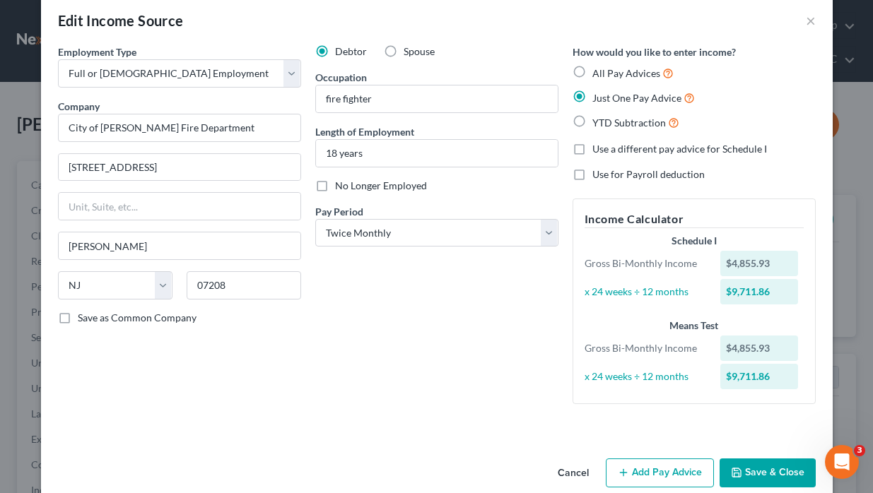
scroll to position [43, 0]
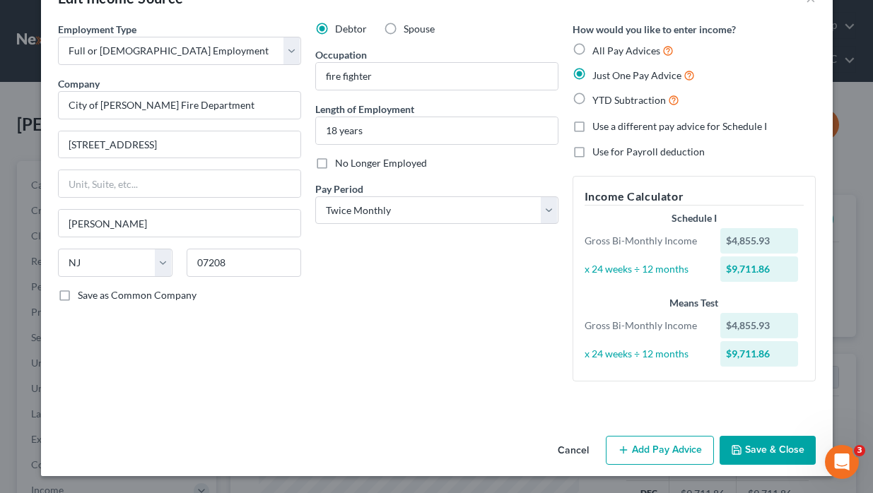
click at [645, 452] on button "Add Pay Advice" at bounding box center [660, 451] width 108 height 30
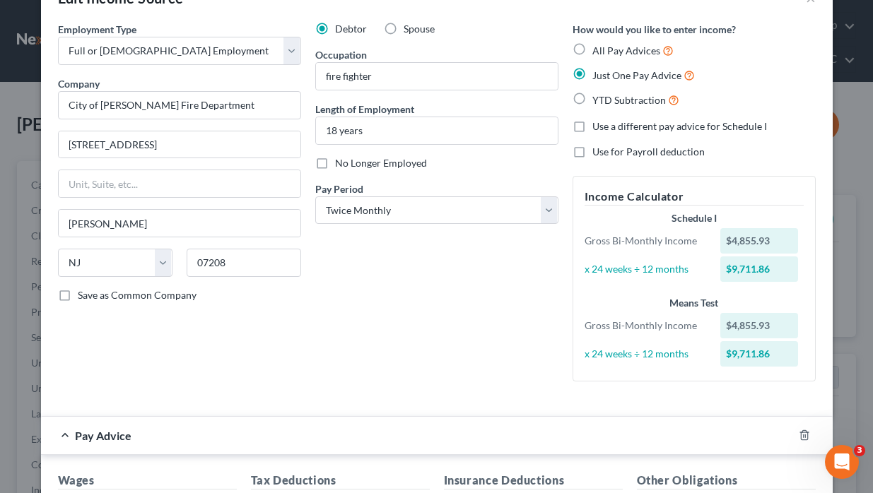
scroll to position [428, 0]
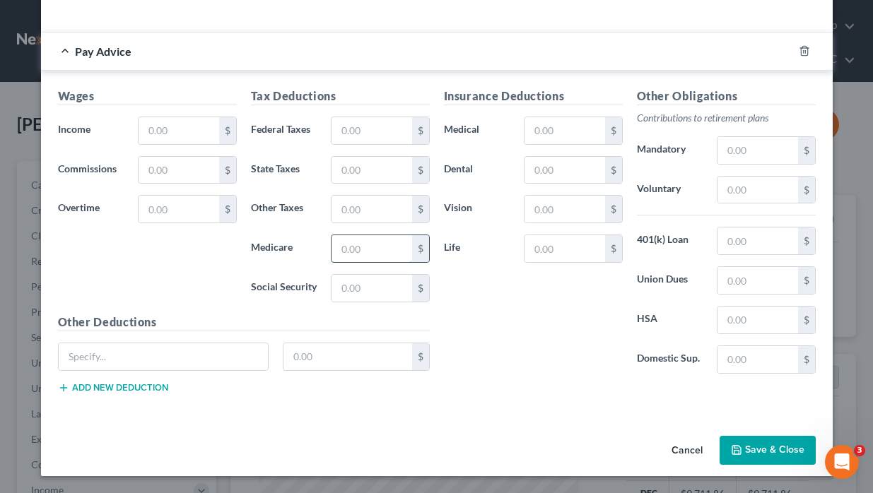
click at [350, 252] on input "text" at bounding box center [372, 248] width 80 height 27
type input "225.66"
click at [168, 129] on input "text" at bounding box center [179, 130] width 80 height 27
type input "8"
type input "1"
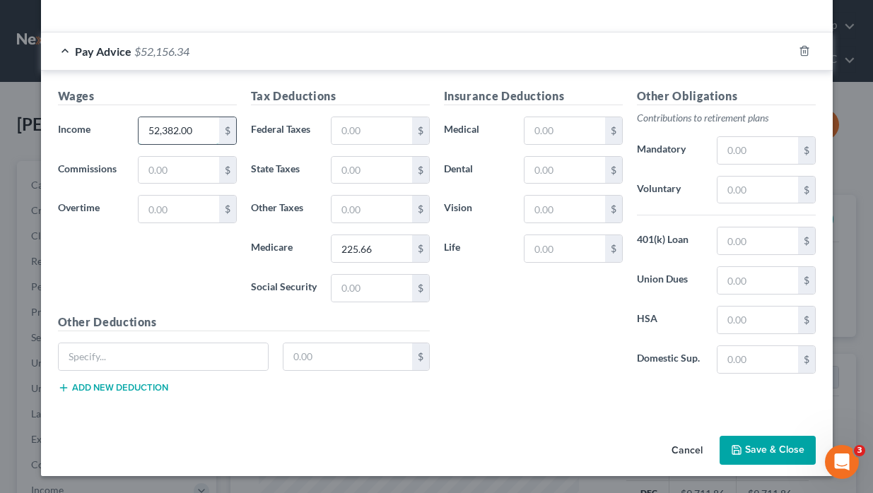
click at [157, 129] on input "52,382.00" at bounding box center [179, 130] width 80 height 27
type input "5"
type input "5,382.00"
click at [389, 246] on input "225.66" at bounding box center [372, 248] width 80 height 27
type input "677.00"
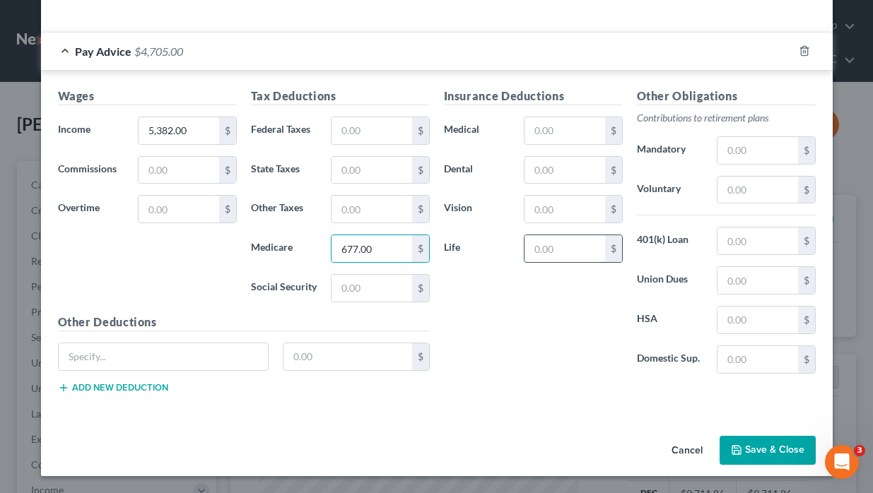
click at [553, 245] on input "text" at bounding box center [564, 248] width 80 height 27
type input "538.00"
drag, startPoint x: 569, startPoint y: 242, endPoint x: 493, endPoint y: 239, distance: 76.4
click at [490, 239] on div "Life 538.00 $" at bounding box center [533, 249] width 193 height 28
click at [670, 171] on div "Other Obligations Contributions to retirement plans Mandatory $ Voluntary $ 401…" at bounding box center [726, 237] width 193 height 298
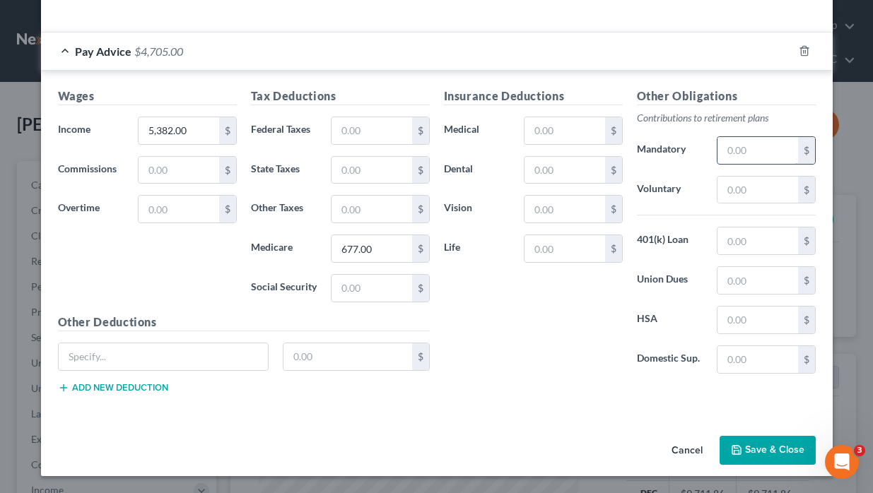
click at [670, 145] on input "text" at bounding box center [757, 150] width 80 height 27
paste input "538.00"
type input "538.00"
click at [553, 250] on input "text" at bounding box center [564, 248] width 80 height 27
type input "488.00"
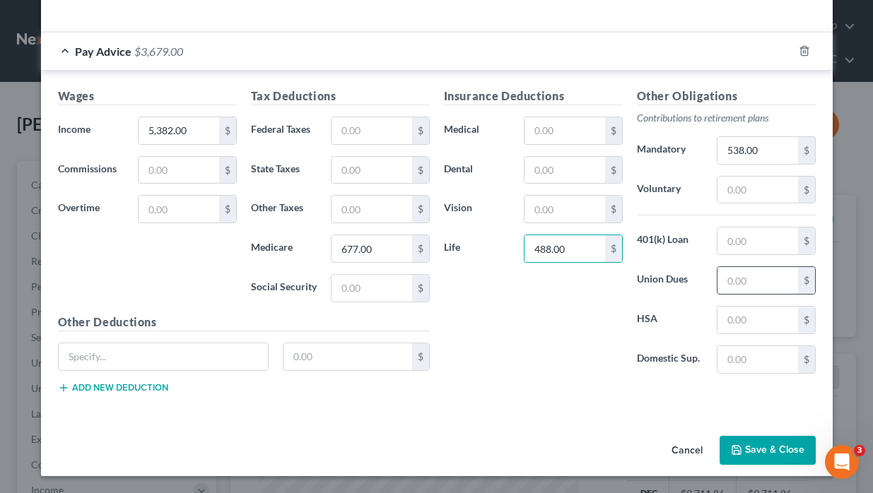
click at [670, 281] on input "text" at bounding box center [757, 280] width 80 height 27
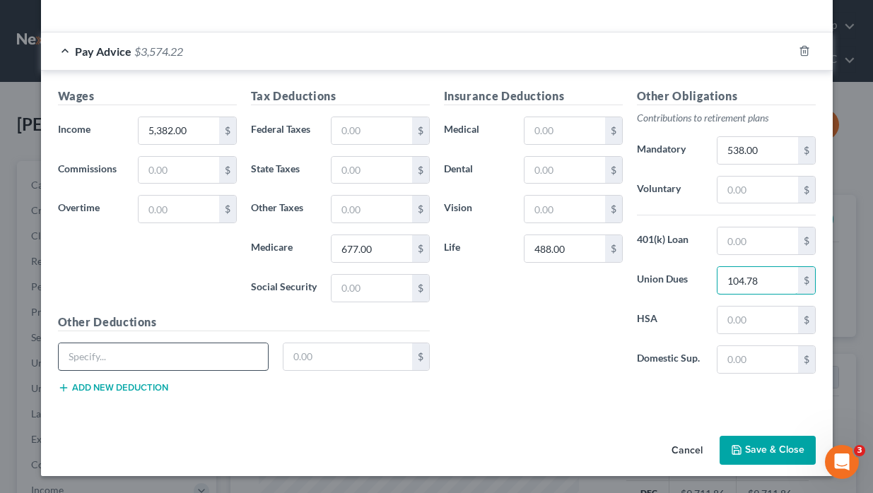
type input "104.78"
click at [235, 366] on input "text" at bounding box center [164, 357] width 210 height 27
type input "HSA"
click at [300, 360] on input "text" at bounding box center [347, 357] width 129 height 27
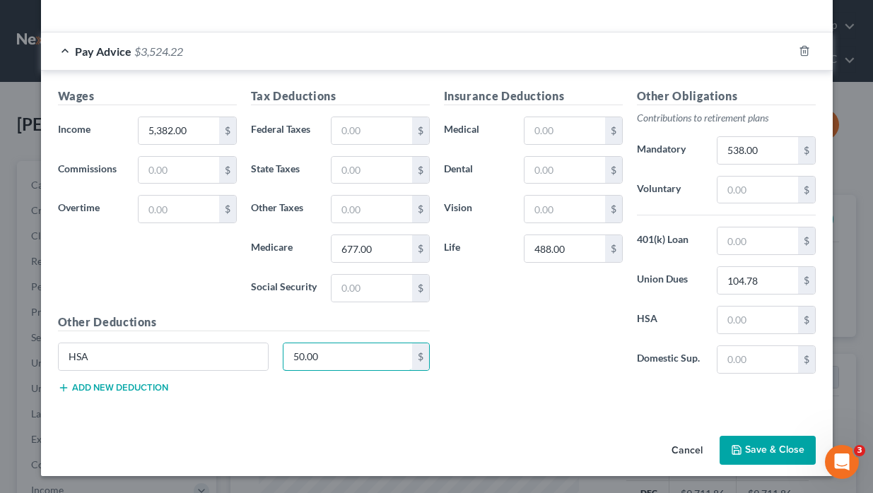
type input "50.00"
click at [123, 386] on button "Add new deduction" at bounding box center [113, 387] width 110 height 11
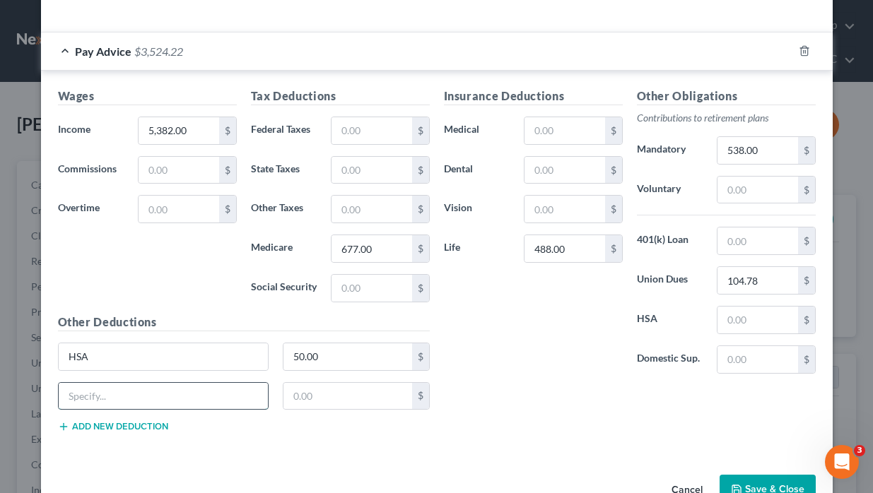
click at [114, 395] on input "text" at bounding box center [164, 396] width 210 height 27
type input "FCU [PERSON_NAME] Credit"
click at [312, 401] on input "text" at bounding box center [347, 396] width 129 height 27
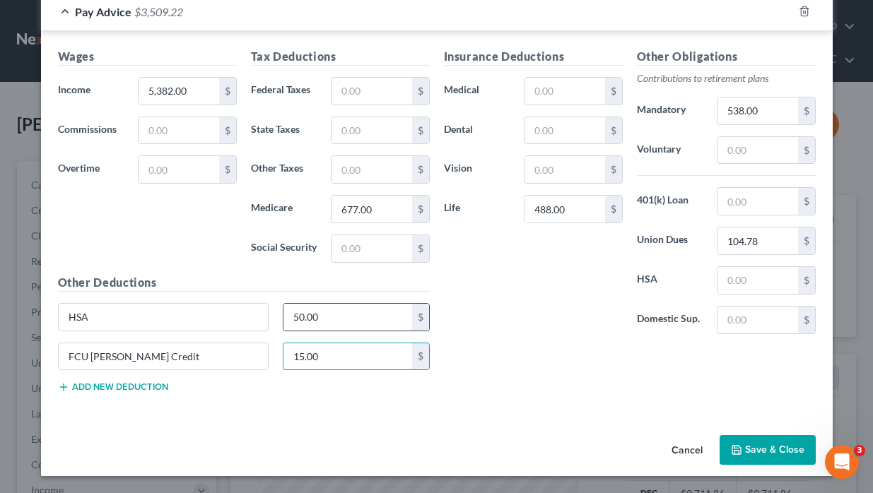
type input "15.00"
click at [320, 317] on input "50.00" at bounding box center [347, 317] width 129 height 27
type input "25.00"
click at [319, 352] on input "15.00" at bounding box center [347, 357] width 129 height 27
type input "7.50"
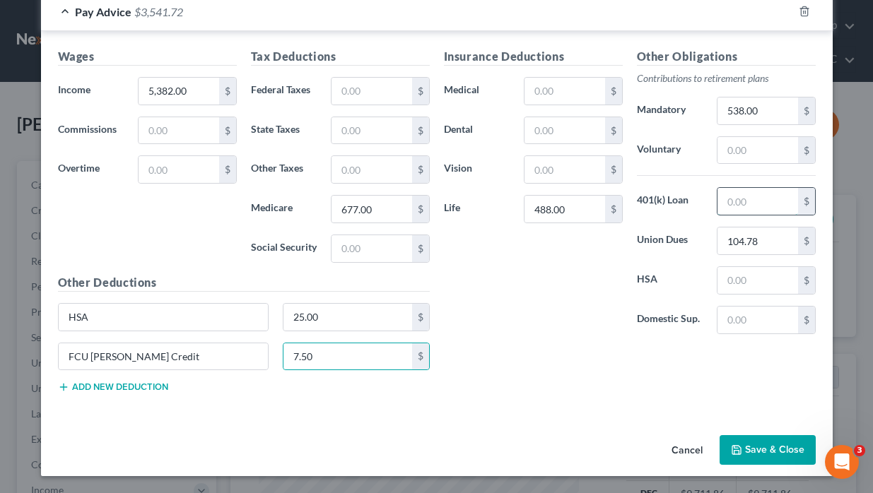
click at [670, 208] on input "text" at bounding box center [757, 201] width 80 height 27
click at [527, 283] on div "Insurance Deductions Medical $ Dental $ Vision $ Life 488.00 $" at bounding box center [533, 197] width 193 height 298
click at [670, 199] on input "text" at bounding box center [757, 201] width 80 height 27
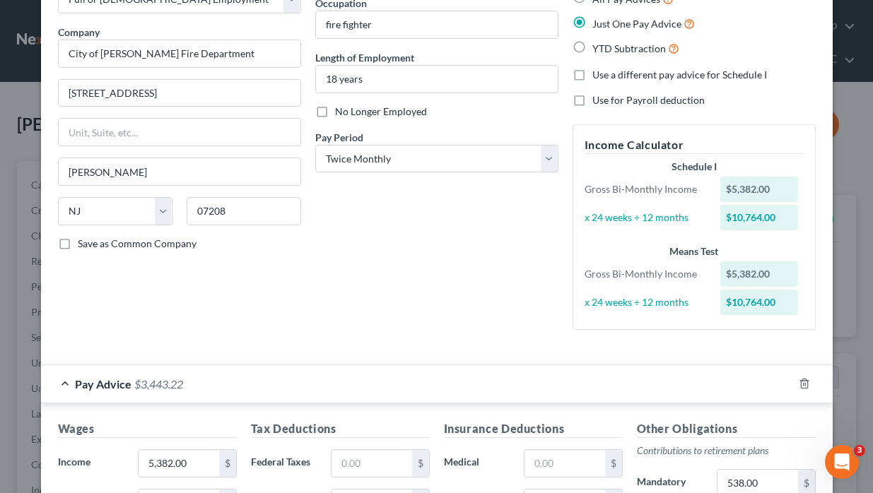
scroll to position [83, 0]
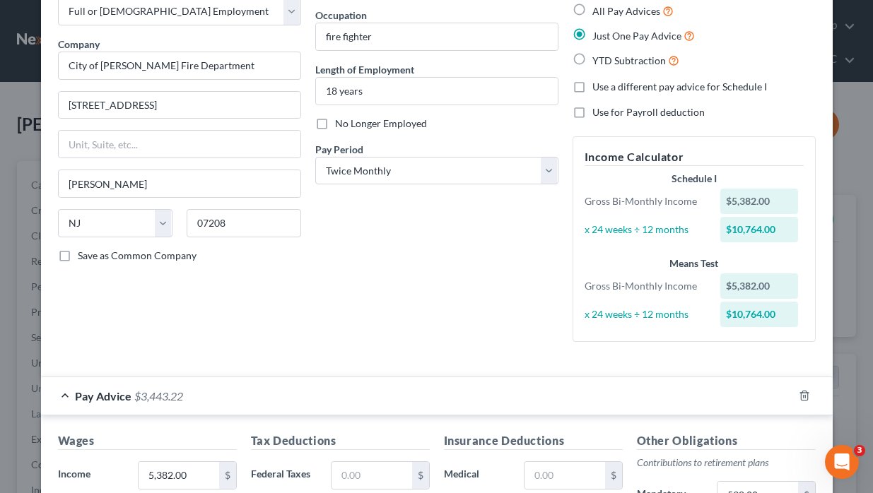
type input "98.5"
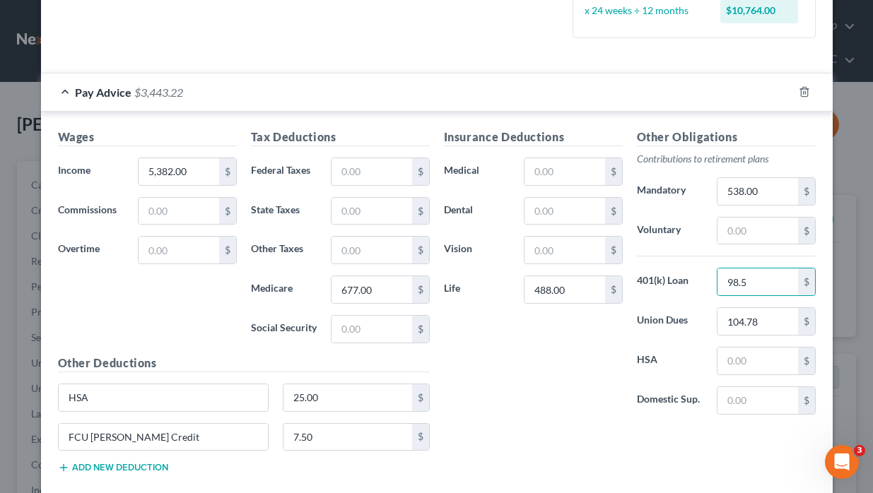
click at [179, 317] on div "Wages Income * 5,382.00 $ Commissions $ Overtime $" at bounding box center [147, 242] width 193 height 226
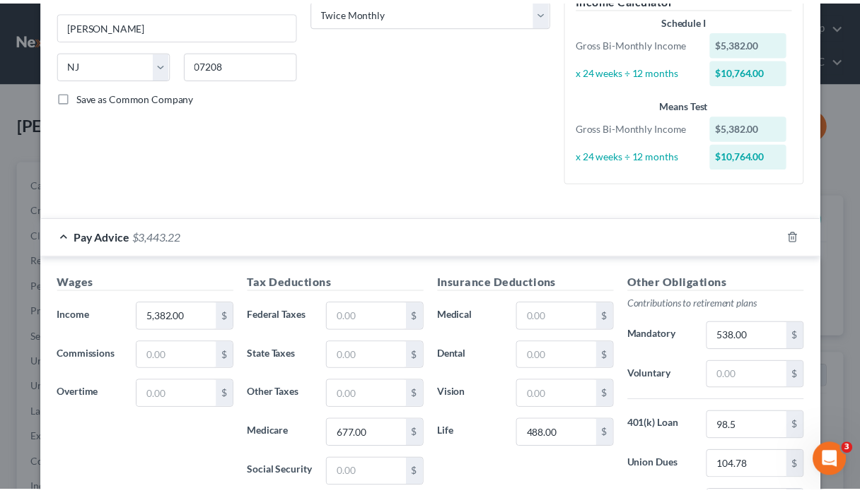
scroll to position [467, 0]
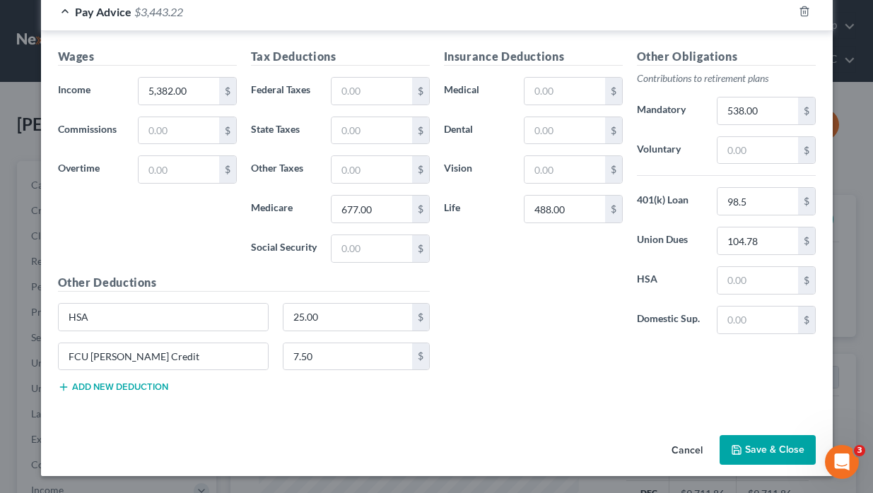
click at [670, 452] on button "Save & Close" at bounding box center [768, 450] width 96 height 30
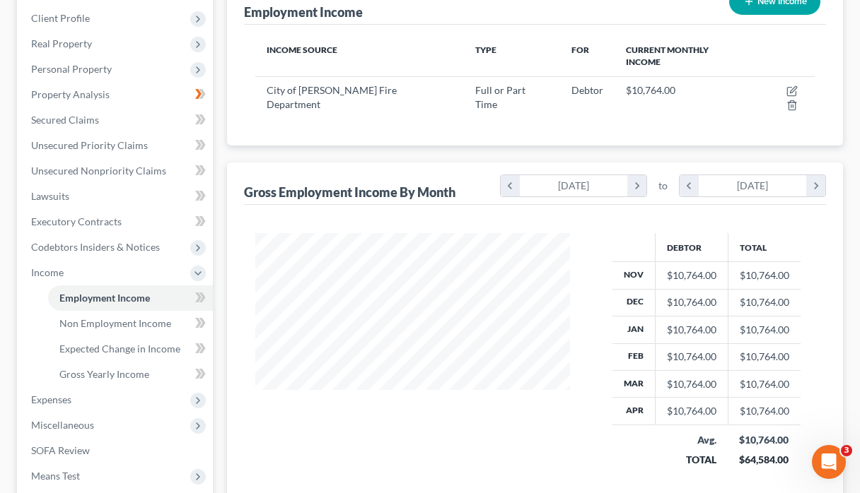
scroll to position [221, 0]
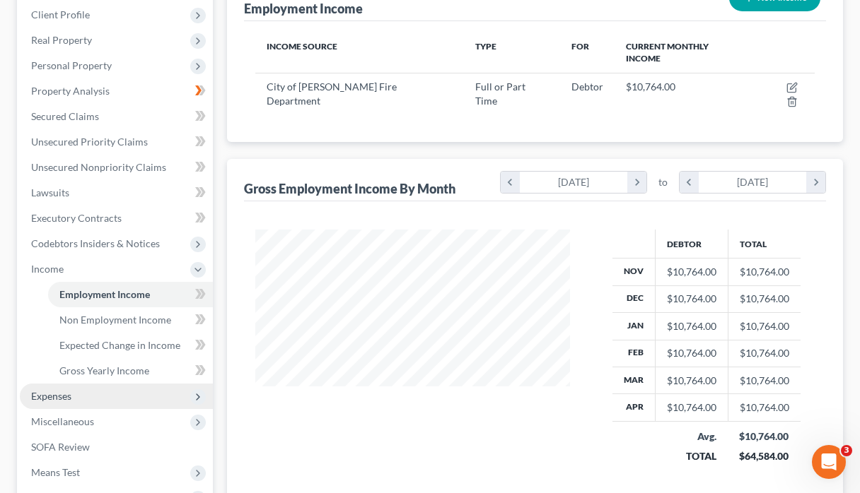
click at [95, 404] on span "Expenses" at bounding box center [116, 396] width 193 height 25
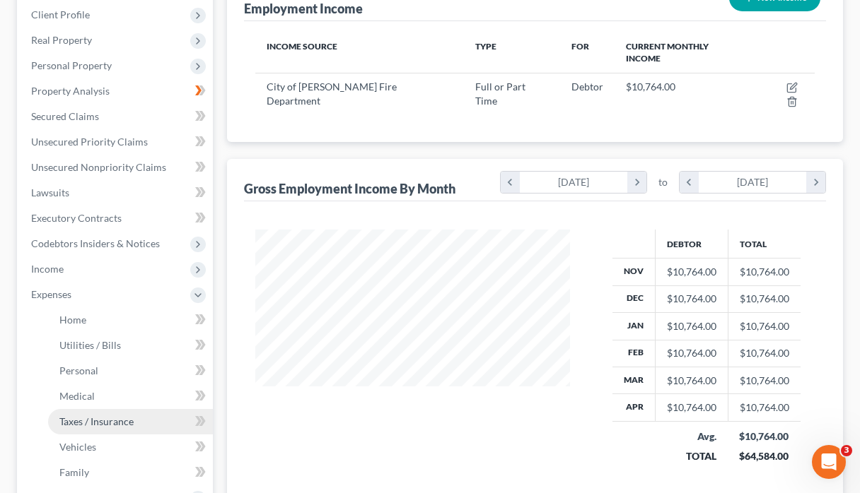
click at [98, 409] on link "Taxes / Insurance" at bounding box center [130, 421] width 165 height 25
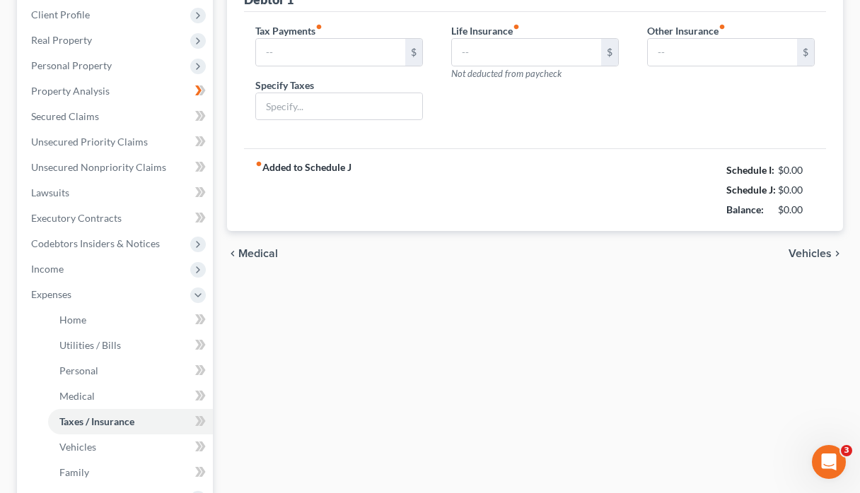
scroll to position [149, 0]
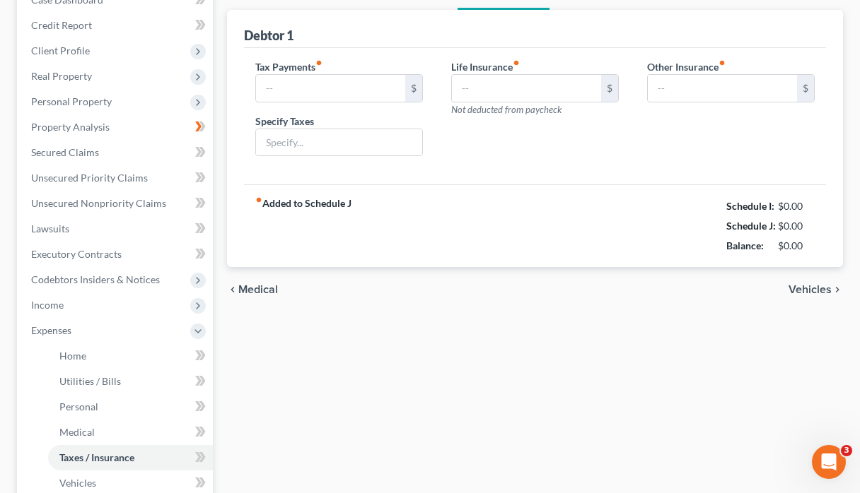
type input "0.00"
type input "68.00"
type input "0.00"
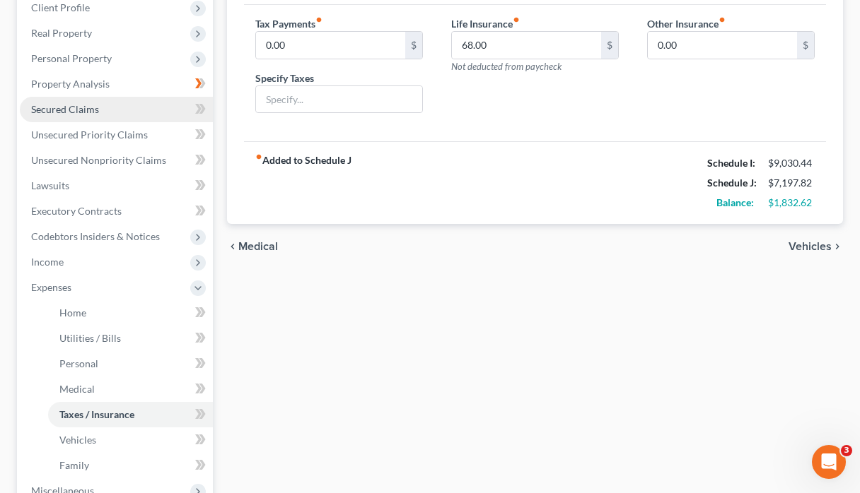
scroll to position [229, 0]
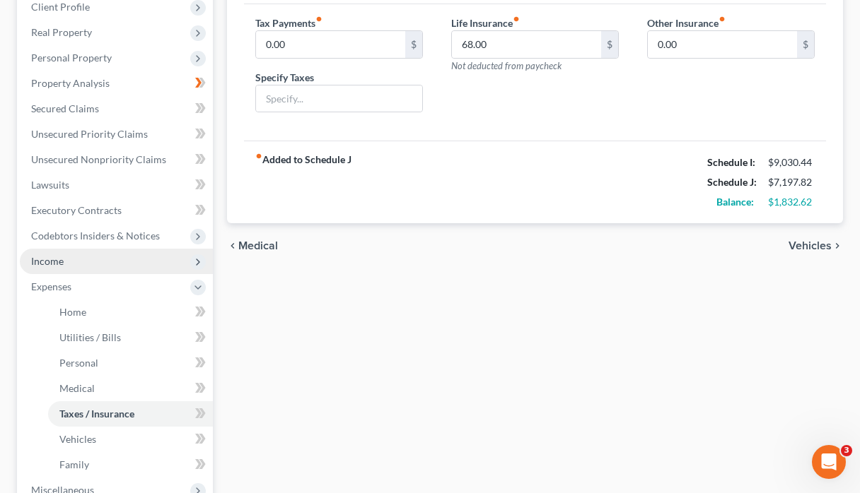
click at [105, 252] on span "Income" at bounding box center [116, 261] width 193 height 25
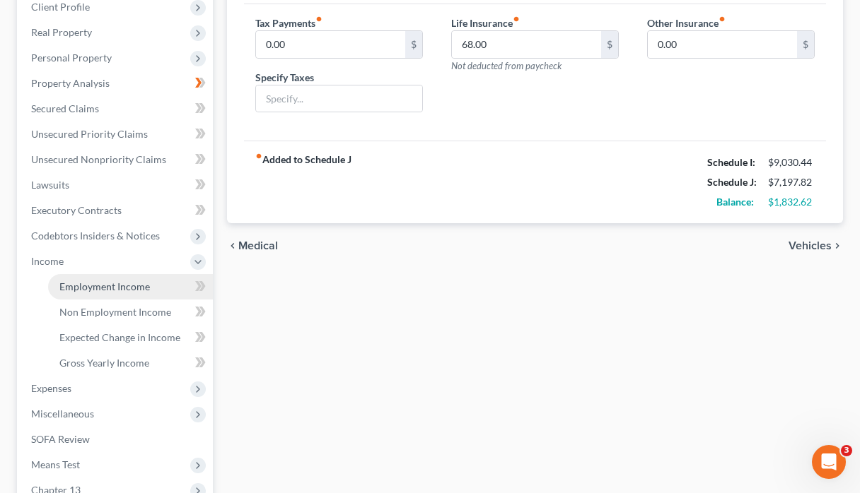
click at [117, 281] on span "Employment Income" at bounding box center [104, 287] width 90 height 12
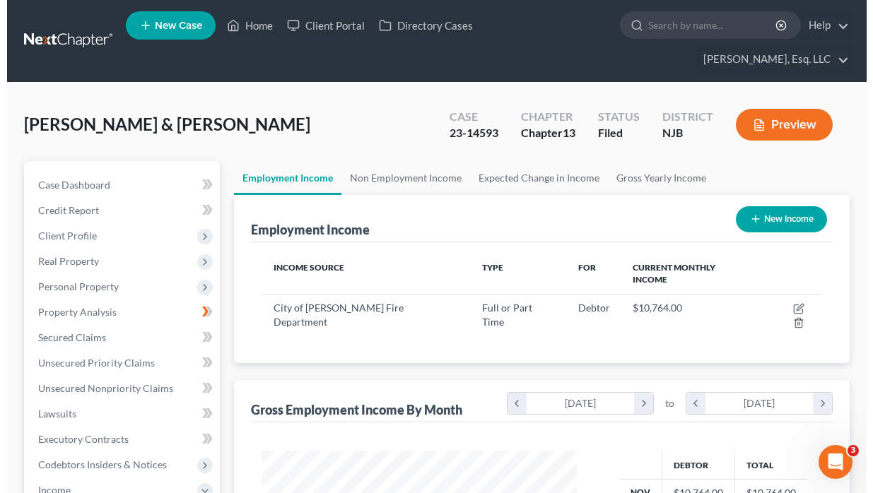
scroll to position [254, 343]
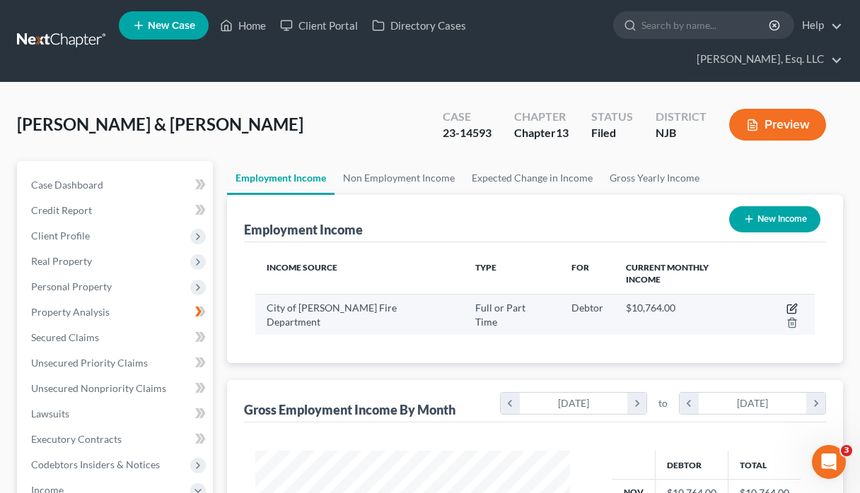
click at [670, 304] on icon "button" at bounding box center [793, 307] width 6 height 6
select select "0"
select select "33"
select select "1"
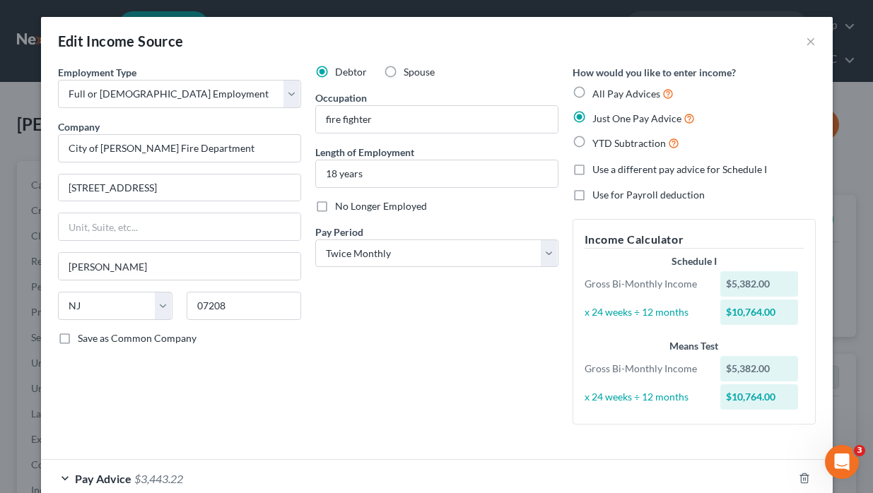
scroll to position [82, 0]
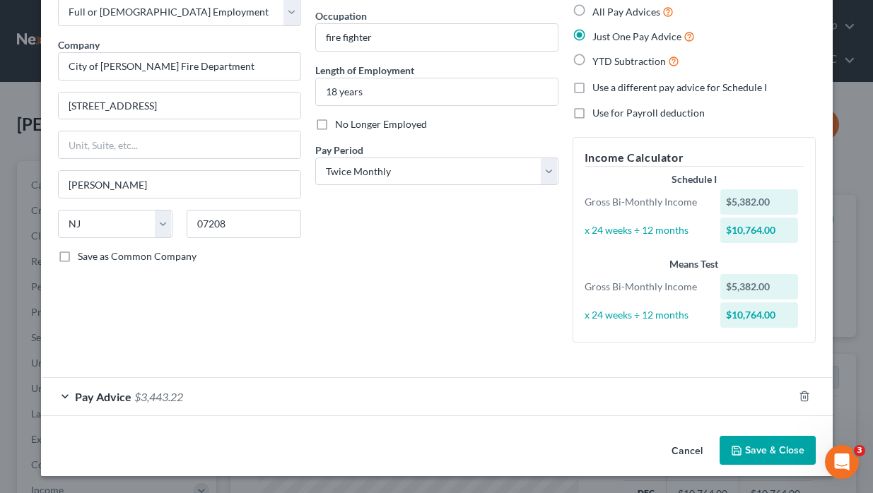
click at [452, 401] on div "Pay Advice $3,443.22" at bounding box center [417, 396] width 752 height 37
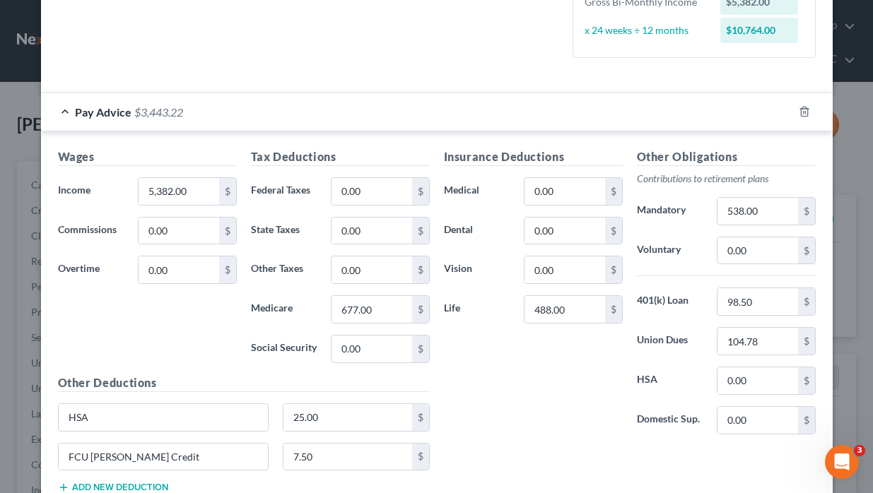
scroll to position [385, 0]
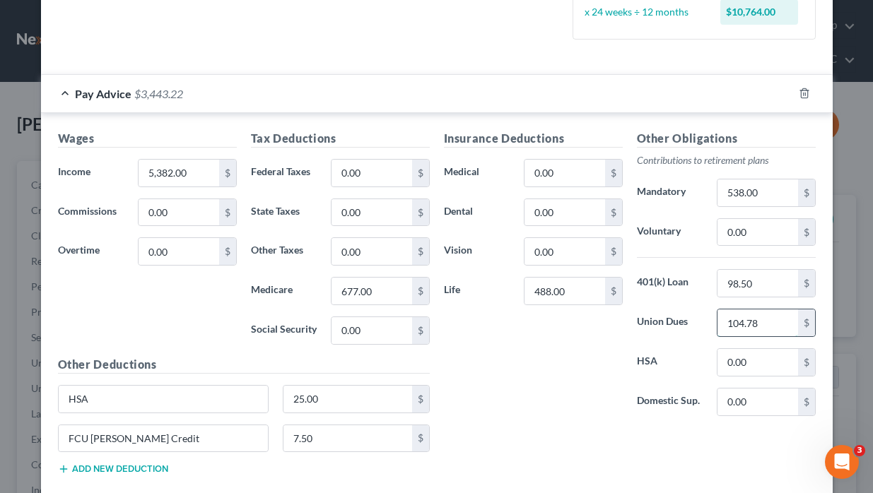
click at [670, 326] on input "104.78" at bounding box center [757, 323] width 80 height 27
type input "52.39"
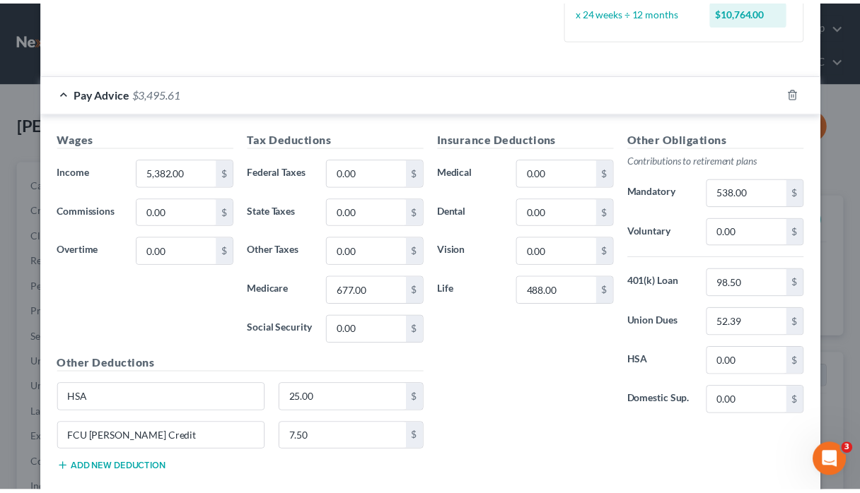
scroll to position [467, 0]
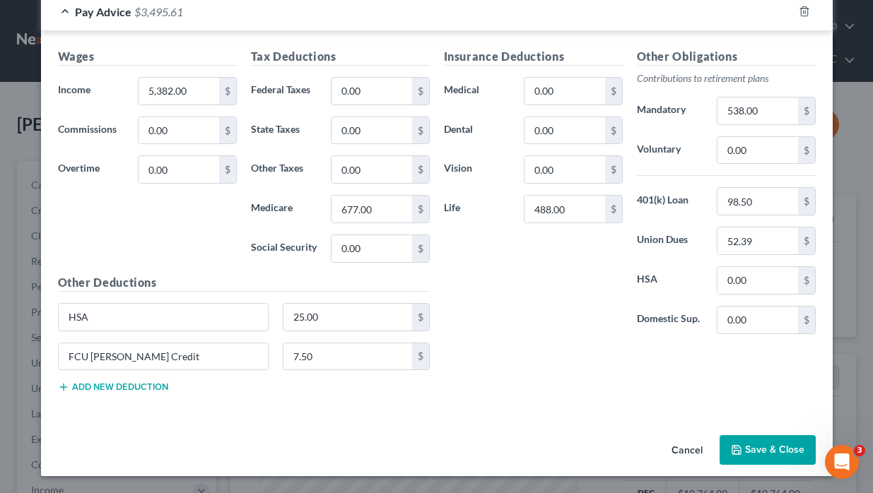
click at [670, 441] on button "Save & Close" at bounding box center [768, 450] width 96 height 30
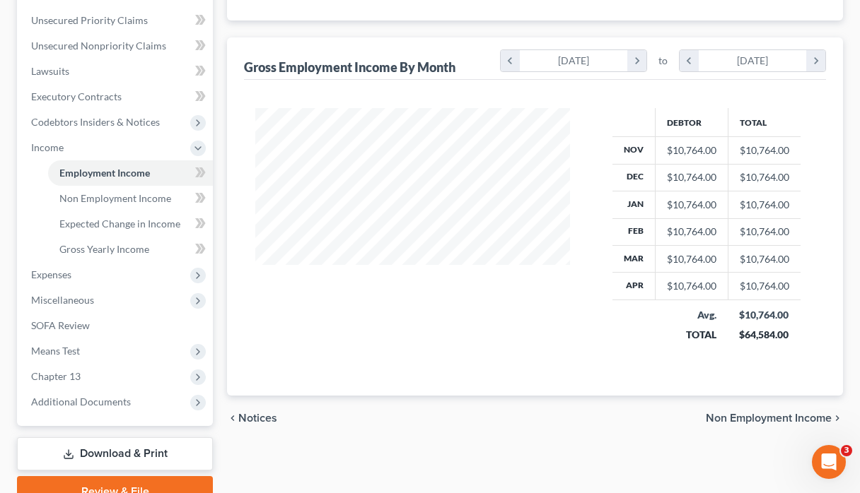
scroll to position [411, 0]
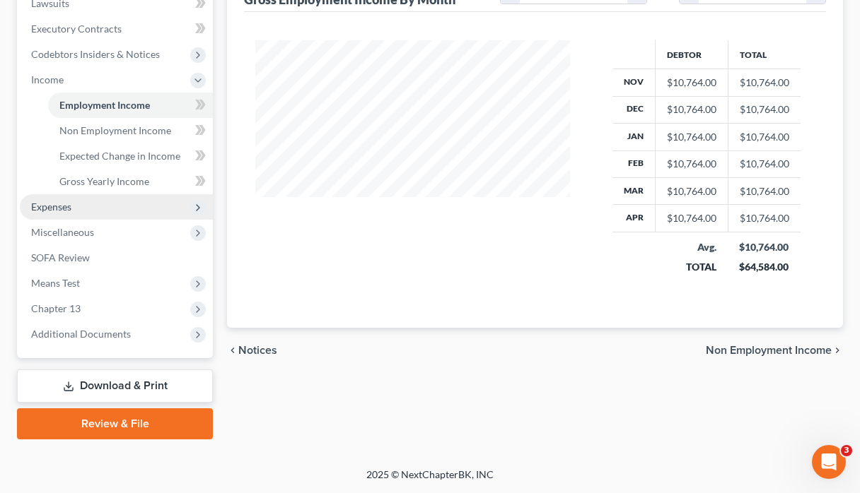
click at [81, 215] on span "Expenses" at bounding box center [116, 206] width 193 height 25
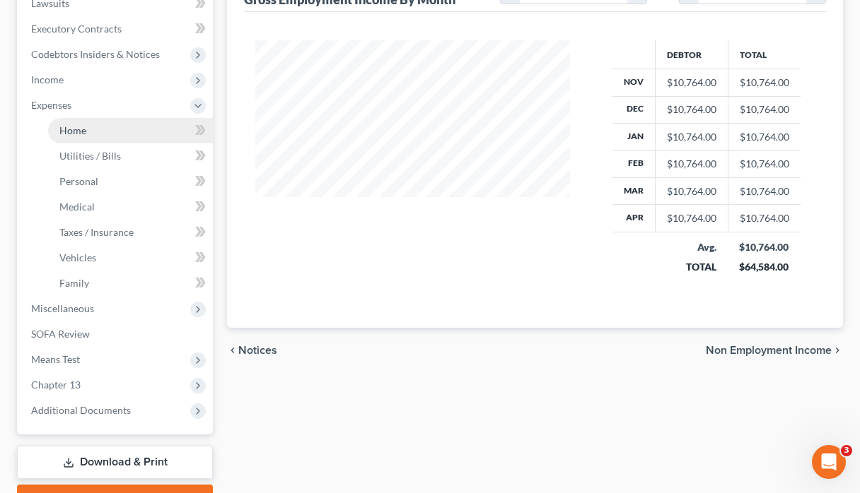
click at [103, 136] on link "Home" at bounding box center [130, 130] width 165 height 25
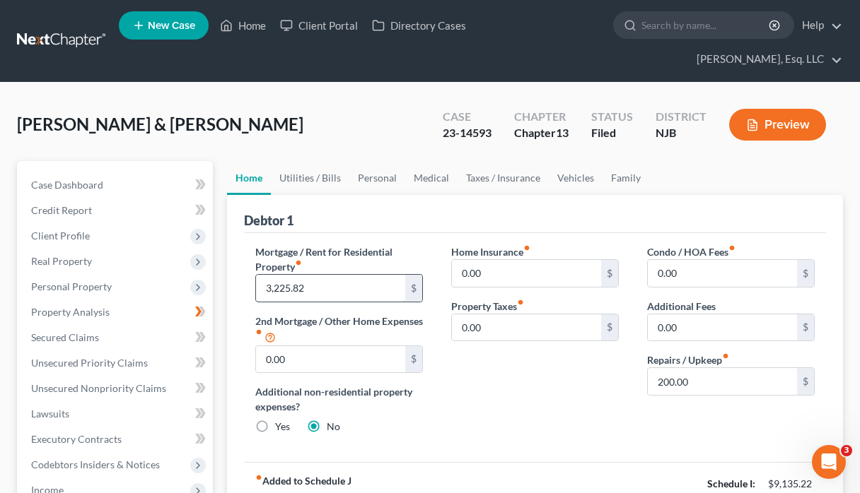
click at [324, 291] on input "3,225.82" at bounding box center [330, 288] width 149 height 27
type input "3,528.00"
click at [670, 390] on input "200.00" at bounding box center [721, 381] width 149 height 27
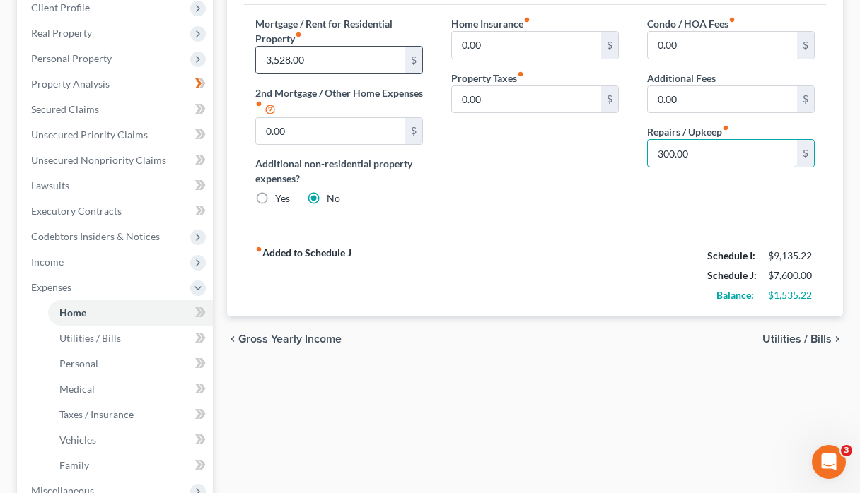
scroll to position [240, 0]
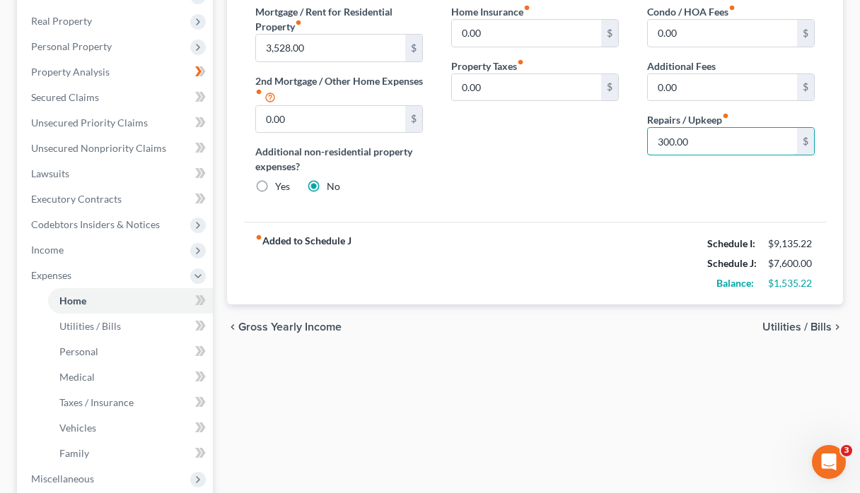
type input "300.00"
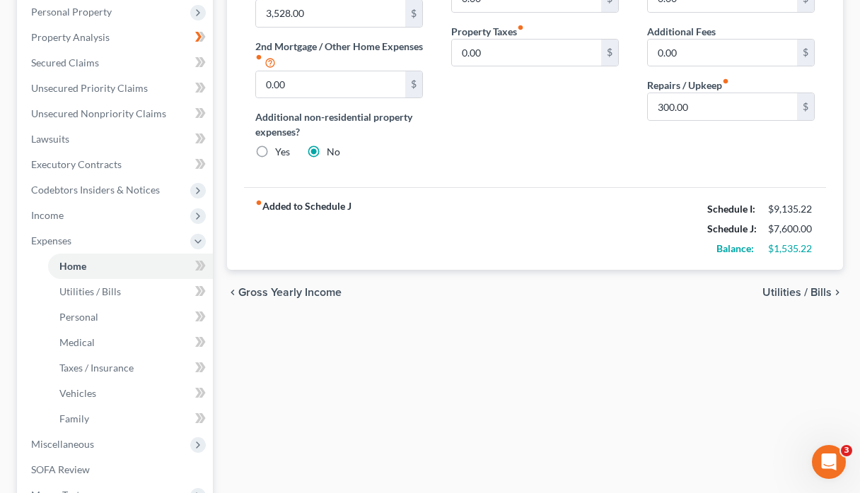
scroll to position [276, 0]
click at [110, 319] on link "Personal" at bounding box center [130, 316] width 165 height 25
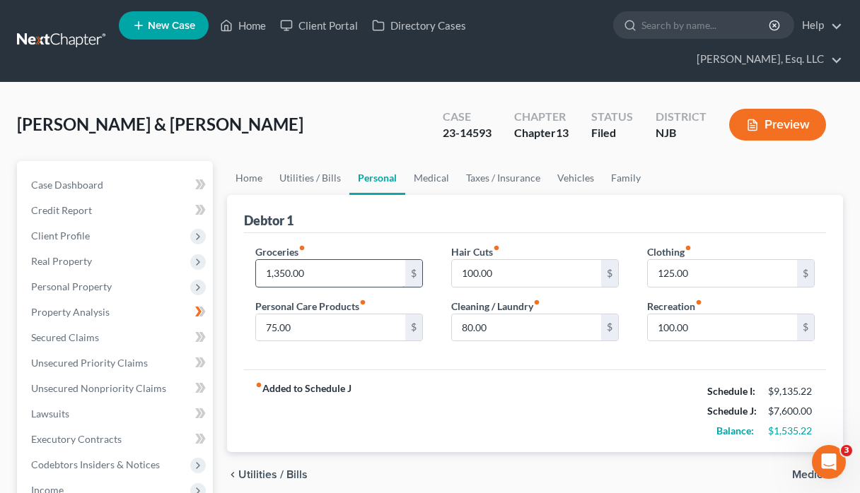
click at [334, 279] on input "1,350.00" at bounding box center [330, 273] width 149 height 27
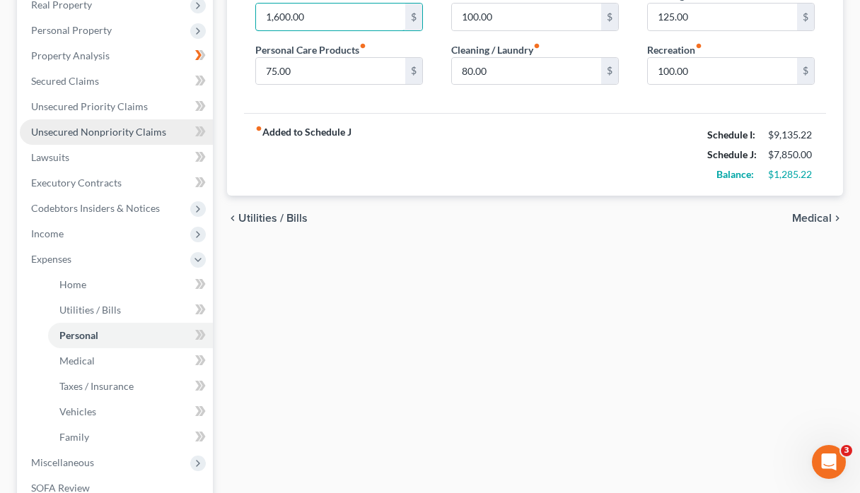
scroll to position [262, 0]
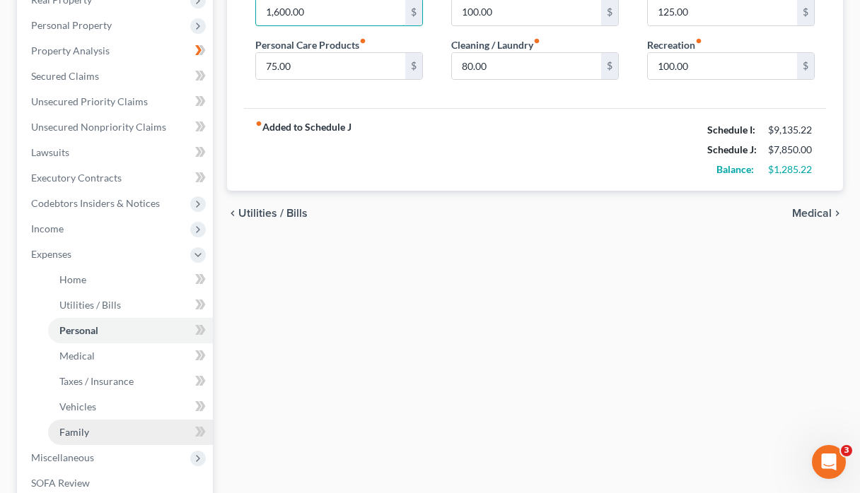
type input "1,600.00"
click at [107, 434] on link "Family" at bounding box center [130, 432] width 165 height 25
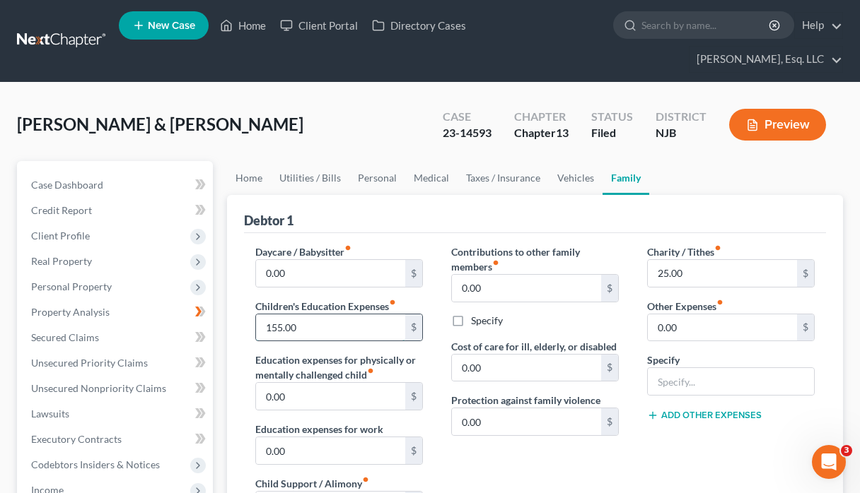
click at [317, 324] on input "155.00" at bounding box center [330, 328] width 149 height 27
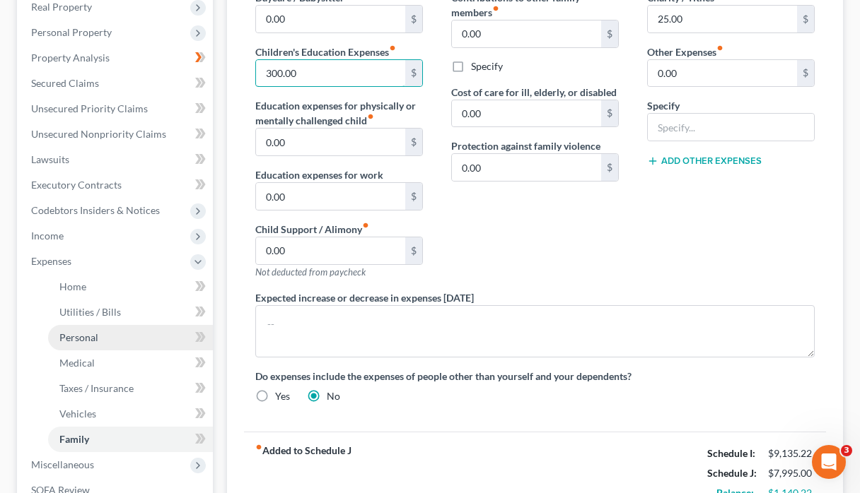
type input "300.00"
click at [113, 332] on link "Personal" at bounding box center [130, 337] width 165 height 25
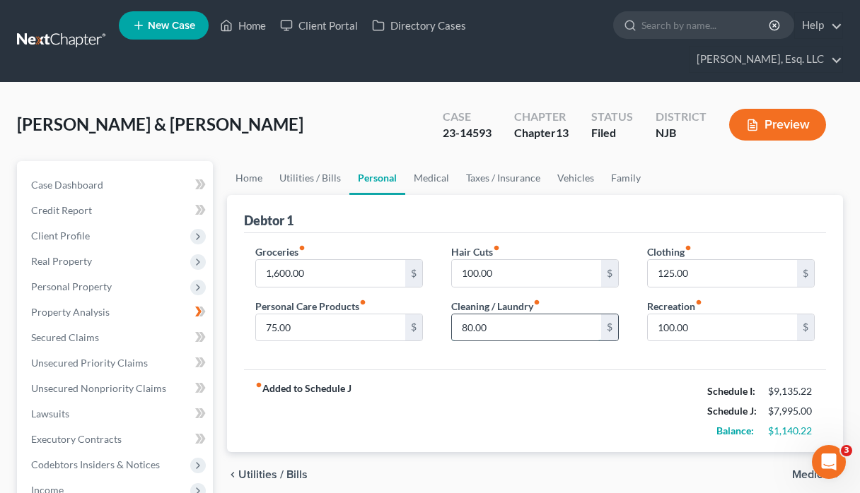
click at [520, 331] on input "80.00" at bounding box center [526, 328] width 149 height 27
type input "100.00"
click at [670, 278] on input "125.00" at bounding box center [721, 273] width 149 height 27
type input "0,100.00"
click at [522, 337] on input "100.00" at bounding box center [526, 328] width 149 height 27
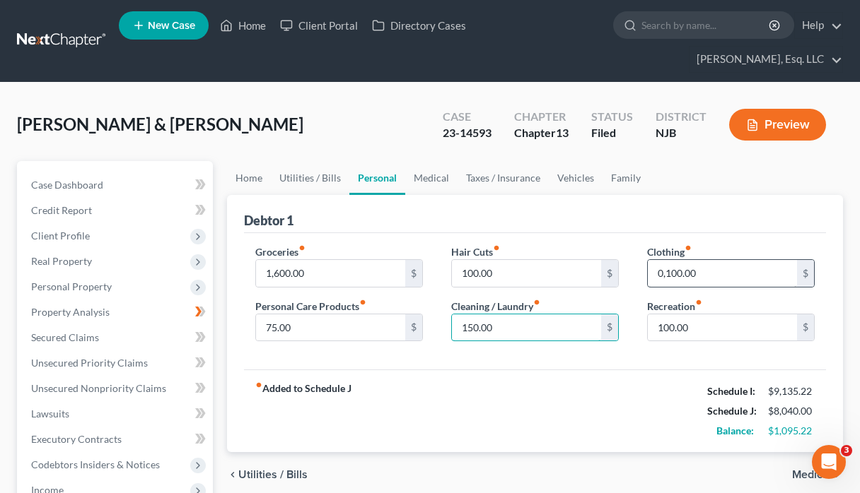
type input "150.00"
click at [670, 277] on input "0,100.00" at bounding box center [721, 273] width 149 height 27
type input "2"
type input "150.00"
click at [305, 327] on input "75.00" at bounding box center [330, 328] width 149 height 27
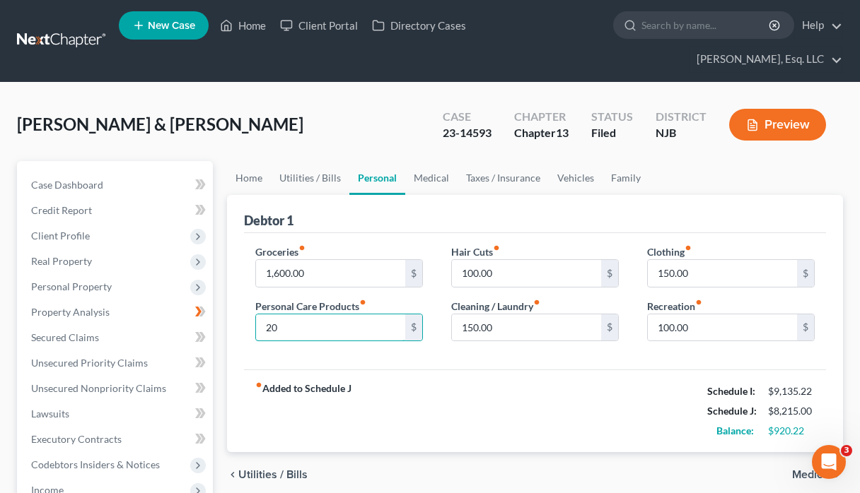
type input "2"
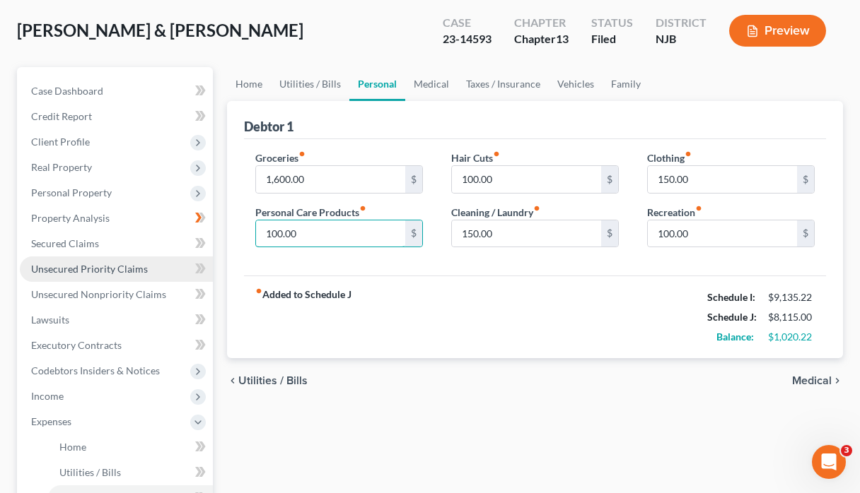
scroll to position [318, 0]
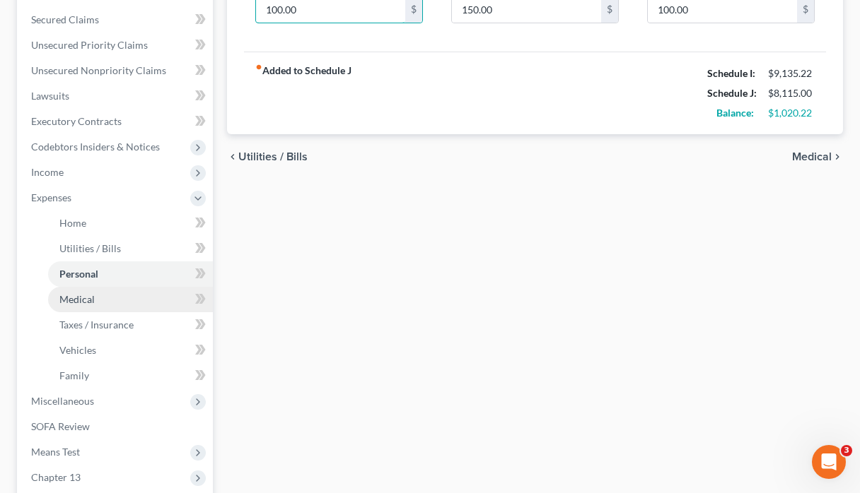
type input "100.00"
click at [90, 301] on span "Medical" at bounding box center [76, 299] width 35 height 12
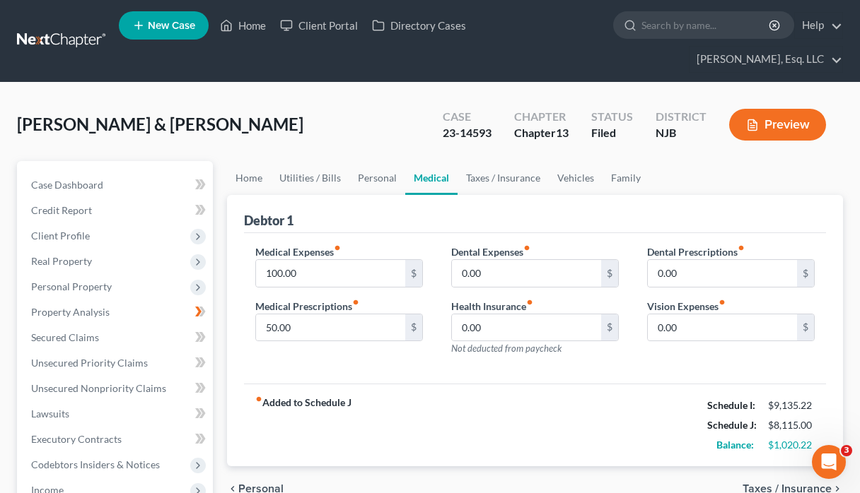
click at [319, 293] on div "Medical Expenses fiber_manual_record 100.00 $ Medical Prescriptions fiber_manua…" at bounding box center [339, 306] width 196 height 123
click at [317, 275] on input "100.00" at bounding box center [330, 273] width 149 height 27
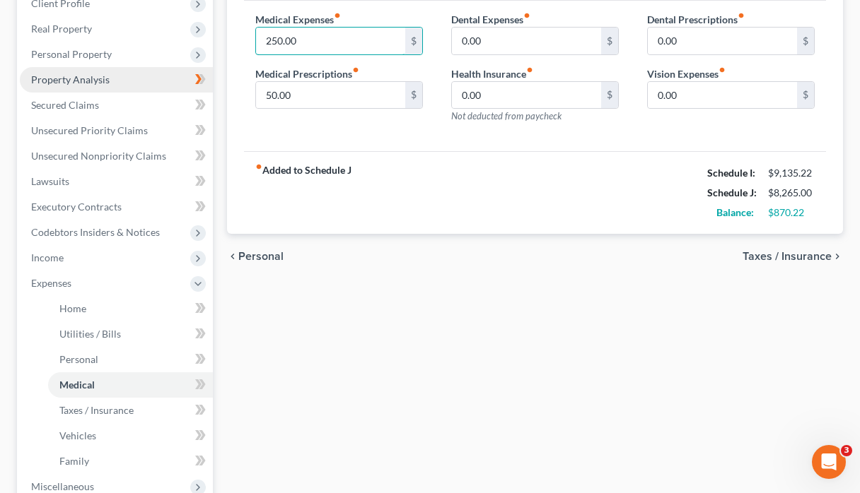
scroll to position [250, 0]
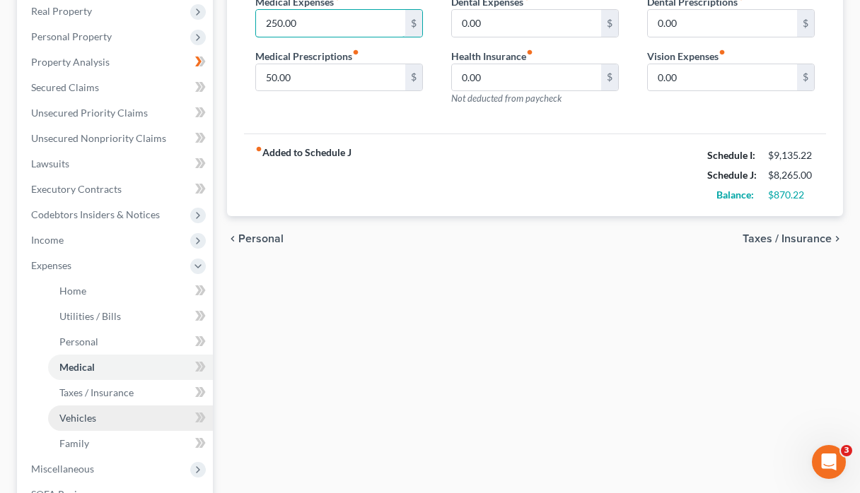
type input "250.00"
click at [104, 418] on link "Vehicles" at bounding box center [130, 418] width 165 height 25
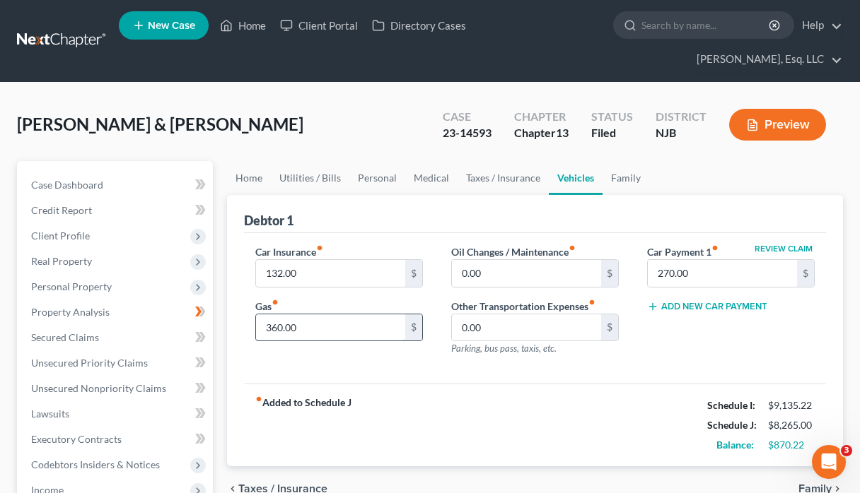
click at [317, 330] on input "360.00" at bounding box center [330, 328] width 149 height 27
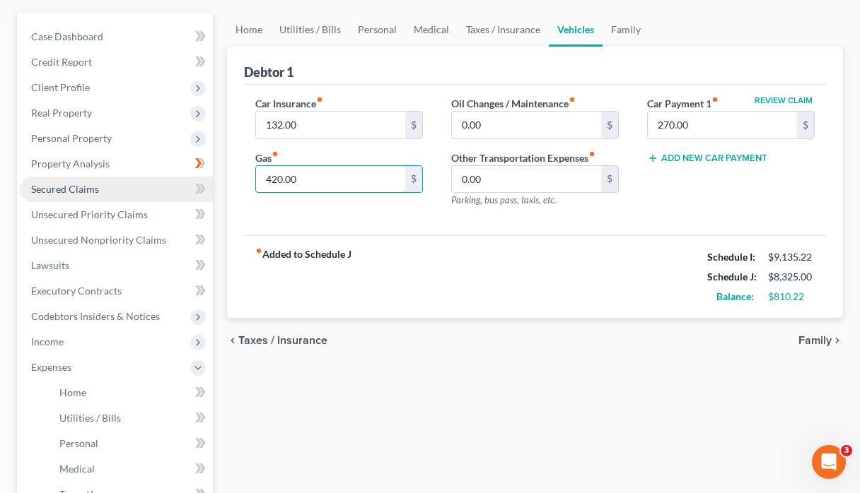
scroll to position [149, 0]
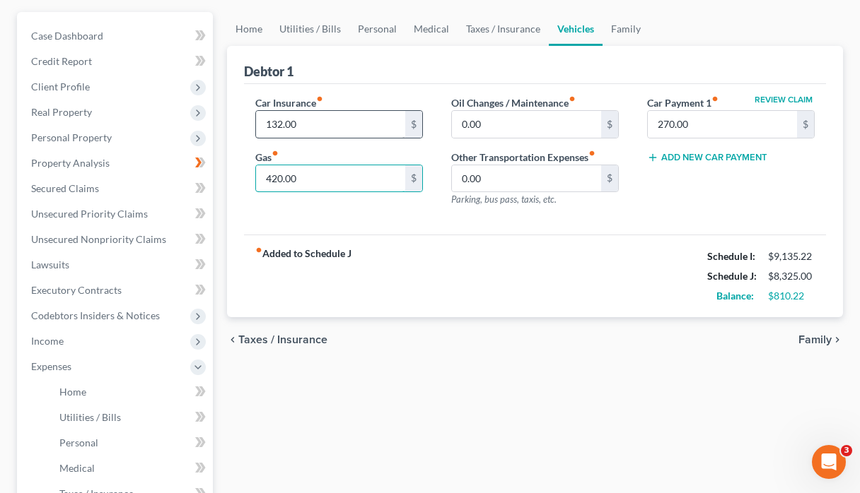
type input "420.00"
click at [318, 125] on input "132.00" at bounding box center [330, 124] width 149 height 27
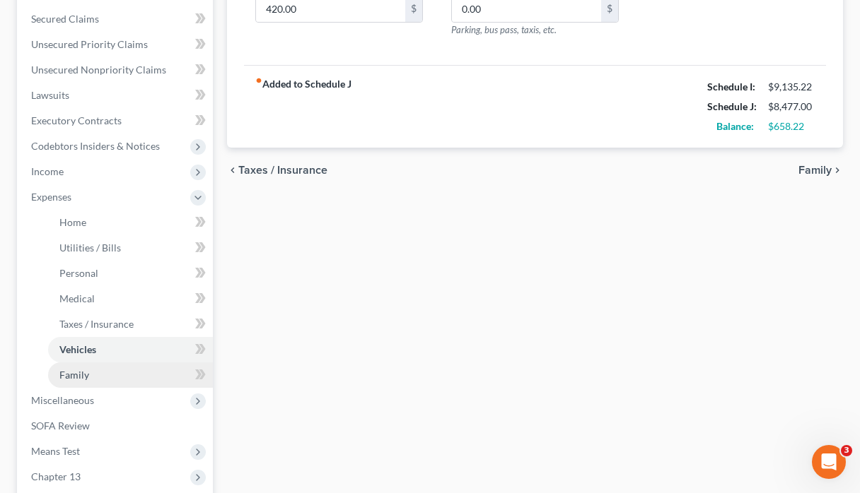
type input "284.00"
click at [117, 385] on link "Family" at bounding box center [130, 375] width 165 height 25
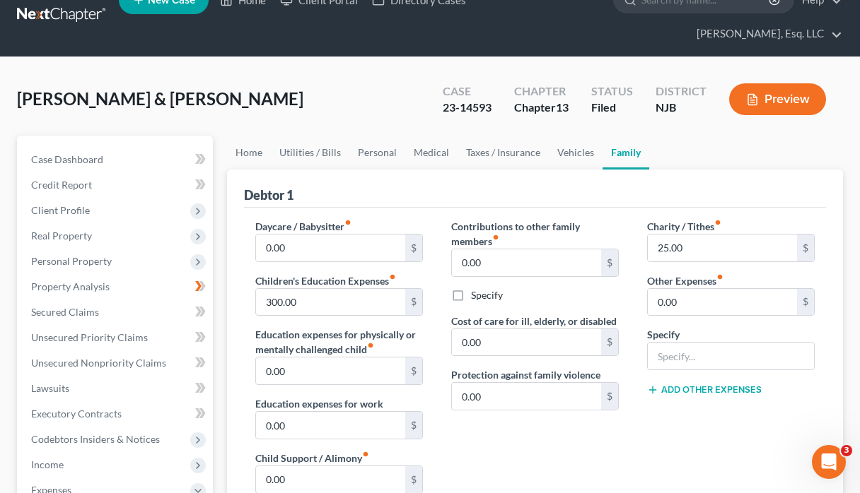
scroll to position [317, 0]
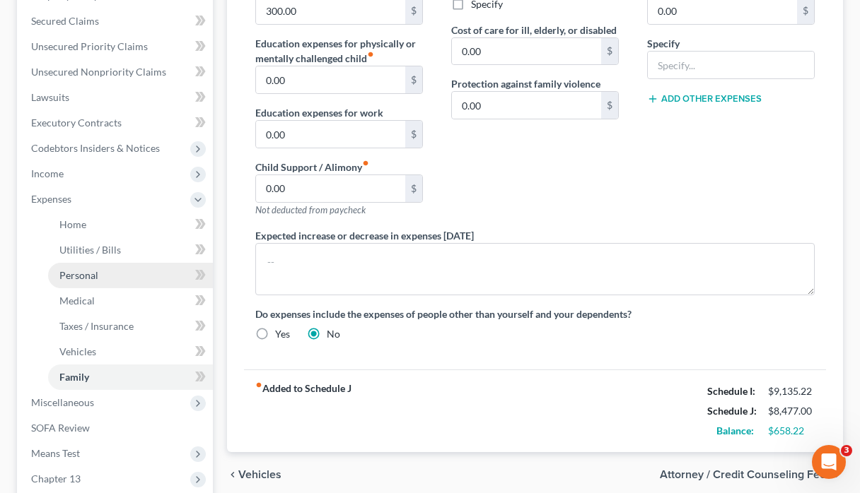
click at [102, 271] on link "Personal" at bounding box center [130, 275] width 165 height 25
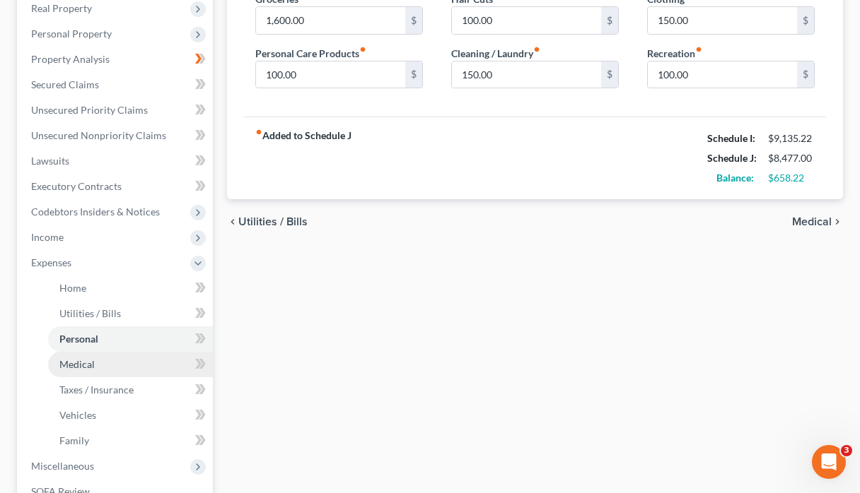
click at [128, 370] on link "Medical" at bounding box center [130, 364] width 165 height 25
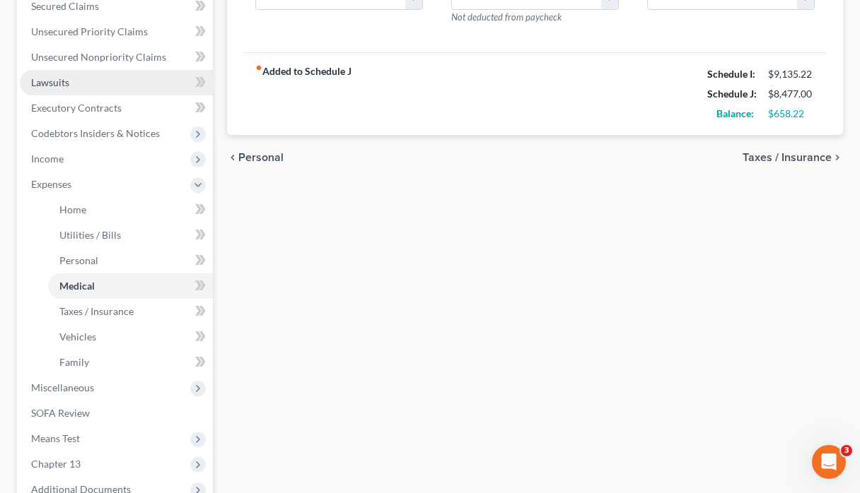
scroll to position [332, 0]
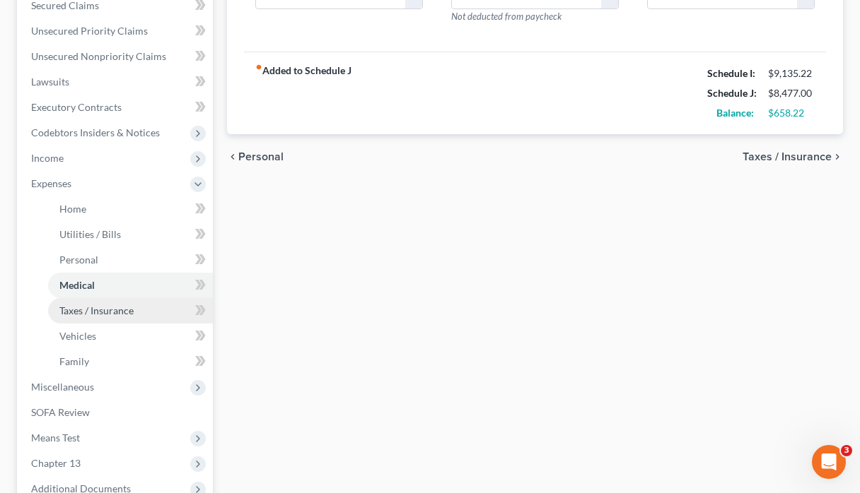
click at [141, 316] on link "Taxes / Insurance" at bounding box center [130, 310] width 165 height 25
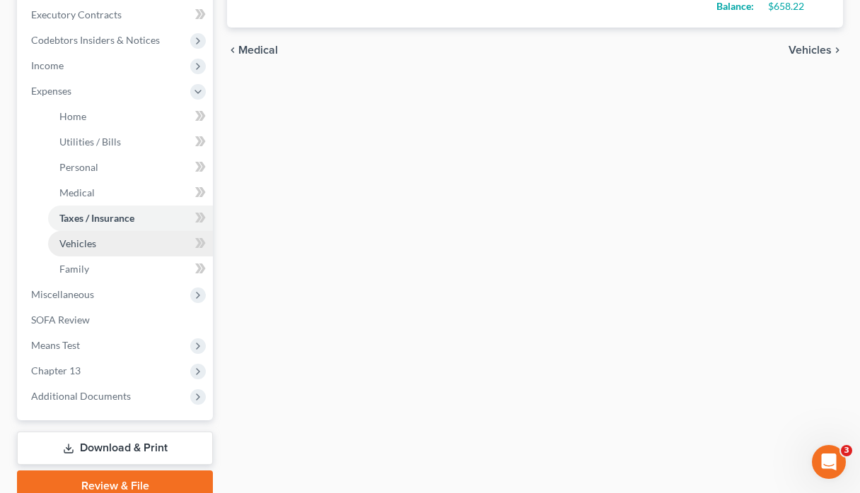
click at [122, 245] on link "Vehicles" at bounding box center [130, 243] width 165 height 25
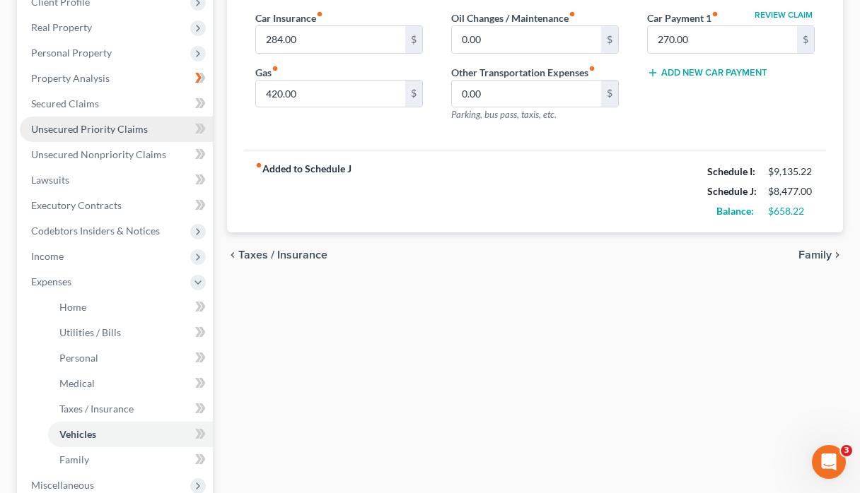
scroll to position [240, 0]
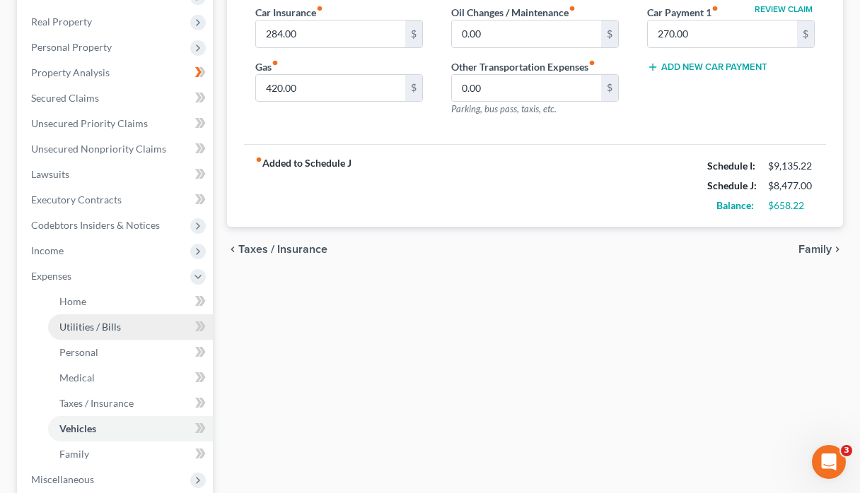
click at [124, 323] on link "Utilities / Bills" at bounding box center [130, 327] width 165 height 25
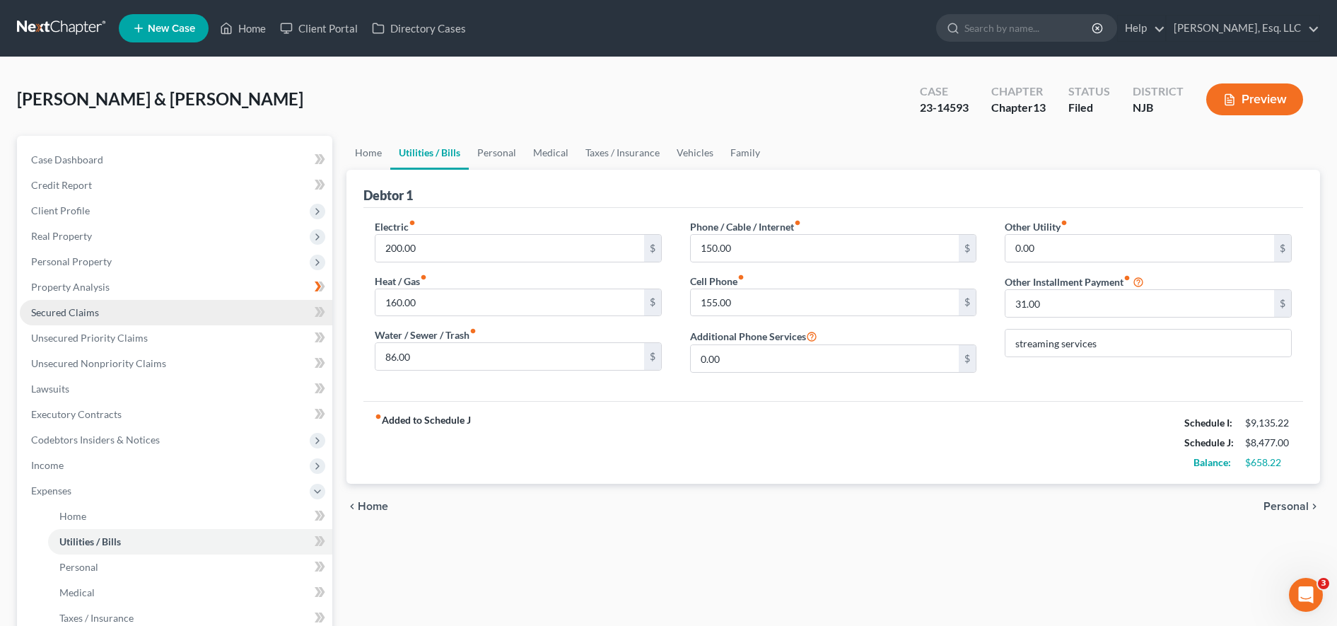
click at [240, 303] on link "Secured Claims" at bounding box center [176, 312] width 312 height 25
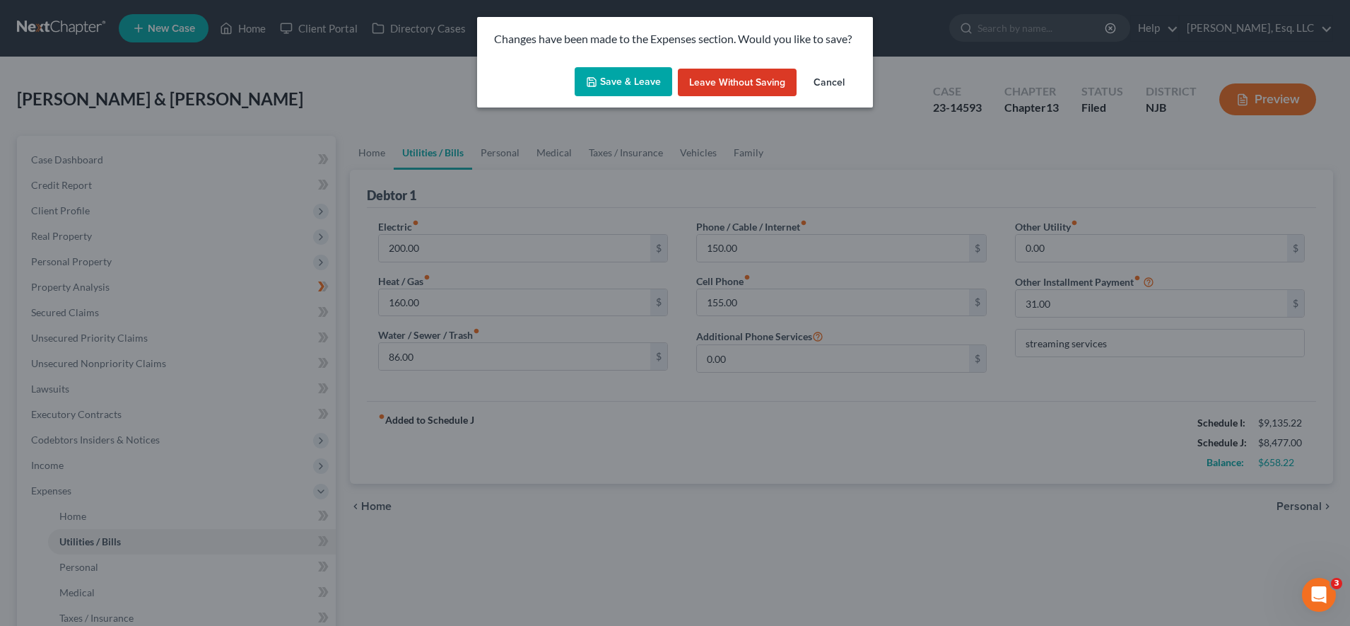
click at [630, 71] on button "Save & Leave" at bounding box center [624, 82] width 98 height 30
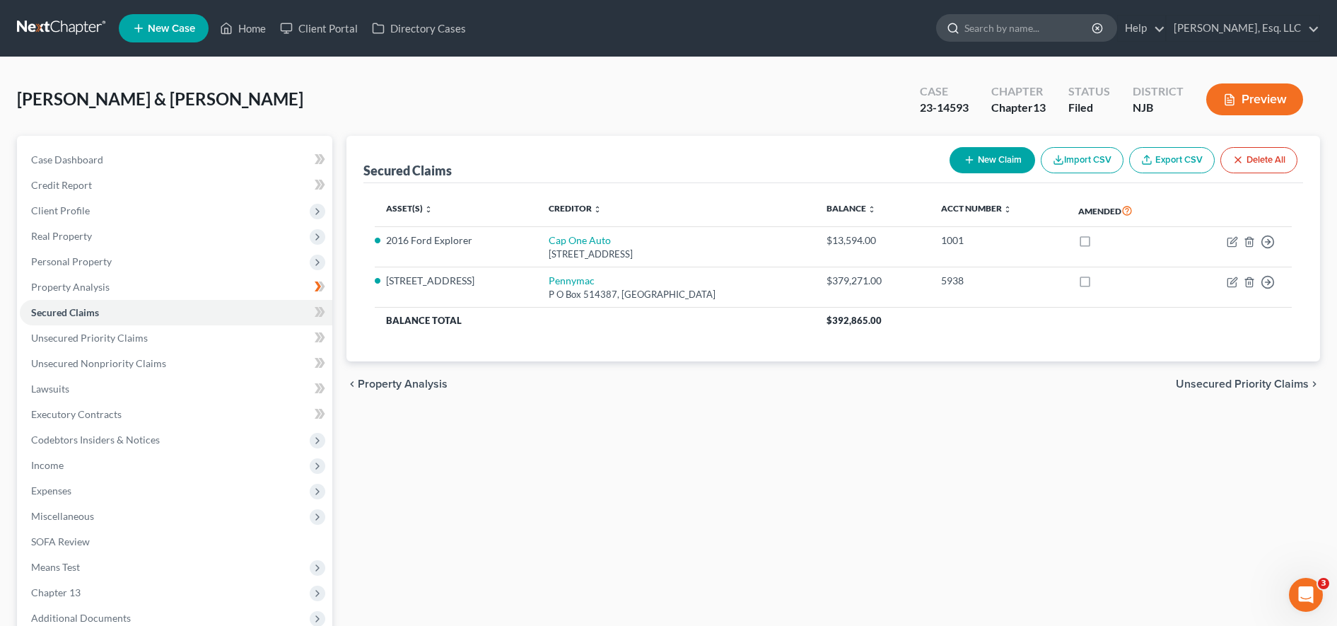
click at [670, 20] on input "search" at bounding box center [1028, 28] width 129 height 26
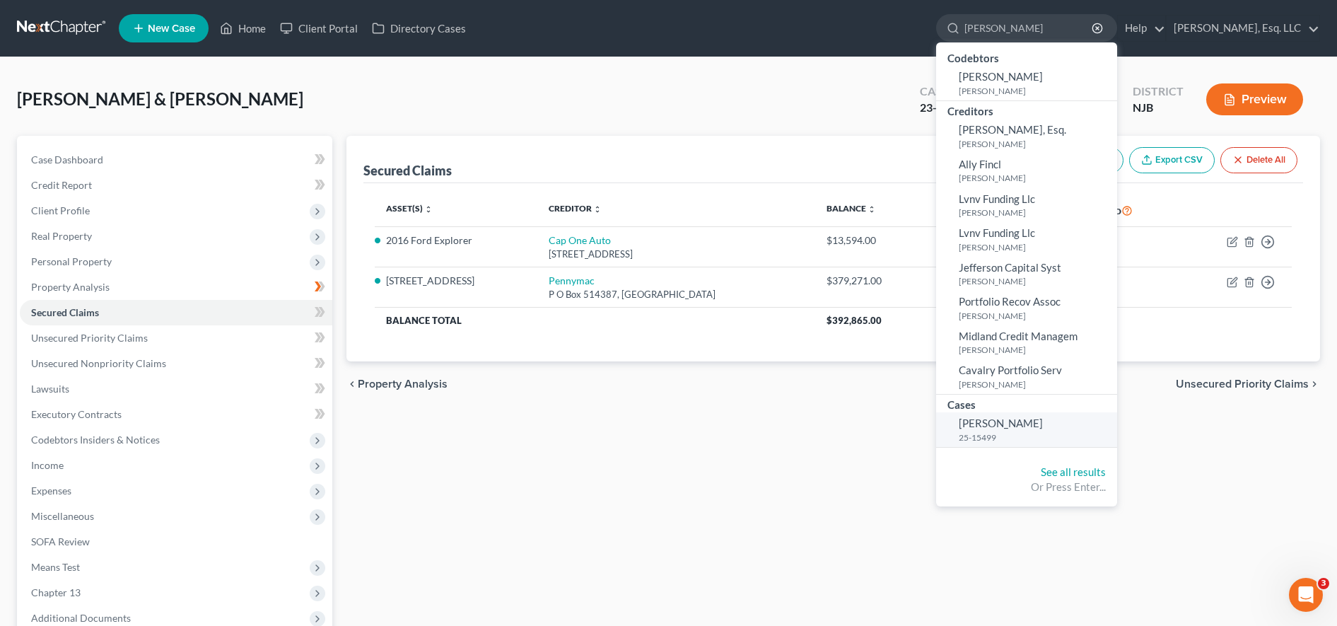
type input "[PERSON_NAME]"
click at [670, 431] on small "25-15499" at bounding box center [1035, 437] width 155 height 12
select select "3"
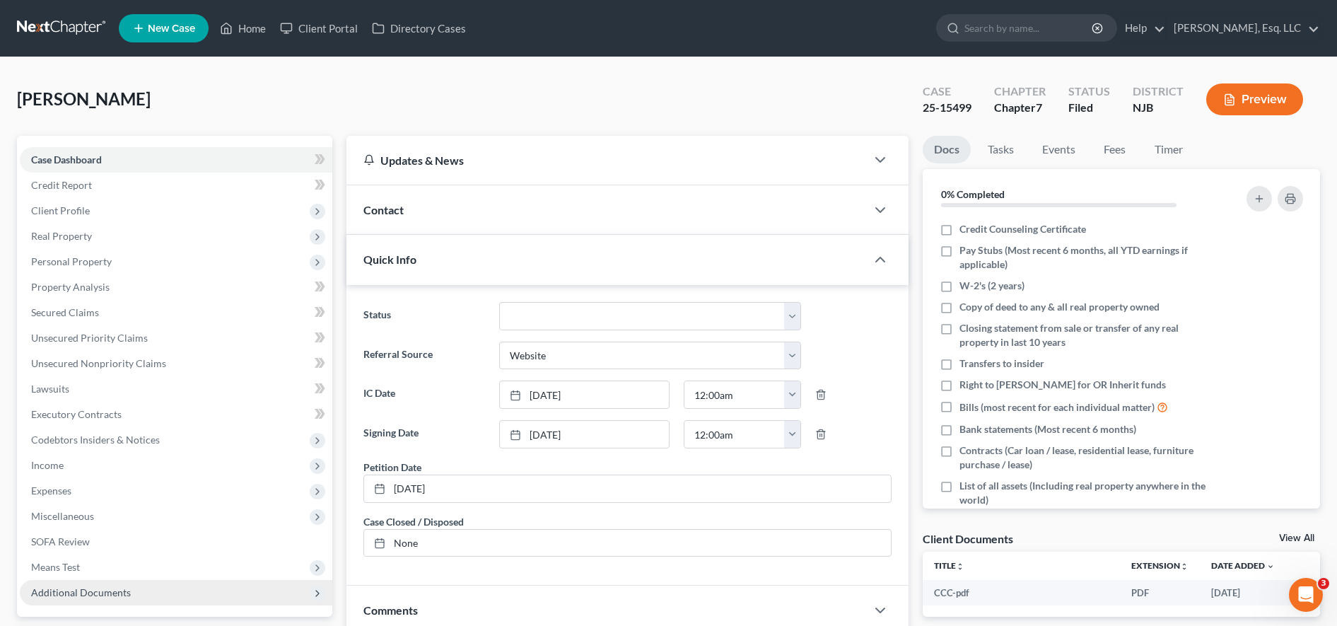
click at [192, 595] on span "Additional Documents" at bounding box center [176, 592] width 312 height 25
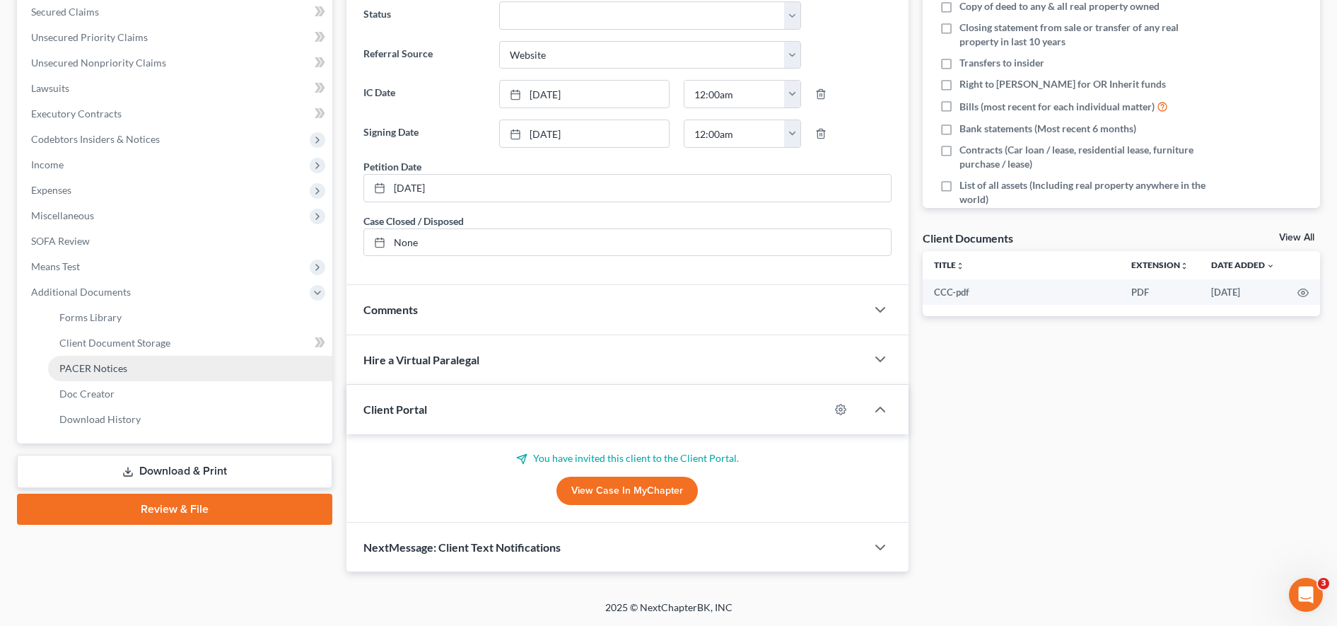
click at [196, 374] on link "PACER Notices" at bounding box center [190, 368] width 284 height 25
